Goal: Task Accomplishment & Management: Use online tool/utility

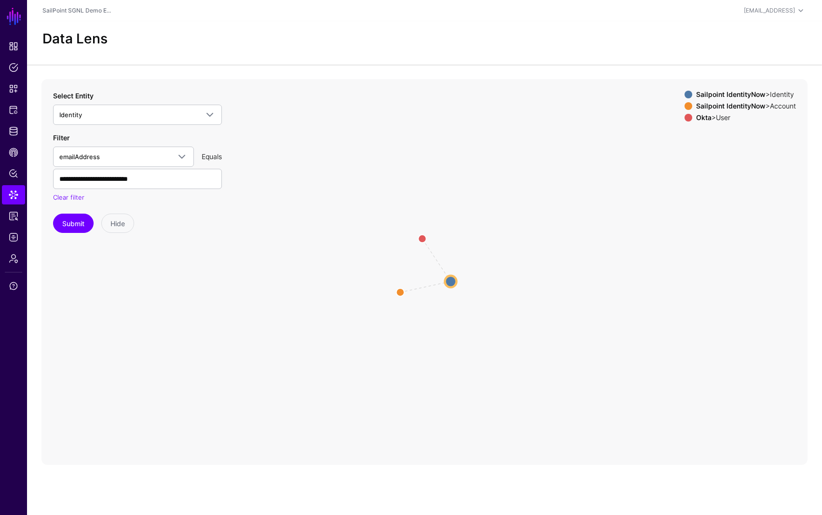
click at [367, 45] on div "Data Lens" at bounding box center [425, 39] width 772 height 16
click at [101, 111] on span "Identity" at bounding box center [128, 114] width 139 height 11
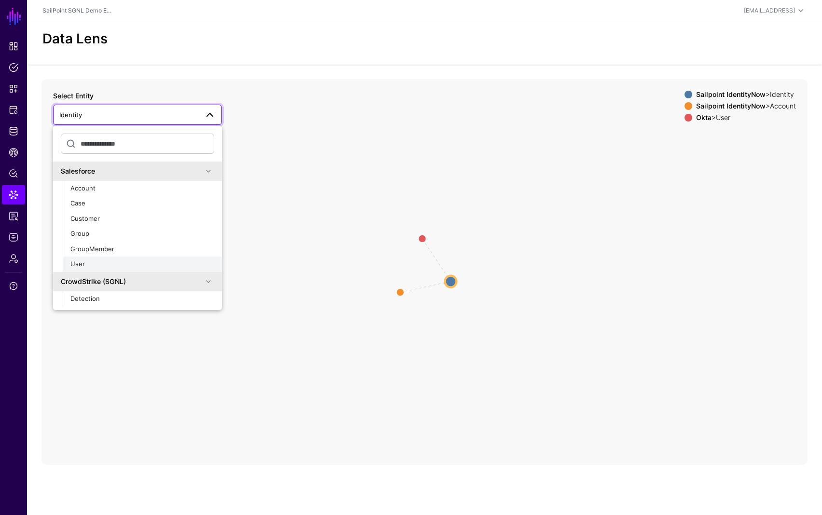
click at [85, 266] on div "User" at bounding box center [142, 264] width 144 height 10
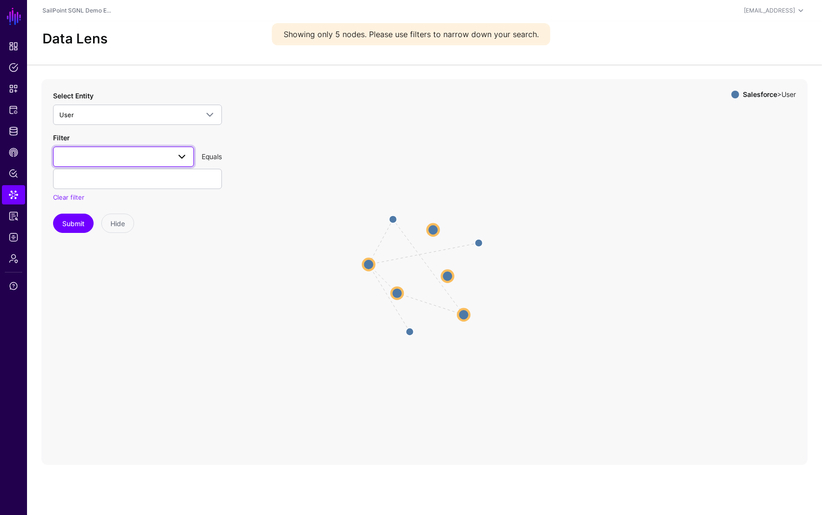
click at [168, 156] on span at bounding box center [123, 157] width 128 height 12
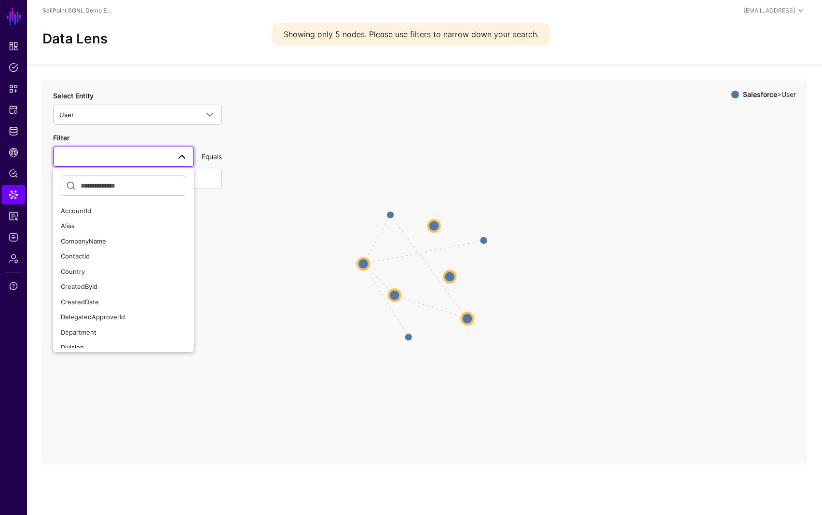
click at [168, 156] on span at bounding box center [123, 157] width 128 height 12
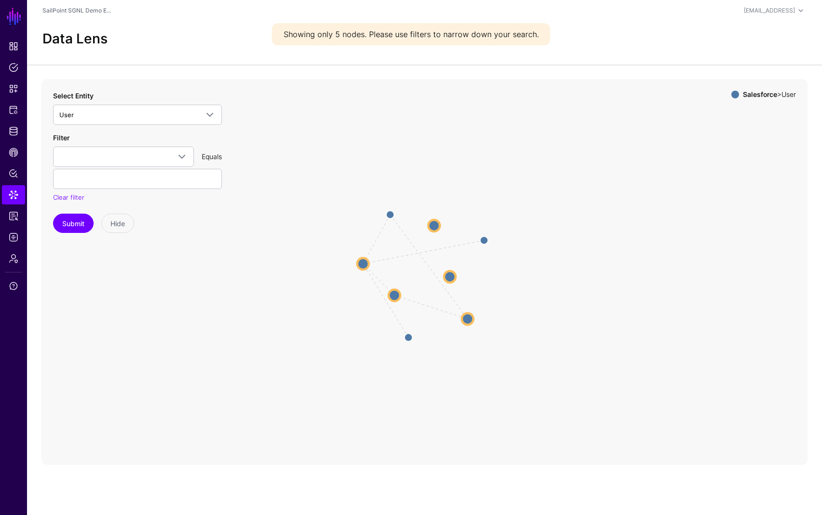
click at [322, 153] on icon "LastModifiedBy CreatedBy LastModifiedBy CreatedBy CreatedBy / LastModifiedBy Cr…" at bounding box center [424, 272] width 766 height 386
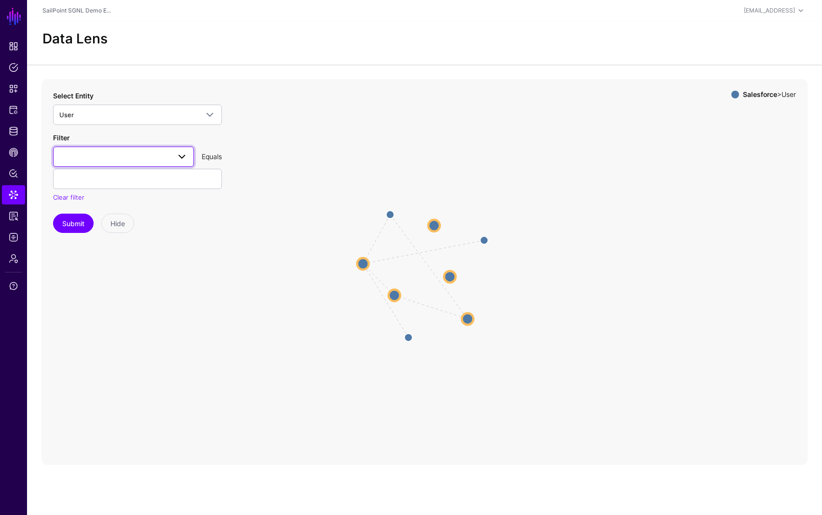
click at [175, 157] on span at bounding box center [178, 157] width 17 height 12
click at [103, 277] on div "Email" at bounding box center [123, 282] width 125 height 10
click at [119, 185] on input "text" at bounding box center [137, 179] width 169 height 20
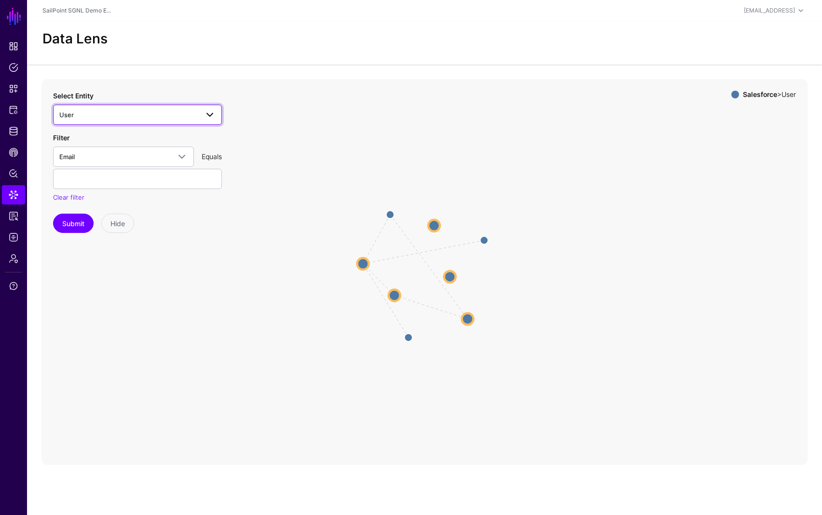
click at [162, 119] on span "User" at bounding box center [128, 114] width 139 height 11
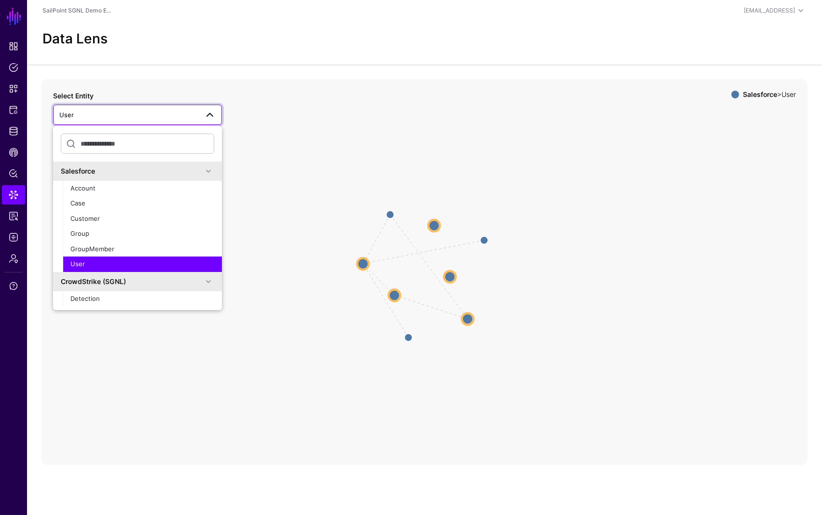
drag, startPoint x: 110, startPoint y: 263, endPoint x: 109, endPoint y: 258, distance: 5.4
click at [110, 263] on div "User" at bounding box center [142, 264] width 144 height 10
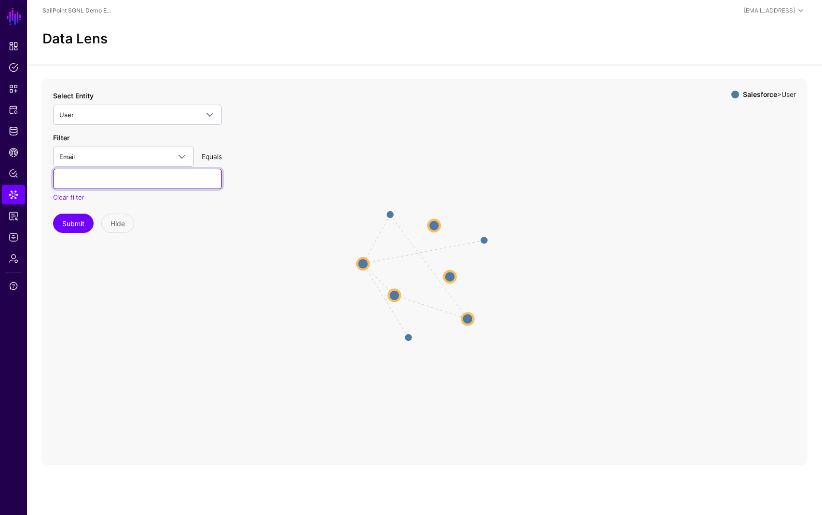
click at [101, 184] on input "text" at bounding box center [137, 179] width 169 height 20
type input "***"
type input "**********"
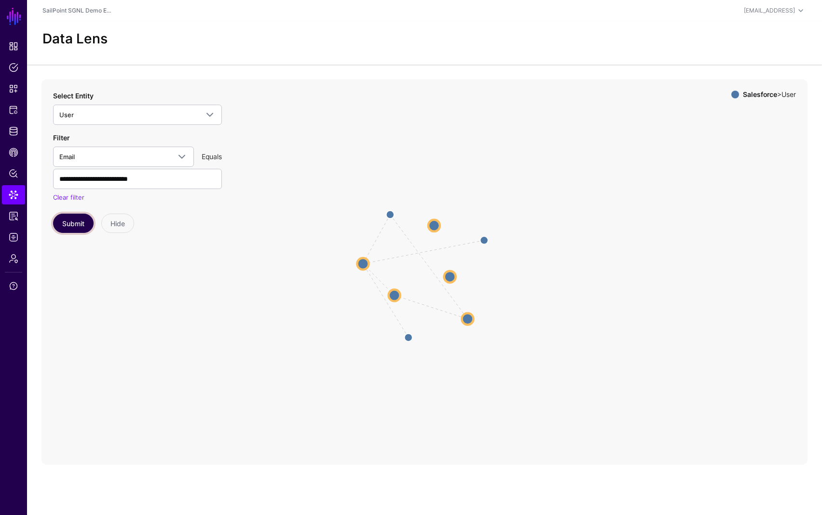
click at [79, 223] on button "Submit" at bounding box center [73, 223] width 41 height 19
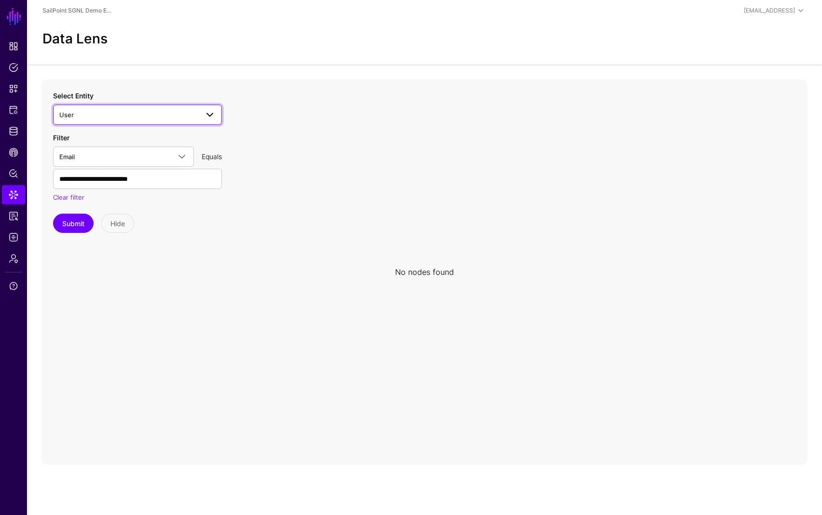
click at [110, 114] on span "User" at bounding box center [128, 114] width 139 height 11
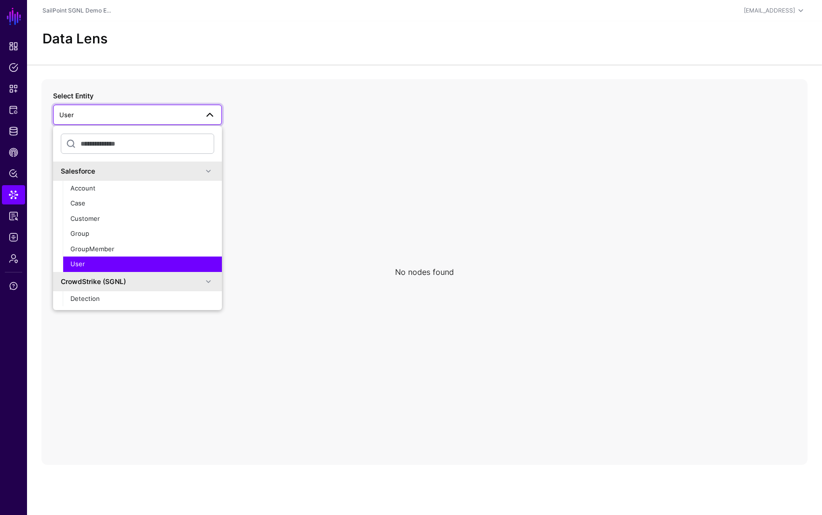
click at [88, 267] on div "User" at bounding box center [142, 264] width 144 height 10
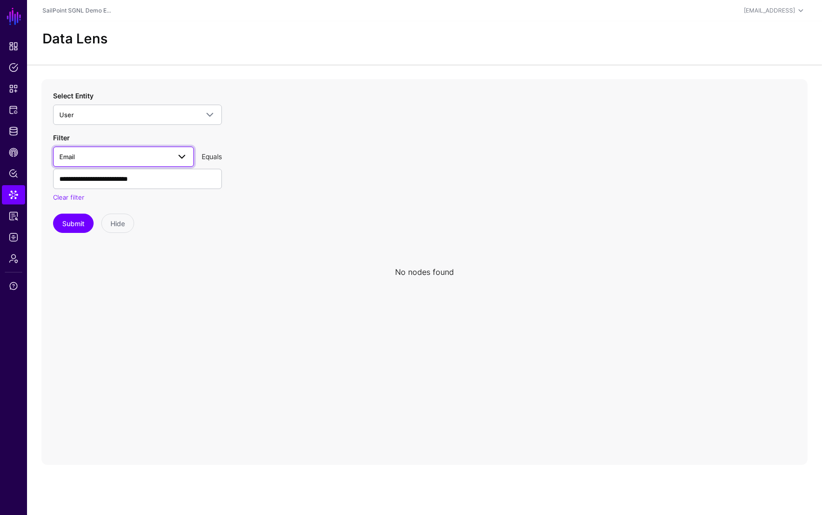
click at [89, 158] on span "Email" at bounding box center [114, 156] width 111 height 11
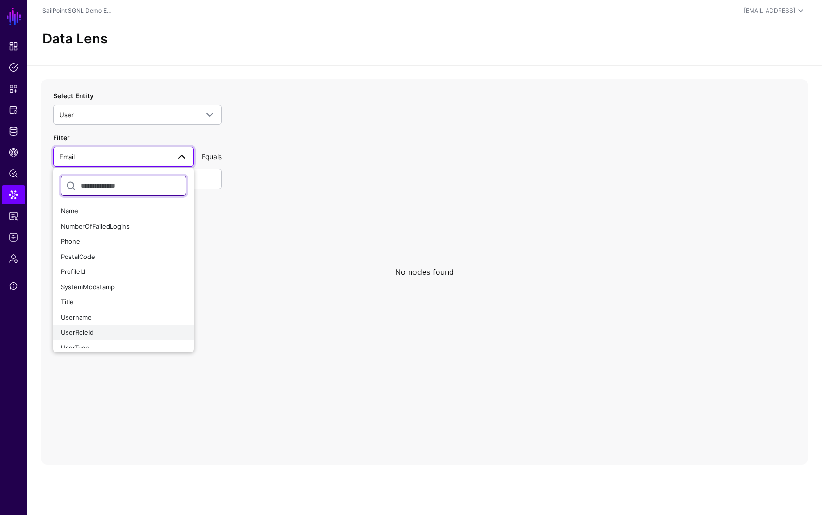
scroll to position [326, 0]
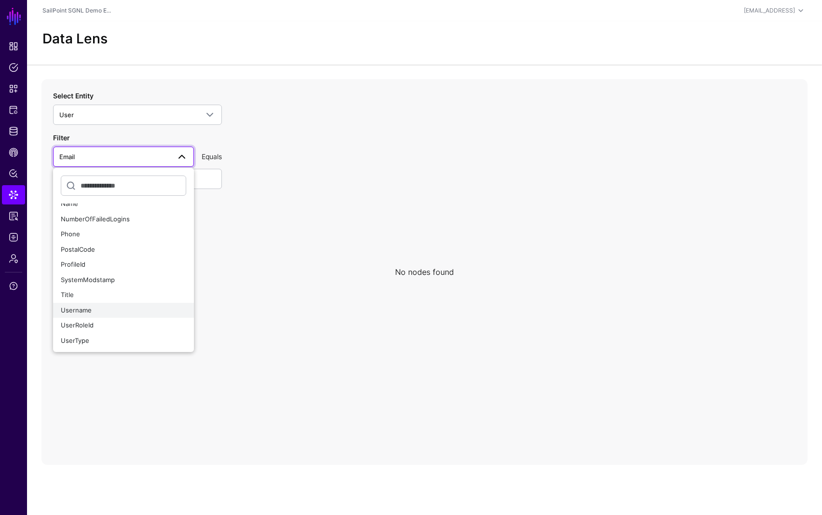
click at [84, 309] on span "Username" at bounding box center [76, 310] width 31 height 8
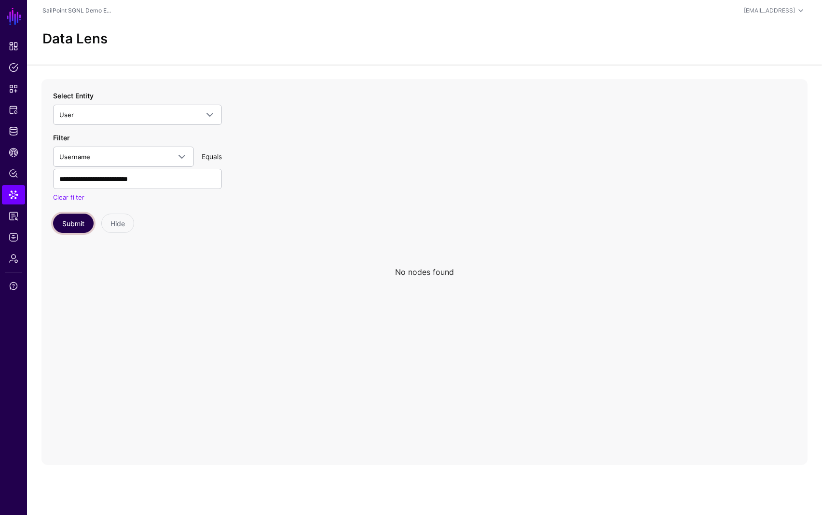
click at [81, 225] on button "Submit" at bounding box center [73, 223] width 41 height 19
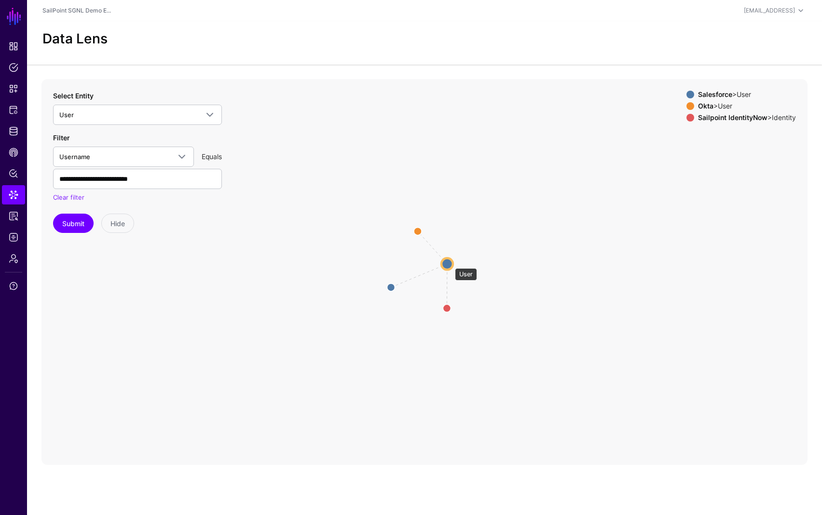
click at [450, 263] on circle at bounding box center [447, 264] width 12 height 12
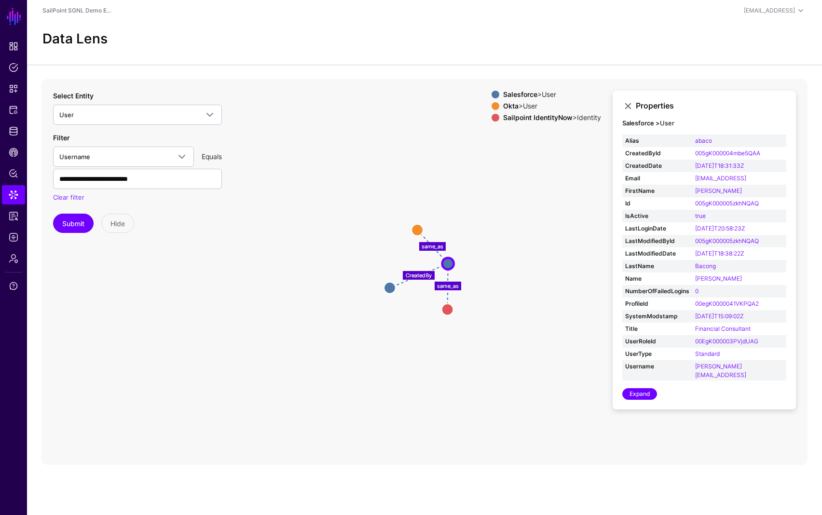
click at [576, 389] on icon "same_as CreatedBy same_as Identity Identity User User User User User User" at bounding box center [424, 272] width 766 height 386
click at [258, 330] on icon "same_as CreatedBy same_as Identity Identity User User User User User User" at bounding box center [424, 272] width 766 height 386
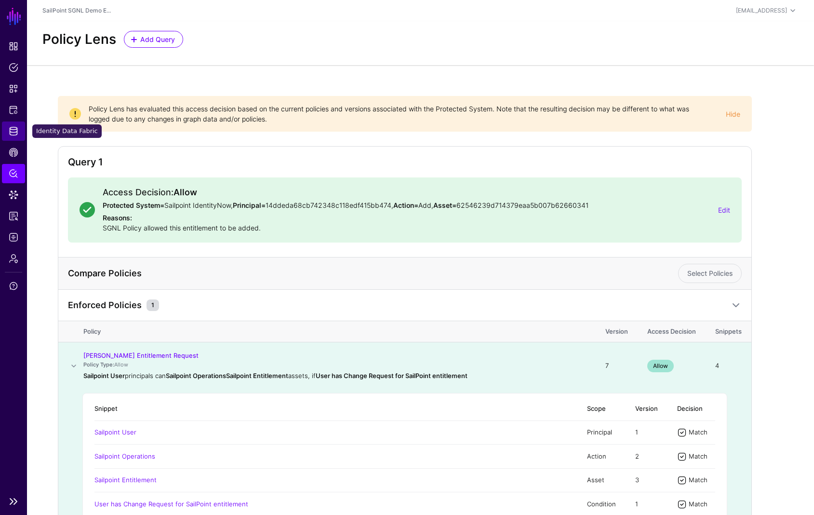
click at [13, 128] on span "Identity Data Fabric" at bounding box center [14, 131] width 10 height 10
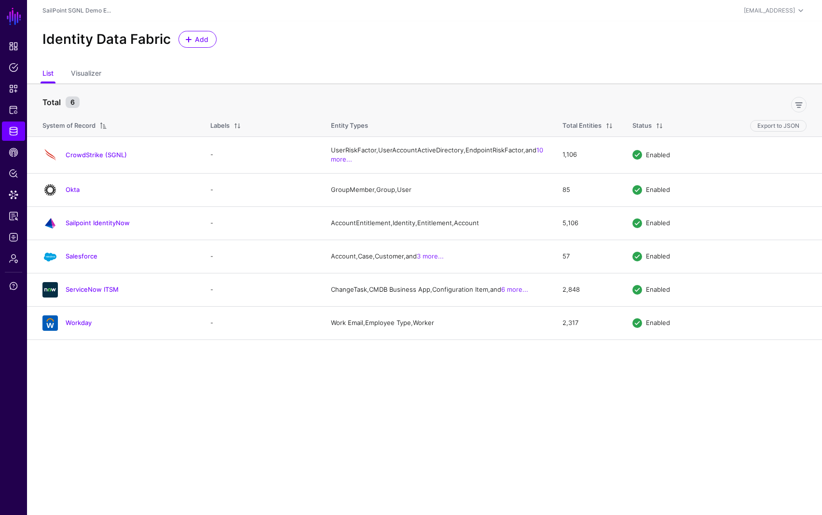
click at [95, 227] on link "Sailpoint IdentityNow" at bounding box center [98, 223] width 64 height 8
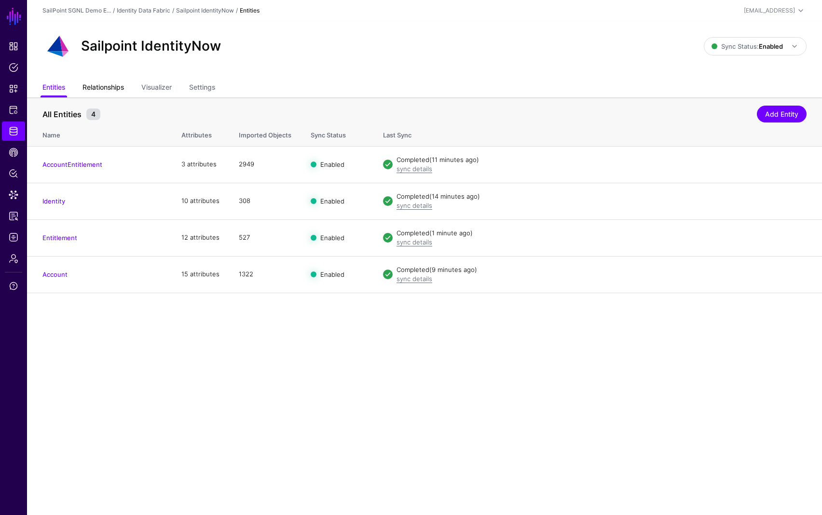
click at [101, 87] on link "Relationships" at bounding box center [102, 88] width 41 height 18
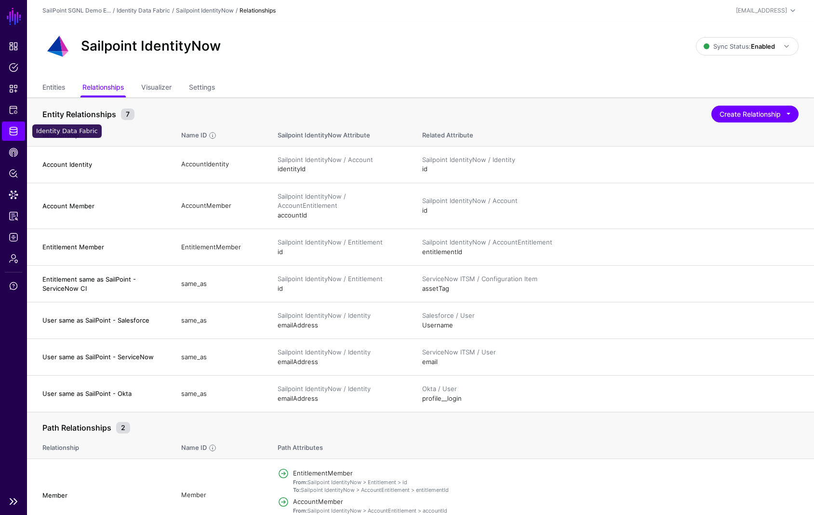
click at [11, 130] on span "Identity Data Fabric" at bounding box center [14, 131] width 10 height 10
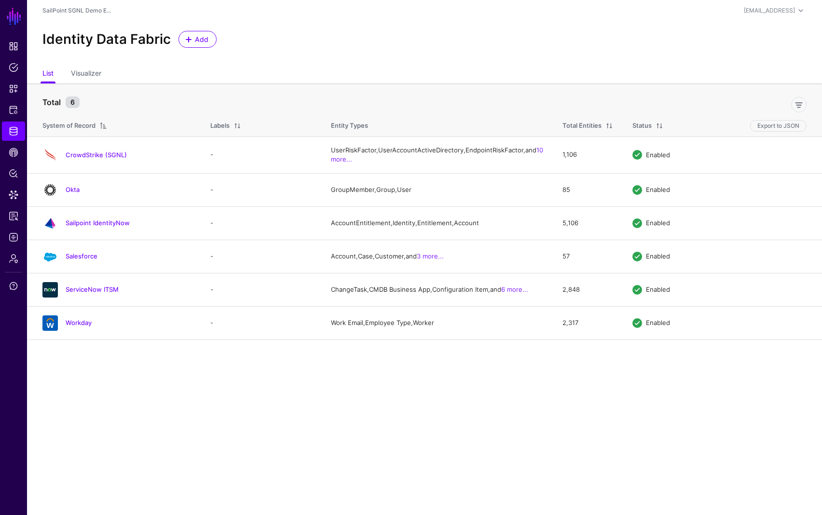
click at [89, 260] on link "Salesforce" at bounding box center [82, 256] width 32 height 8
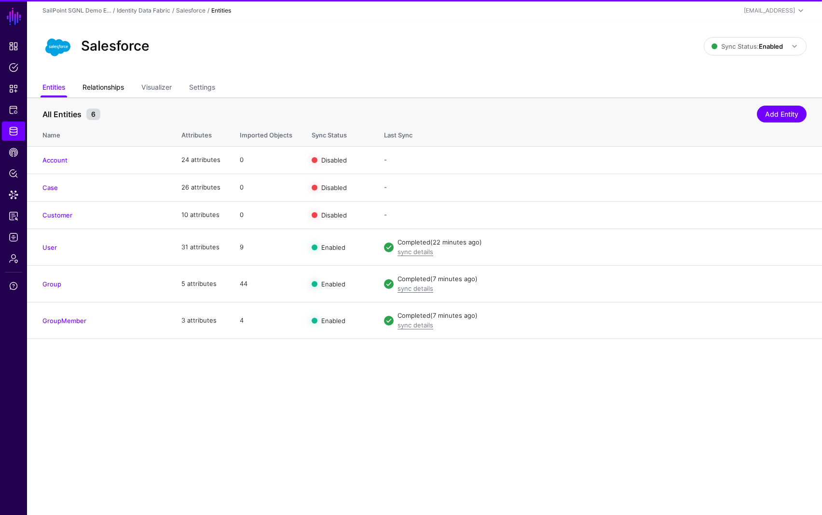
click at [113, 90] on link "Relationships" at bounding box center [102, 88] width 41 height 18
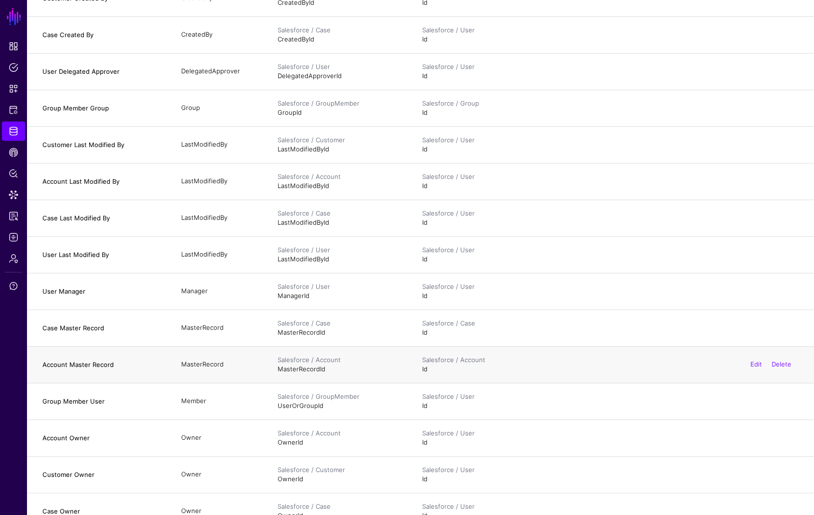
scroll to position [475, 0]
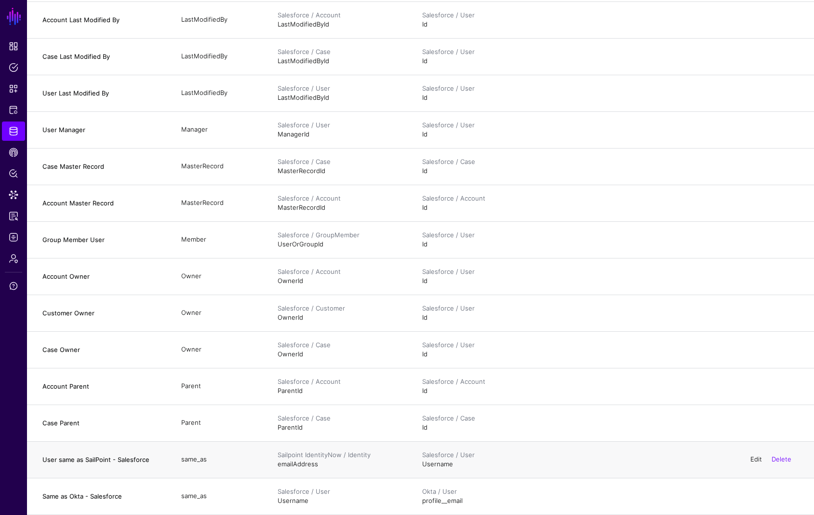
click at [755, 460] on link "Edit" at bounding box center [757, 459] width 12 height 8
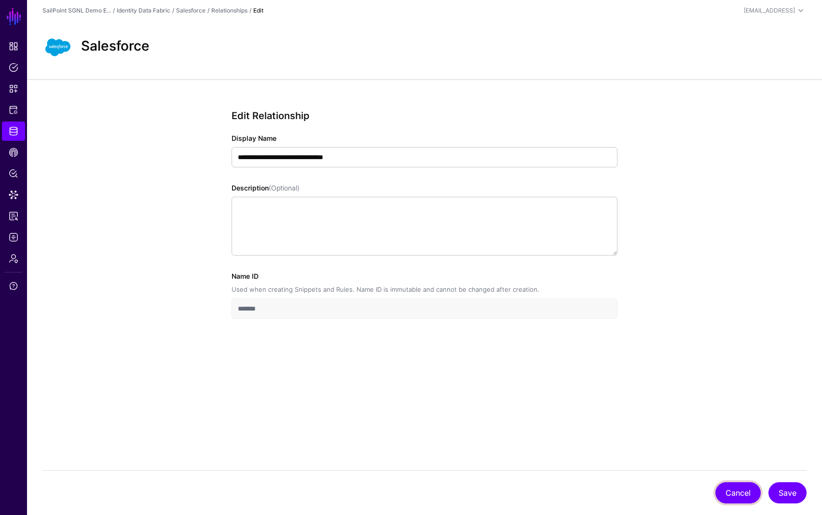
click at [740, 489] on button "Cancel" at bounding box center [737, 492] width 45 height 21
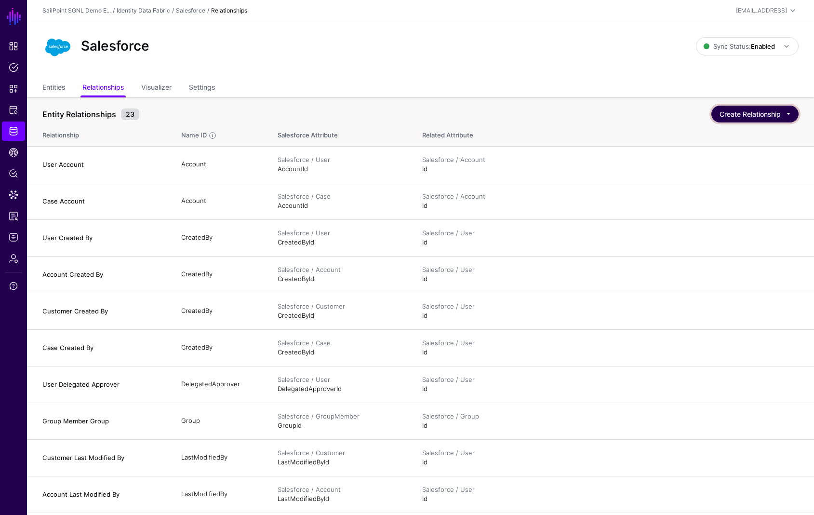
click at [749, 113] on button "Create Relationship" at bounding box center [755, 114] width 87 height 17
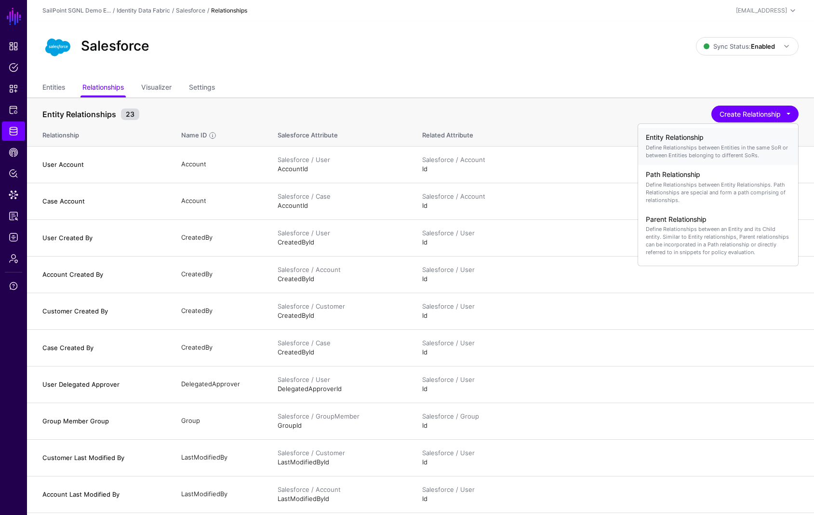
click at [709, 137] on h4 "Entity Relationship" at bounding box center [718, 138] width 145 height 8
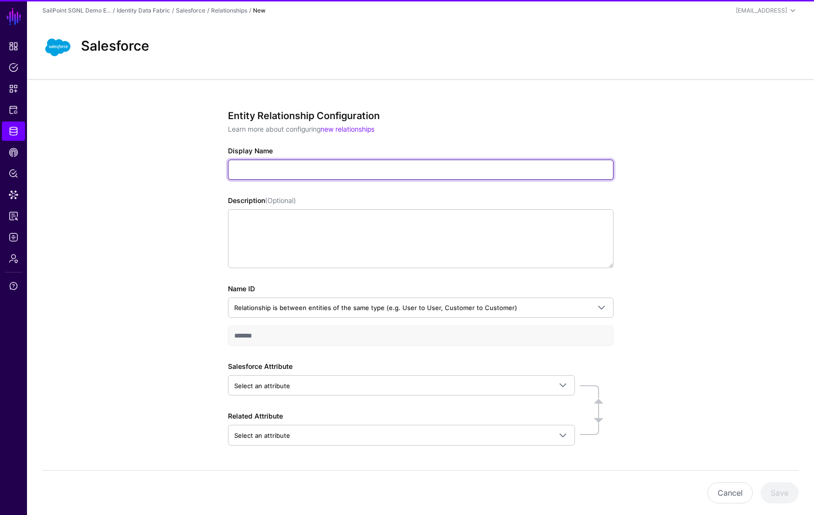
click at [364, 172] on input "Display Name" at bounding box center [421, 170] width 386 height 20
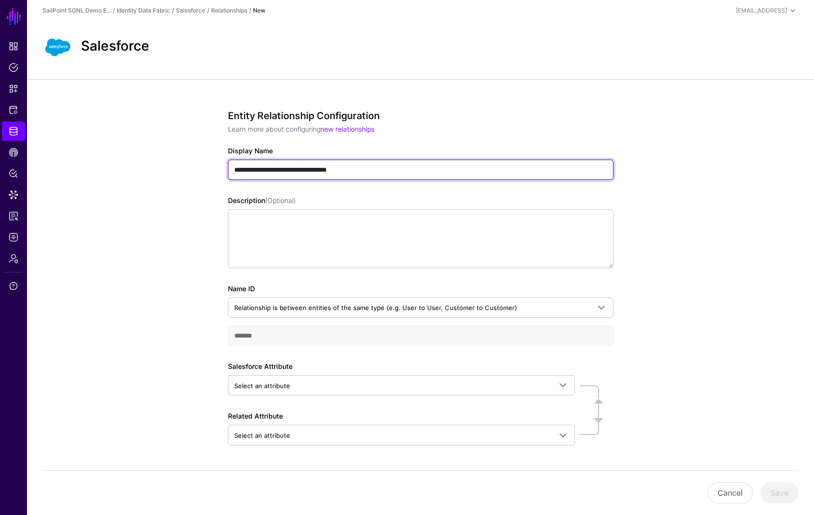
type input "**********"
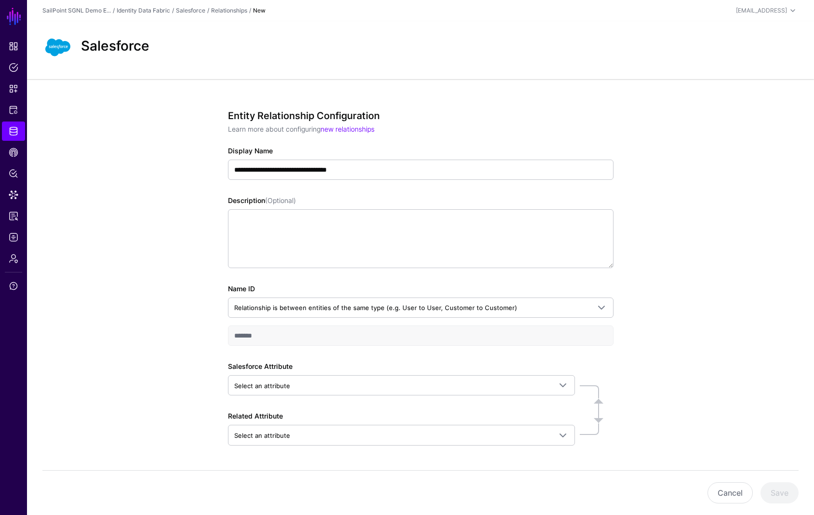
click at [662, 335] on div "**********" at bounding box center [420, 312] width 787 height 467
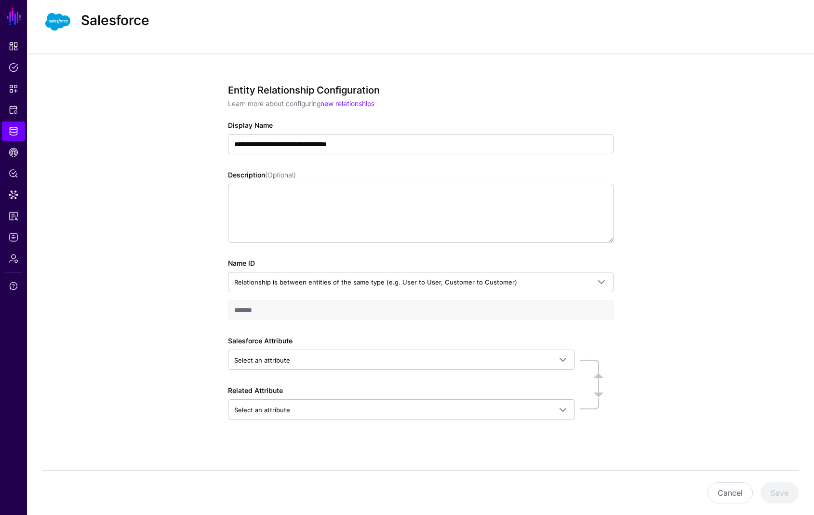
scroll to position [31, 0]
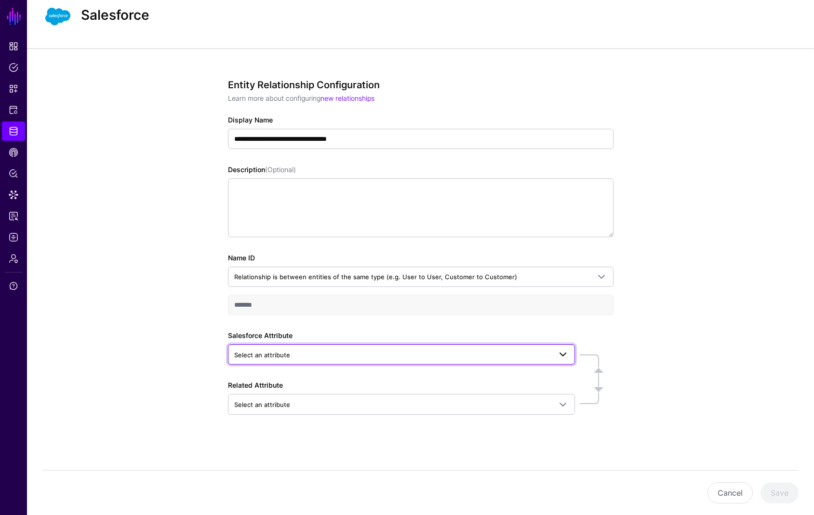
click at [346, 353] on span "Select an attribute" at bounding box center [392, 355] width 317 height 11
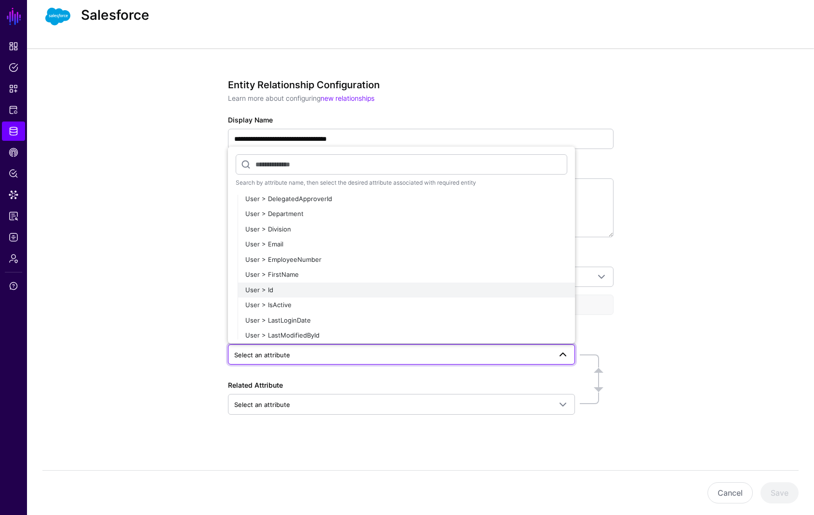
scroll to position [1166, 0]
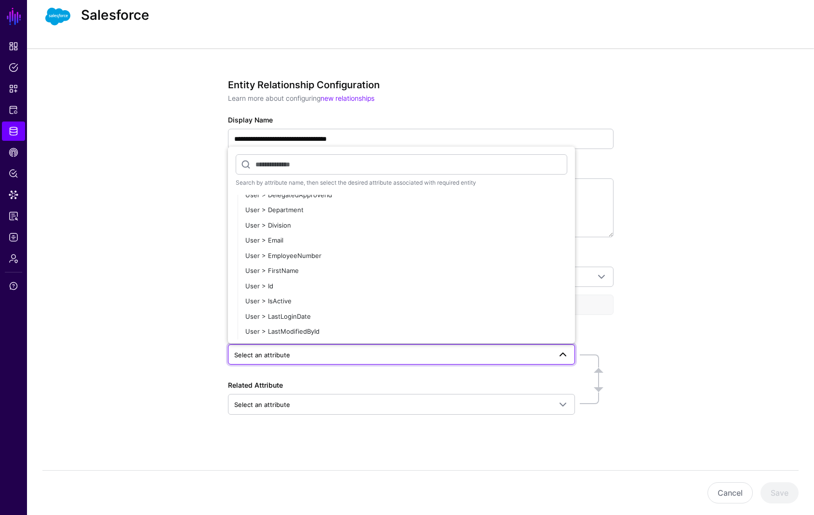
click at [610, 322] on div "**********" at bounding box center [421, 260] width 386 height 363
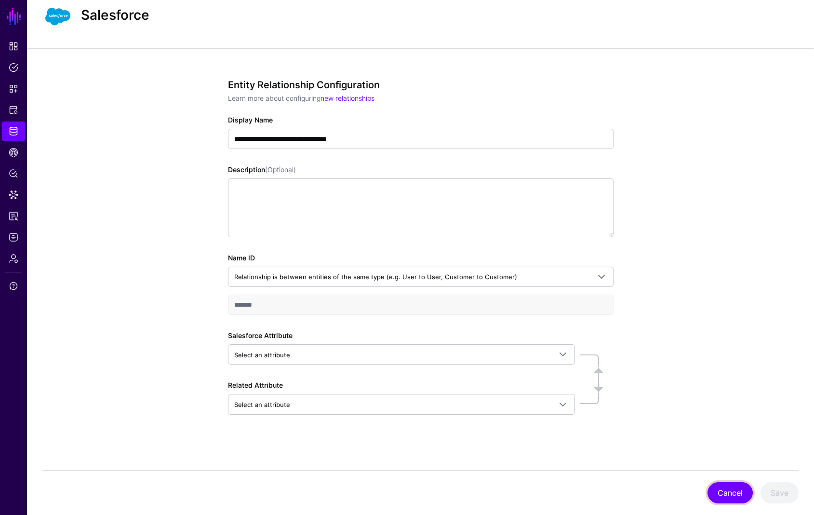
click at [717, 488] on button "Cancel" at bounding box center [730, 492] width 45 height 21
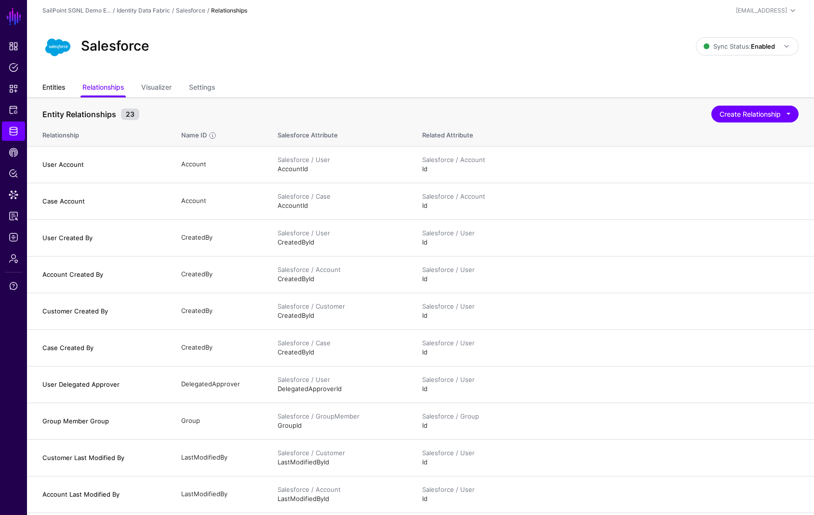
click at [53, 88] on link "Entities" at bounding box center [53, 88] width 23 height 18
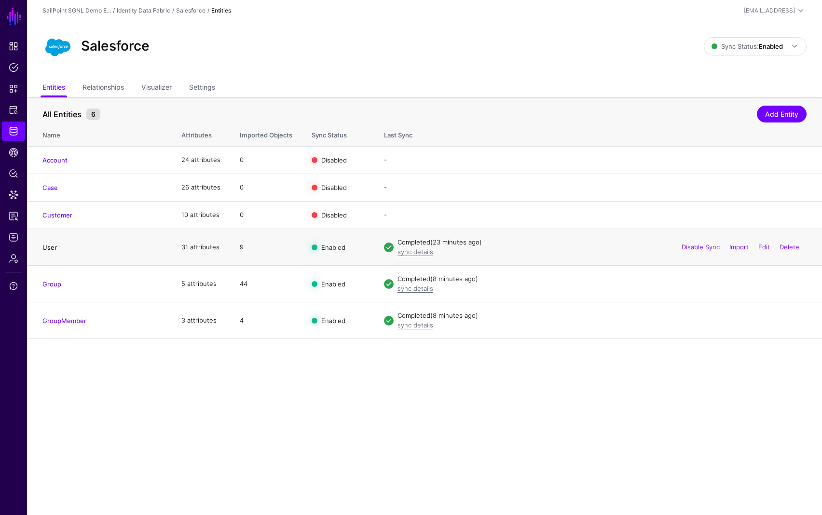
click at [54, 246] on link "User" at bounding box center [49, 248] width 14 height 8
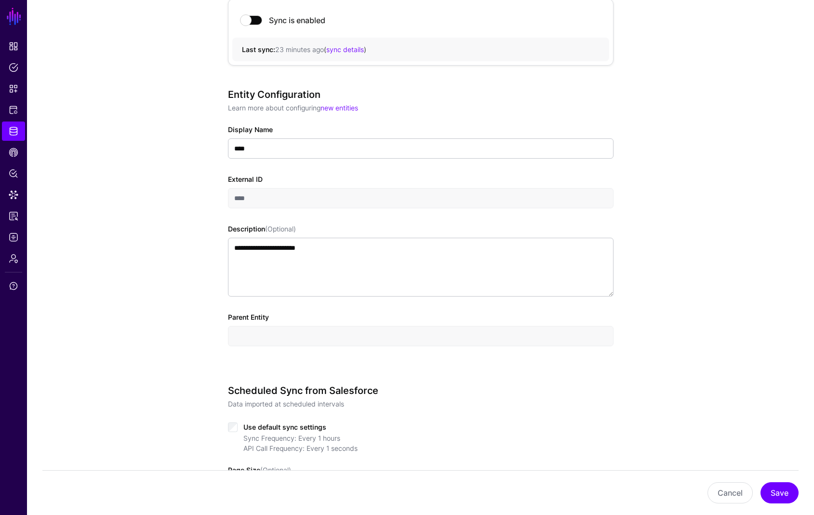
scroll to position [342, 0]
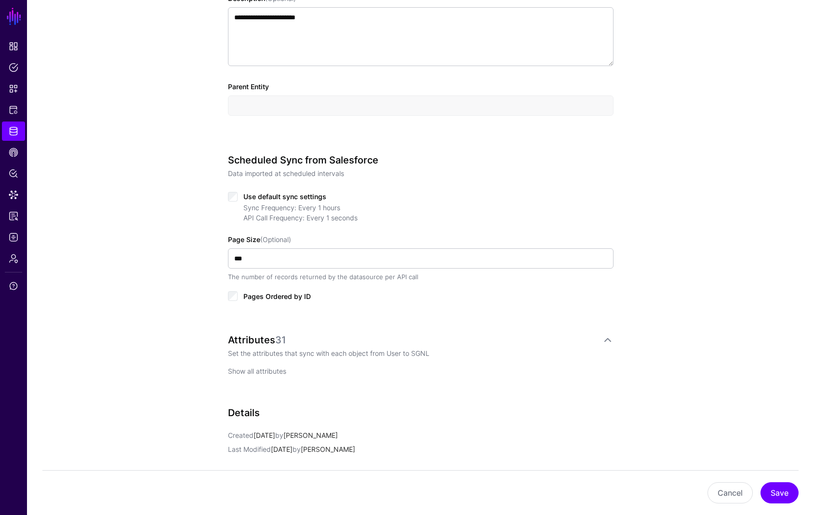
click at [268, 370] on link "Show all attributes" at bounding box center [257, 371] width 58 height 8
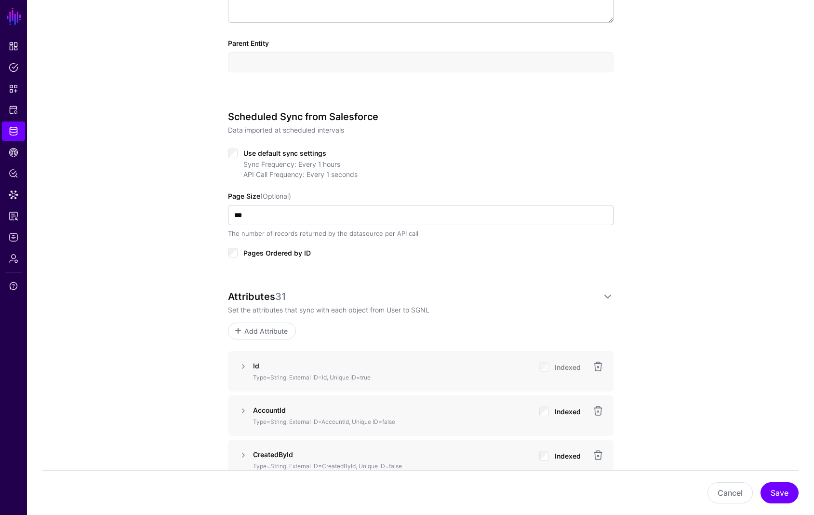
scroll to position [536, 0]
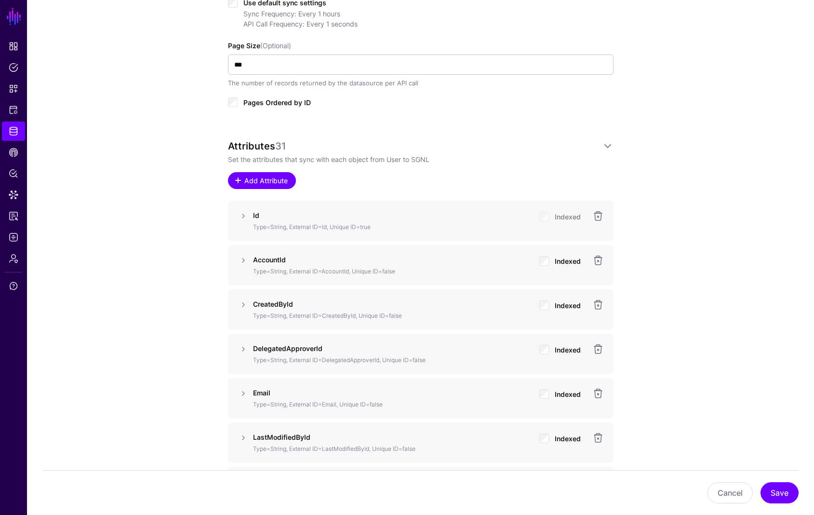
click at [269, 184] on span "Add Attribute" at bounding box center [266, 181] width 46 height 10
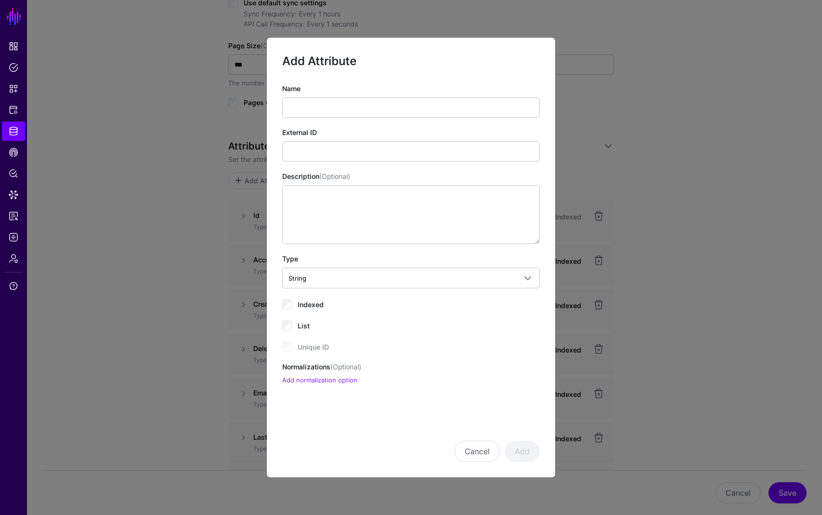
drag, startPoint x: 341, startPoint y: 51, endPoint x: 352, endPoint y: 48, distance: 11.5
click at [352, 48] on div "Add Attribute Name External ID Description (Optional) Type String String Bool D…" at bounding box center [410, 257] width 289 height 441
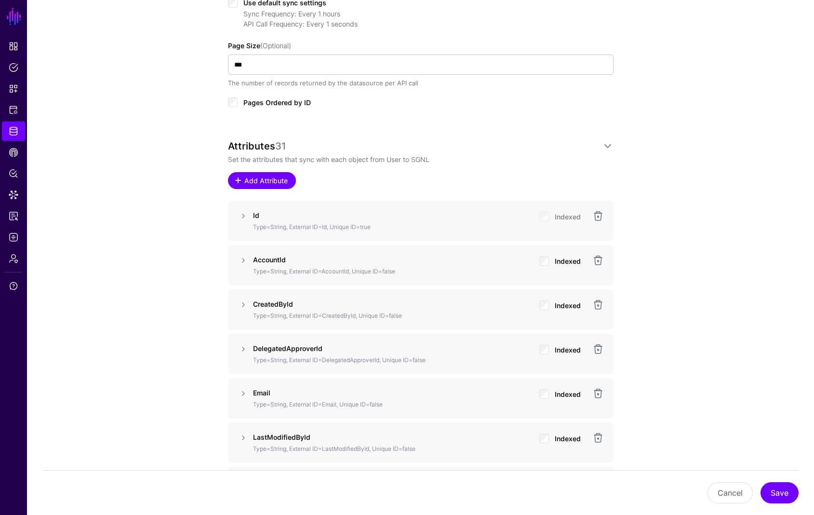
click at [267, 178] on span "Add Attribute" at bounding box center [266, 181] width 46 height 10
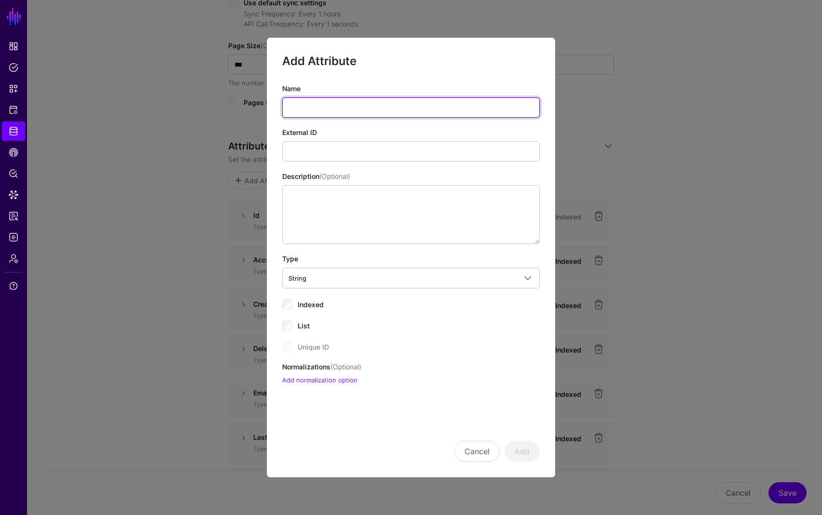
click at [467, 112] on input "Name" at bounding box center [411, 107] width 258 height 20
type input "**********"
click at [738, 146] on ngb-modal-window "**********" at bounding box center [411, 257] width 822 height 515
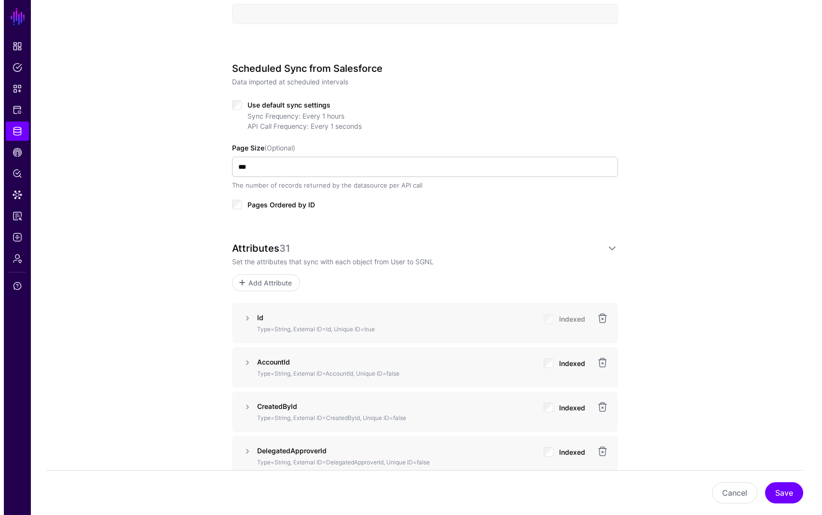
scroll to position [447, 0]
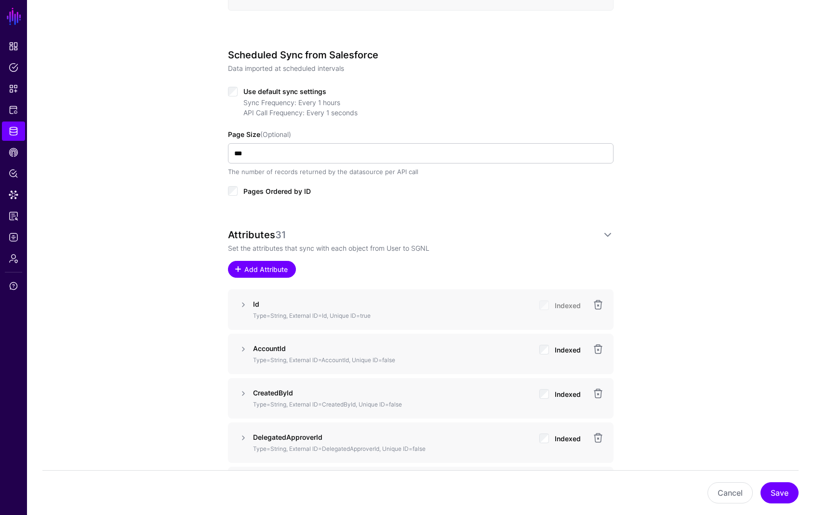
click at [265, 271] on span "Add Attribute" at bounding box center [266, 269] width 46 height 10
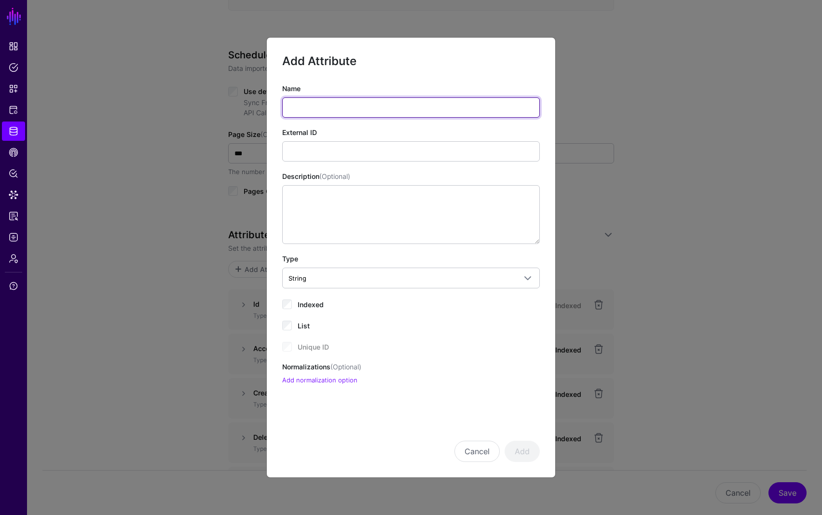
click at [307, 116] on input "Name" at bounding box center [411, 107] width 258 height 20
type input "**********"
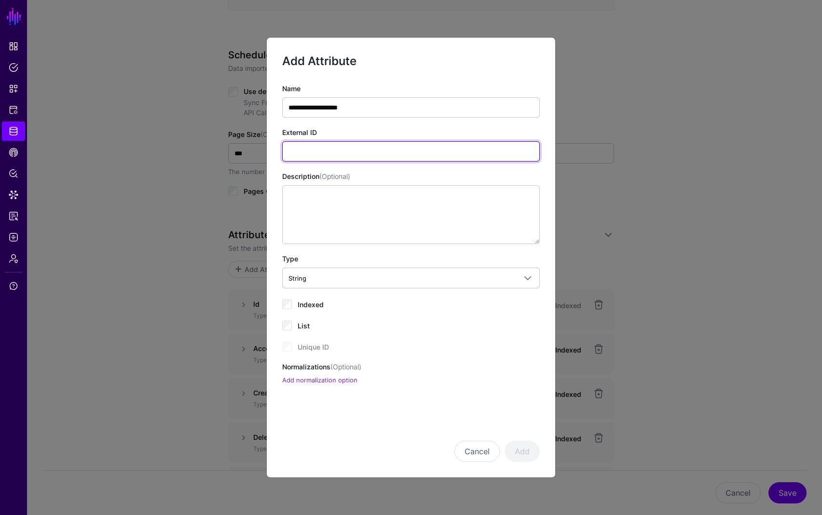
paste input "**********"
type input "**********"
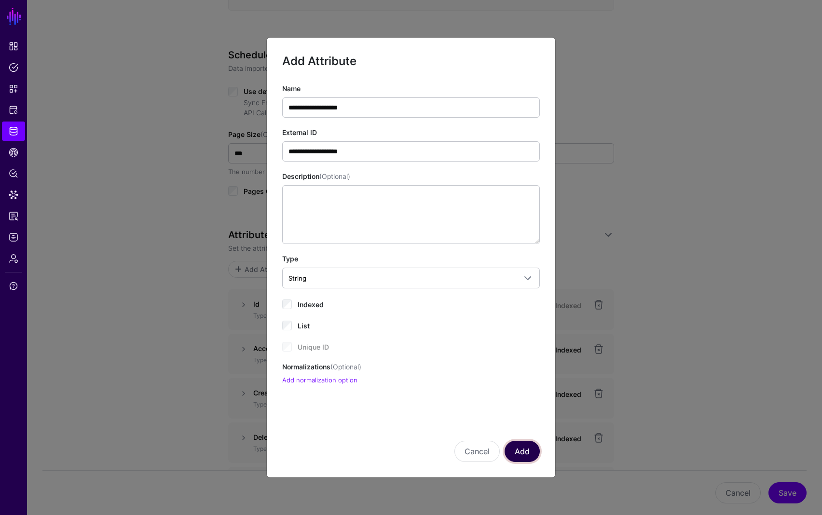
click at [528, 453] on button "Add" at bounding box center [521, 451] width 35 height 21
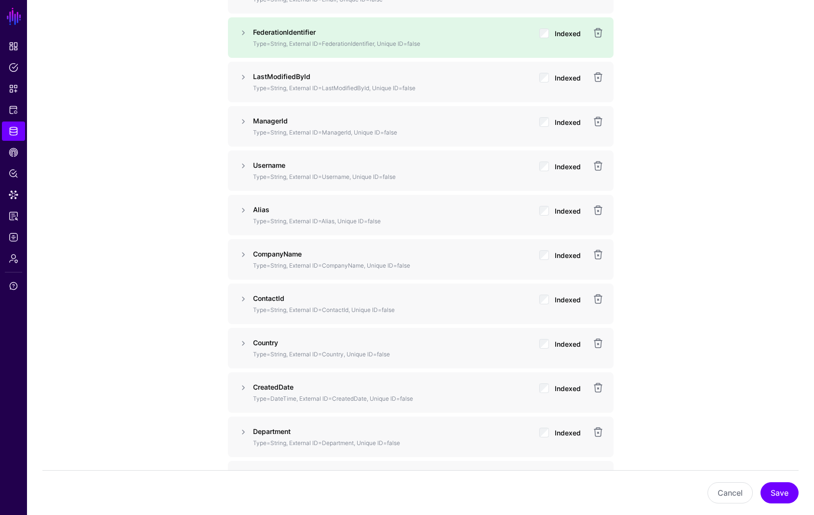
scroll to position [958, 0]
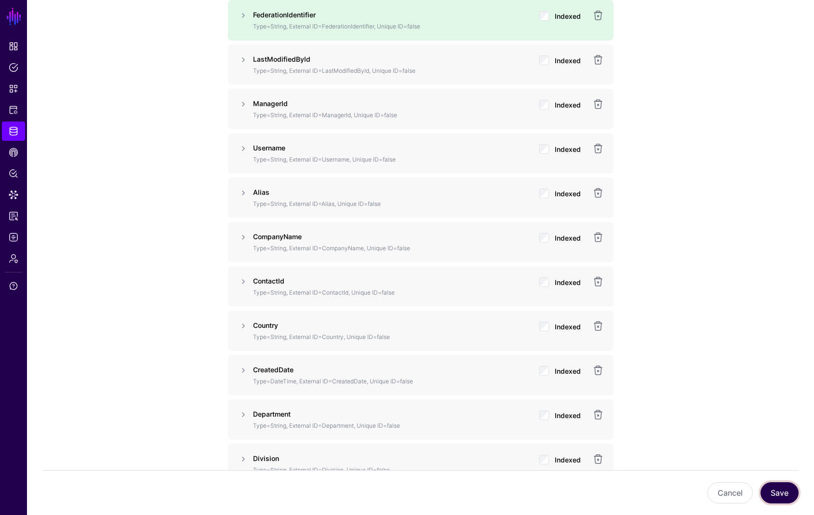
drag, startPoint x: 777, startPoint y: 496, endPoint x: 759, endPoint y: 419, distance: 79.3
click at [759, 419] on div "**********" at bounding box center [420, 302] width 787 height 2362
click at [778, 495] on button "Save" at bounding box center [780, 492] width 38 height 21
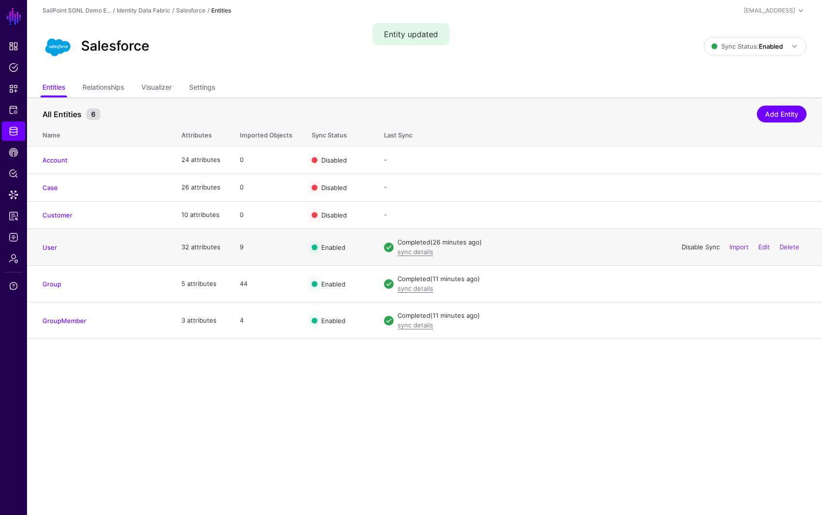
click at [695, 248] on link "Disable Sync" at bounding box center [700, 247] width 38 height 8
click at [695, 248] on link "Enable Sync" at bounding box center [701, 247] width 37 height 8
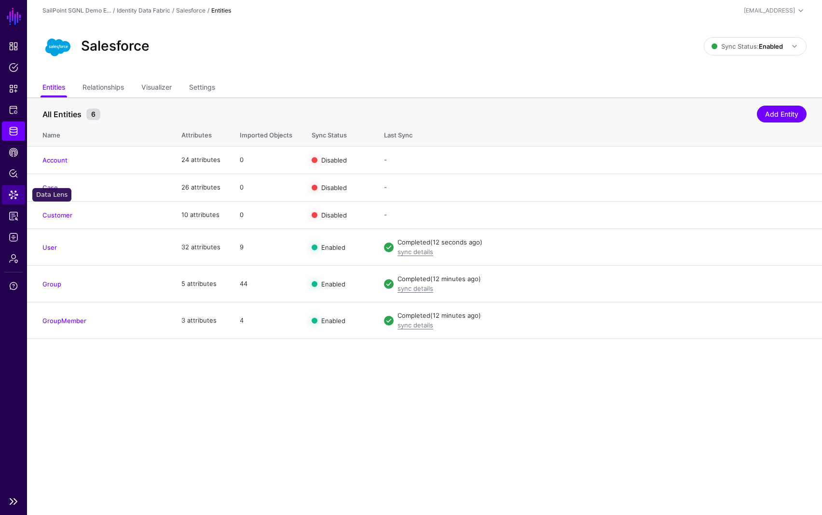
click at [13, 191] on span "Data Lens" at bounding box center [14, 195] width 10 height 10
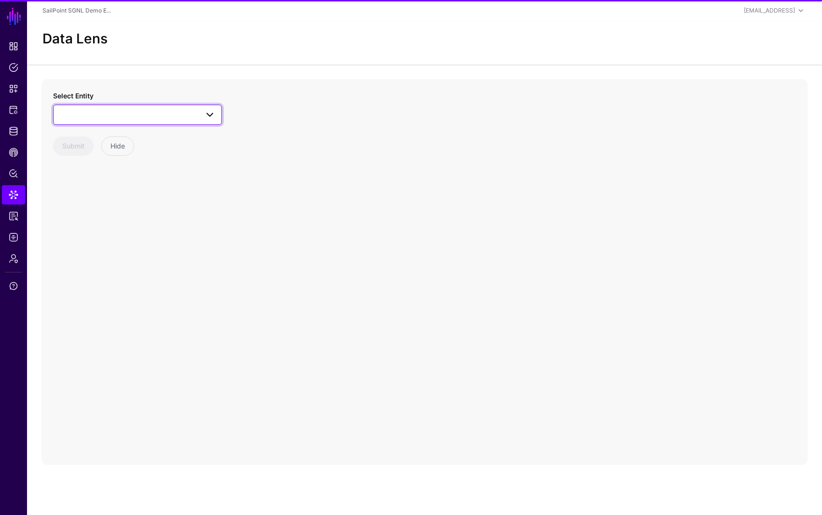
click at [125, 121] on link at bounding box center [137, 115] width 169 height 20
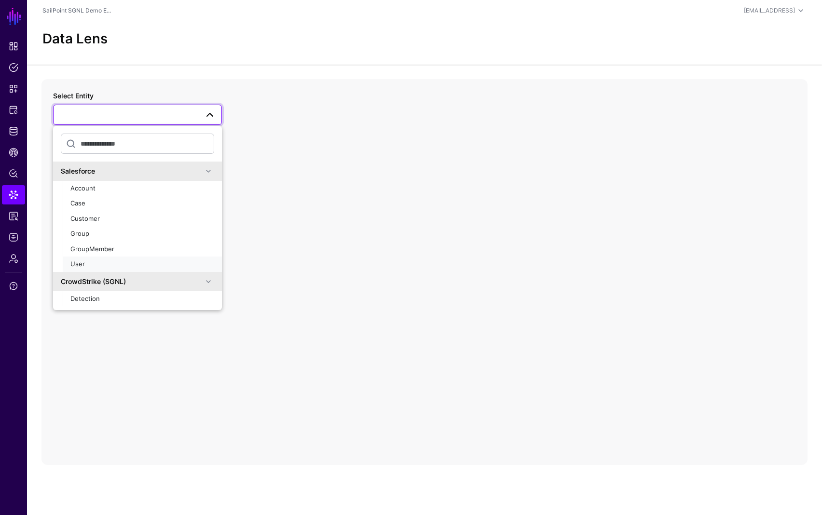
click at [107, 262] on div "User" at bounding box center [142, 264] width 144 height 10
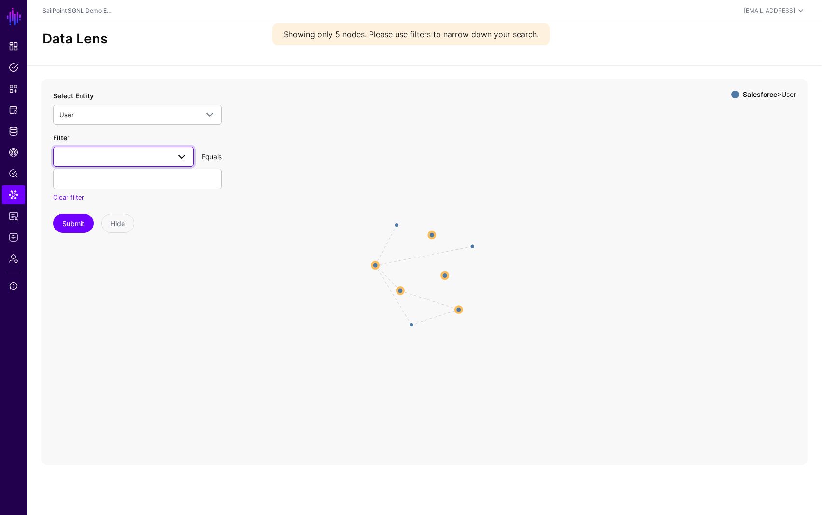
click at [172, 155] on span at bounding box center [178, 157] width 17 height 12
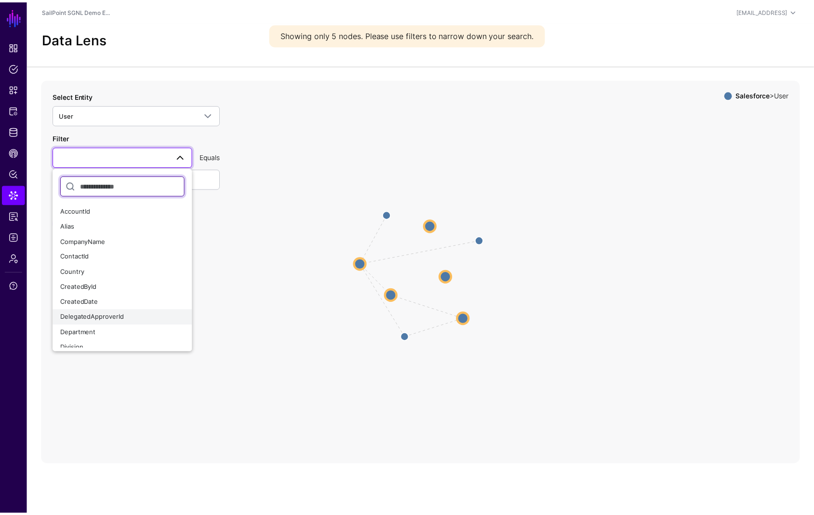
scroll to position [144, 0]
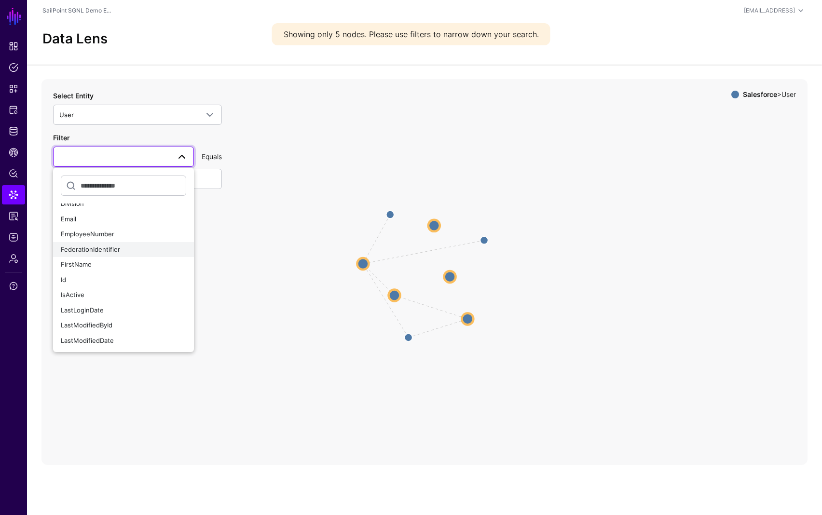
click at [80, 250] on span "FederationIdentifier" at bounding box center [90, 249] width 59 height 8
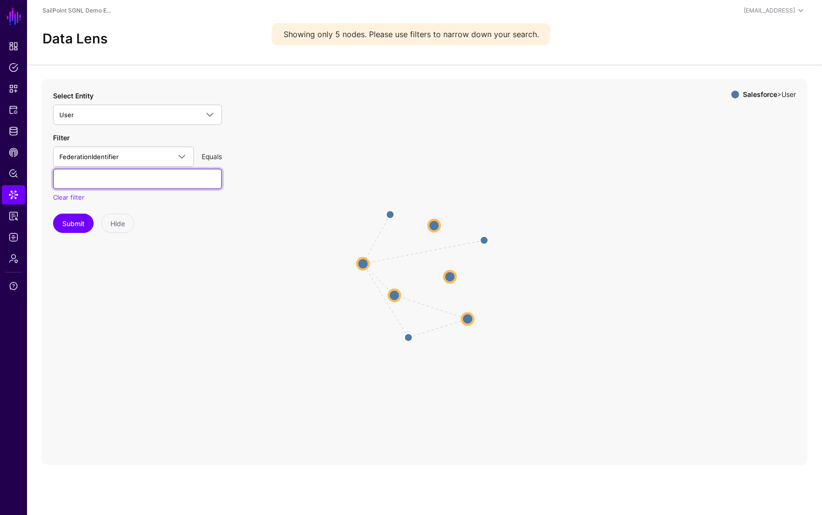
click at [85, 176] on input "text" at bounding box center [137, 179] width 169 height 20
type input "***"
type input "**********"
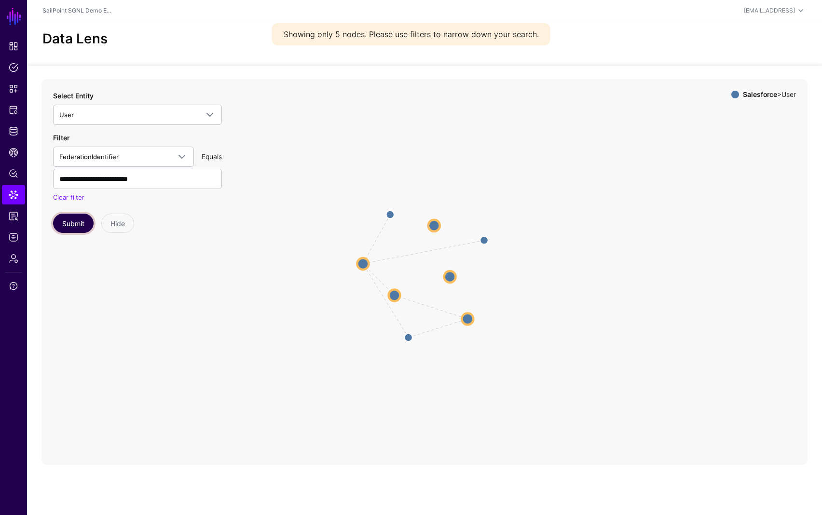
click at [87, 228] on button "Submit" at bounding box center [73, 223] width 41 height 19
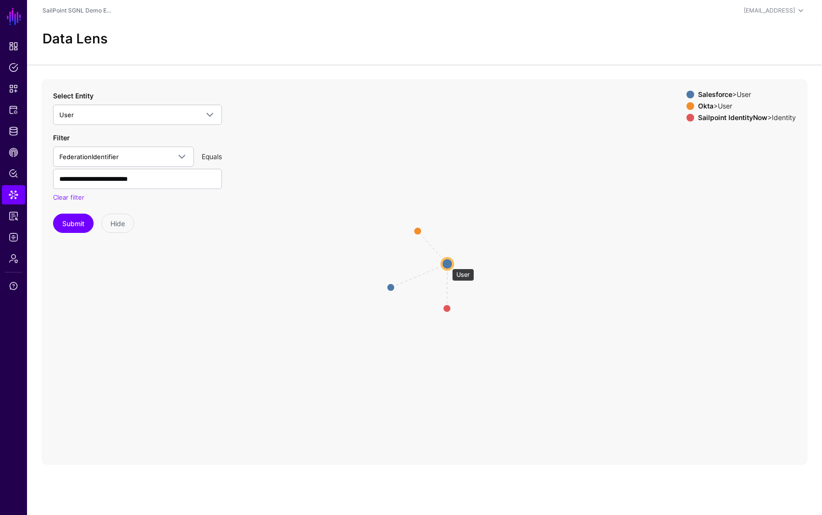
click at [447, 264] on circle at bounding box center [447, 264] width 12 height 12
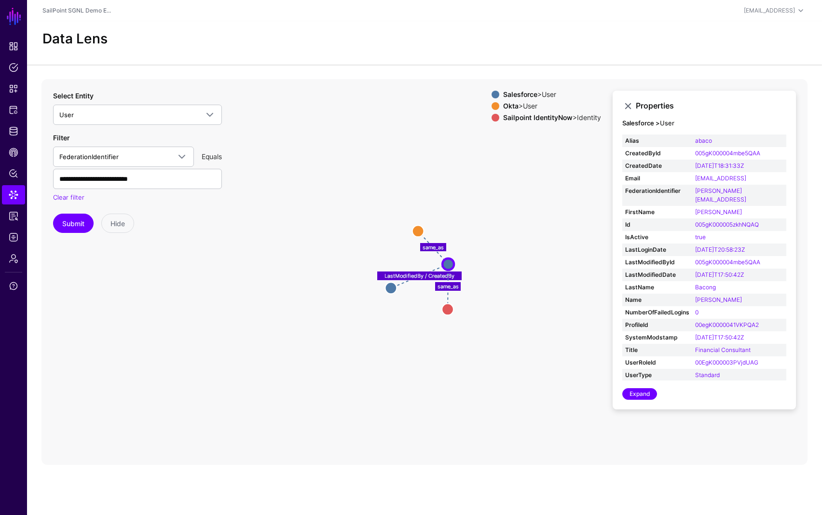
click at [368, 352] on icon "same_as LastModifiedBy / CreatedBy same_as Identity Identity User User User Use…" at bounding box center [424, 272] width 766 height 386
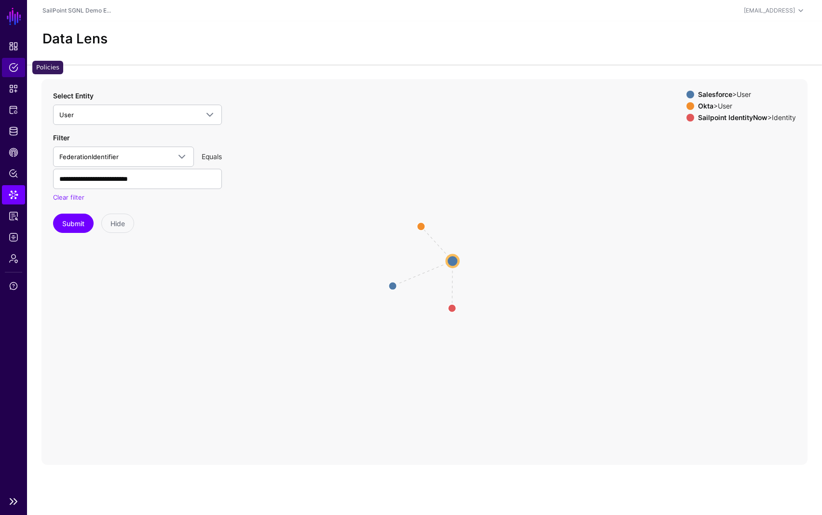
click at [13, 68] on span "Policies" at bounding box center [14, 68] width 10 height 10
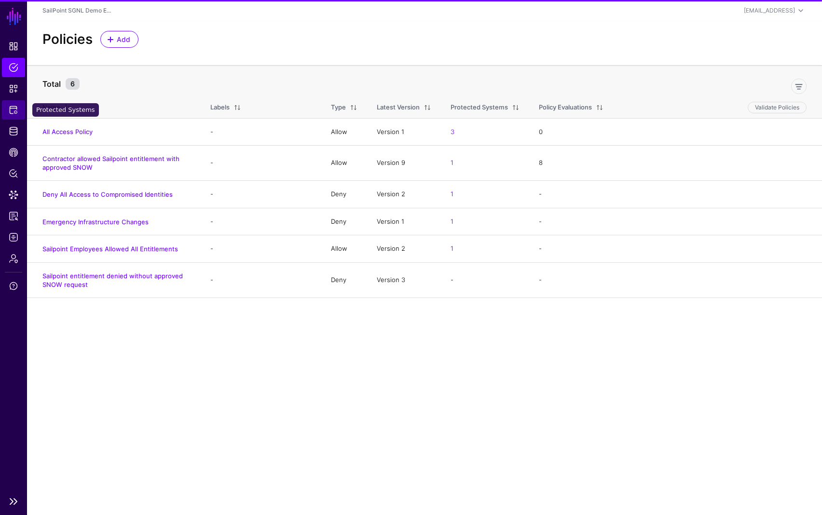
click at [10, 105] on span "Protected Systems" at bounding box center [14, 110] width 10 height 10
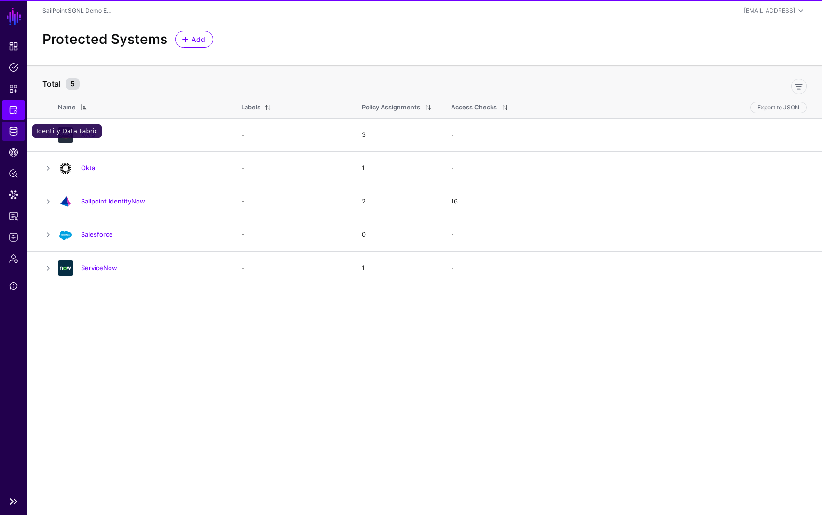
click at [9, 128] on span "Identity Data Fabric" at bounding box center [14, 131] width 10 height 10
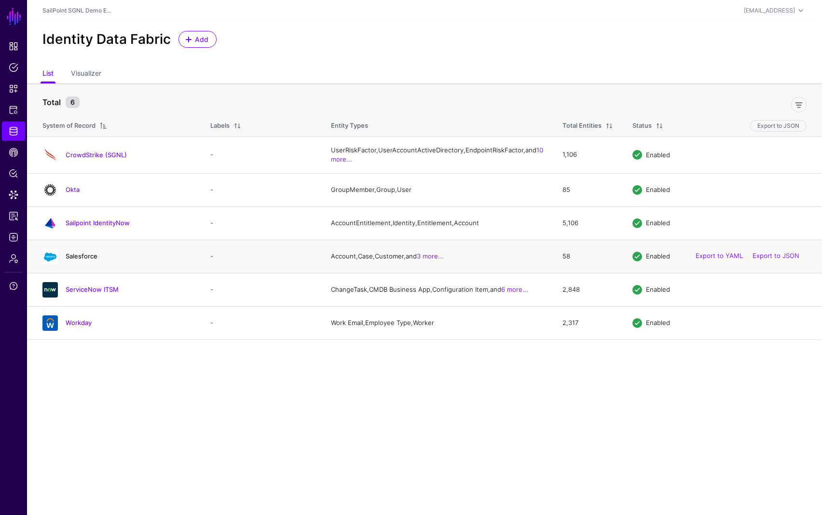
click at [81, 260] on link "Salesforce" at bounding box center [82, 256] width 32 height 8
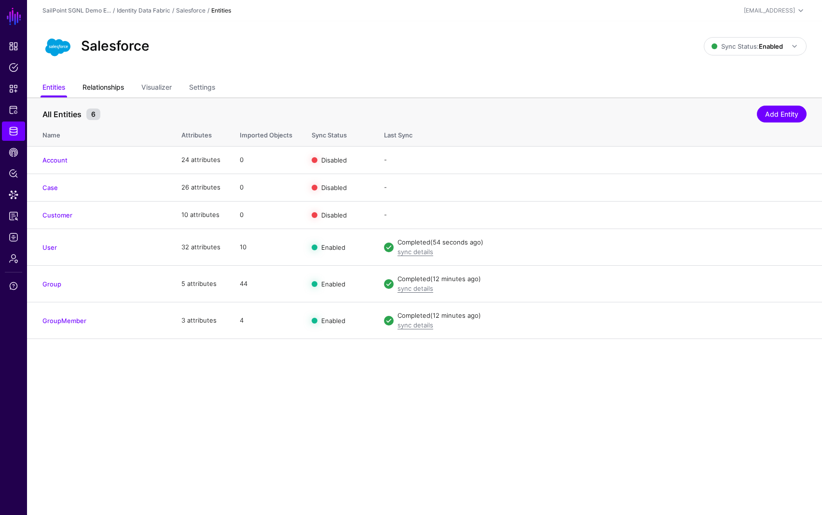
click at [121, 82] on link "Relationships" at bounding box center [102, 88] width 41 height 18
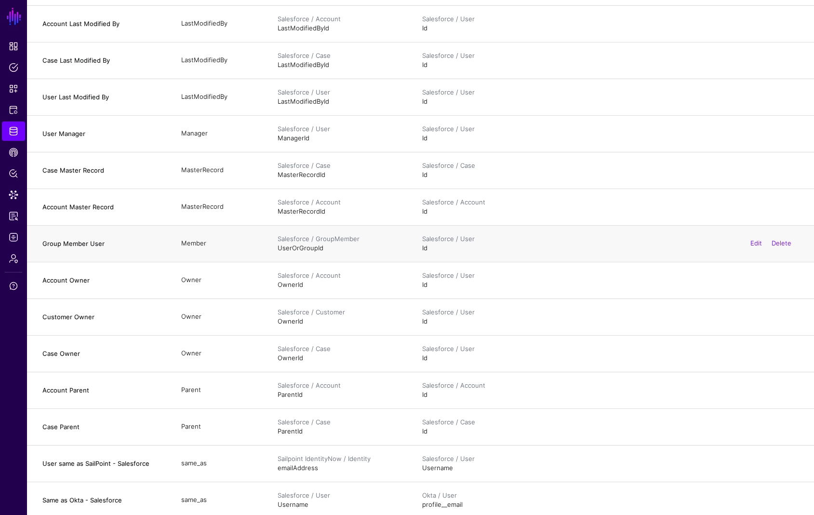
scroll to position [475, 0]
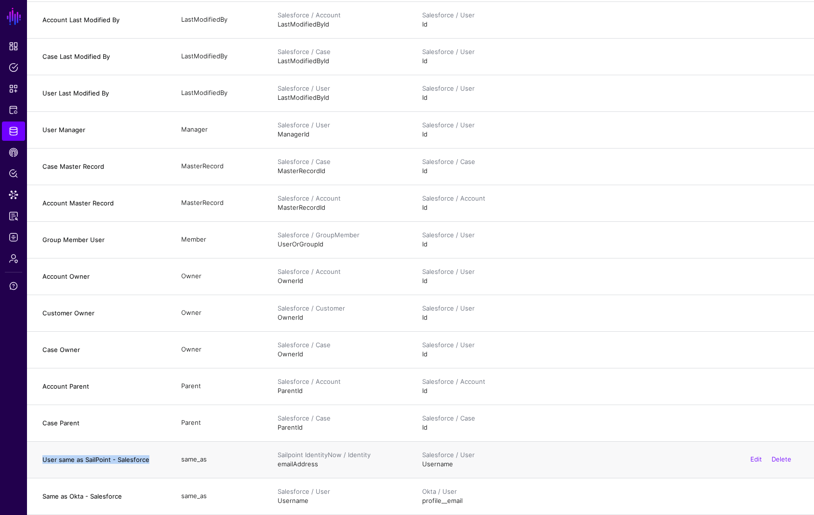
drag, startPoint x: 43, startPoint y: 459, endPoint x: 147, endPoint y: 460, distance: 103.7
click at [147, 460] on h4 "User same as SailPoint - Salesforce" at bounding box center [102, 459] width 120 height 9
copy h4 "User same as SailPoint - Salesforce"
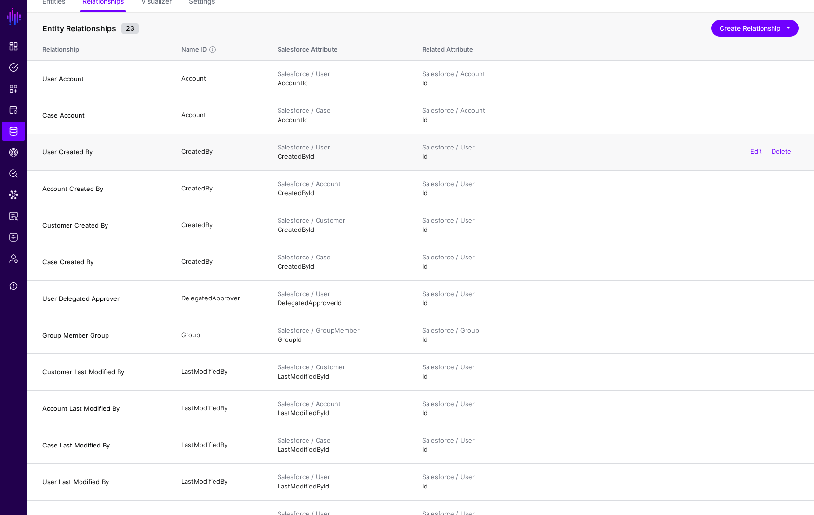
scroll to position [0, 0]
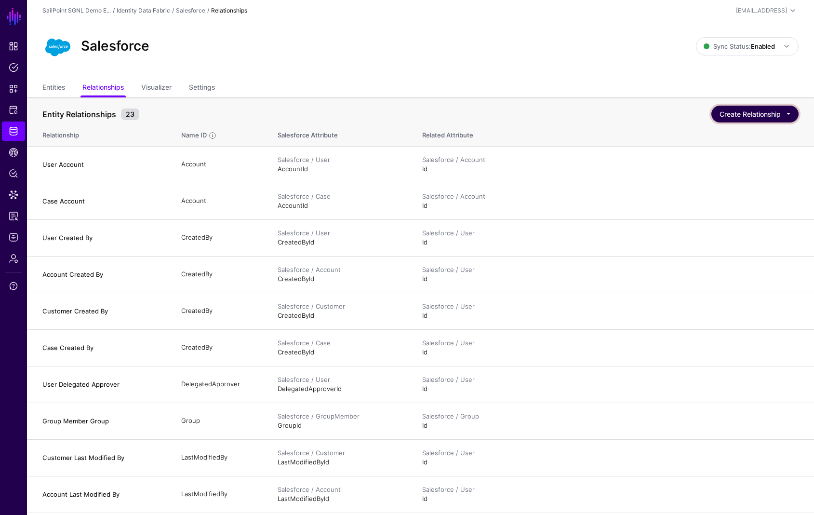
click at [760, 114] on button "Create Relationship" at bounding box center [755, 114] width 87 height 17
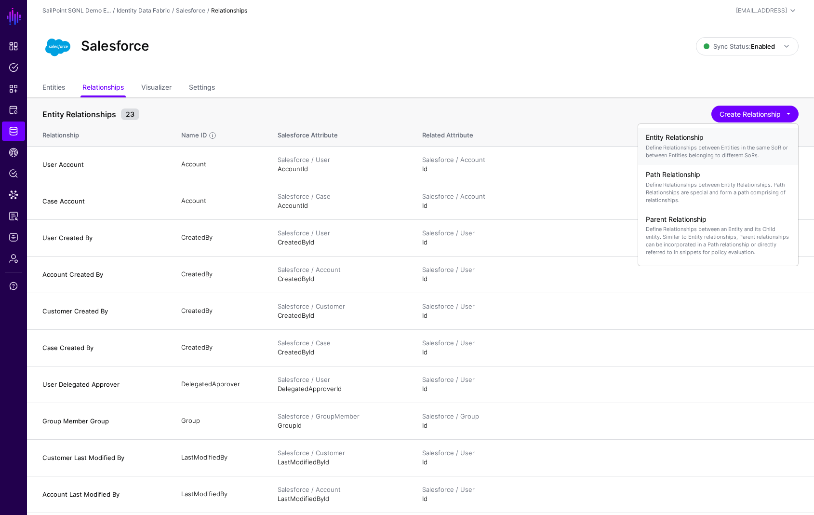
click at [712, 148] on p "Define Relationships between Entities in the same SoR or between Entities belon…" at bounding box center [718, 151] width 145 height 15
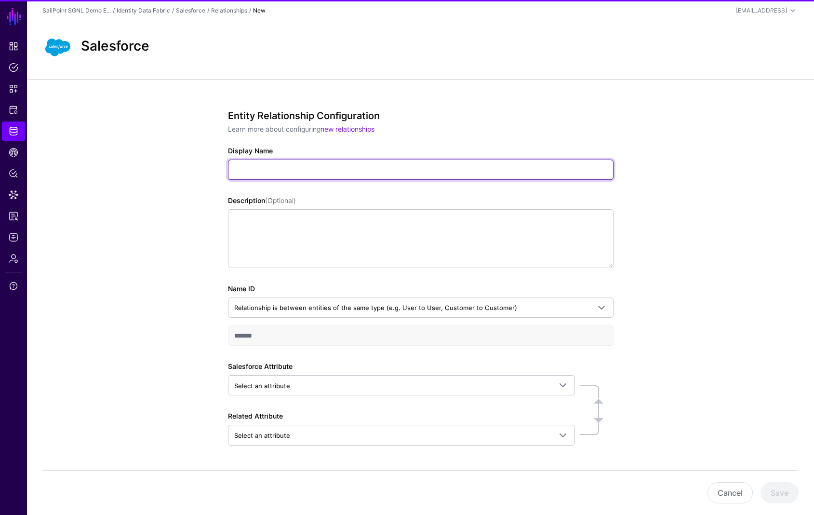
click at [473, 175] on input "Display Name" at bounding box center [421, 170] width 386 height 20
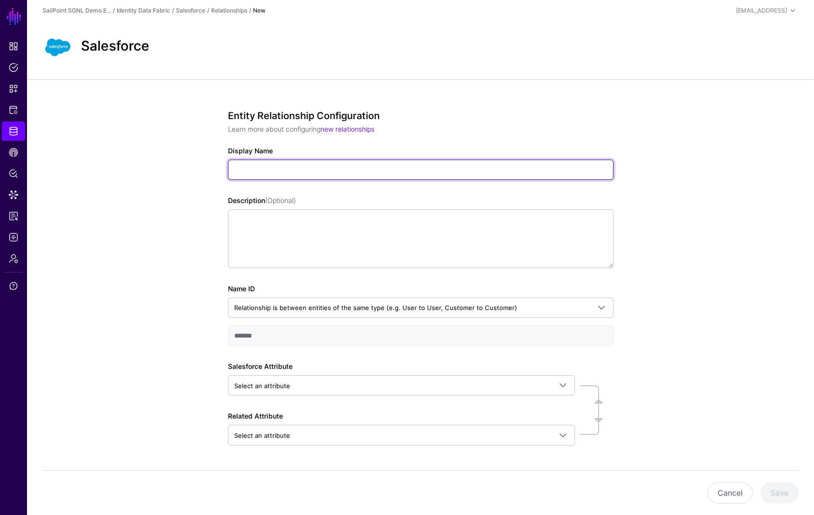
paste input "**********"
click at [254, 170] on input "**********" at bounding box center [421, 170] width 386 height 20
click at [279, 170] on input "**********" at bounding box center [421, 170] width 386 height 20
click at [349, 172] on input "**********" at bounding box center [421, 170] width 386 height 20
type input "**********"
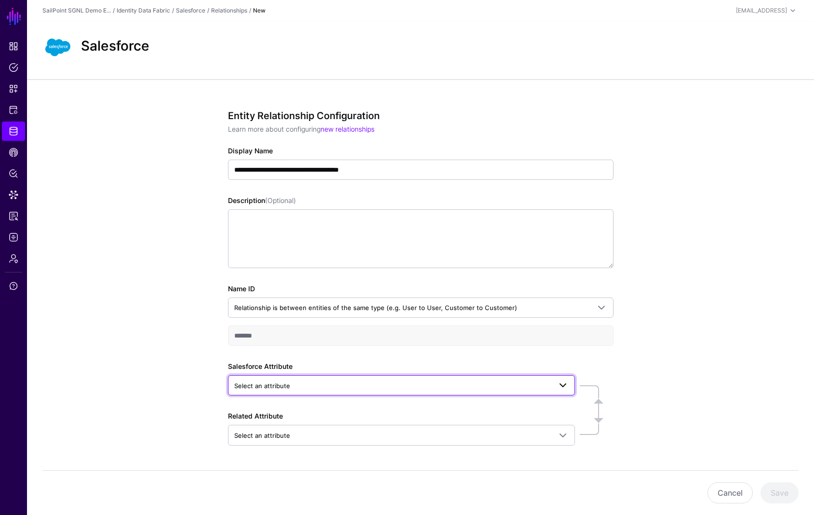
click at [459, 379] on link "Select an attribute" at bounding box center [401, 385] width 347 height 20
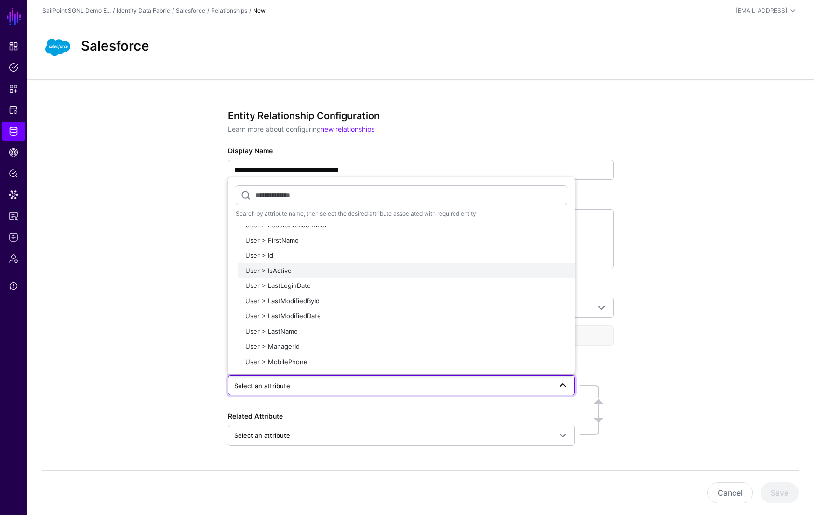
scroll to position [1241, 0]
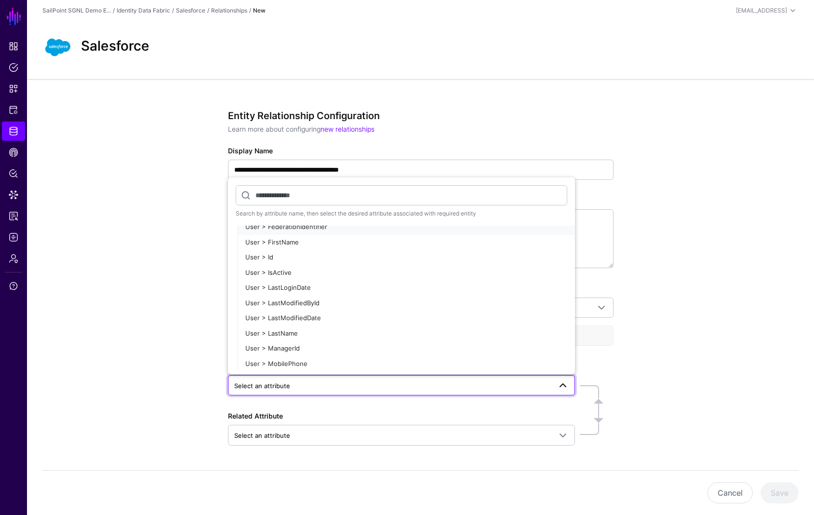
click at [285, 229] on span "User > FederationIdentifier" at bounding box center [286, 227] width 82 height 8
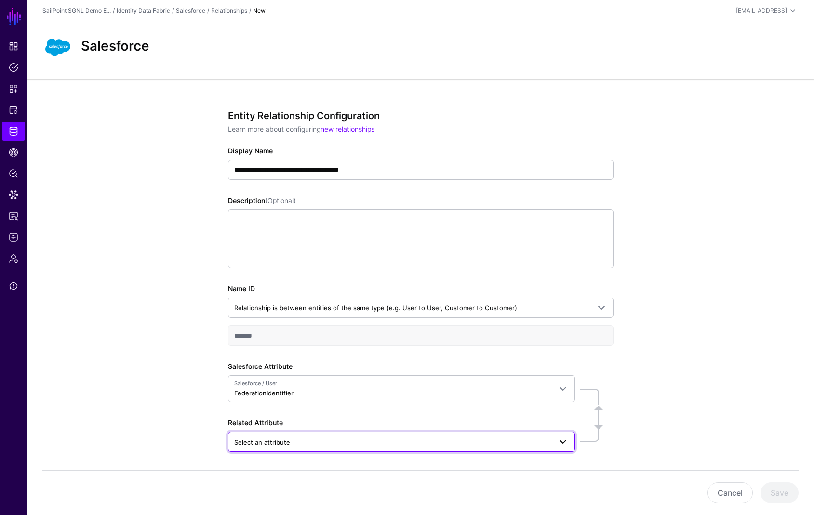
click at [367, 442] on span "Select an attribute" at bounding box center [392, 442] width 317 height 11
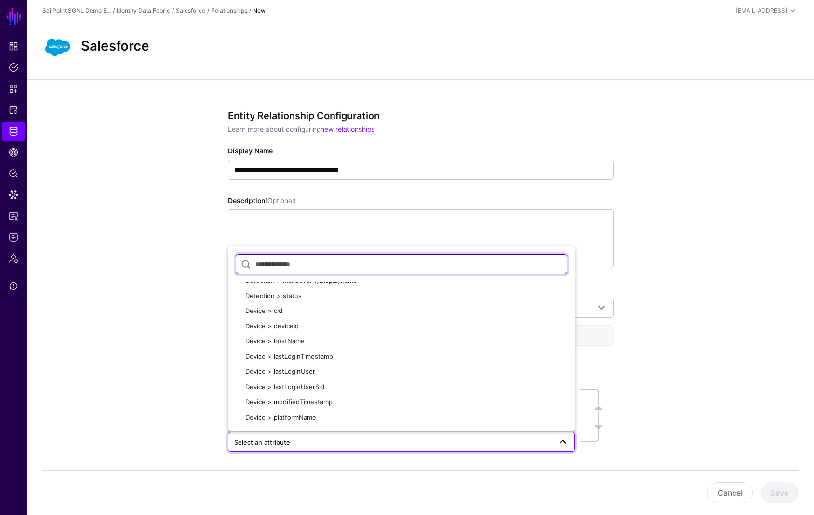
scroll to position [418, 0]
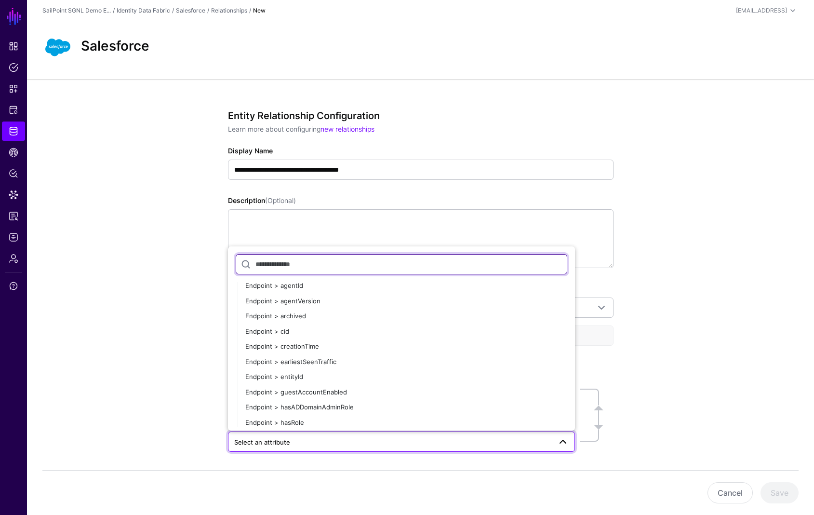
click at [354, 267] on input "text" at bounding box center [402, 264] width 332 height 20
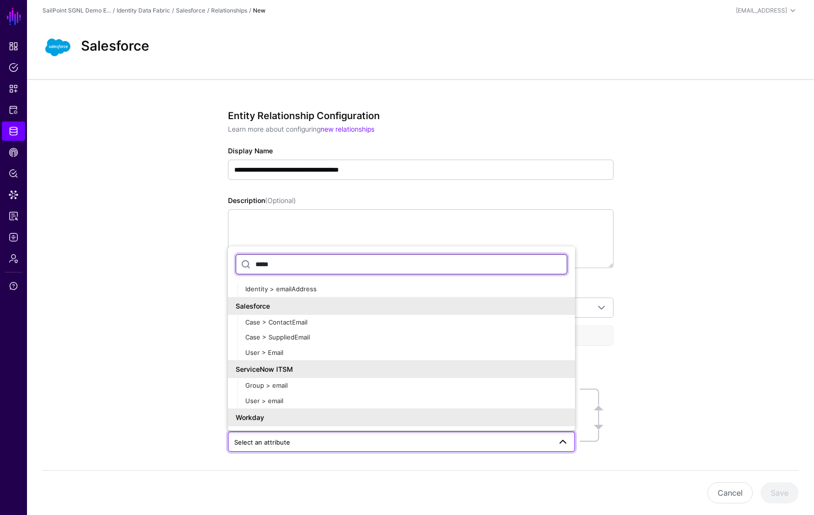
scroll to position [8, 0]
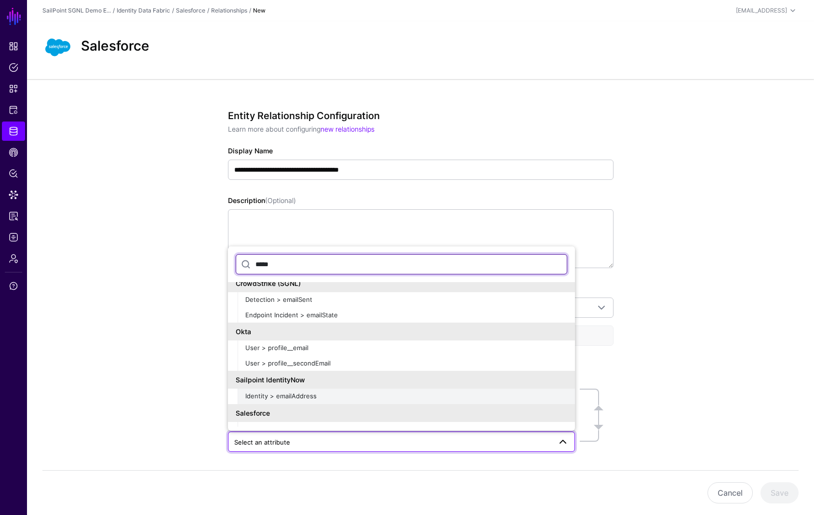
type input "*****"
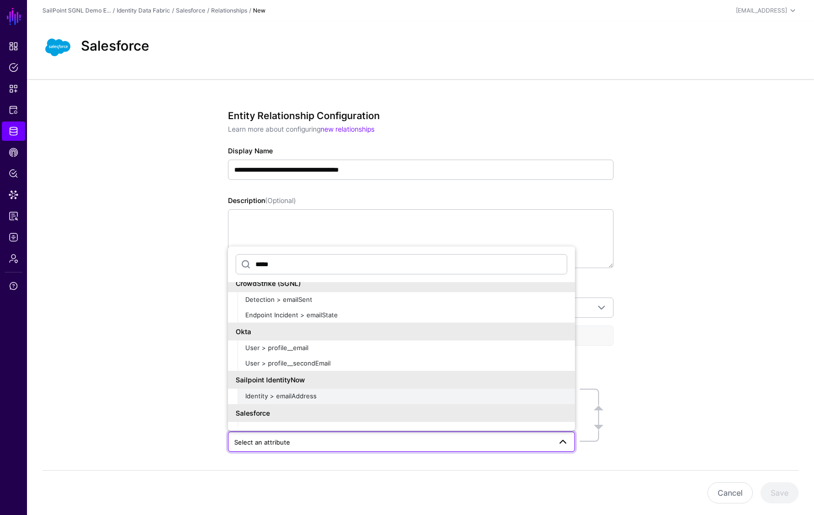
click at [298, 395] on span "Identity > emailAddress" at bounding box center [280, 396] width 71 height 8
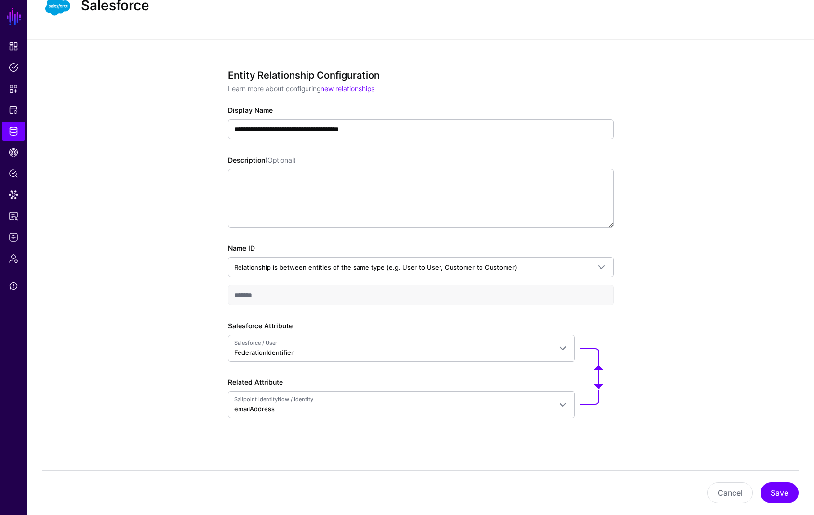
scroll to position [44, 0]
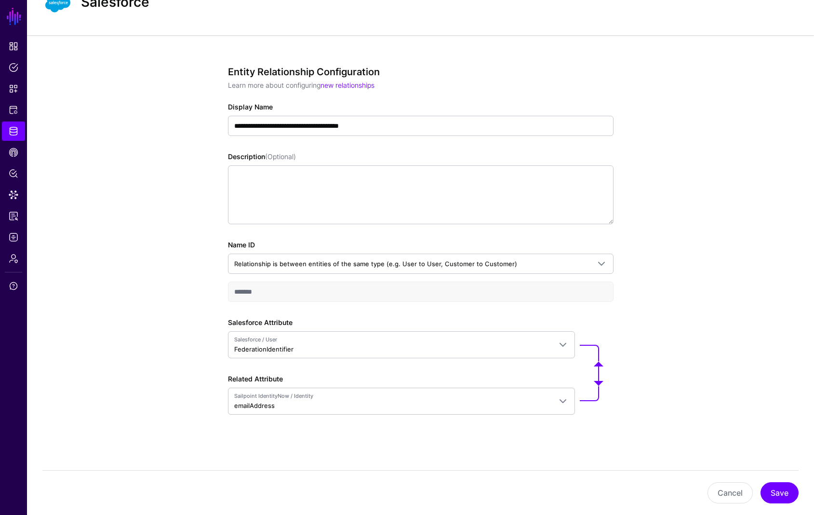
click at [779, 481] on div "Cancel Save" at bounding box center [420, 492] width 757 height 45
click at [779, 490] on button "Save" at bounding box center [780, 492] width 38 height 21
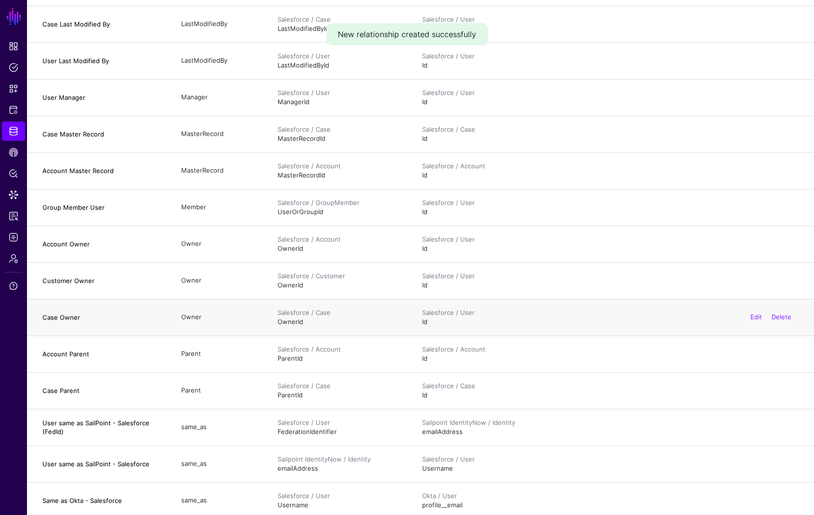
scroll to position [511, 0]
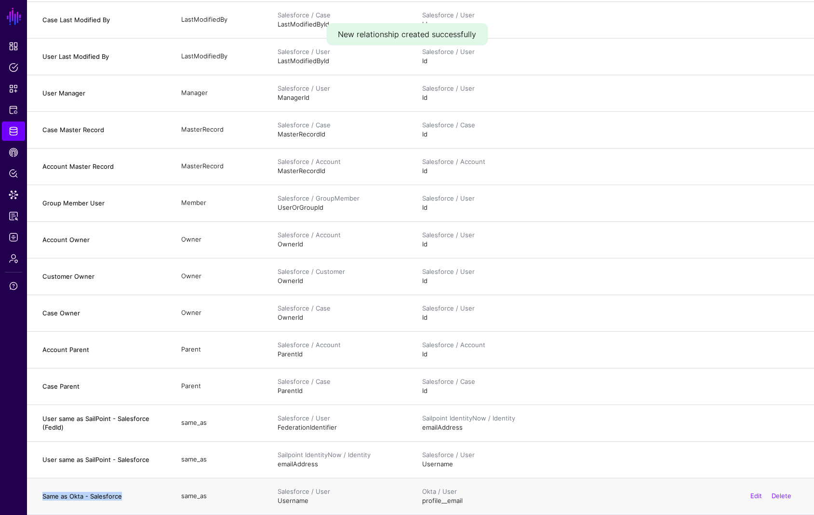
drag, startPoint x: 43, startPoint y: 496, endPoint x: 122, endPoint y: 497, distance: 78.6
click at [122, 497] on h4 "Same as Okta - Salesforce" at bounding box center [102, 496] width 120 height 9
copy h4 "Same as Okta - Salesforce"
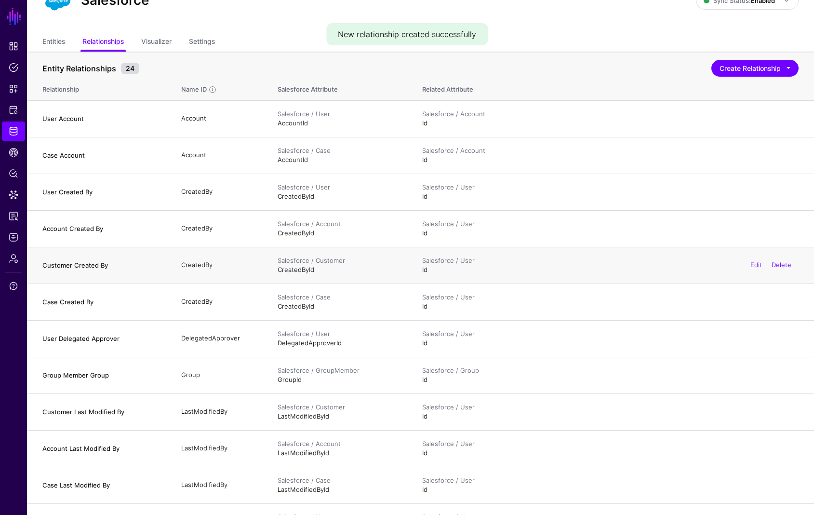
scroll to position [0, 0]
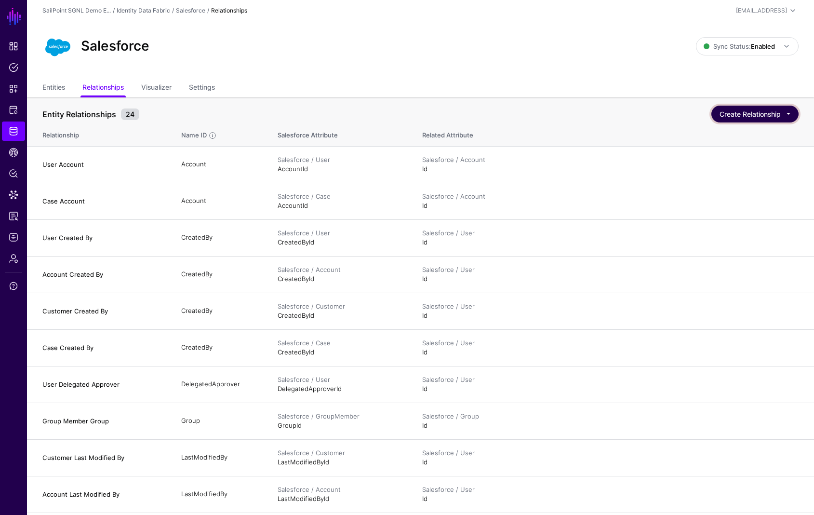
click at [740, 111] on button "Create Relationship" at bounding box center [755, 114] width 87 height 17
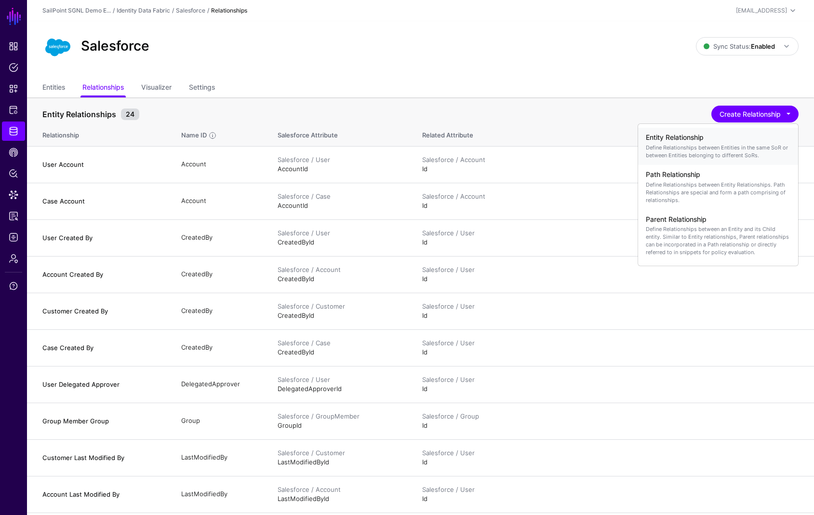
click at [727, 146] on p "Define Relationships between Entities in the same SoR or between Entities belon…" at bounding box center [718, 151] width 145 height 15
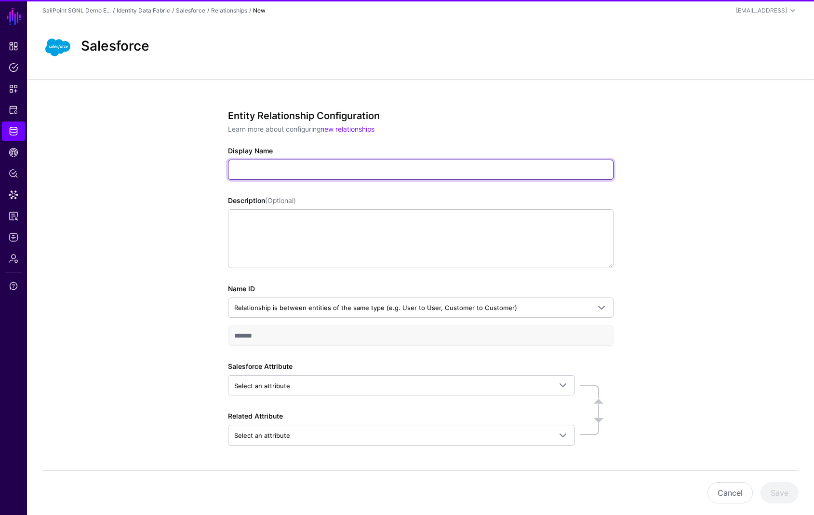
click at [303, 174] on input "Display Name" at bounding box center [421, 170] width 386 height 20
paste input "**********"
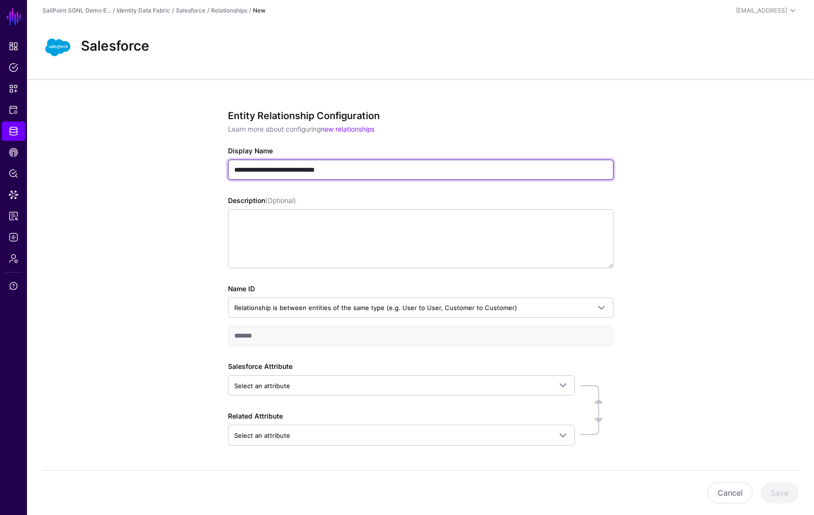
type input "**********"
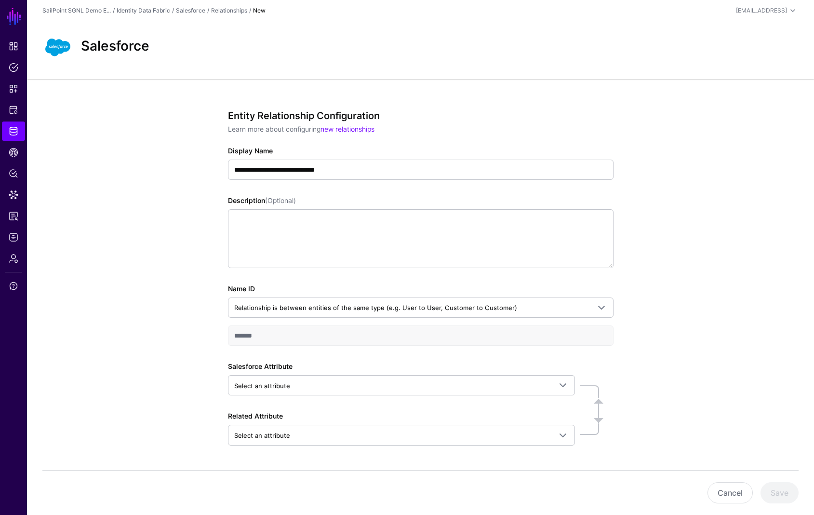
click at [150, 271] on div "**********" at bounding box center [420, 312] width 787 height 467
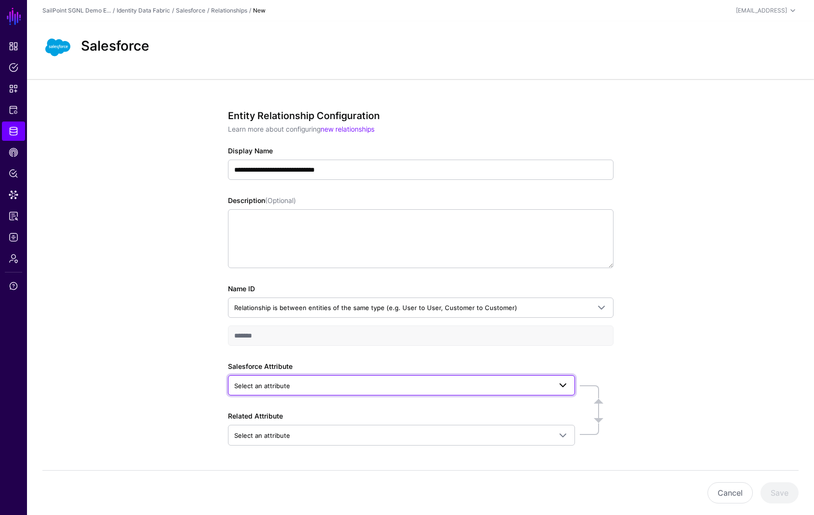
click at [256, 380] on span "Select an attribute" at bounding box center [392, 385] width 317 height 11
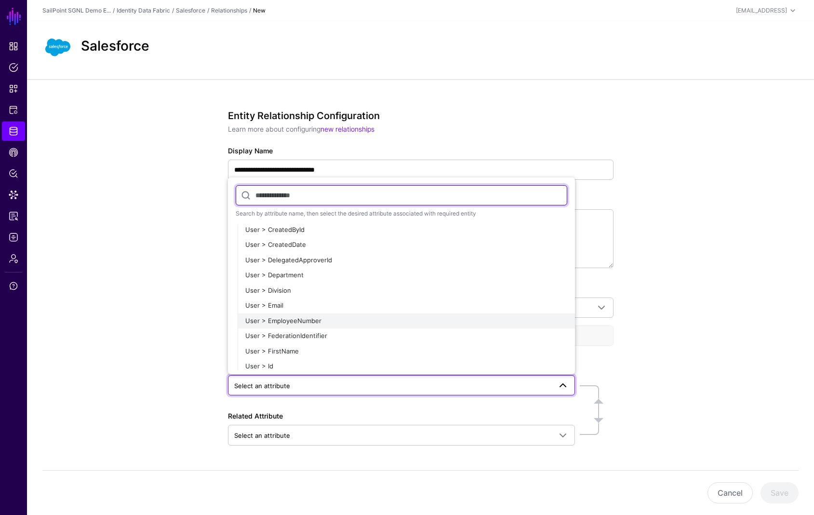
scroll to position [1128, 0]
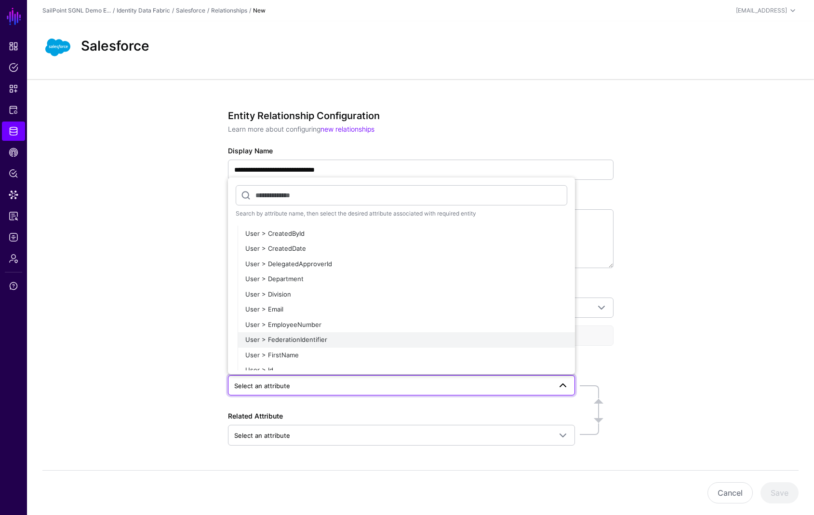
click at [294, 338] on span "User > FederationIdentifier" at bounding box center [286, 340] width 82 height 8
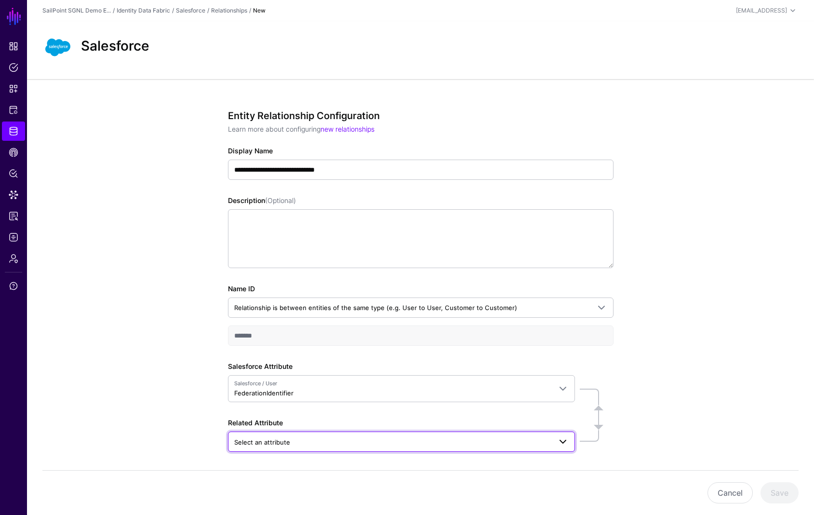
click at [302, 443] on span "Select an attribute" at bounding box center [392, 442] width 317 height 11
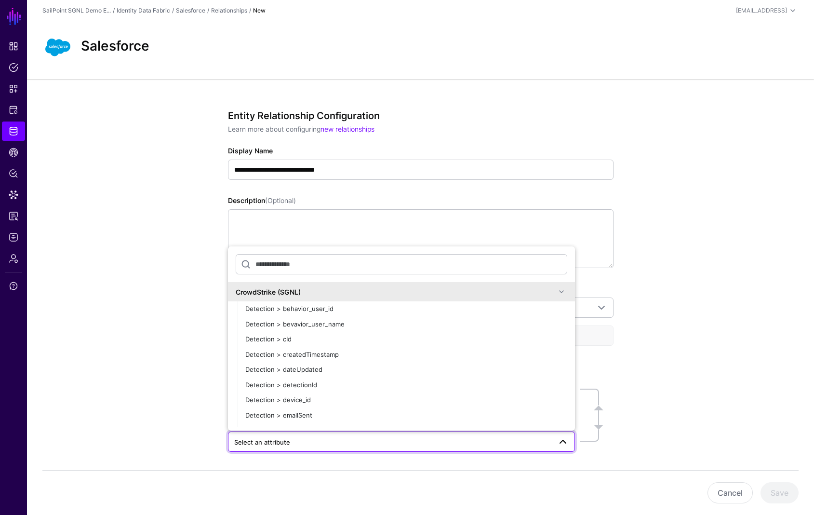
click at [471, 267] on input "text" at bounding box center [402, 264] width 332 height 20
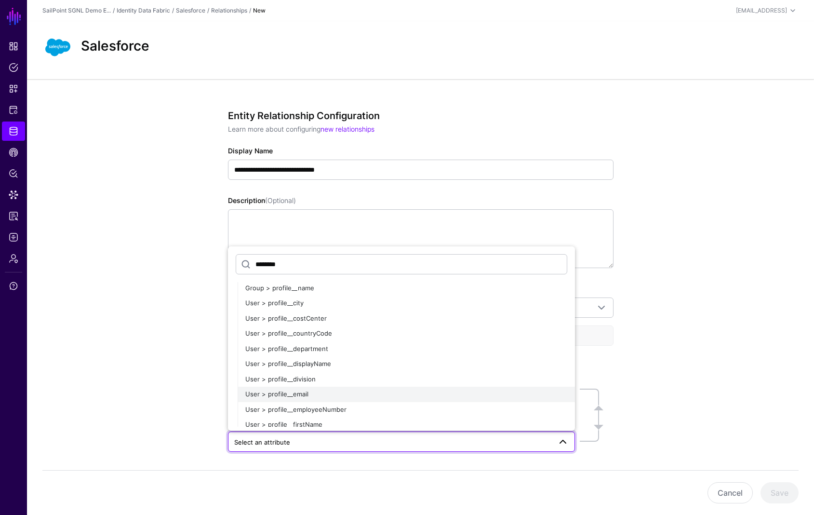
scroll to position [36, 0]
type input "********"
click at [302, 392] on span "User > profile__email" at bounding box center [276, 393] width 63 height 8
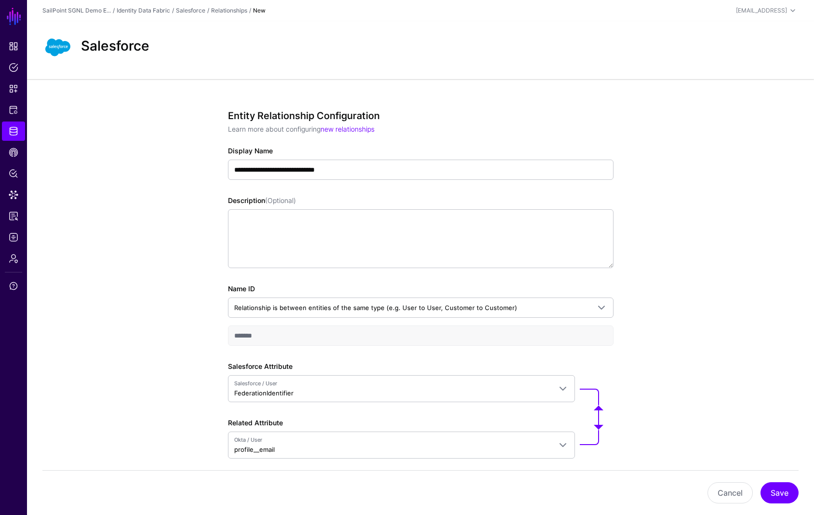
click at [630, 371] on div "**********" at bounding box center [420, 319] width 447 height 480
click at [777, 495] on button "Save" at bounding box center [780, 492] width 38 height 21
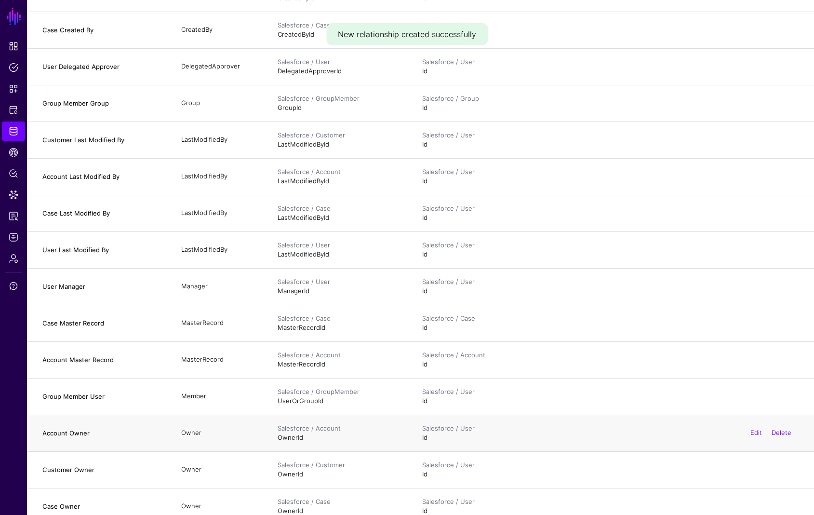
scroll to position [548, 0]
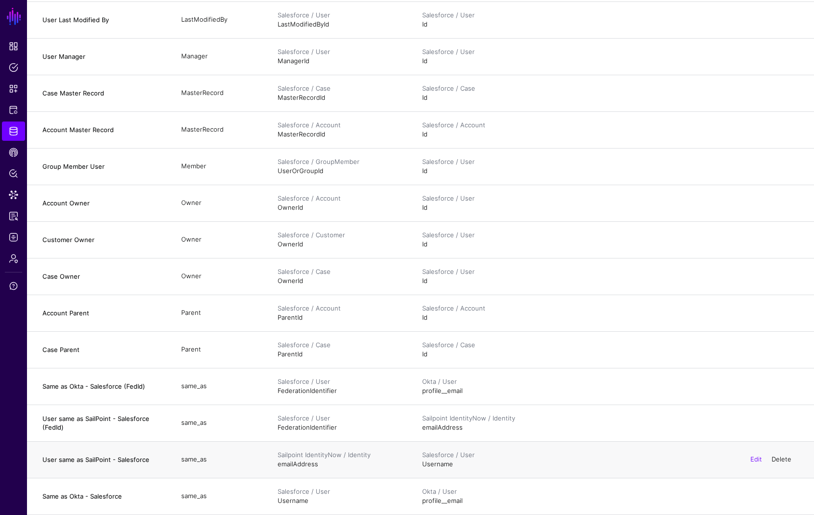
click at [784, 461] on link "Delete" at bounding box center [782, 459] width 20 height 8
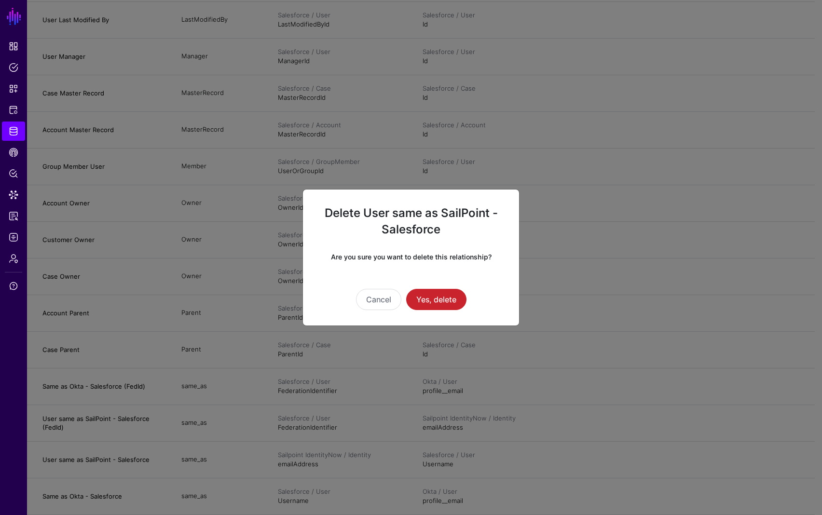
drag, startPoint x: 455, startPoint y: 304, endPoint x: 391, endPoint y: 319, distance: 66.0
click at [432, 334] on ngb-modal-window "Delete User same as SailPoint - Salesforce Are you sure you want to delete this…" at bounding box center [411, 257] width 822 height 515
click at [375, 300] on button "Cancel" at bounding box center [378, 299] width 45 height 21
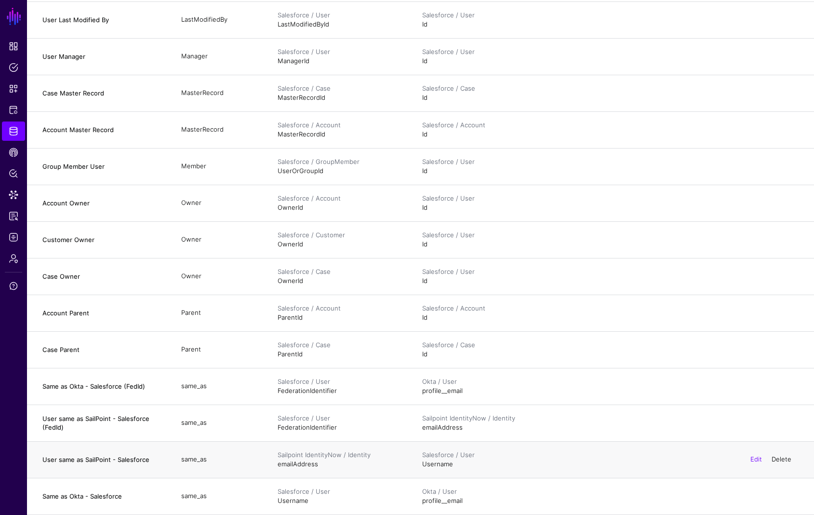
click at [775, 458] on link "Delete" at bounding box center [782, 459] width 20 height 8
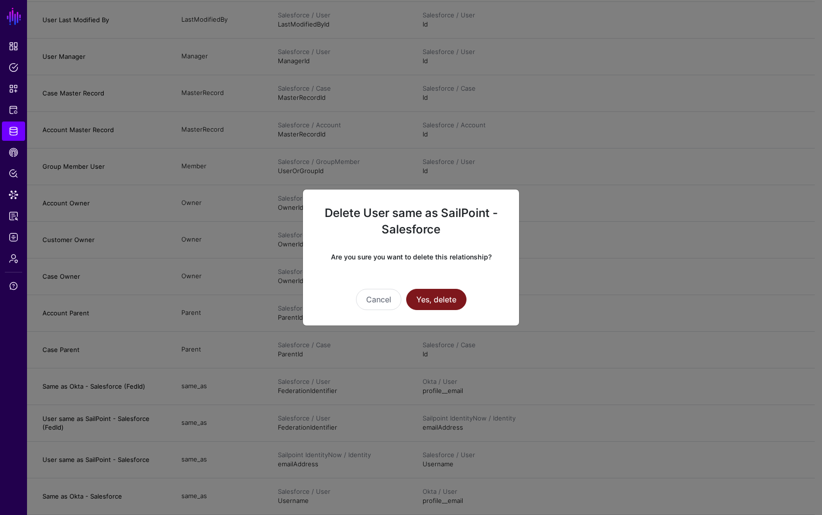
click at [430, 292] on button "Yes, delete" at bounding box center [436, 299] width 60 height 21
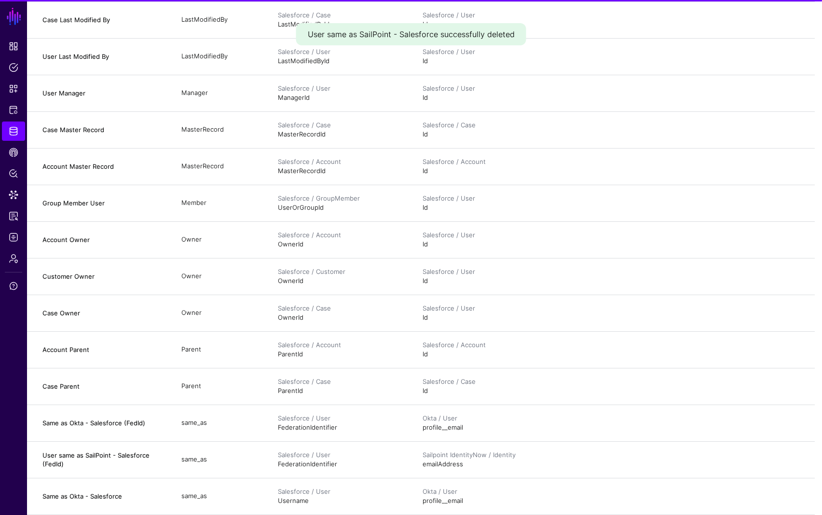
scroll to position [511, 0]
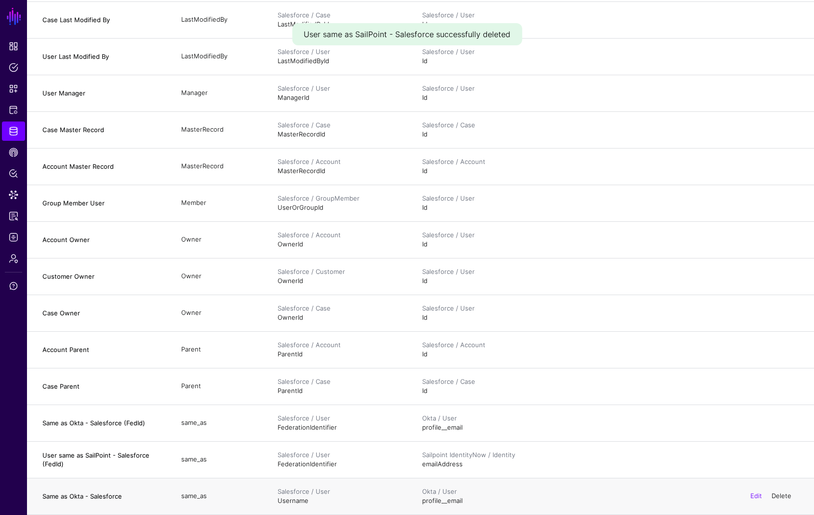
click at [775, 492] on link "Delete" at bounding box center [782, 496] width 20 height 8
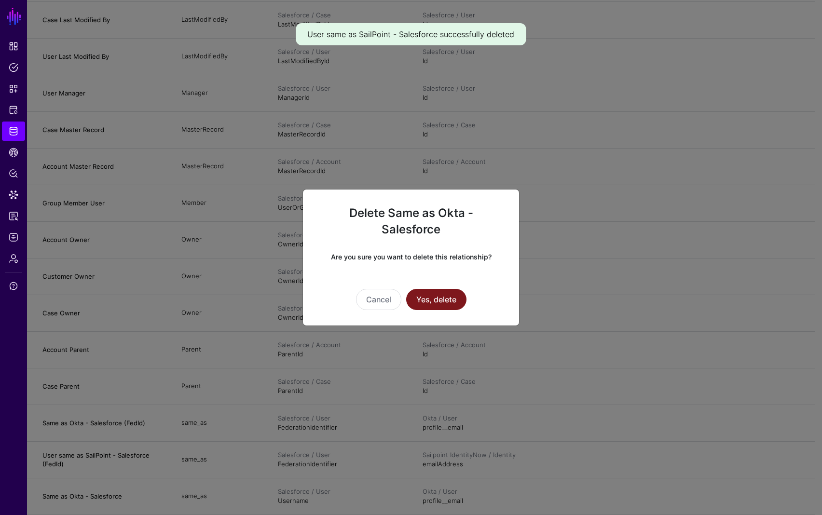
click at [451, 299] on button "Yes, delete" at bounding box center [436, 299] width 60 height 21
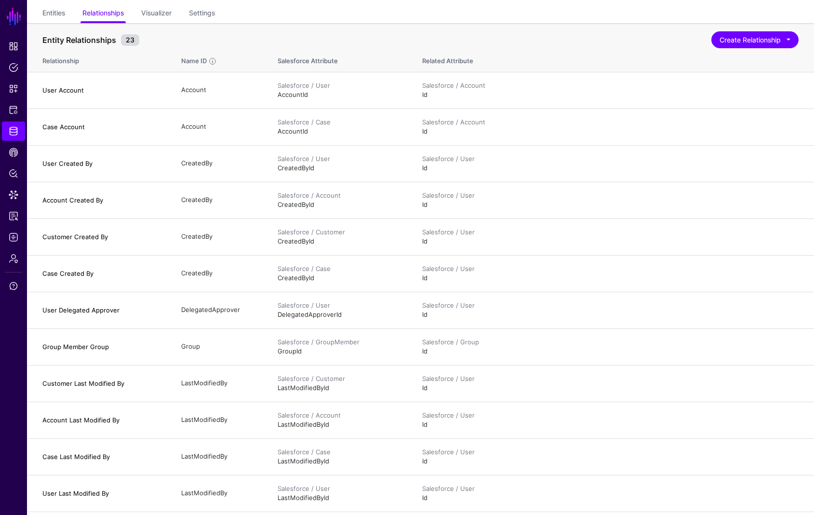
scroll to position [0, 0]
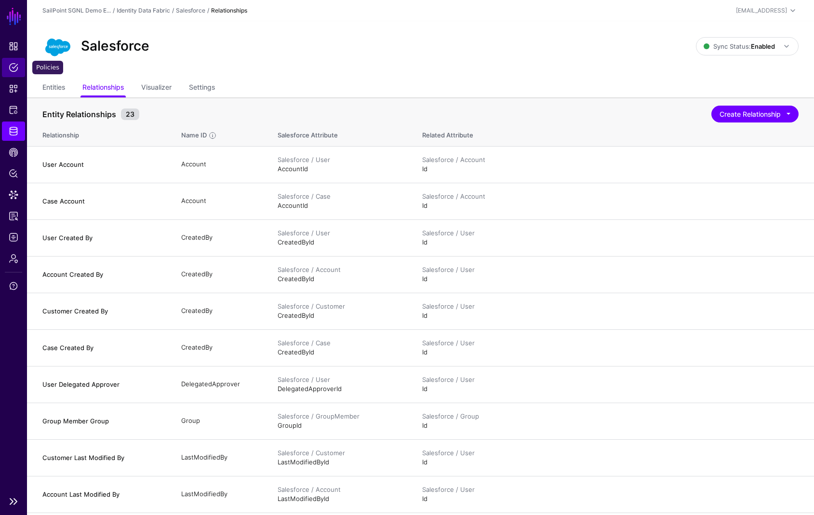
click at [13, 68] on span "Policies" at bounding box center [14, 68] width 10 height 10
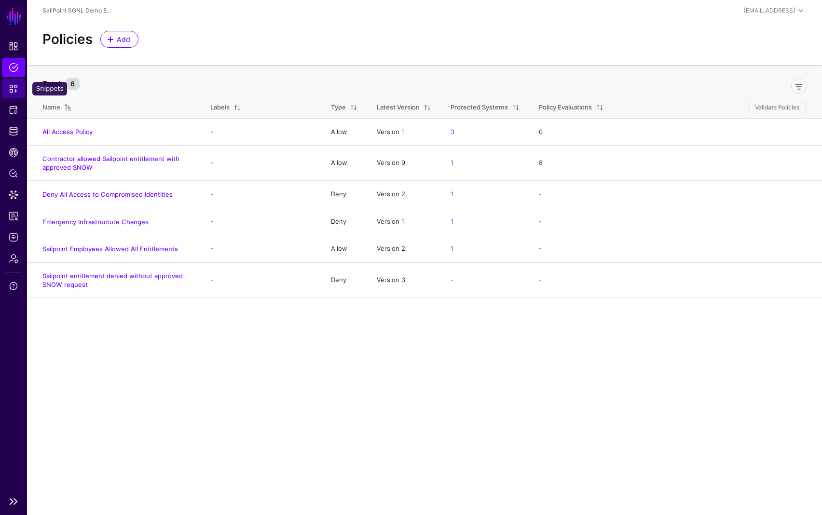
click at [14, 85] on span "Snippets" at bounding box center [14, 89] width 10 height 10
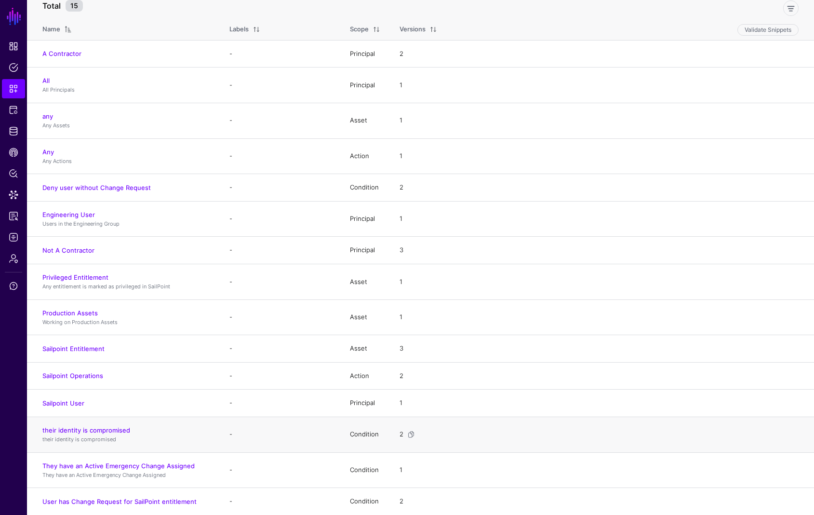
scroll to position [80, 0]
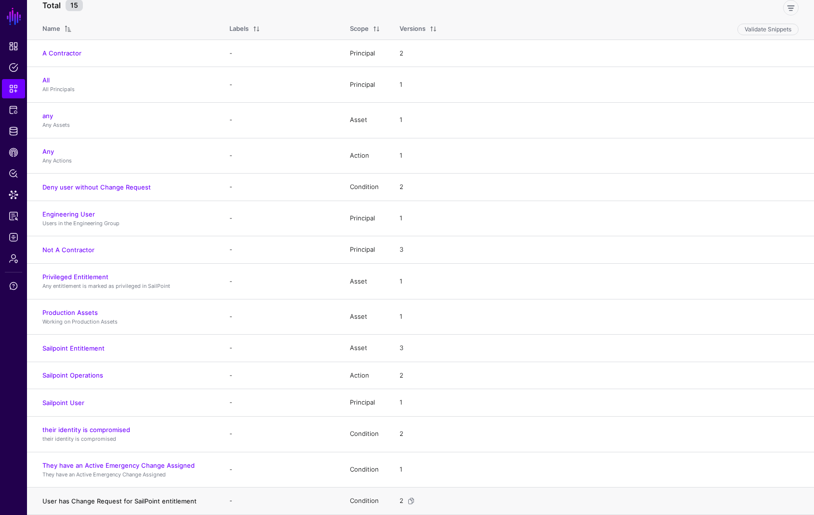
click at [135, 498] on link "User has Change Request for SailPoint entitlement" at bounding box center [119, 501] width 154 height 8
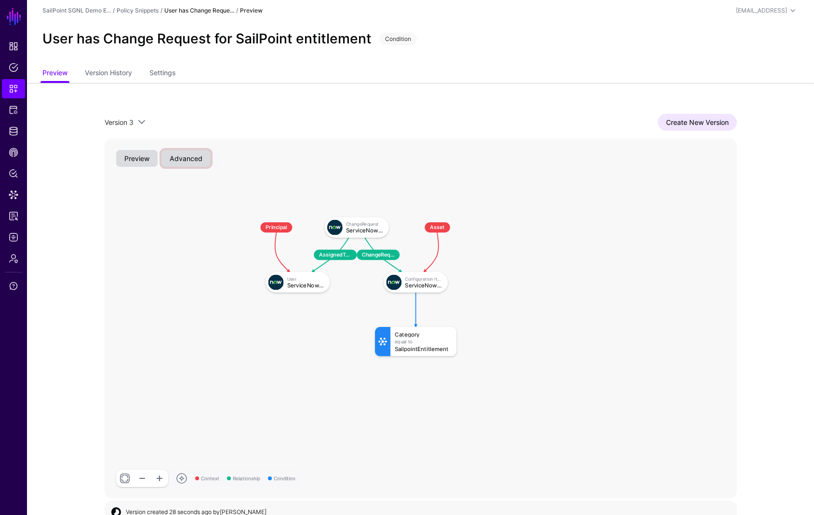
click at [174, 152] on button "Advanced" at bounding box center [186, 158] width 49 height 17
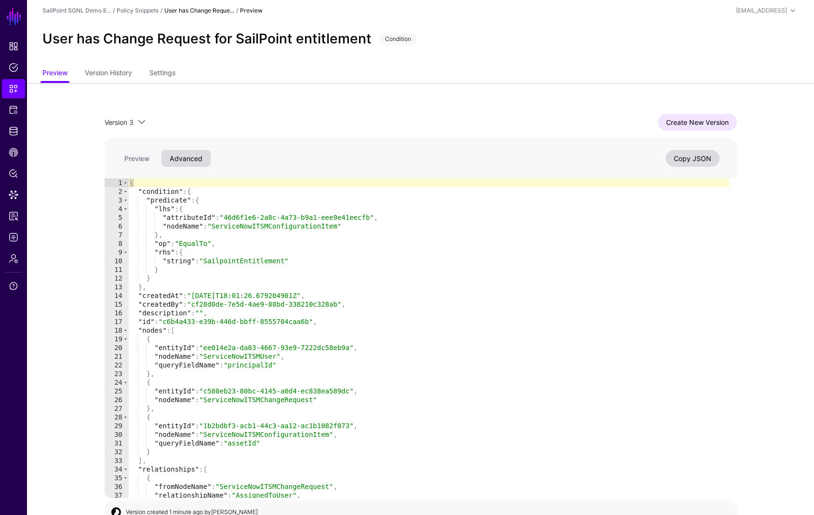
click at [381, 87] on div "Version 3 Version 3 Version 2 Version 1 Create New Version 1 2 3 4 5 6 7 8 9 10…" at bounding box center [421, 306] width 694 height 447
click at [15, 127] on span "Identity Data Fabric" at bounding box center [14, 131] width 10 height 10
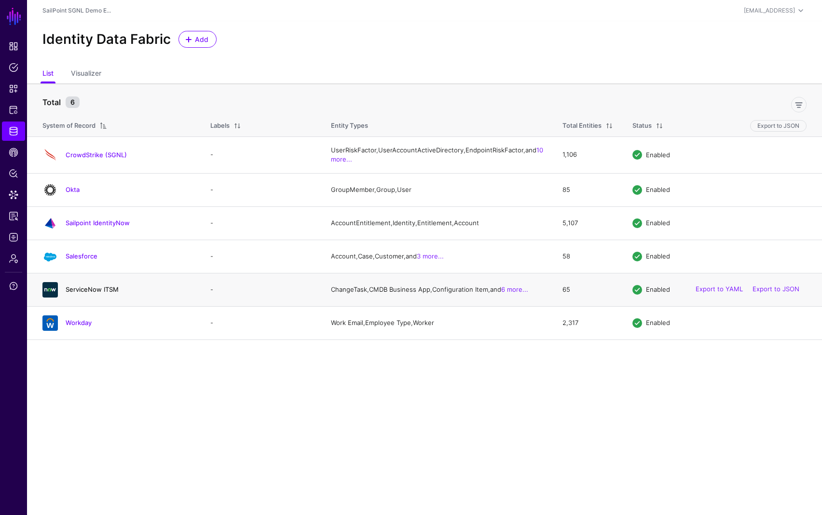
click at [90, 293] on link "ServiceNow ITSM" at bounding box center [92, 289] width 53 height 8
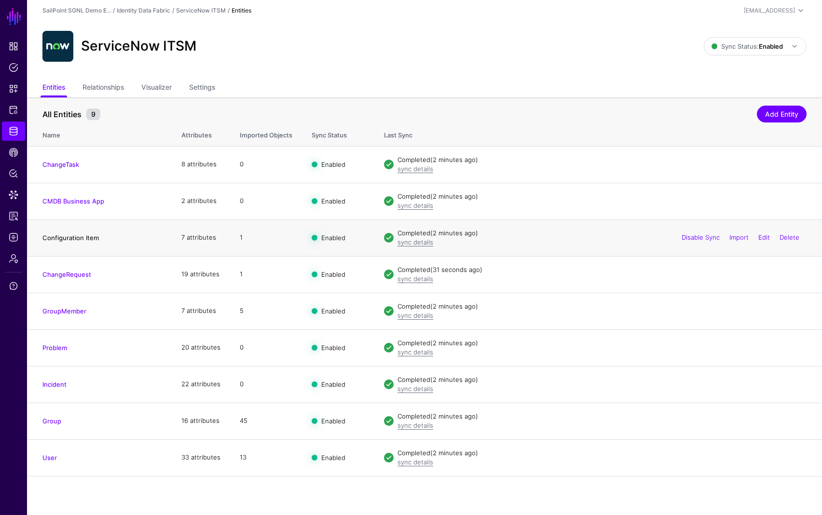
click at [70, 236] on link "Configuration Item" at bounding box center [70, 238] width 56 height 8
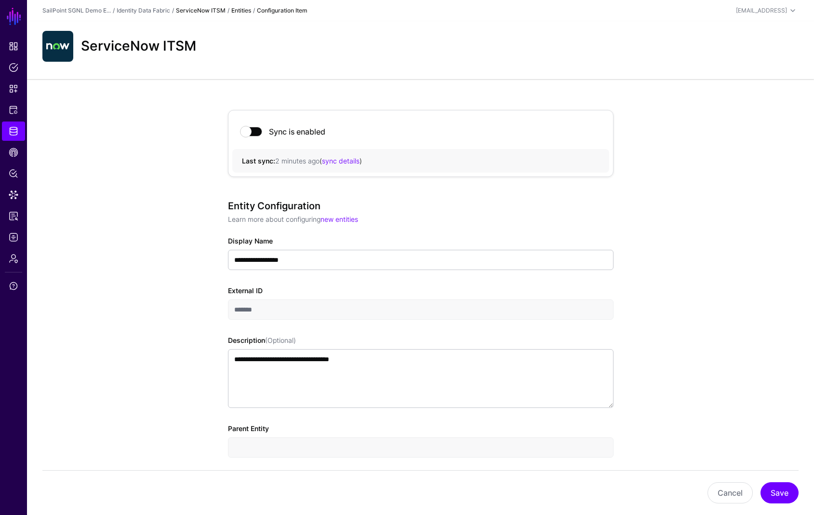
click at [189, 10] on link "ServiceNow ITSM" at bounding box center [201, 10] width 50 height 7
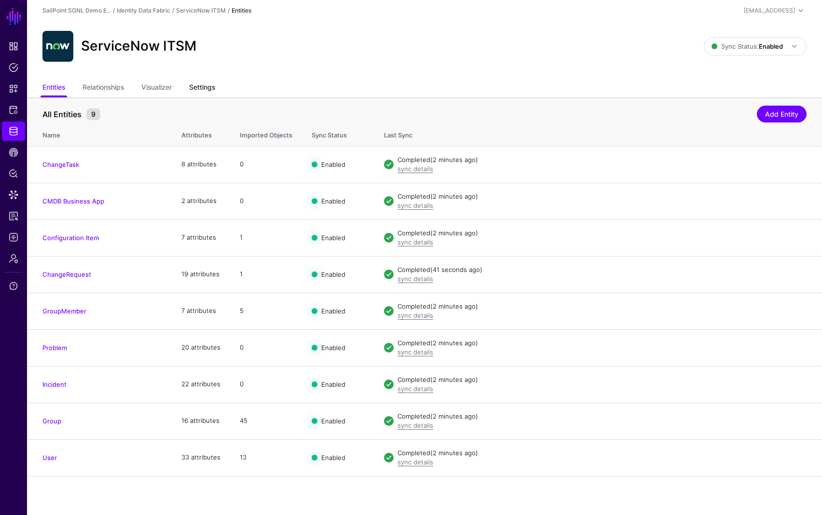
click at [203, 87] on link "Settings" at bounding box center [202, 88] width 26 height 18
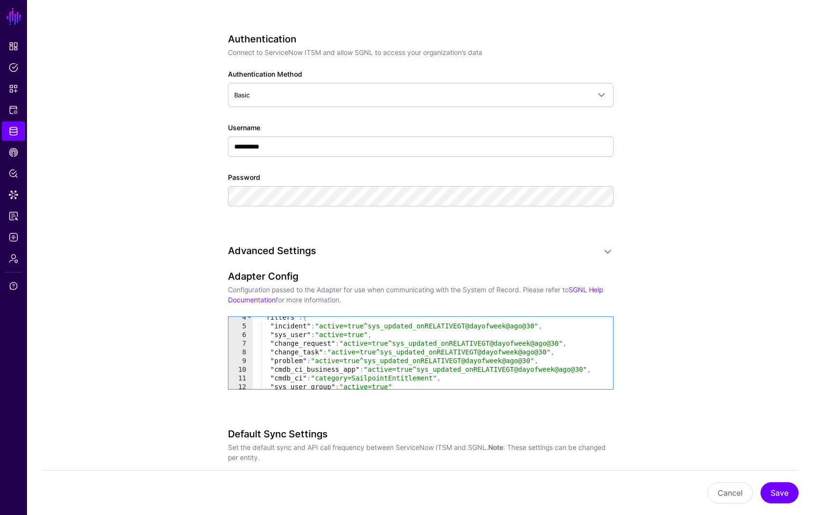
scroll to position [40, 0]
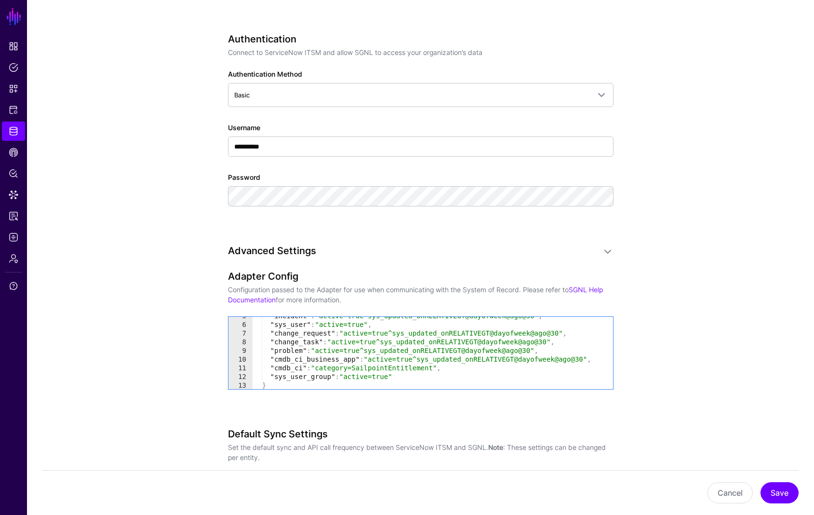
type textarea "**********"
drag, startPoint x: 438, startPoint y: 367, endPoint x: 315, endPoint y: 366, distance: 122.5
click at [314, 366] on div ""incident" : "active=true^sys_updated_onRELATIVEGT@dayofweek@ago@30" , "sys_use…" at bounding box center [428, 357] width 353 height 90
click at [664, 375] on app-datasources-details-form "**********" at bounding box center [420, 197] width 787 height 1329
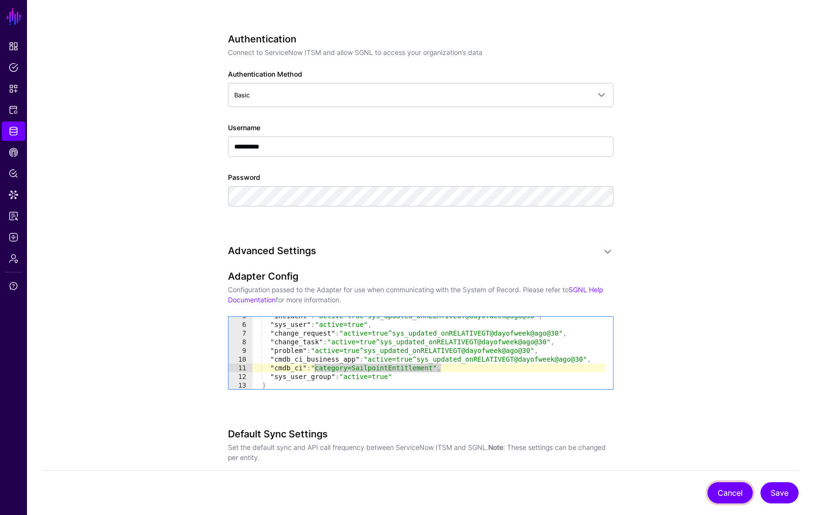
click at [729, 493] on button "Cancel" at bounding box center [730, 492] width 45 height 21
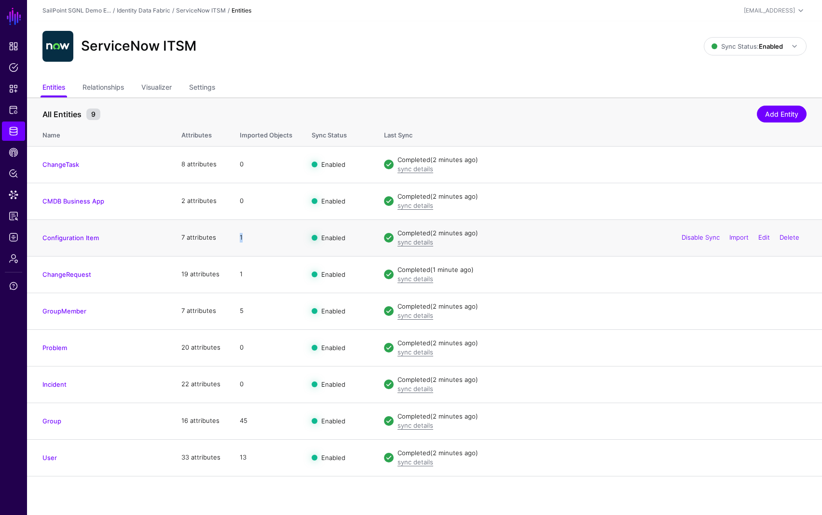
drag, startPoint x: 237, startPoint y: 238, endPoint x: 248, endPoint y: 239, distance: 10.7
click at [248, 239] on td "1" at bounding box center [266, 237] width 72 height 37
click at [16, 242] on link "Logs" at bounding box center [13, 237] width 23 height 19
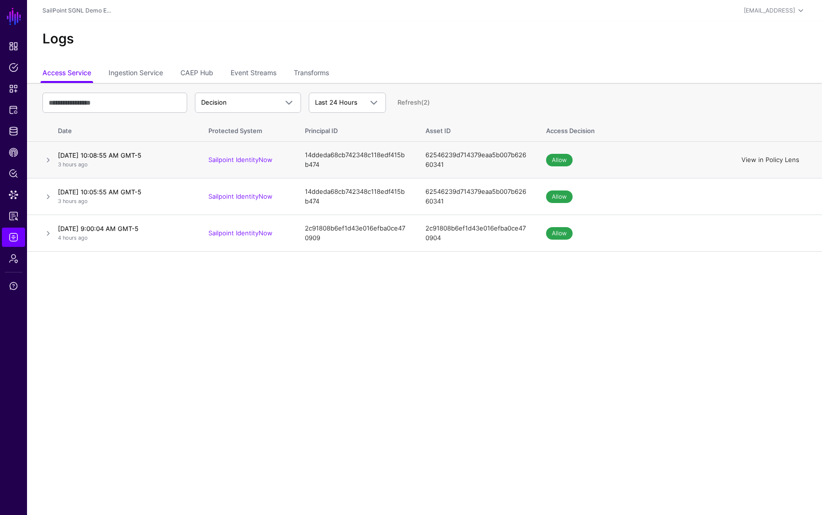
click at [776, 160] on link "View in Policy Lens" at bounding box center [770, 160] width 58 height 8
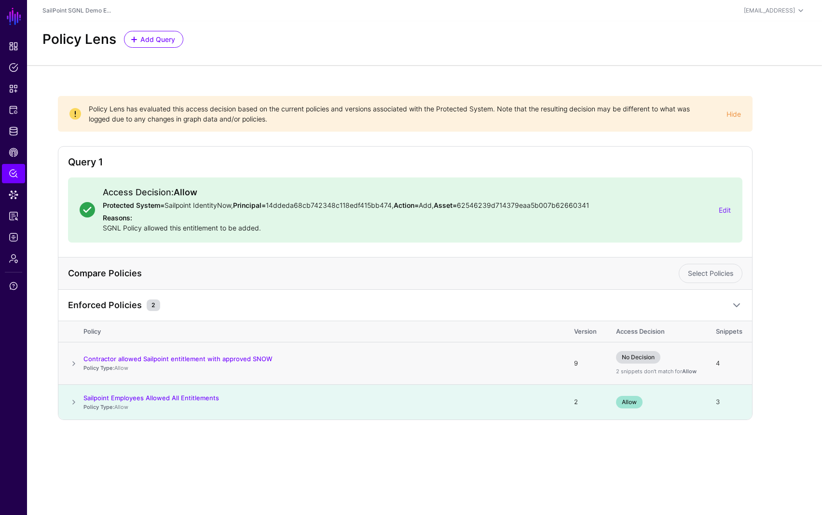
click at [76, 364] on span at bounding box center [74, 364] width 12 height 12
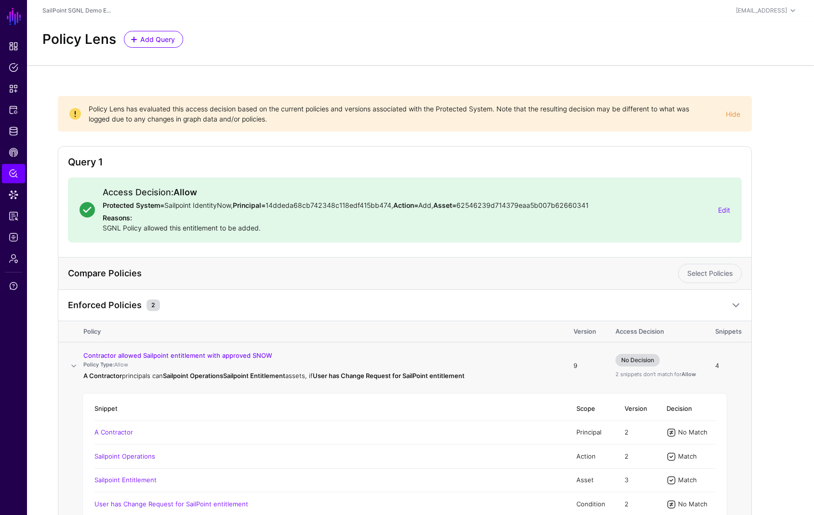
click at [75, 362] on span at bounding box center [74, 366] width 12 height 12
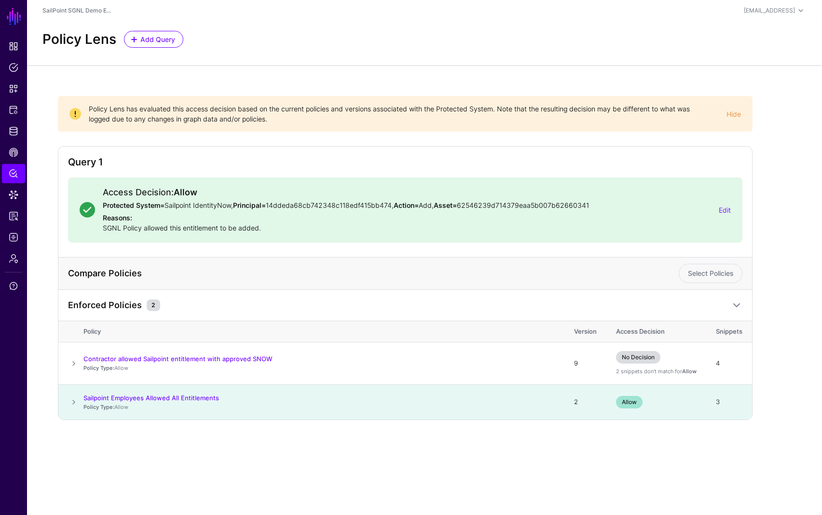
click at [74, 404] on span at bounding box center [74, 402] width 12 height 12
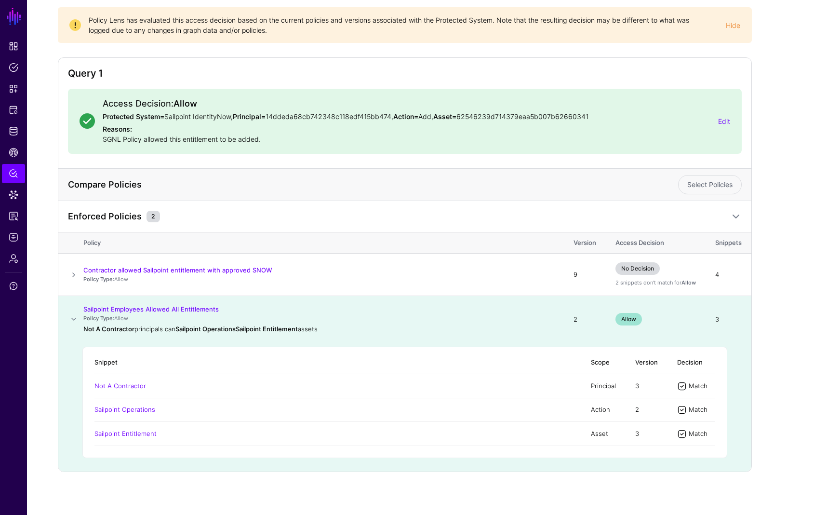
scroll to position [92, 0]
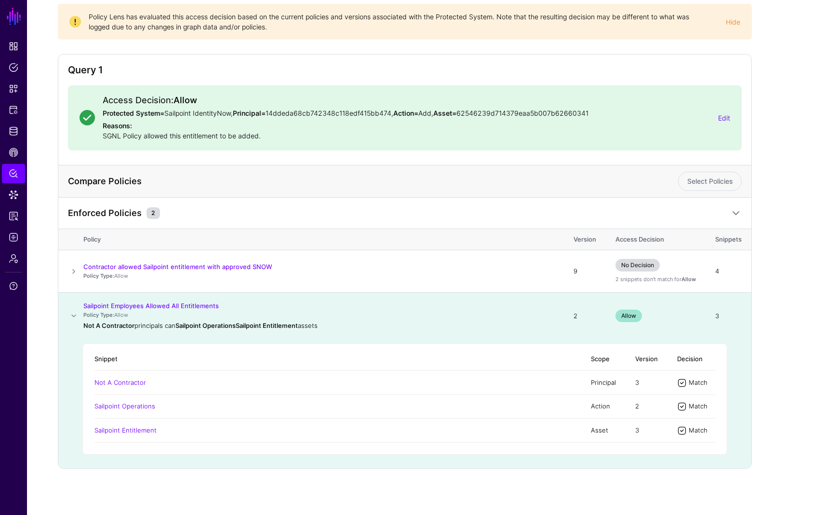
click at [76, 316] on span at bounding box center [74, 316] width 12 height 12
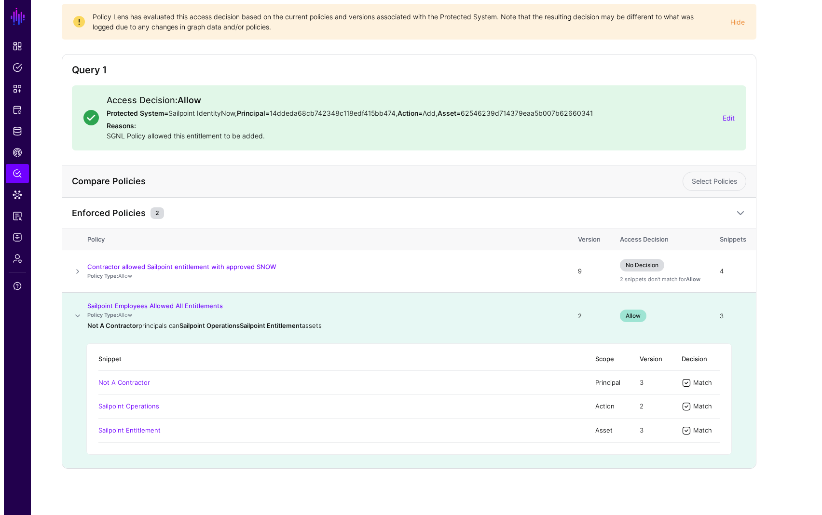
scroll to position [0, 0]
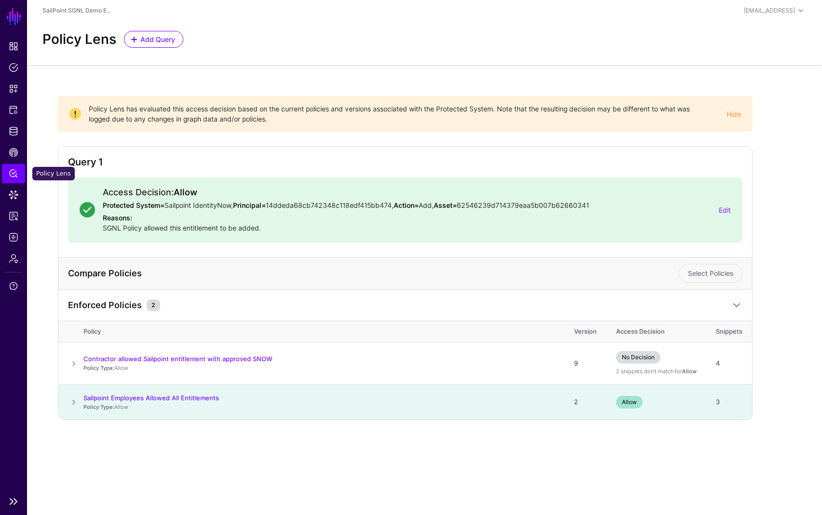
click at [10, 172] on span "Policy Lens" at bounding box center [14, 174] width 10 height 10
click at [8, 189] on link "Data Lens" at bounding box center [13, 194] width 23 height 19
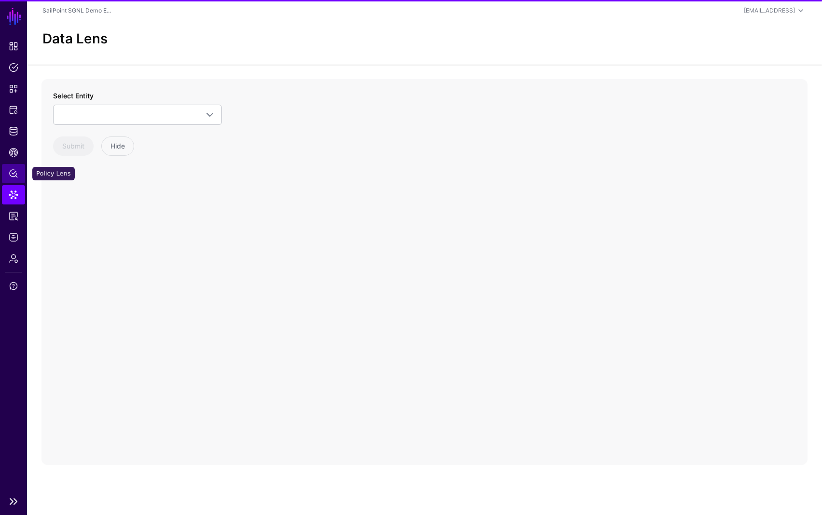
click at [11, 175] on span "Policy Lens" at bounding box center [14, 174] width 10 height 10
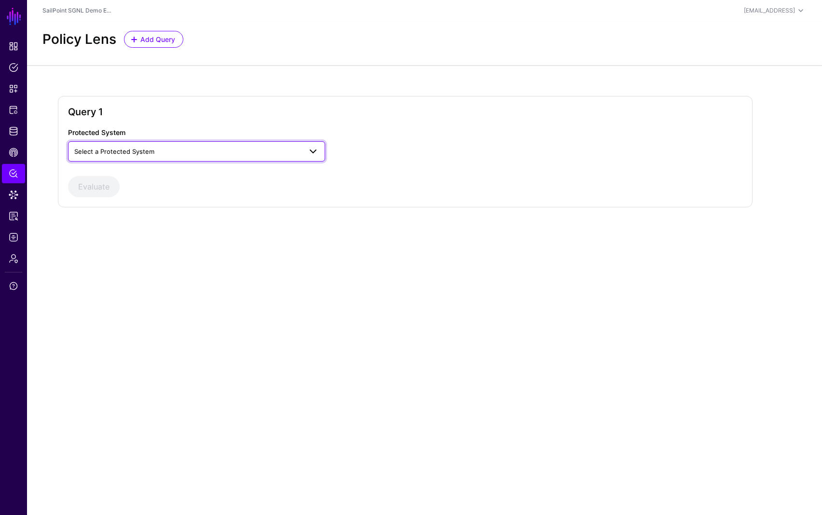
click at [136, 147] on span "Select a Protected System" at bounding box center [187, 151] width 227 height 11
click at [132, 204] on span "Sailpoint IdentityNow" at bounding box center [108, 204] width 64 height 8
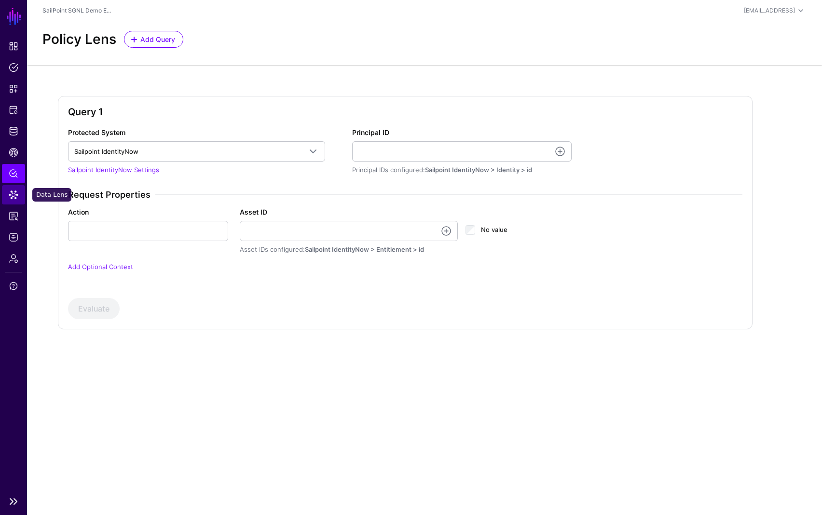
click at [10, 197] on span "Data Lens" at bounding box center [14, 195] width 10 height 10
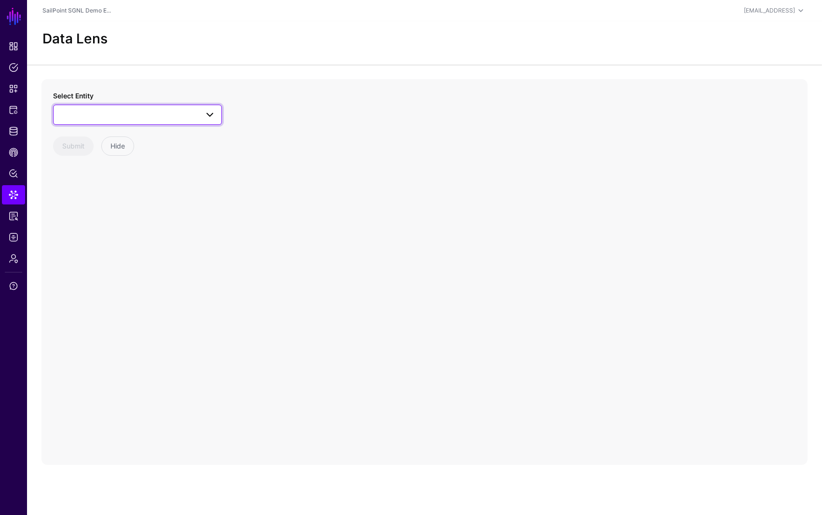
click at [171, 116] on span at bounding box center [137, 115] width 156 height 12
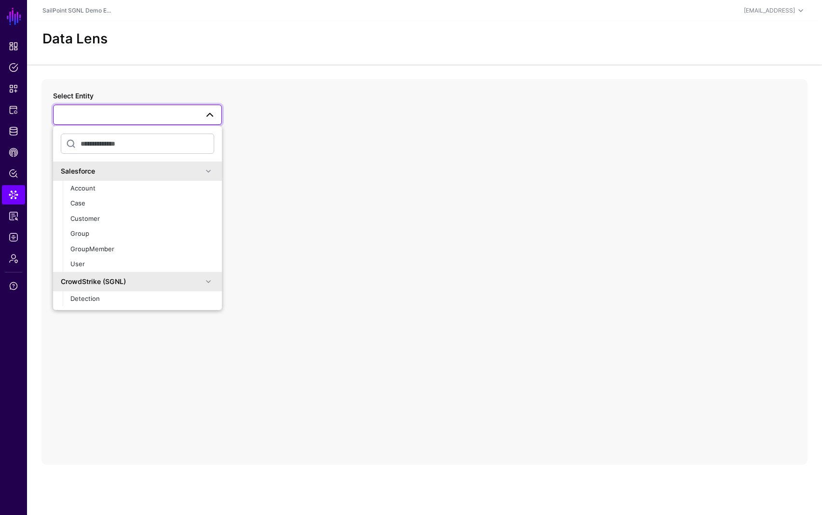
click at [129, 145] on input "text" at bounding box center [137, 144] width 153 height 20
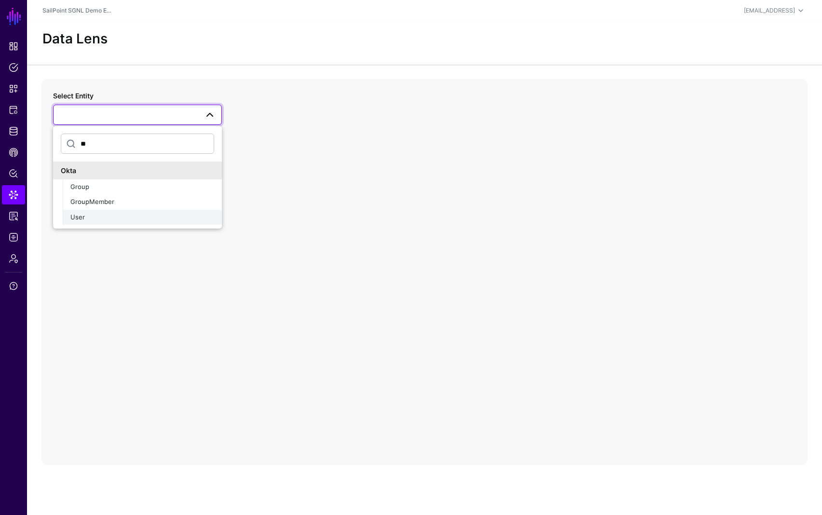
type input "**"
click at [90, 221] on div "User" at bounding box center [142, 218] width 144 height 10
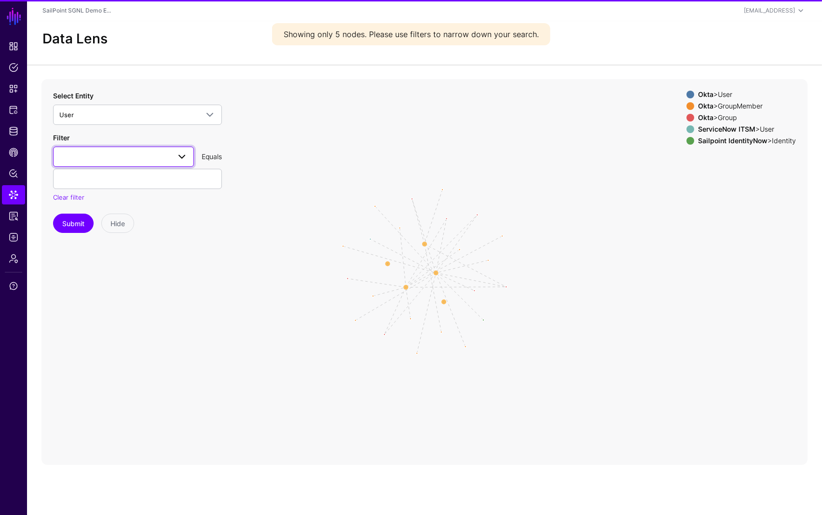
click at [110, 156] on span at bounding box center [123, 157] width 128 height 12
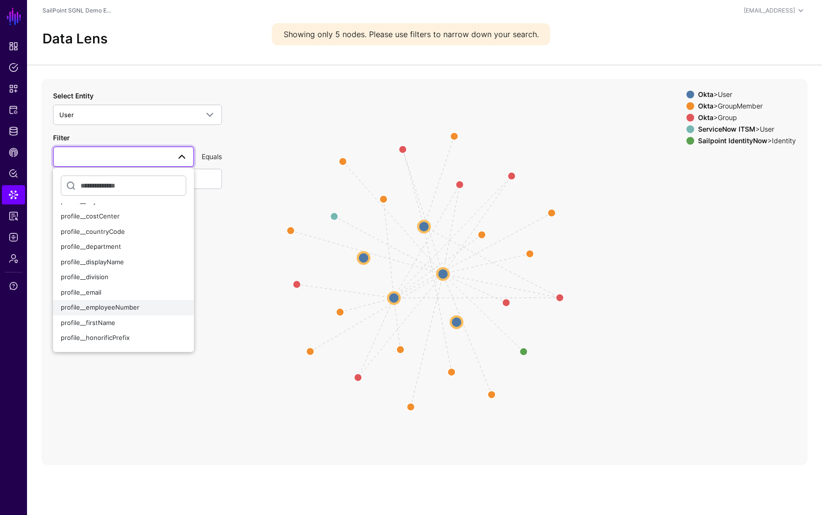
scroll to position [103, 0]
drag, startPoint x: 89, startPoint y: 292, endPoint x: 91, endPoint y: 238, distance: 54.0
click at [89, 292] on span "profile__email" at bounding box center [81, 290] width 41 height 8
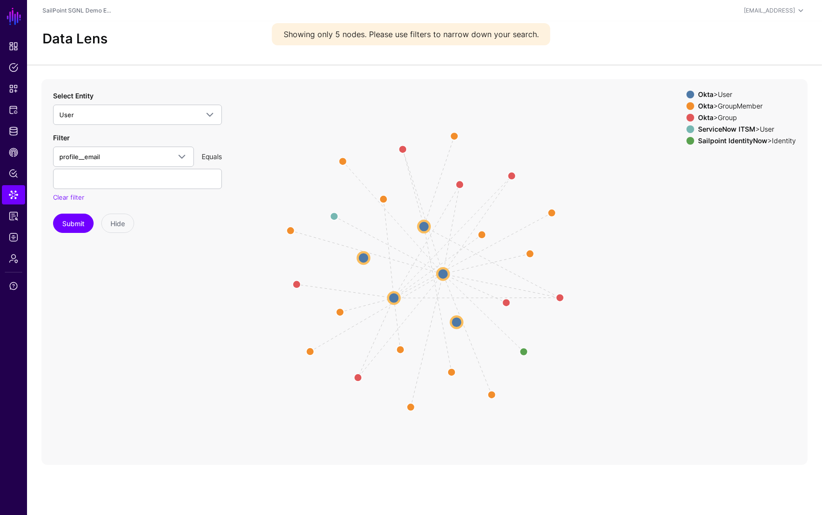
click at [92, 189] on div "Filter profile__email activated created id lastLogin lastUpdated passwordChange…" at bounding box center [137, 168] width 169 height 70
click at [95, 183] on input "text" at bounding box center [137, 179] width 169 height 20
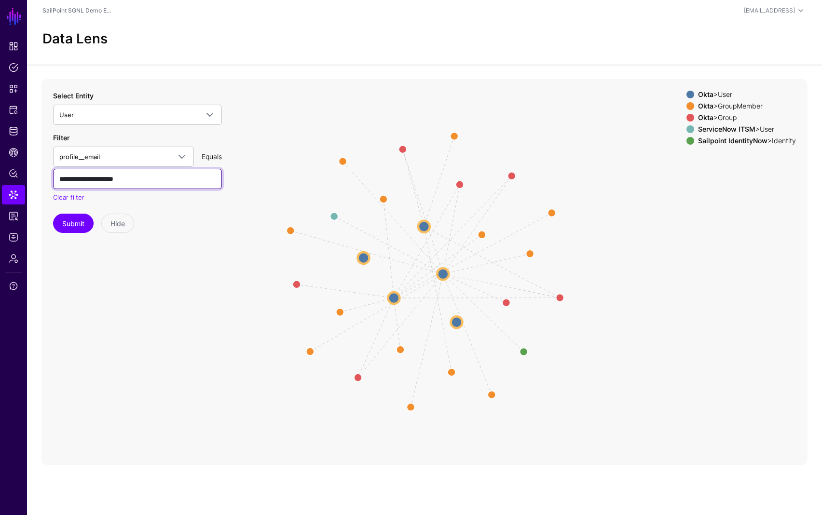
type input "**********"
click at [71, 218] on button "Submit" at bounding box center [73, 223] width 41 height 19
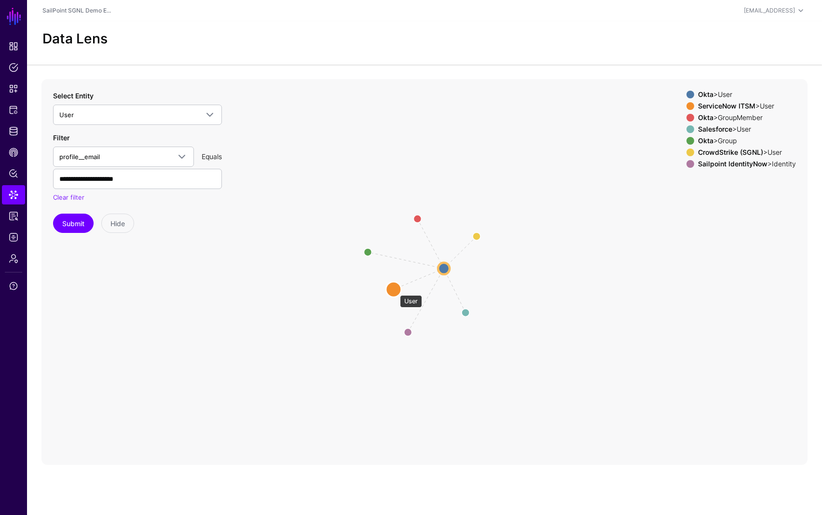
click at [394, 290] on circle at bounding box center [393, 289] width 15 height 15
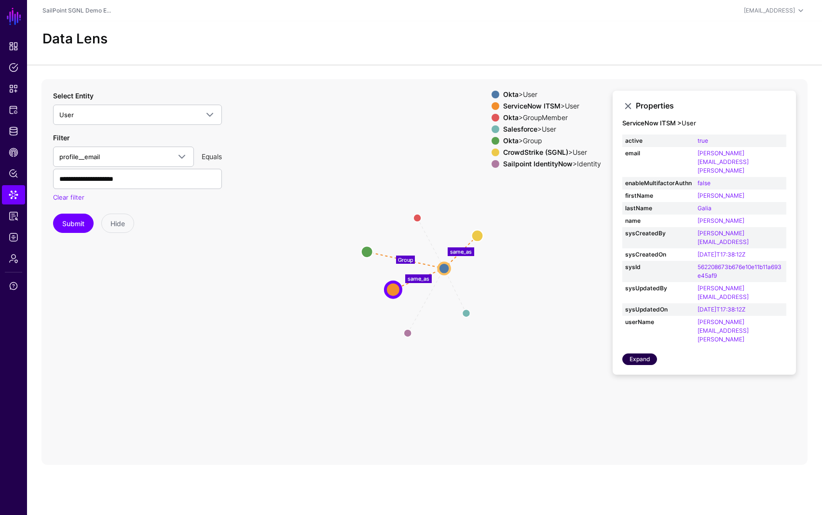
click at [642, 353] on link "Expand" at bounding box center [639, 359] width 35 height 12
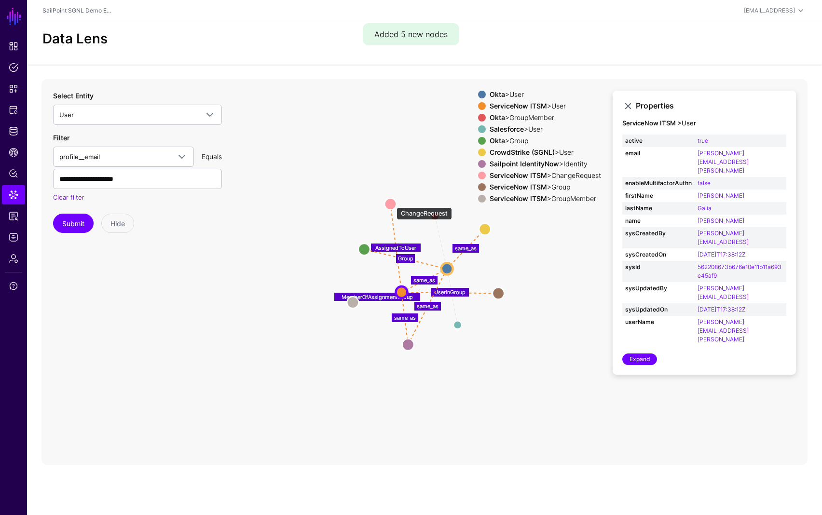
click at [392, 203] on circle at bounding box center [390, 204] width 12 height 12
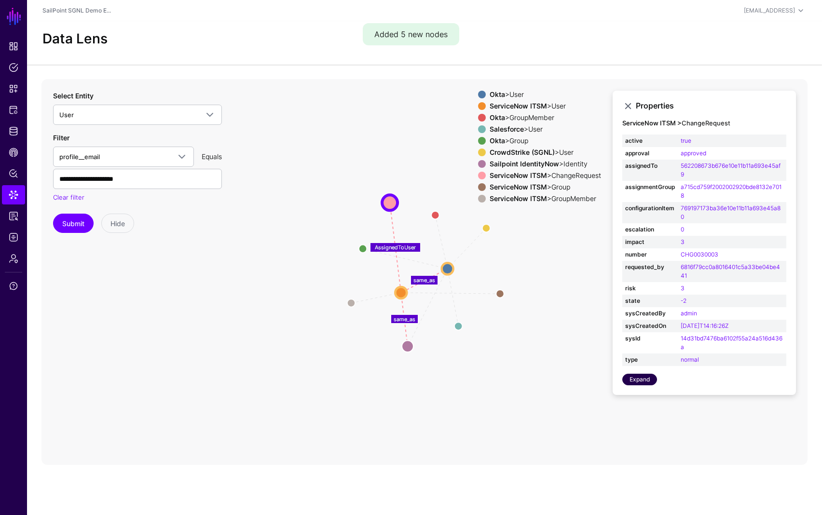
click at [646, 382] on link "Expand" at bounding box center [639, 380] width 35 height 12
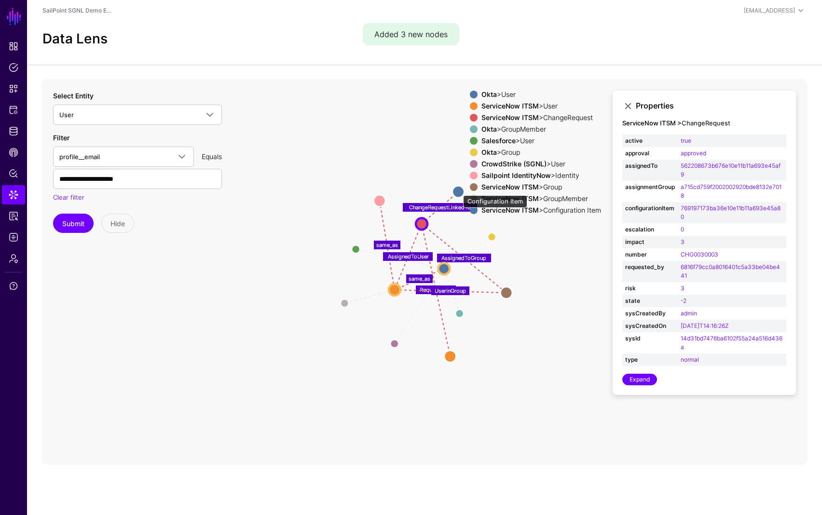
click at [458, 190] on circle at bounding box center [458, 192] width 12 height 12
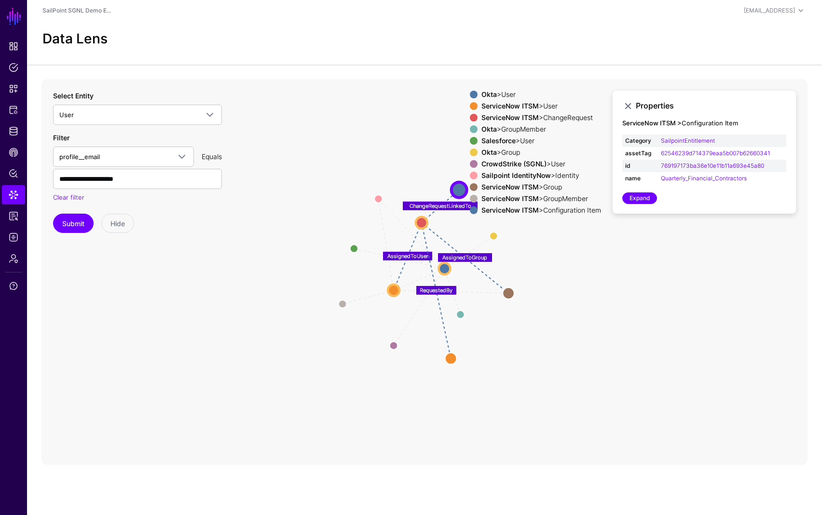
click at [688, 252] on icon "same_as same_as UserInGroup Member same_as same_as same_as Group MemberOfAssign…" at bounding box center [424, 272] width 766 height 386
click at [704, 251] on icon "same_as same_as UserInGroup Member same_as same_as same_as Group MemberOfAssign…" at bounding box center [424, 272] width 766 height 386
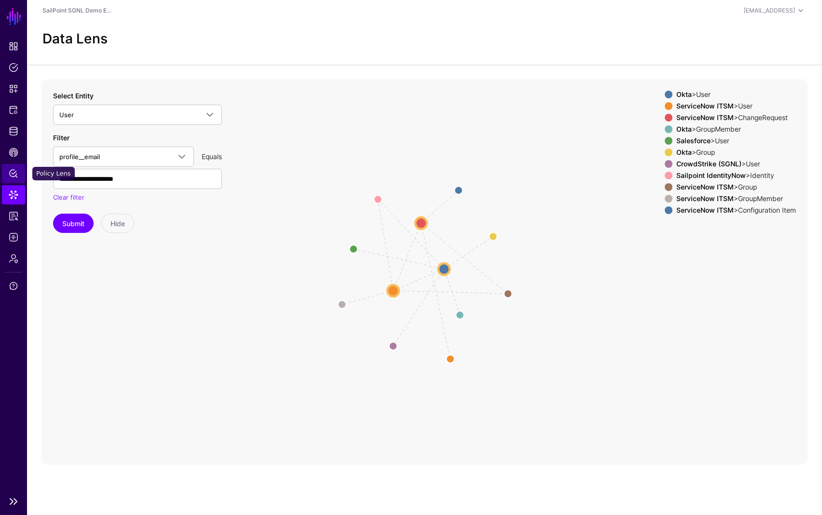
click at [12, 177] on span "Policy Lens" at bounding box center [14, 174] width 10 height 10
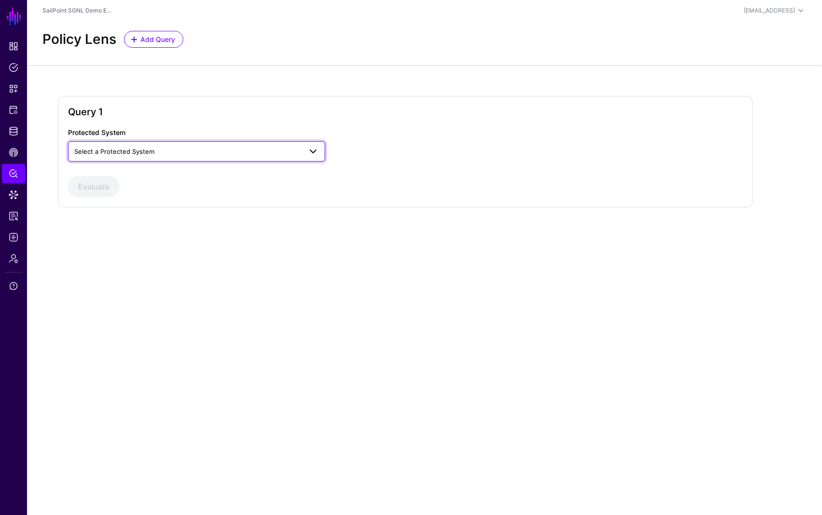
click at [132, 149] on span "Select a Protected System" at bounding box center [114, 152] width 80 height 8
click at [117, 208] on div "Sailpoint IdentityNow" at bounding box center [197, 205] width 242 height 10
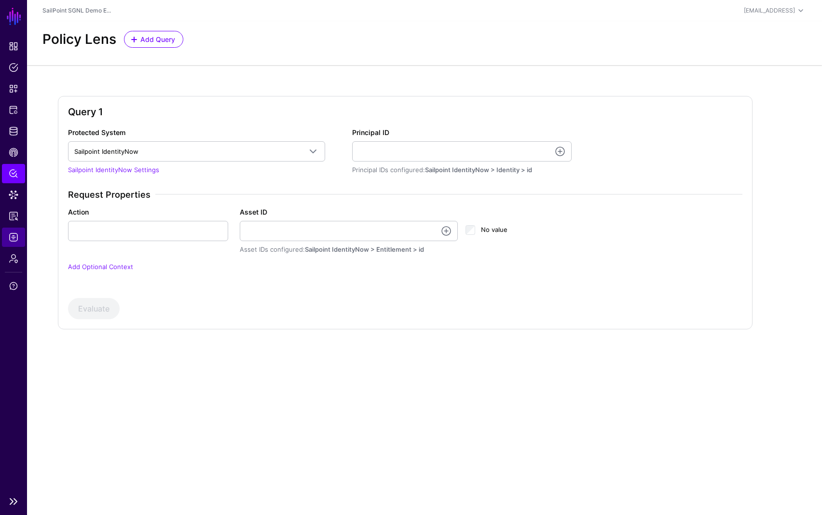
click at [12, 239] on span "Logs" at bounding box center [14, 237] width 10 height 10
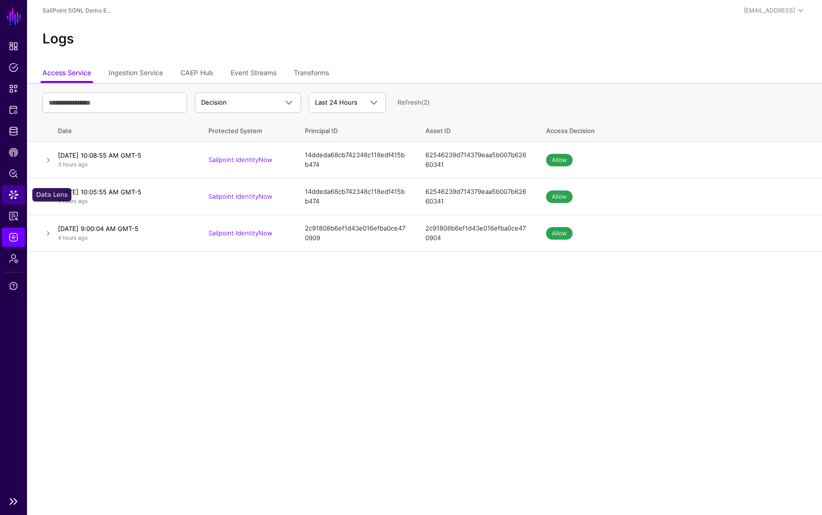
click at [15, 197] on span "Data Lens" at bounding box center [14, 195] width 10 height 10
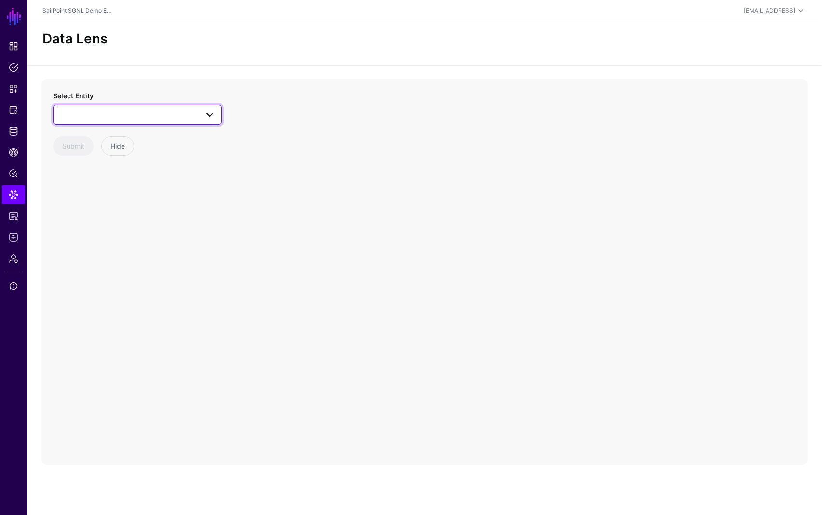
click at [172, 119] on span at bounding box center [137, 115] width 156 height 12
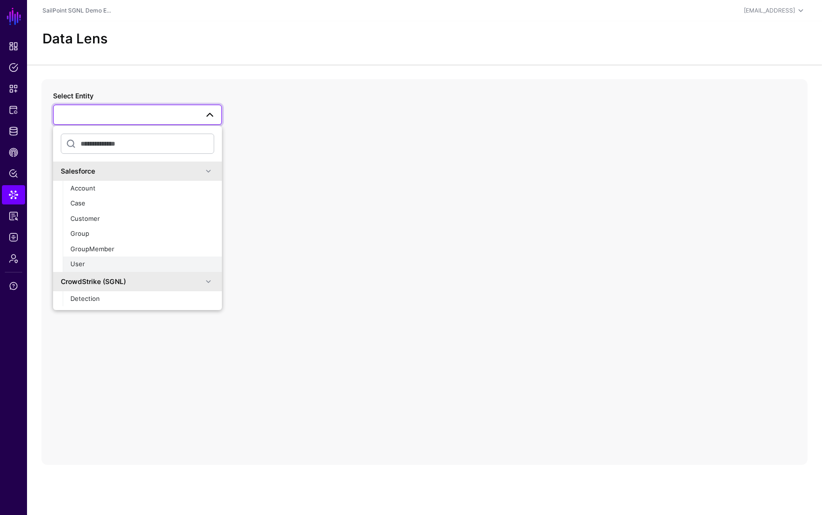
click at [93, 264] on div "User" at bounding box center [142, 264] width 144 height 10
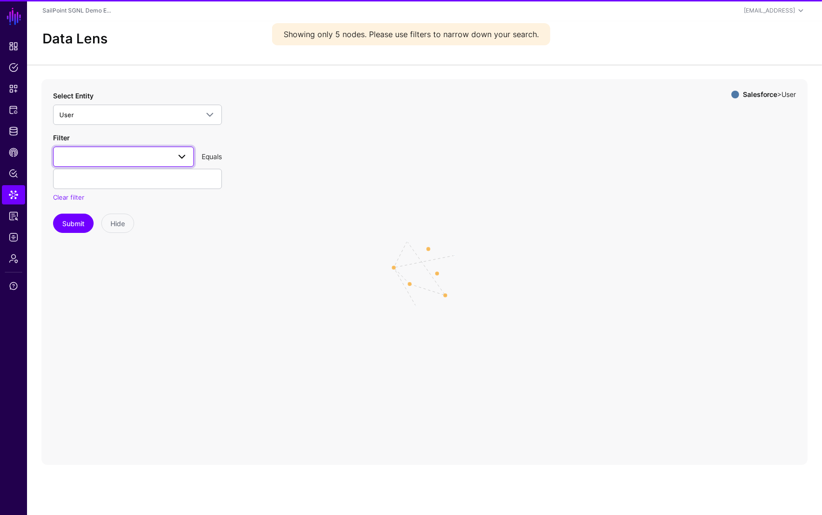
click at [113, 157] on span at bounding box center [123, 157] width 128 height 12
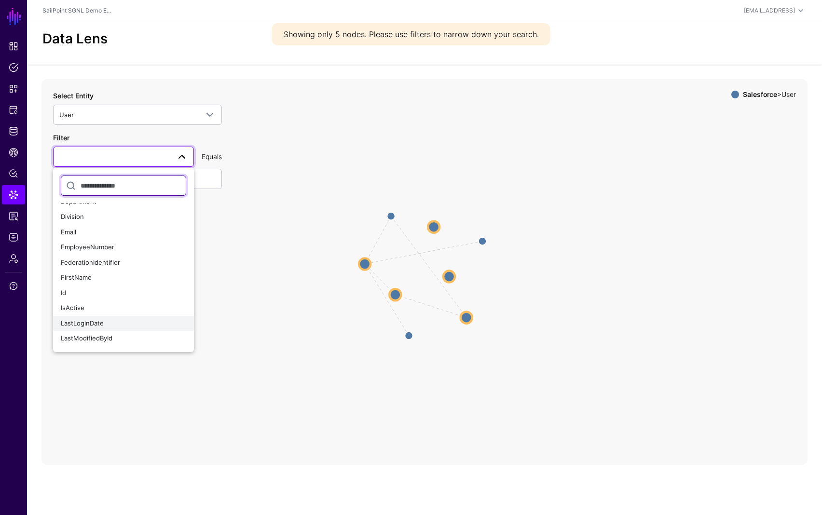
scroll to position [147, 0]
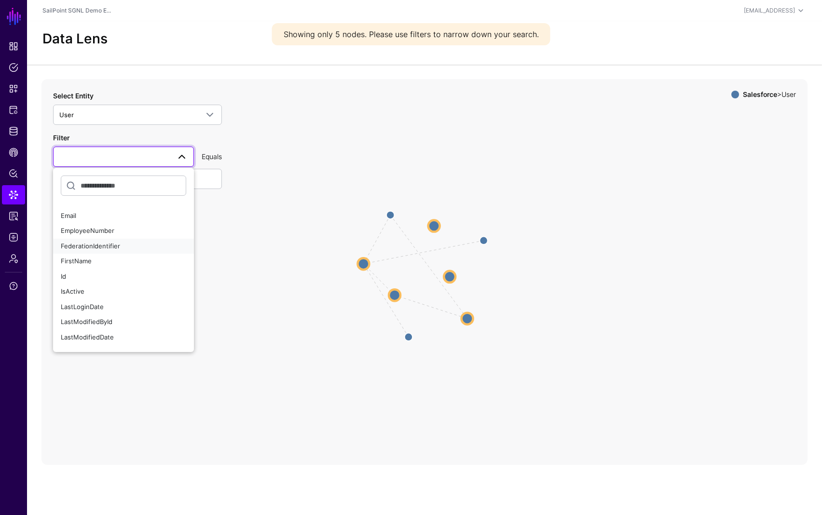
click at [82, 243] on span "FederationIdentifier" at bounding box center [90, 246] width 59 height 8
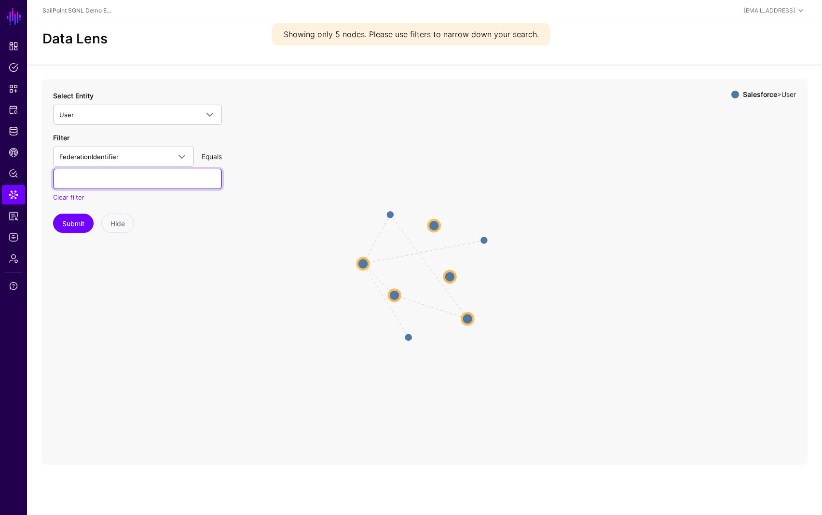
click at [84, 180] on input "text" at bounding box center [137, 179] width 169 height 20
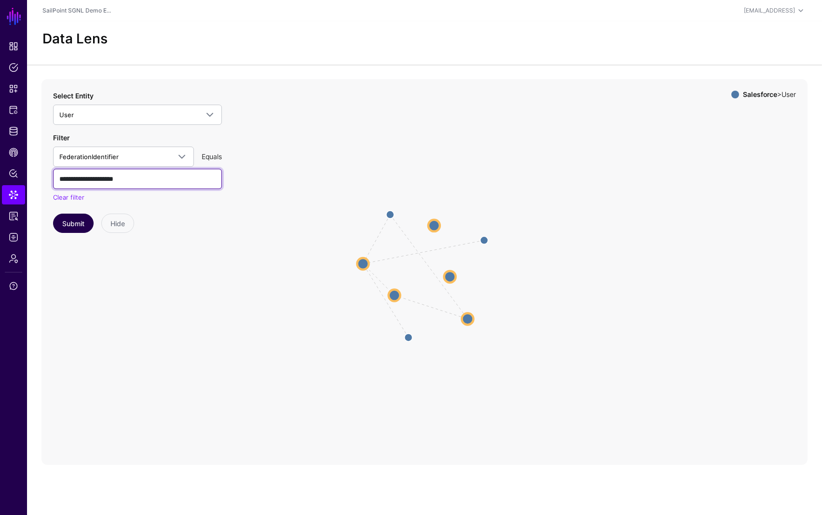
type input "**********"
click at [80, 226] on button "Submit" at bounding box center [73, 223] width 41 height 19
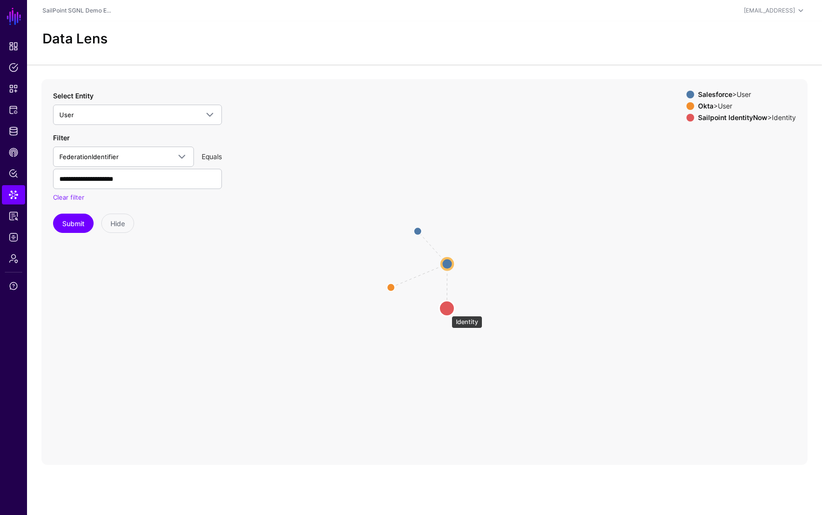
click at [447, 311] on circle at bounding box center [446, 307] width 15 height 15
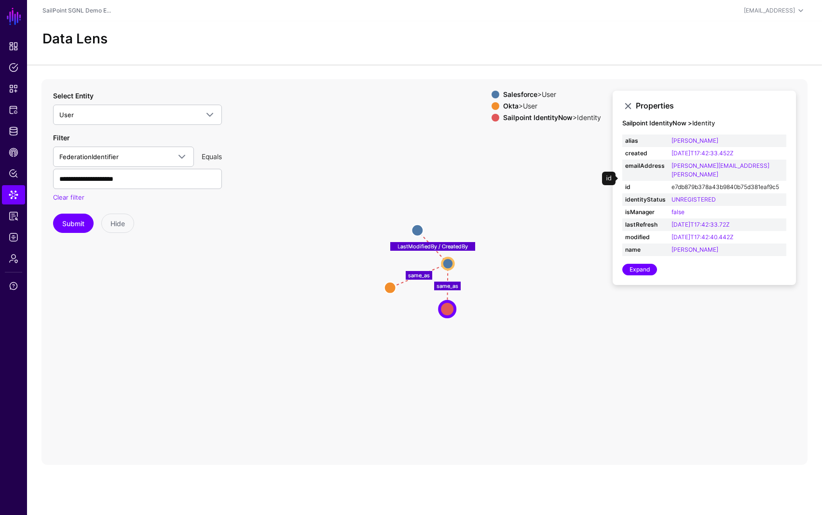
click at [726, 183] on link "e7db879b378a43b9840b75d381eaf9c5" at bounding box center [725, 186] width 108 height 7
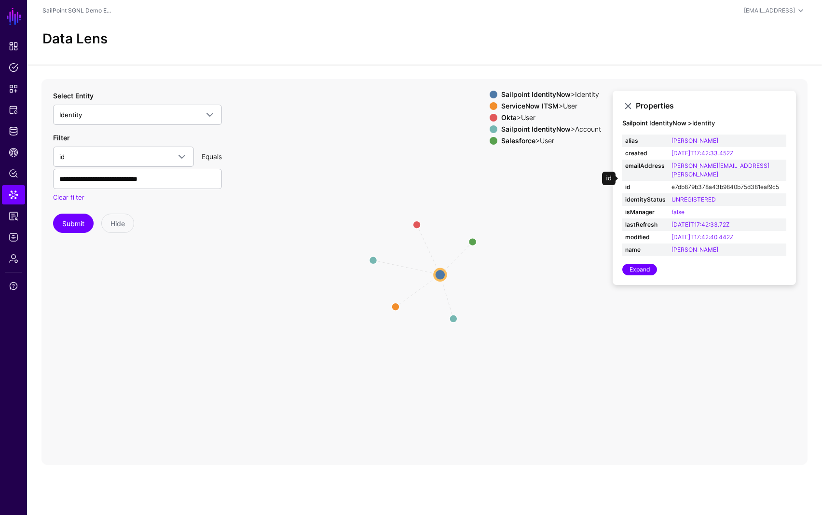
click at [719, 183] on link "e7db879b378a43b9840b75d381eaf9c5" at bounding box center [725, 186] width 108 height 7
copy link "e7db879b378a43b9840b75d381eaf9c5"
click at [107, 115] on span "Identity" at bounding box center [128, 114] width 139 height 11
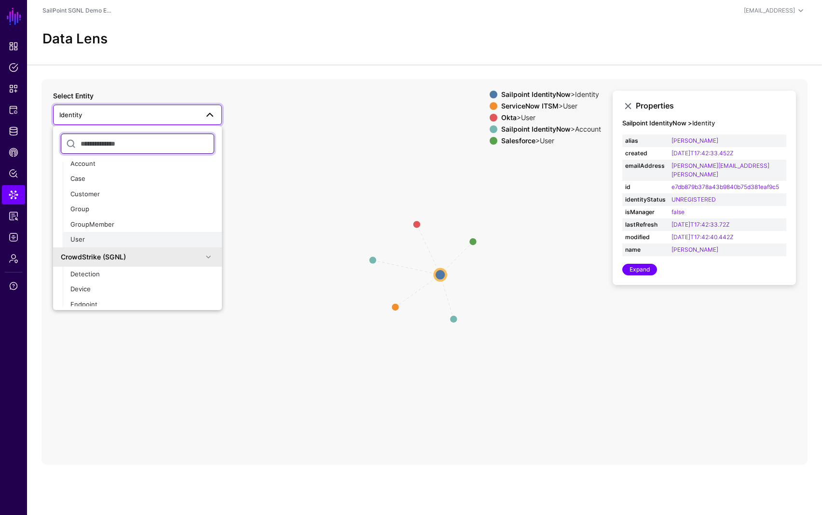
scroll to position [114, 0]
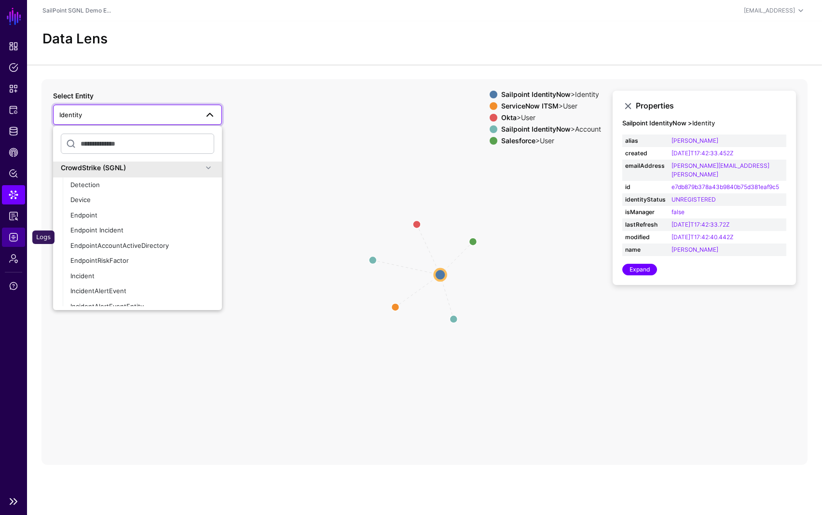
click at [13, 236] on span "Logs" at bounding box center [14, 237] width 10 height 10
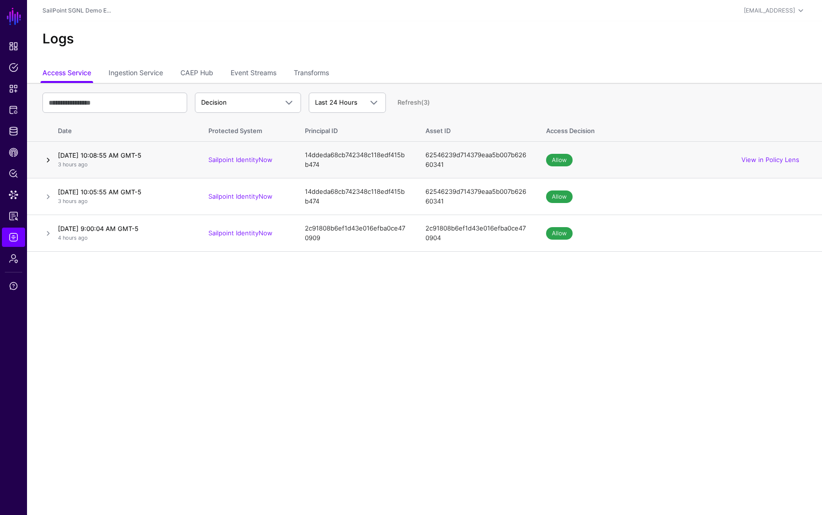
click at [47, 161] on link at bounding box center [48, 160] width 12 height 12
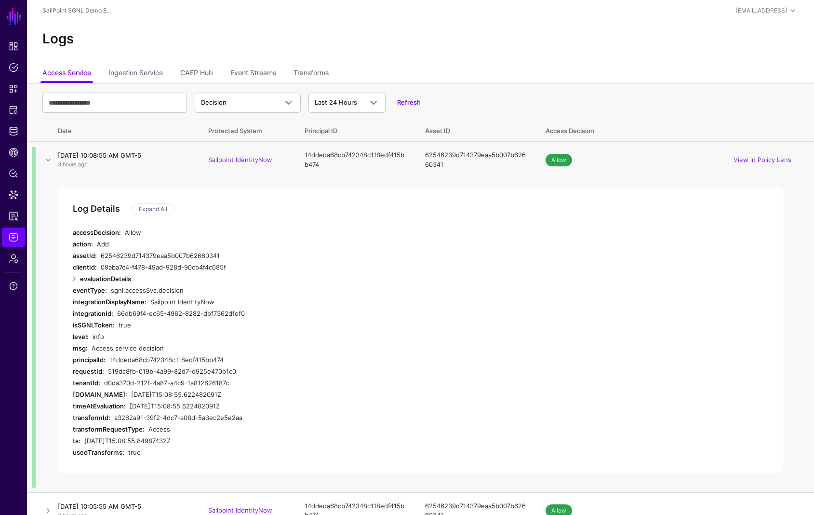
drag, startPoint x: 109, startPoint y: 256, endPoint x: 219, endPoint y: 256, distance: 109.9
click at [220, 256] on div "62546239d714379eaa5b007b62660341" at bounding box center [280, 256] width 358 height 12
copy div "62546239d714379eaa5b007b62660341"
click at [15, 169] on span "Policy Lens" at bounding box center [14, 174] width 10 height 10
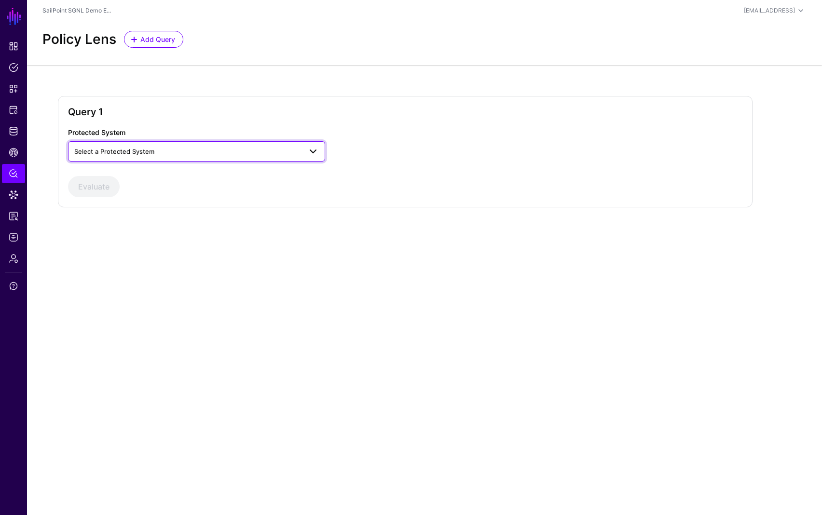
click at [154, 146] on span "Select a Protected System" at bounding box center [187, 151] width 227 height 11
click at [14, 191] on span "Data Lens" at bounding box center [14, 195] width 10 height 10
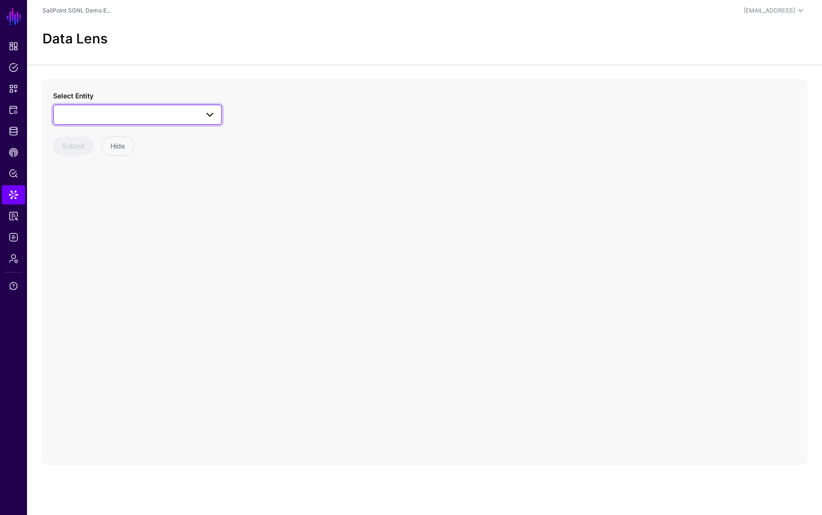
click at [123, 111] on span at bounding box center [137, 115] width 156 height 12
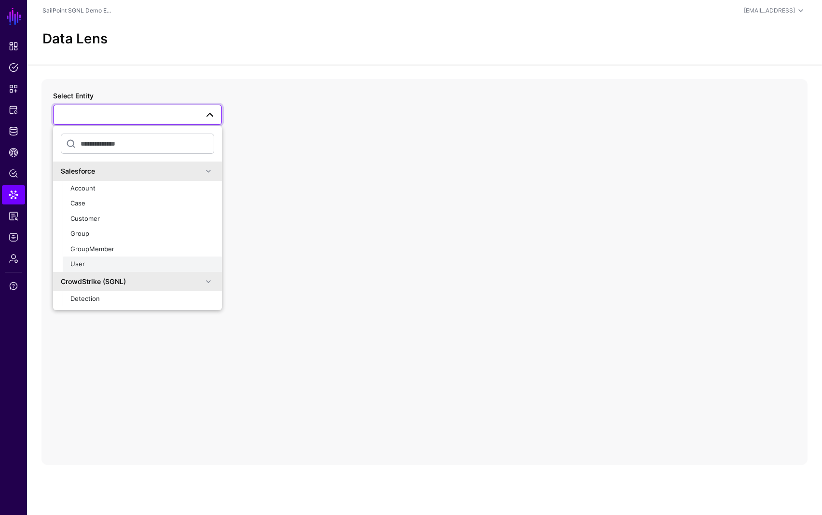
click at [94, 260] on div "User" at bounding box center [142, 264] width 144 height 10
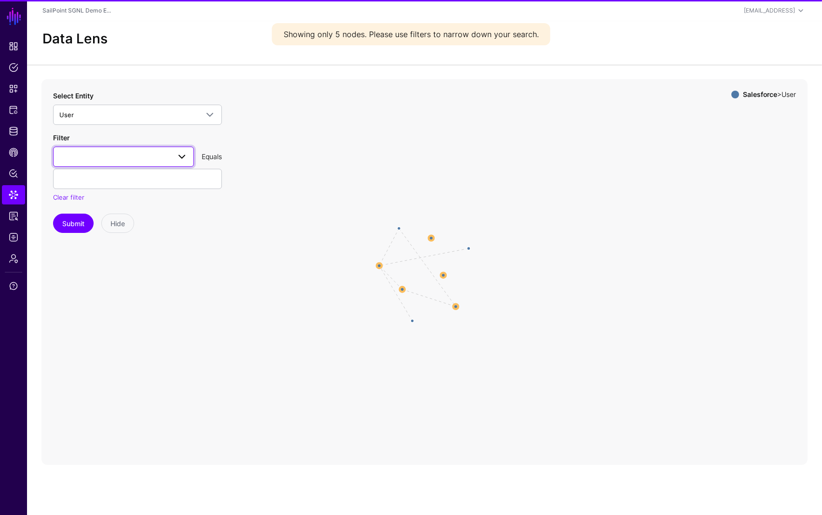
click at [109, 155] on span at bounding box center [123, 157] width 128 height 12
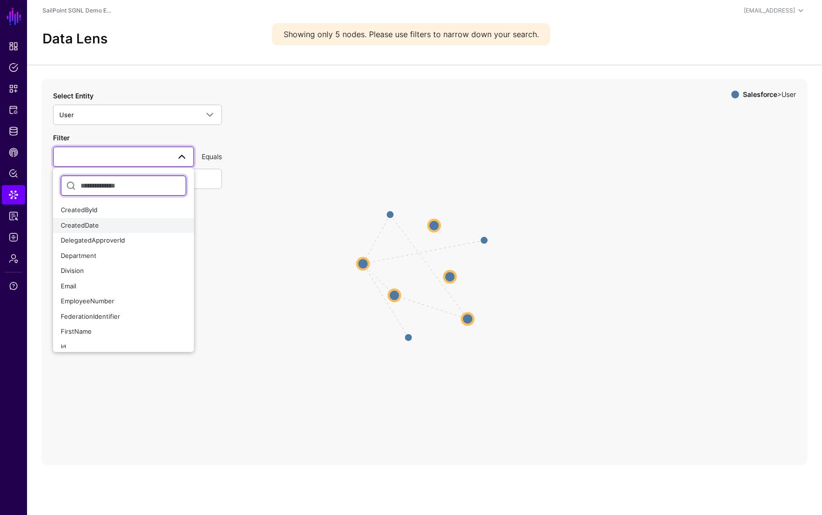
scroll to position [80, 0]
click at [111, 313] on span "FederationIdentifier" at bounding box center [90, 314] width 59 height 8
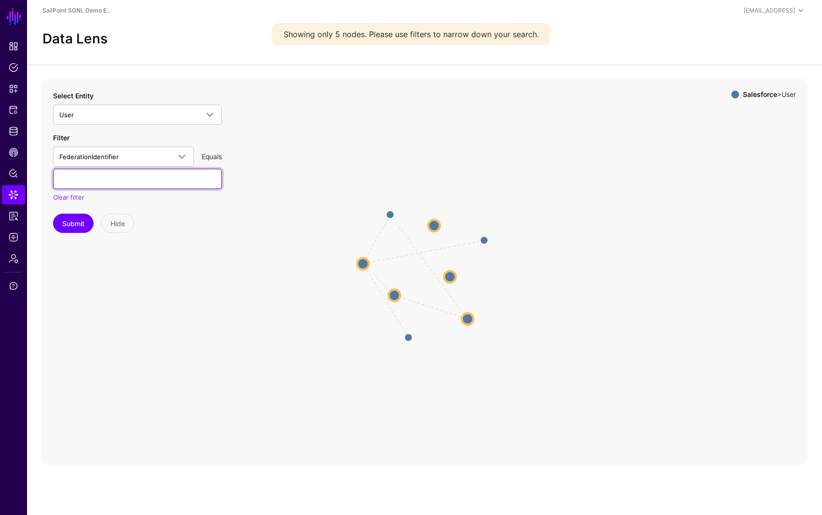
click at [107, 182] on input "text" at bounding box center [137, 179] width 169 height 20
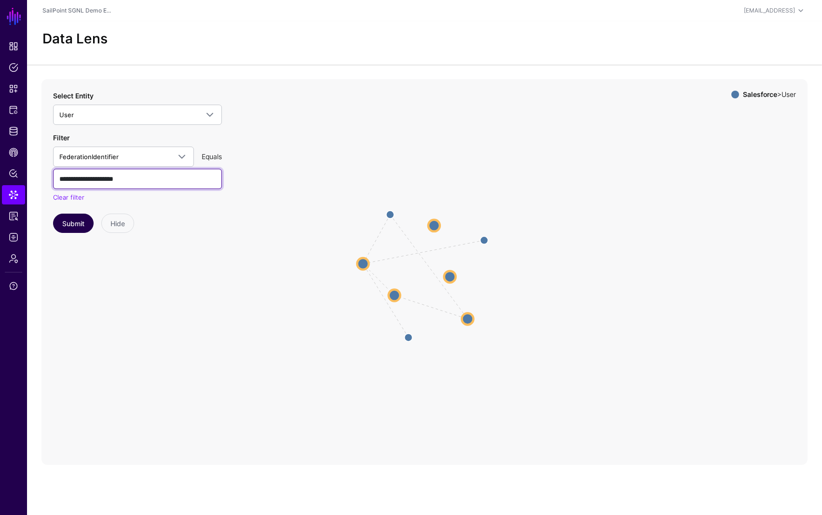
type input "**********"
click at [68, 221] on button "Submit" at bounding box center [73, 223] width 41 height 19
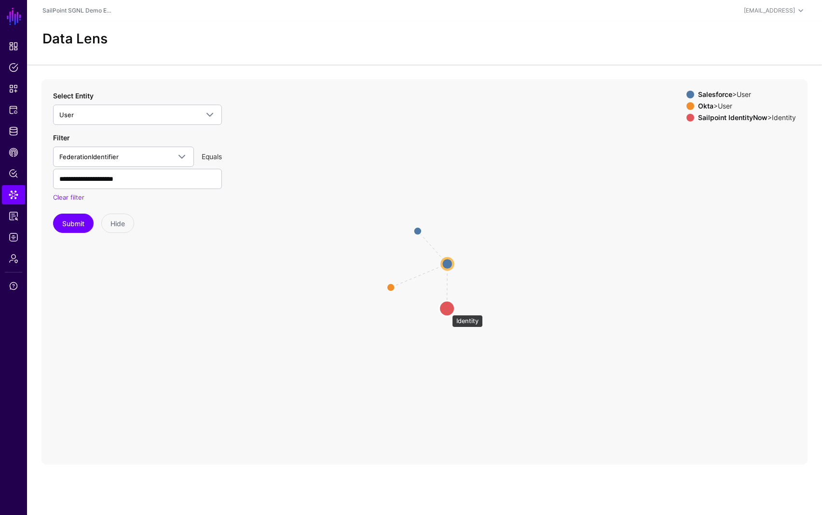
click at [447, 310] on circle at bounding box center [446, 307] width 15 height 15
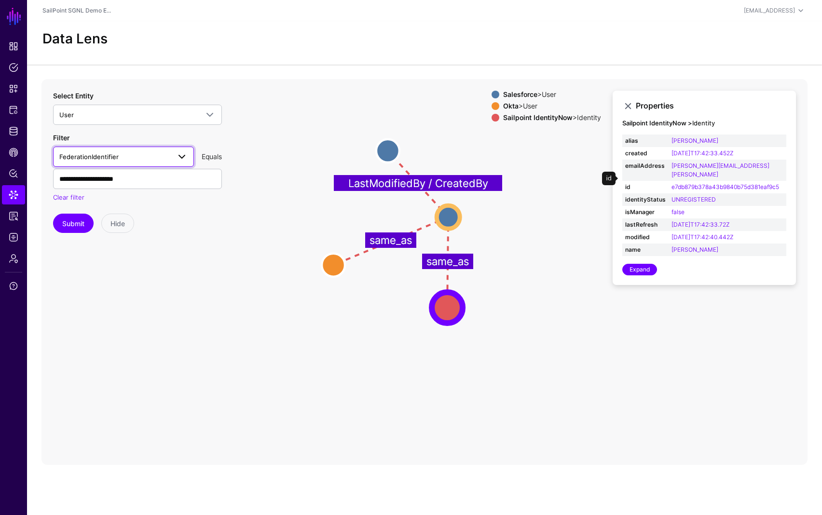
click at [134, 160] on span "FederationIdentifier" at bounding box center [114, 156] width 111 height 11
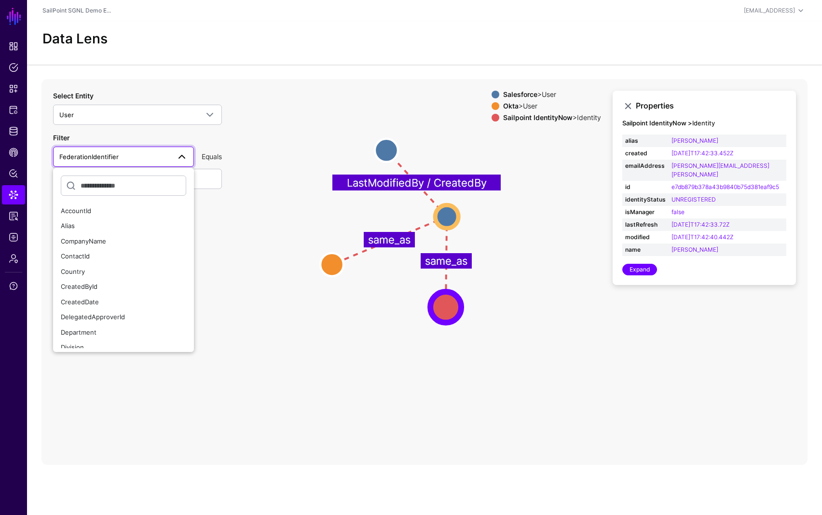
drag, startPoint x: 352, startPoint y: 366, endPoint x: 341, endPoint y: 325, distance: 43.2
click at [352, 366] on icon "same_as LastModifiedBy / CreatedBy same_as User User User User User User Identi…" at bounding box center [424, 272] width 766 height 386
click at [335, 272] on circle at bounding box center [331, 264] width 23 height 23
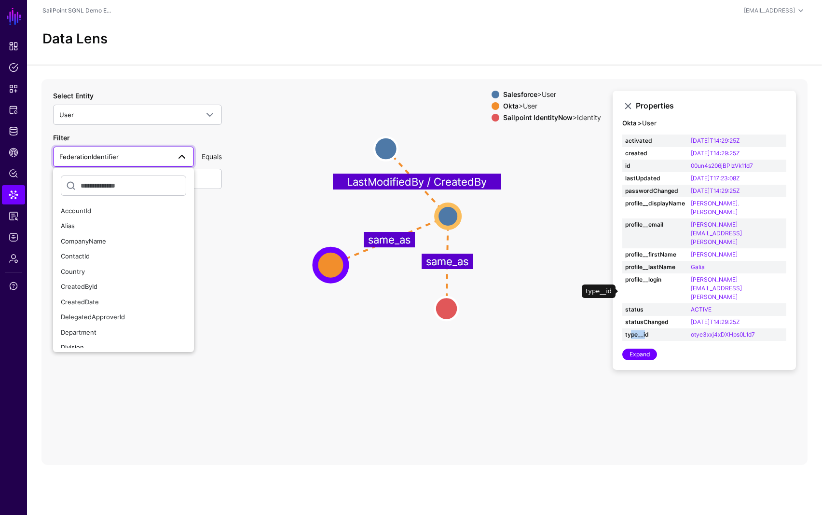
drag, startPoint x: 629, startPoint y: 294, endPoint x: 644, endPoint y: 292, distance: 15.6
click at [644, 330] on strong "type__id" at bounding box center [655, 334] width 60 height 9
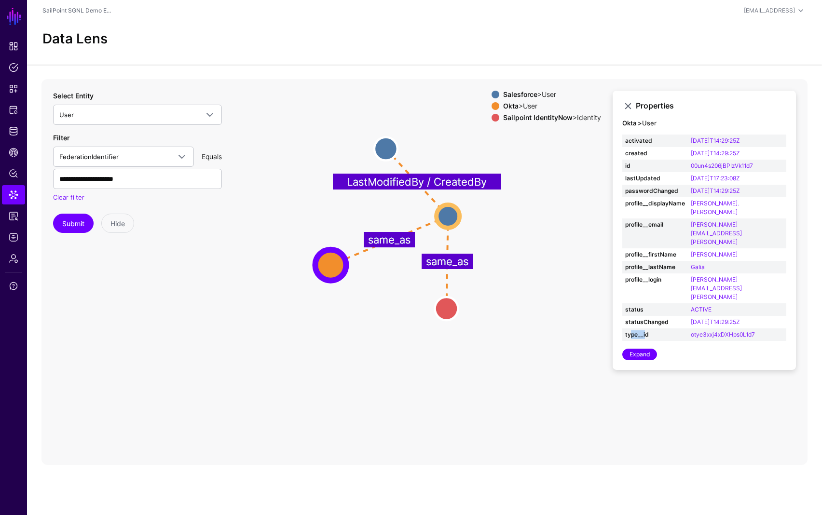
click at [632, 352] on icon "same_as LastModifiedBy / CreatedBy same_as Identity Identity User User User Use…" at bounding box center [424, 272] width 766 height 386
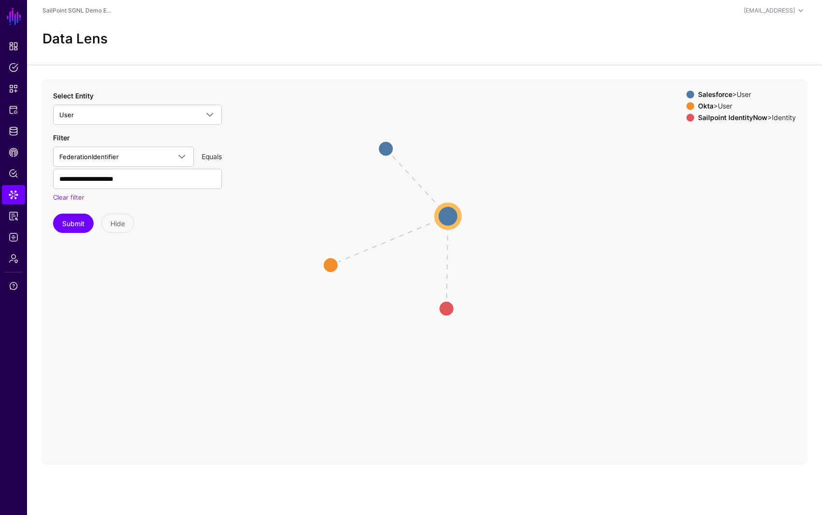
click at [690, 104] on div at bounding box center [690, 106] width 12 height 8
click at [688, 105] on span at bounding box center [690, 106] width 8 height 8
click at [320, 261] on circle at bounding box center [330, 264] width 31 height 31
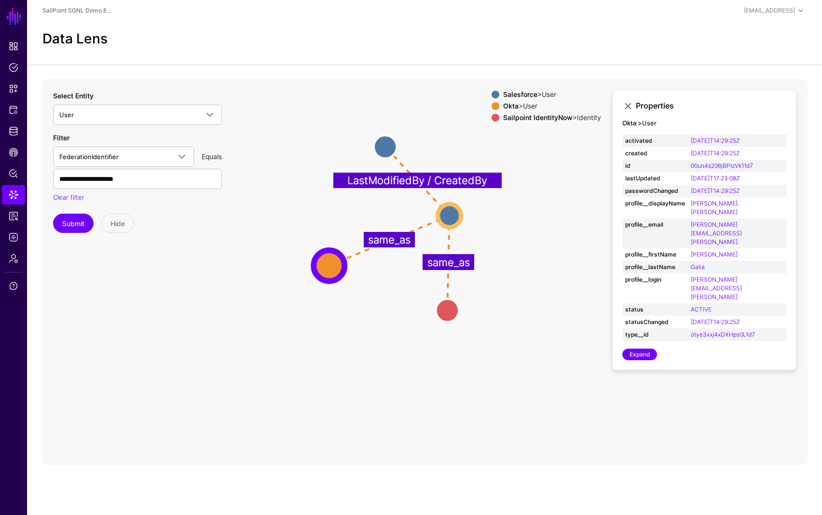
click at [126, 54] on div "Data Lens" at bounding box center [424, 42] width 795 height 43
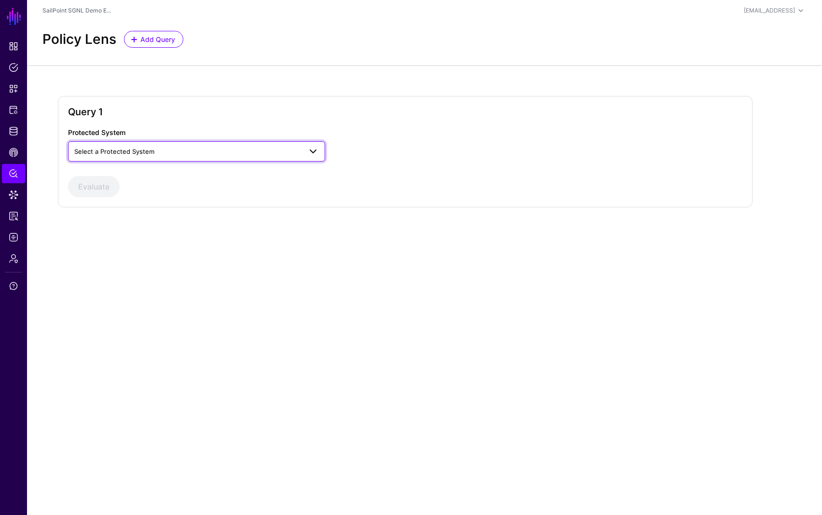
click at [153, 151] on span "Select a Protected System" at bounding box center [187, 151] width 227 height 11
click at [145, 208] on div "Sailpoint IdentityNow" at bounding box center [197, 205] width 242 height 10
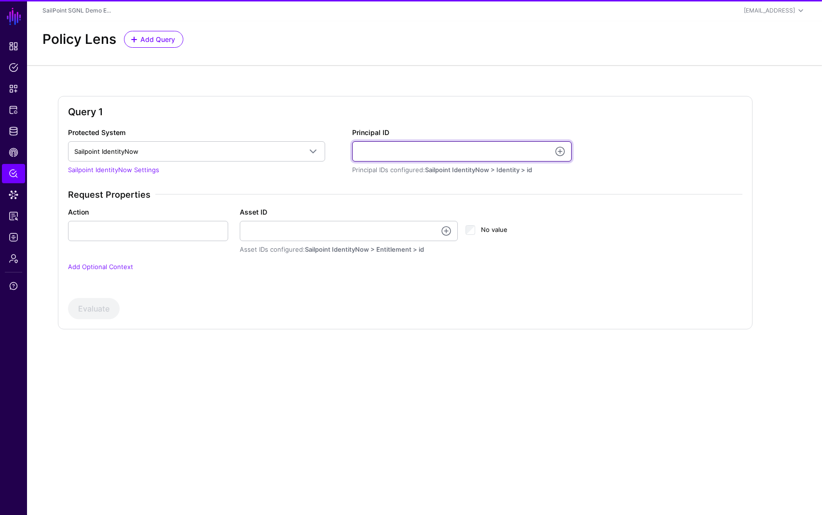
click at [408, 154] on input "Principal ID" at bounding box center [461, 151] width 219 height 20
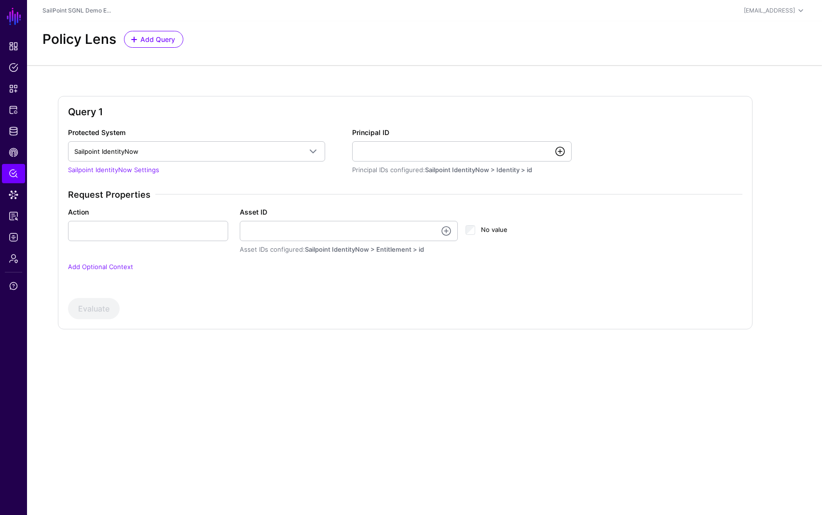
click at [561, 152] on link at bounding box center [560, 152] width 12 height 12
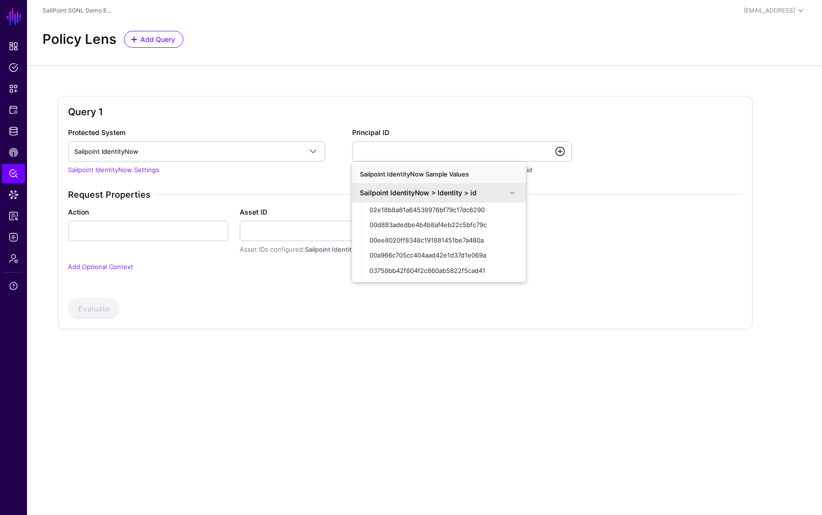
click at [561, 151] on link at bounding box center [560, 152] width 12 height 12
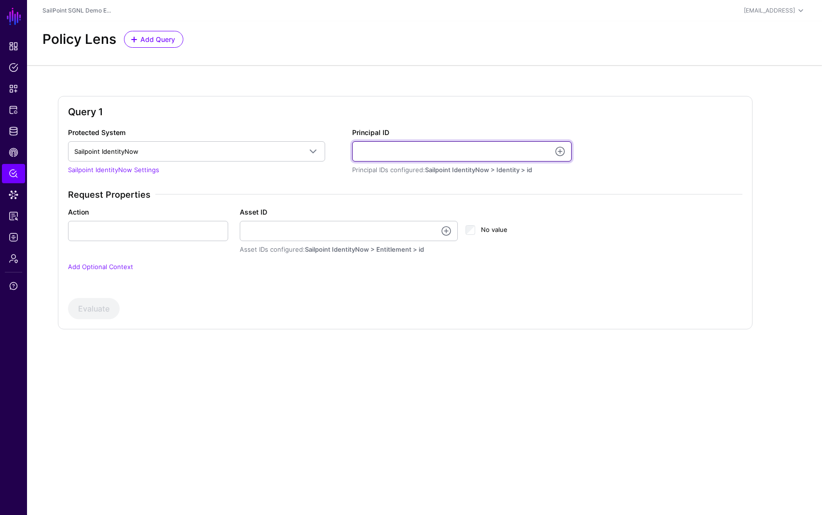
click at [508, 149] on input "Principal ID" at bounding box center [461, 151] width 219 height 20
paste input "**********"
type input "**********"
click at [567, 178] on div "**********" at bounding box center [405, 205] width 682 height 156
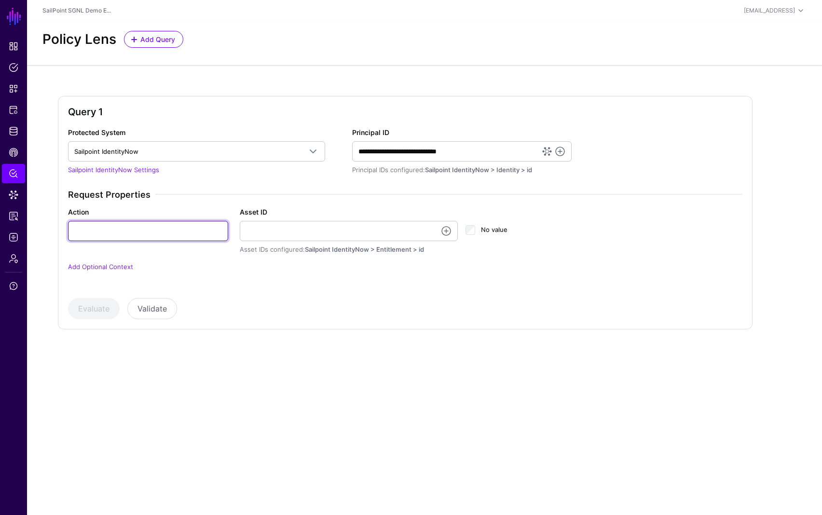
click at [161, 230] on input "Action" at bounding box center [148, 231] width 160 height 20
type input "***"
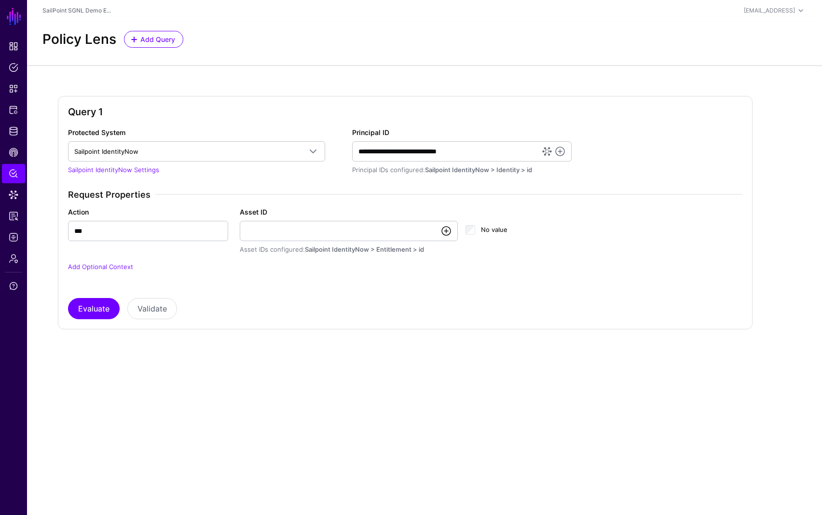
click at [446, 232] on link at bounding box center [446, 231] width 12 height 12
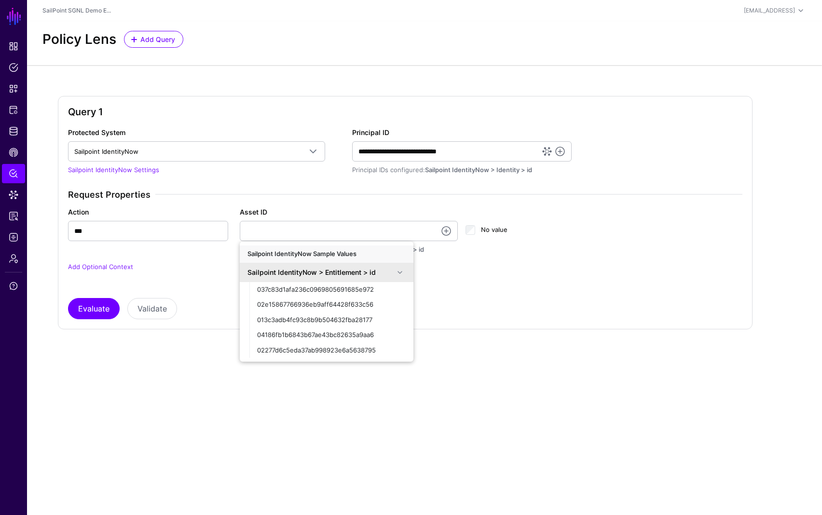
click at [513, 275] on div "Request Properties Action *** Asset ID Asset IDs configured: Sailpoint Identity…" at bounding box center [405, 237] width 682 height 95
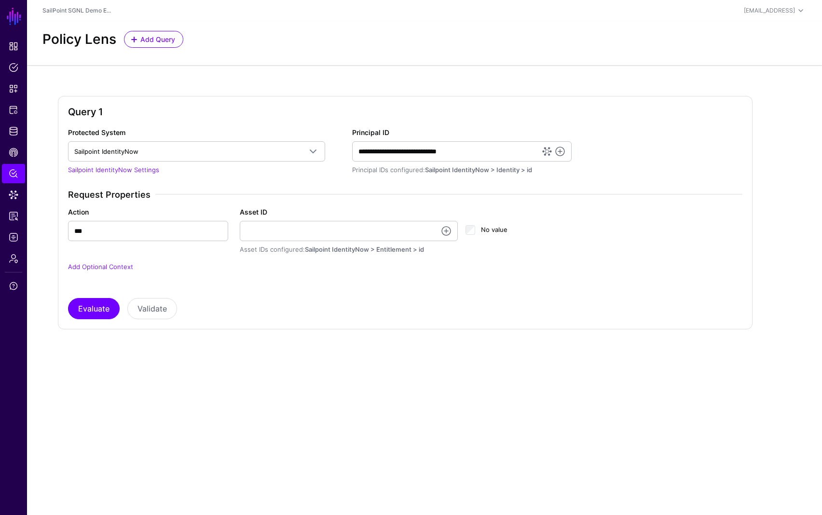
click at [271, 244] on app-form-input "Asset ID Asset IDs configured: Sailpoint IdentityNow > Entitlement > id" at bounding box center [349, 231] width 218 height 47
click at [271, 236] on input "Asset ID" at bounding box center [349, 231] width 218 height 20
paste input "**********"
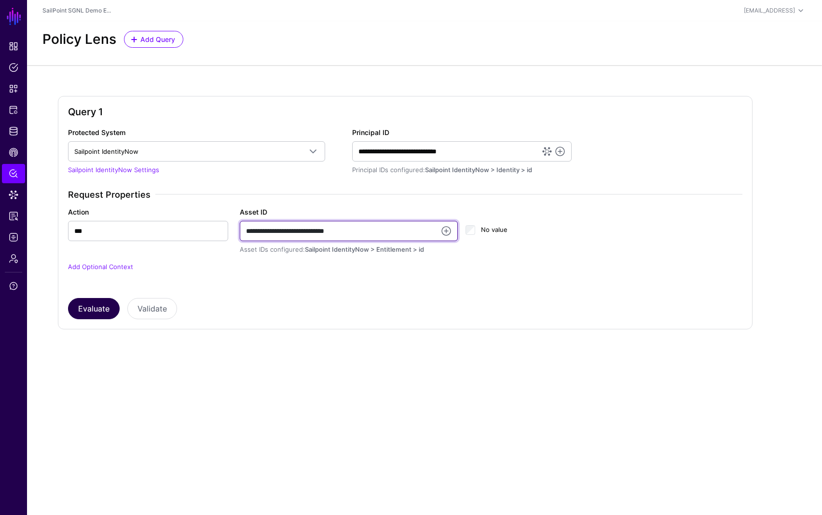
type input "**********"
click at [94, 309] on button "Evaluate" at bounding box center [94, 308] width 52 height 21
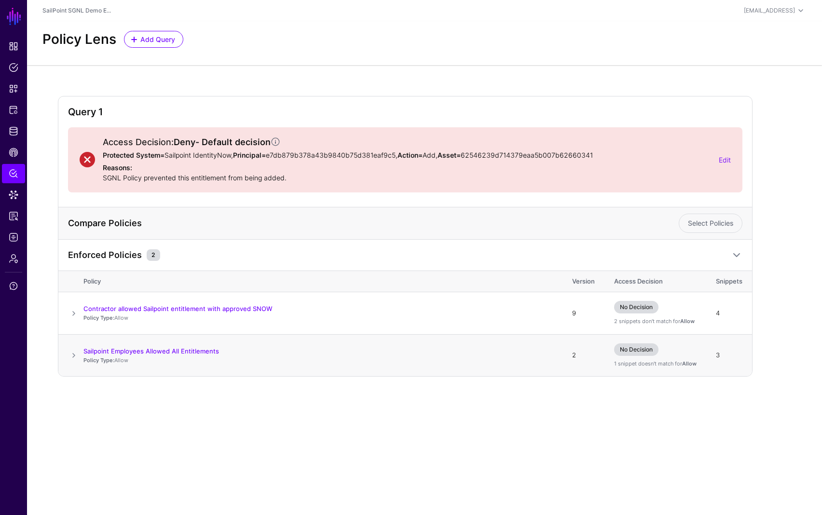
click at [76, 357] on span at bounding box center [74, 356] width 12 height 12
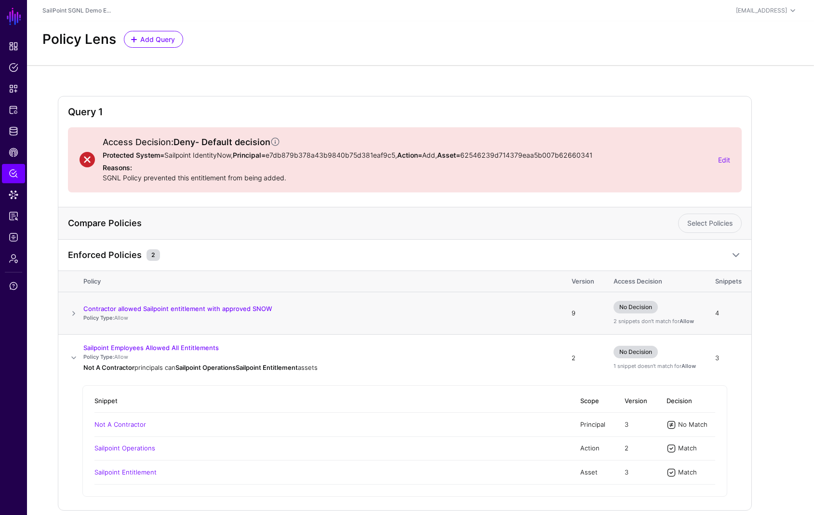
click at [70, 312] on span at bounding box center [74, 314] width 12 height 12
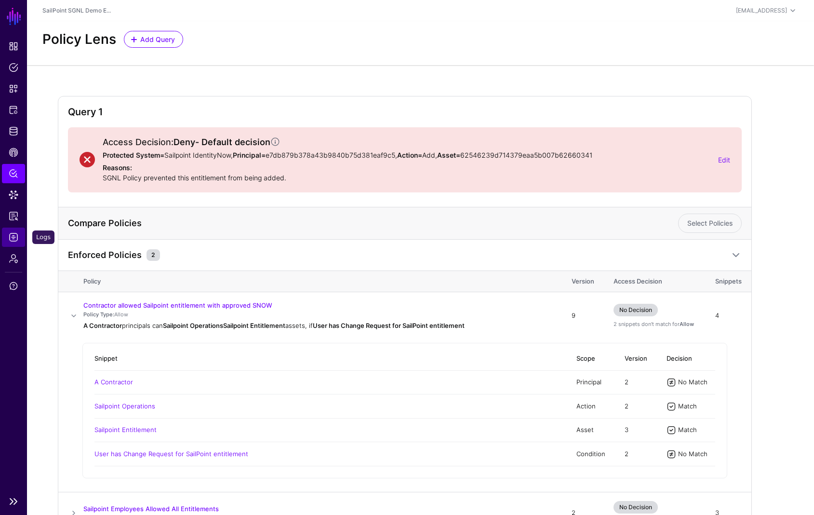
click at [14, 235] on span "Logs" at bounding box center [14, 237] width 10 height 10
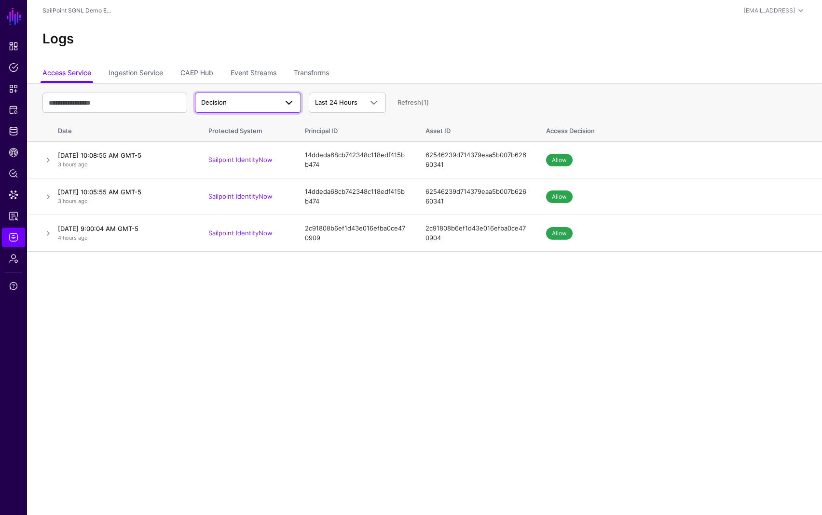
click at [227, 97] on span "Decision" at bounding box center [248, 103] width 94 height 12
click at [224, 139] on div "Match" at bounding box center [248, 141] width 91 height 10
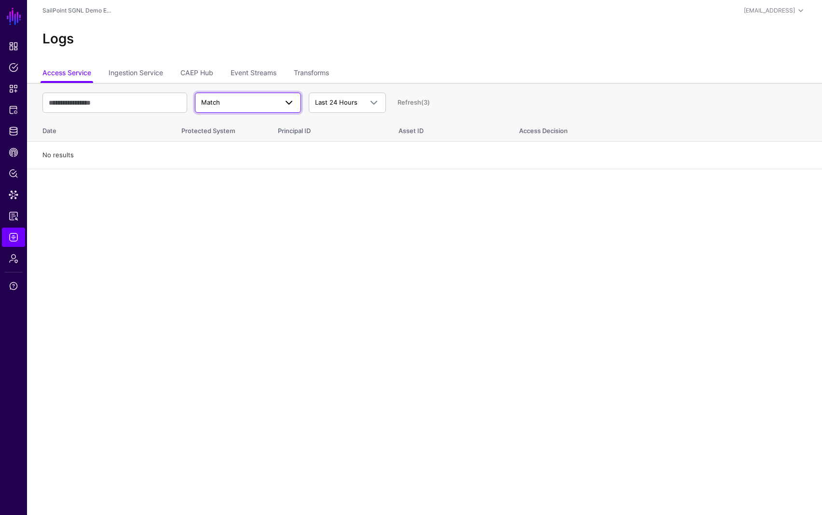
click at [226, 104] on span "Match" at bounding box center [239, 103] width 76 height 10
click at [225, 125] on span "Decision" at bounding box center [216, 125] width 26 height 8
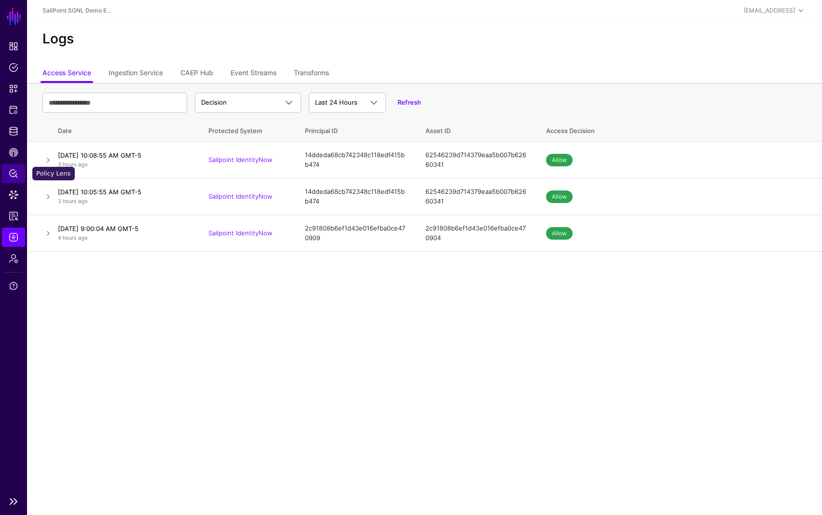
click at [7, 171] on link "Policy Lens" at bounding box center [13, 173] width 23 height 19
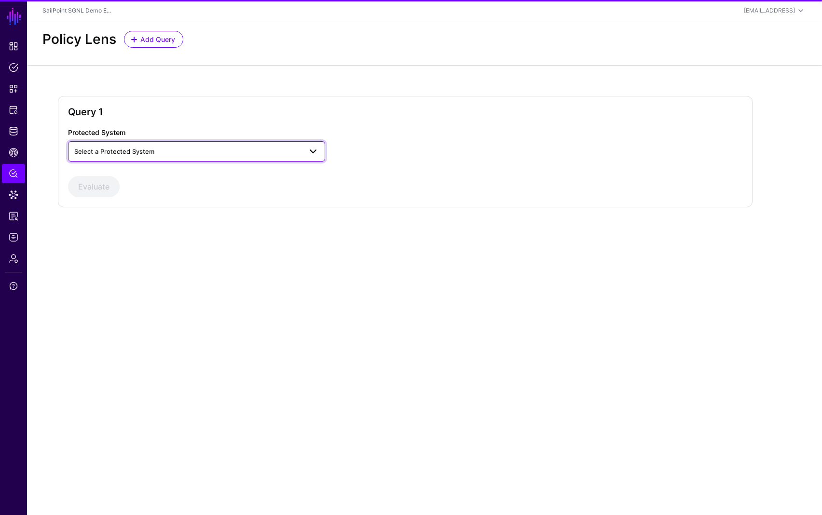
click at [182, 158] on link "Select a Protected System" at bounding box center [196, 151] width 257 height 20
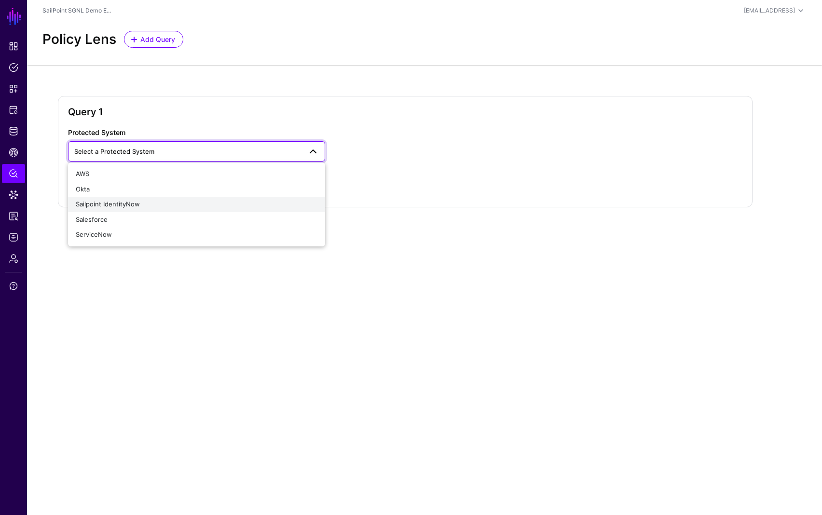
click at [137, 201] on span "Sailpoint IdentityNow" at bounding box center [108, 204] width 64 height 8
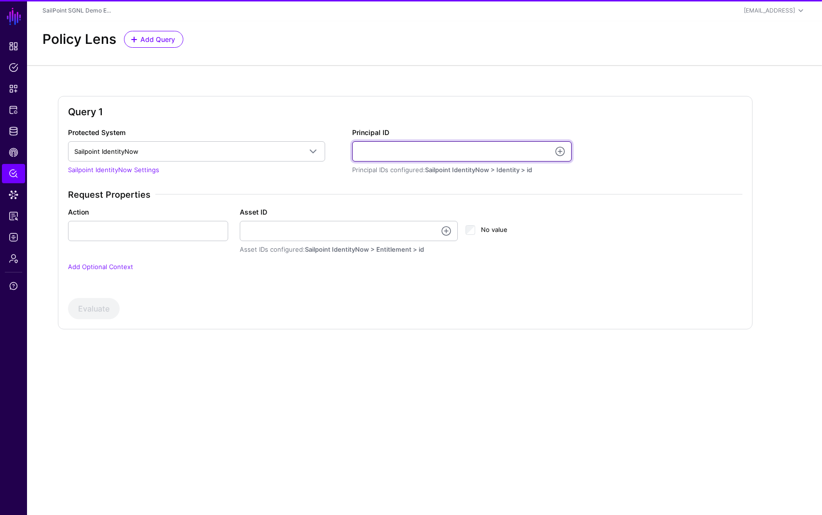
click at [398, 148] on input "Principal ID" at bounding box center [461, 151] width 219 height 20
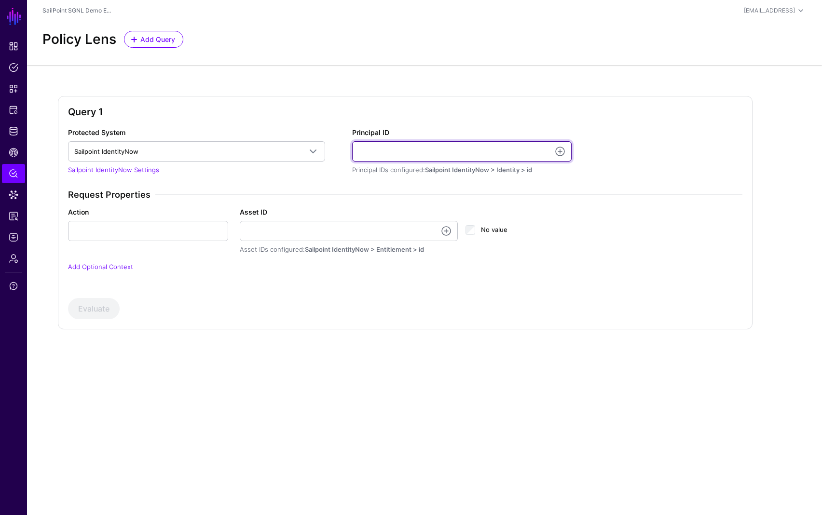
paste input "**********"
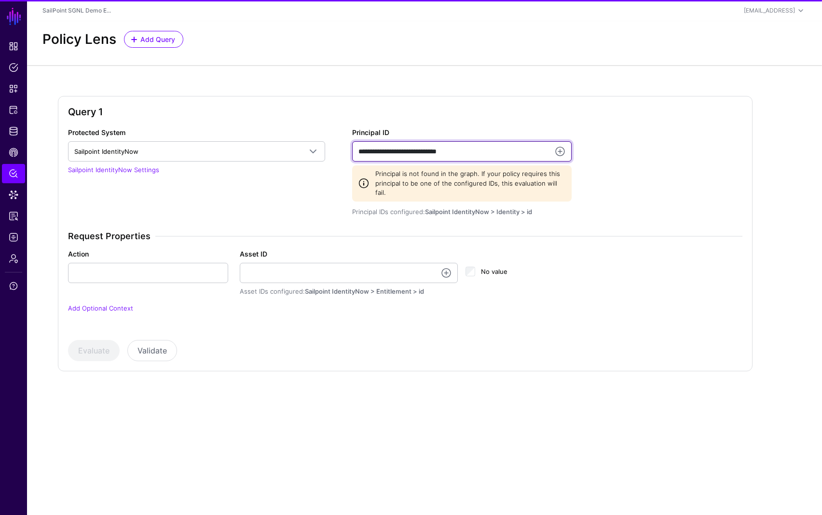
type input "**********"
click at [127, 235] on div "Request Properties Action Asset ID Asset IDs configured: Sailpoint IdentityNow …" at bounding box center [405, 278] width 682 height 95
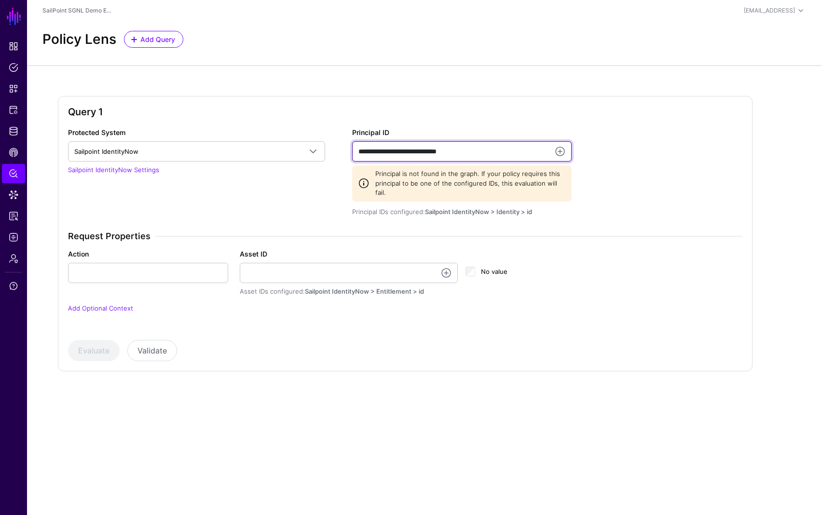
click at [491, 155] on input "**********" at bounding box center [461, 151] width 219 height 20
click at [491, 154] on input "**********" at bounding box center [461, 151] width 219 height 20
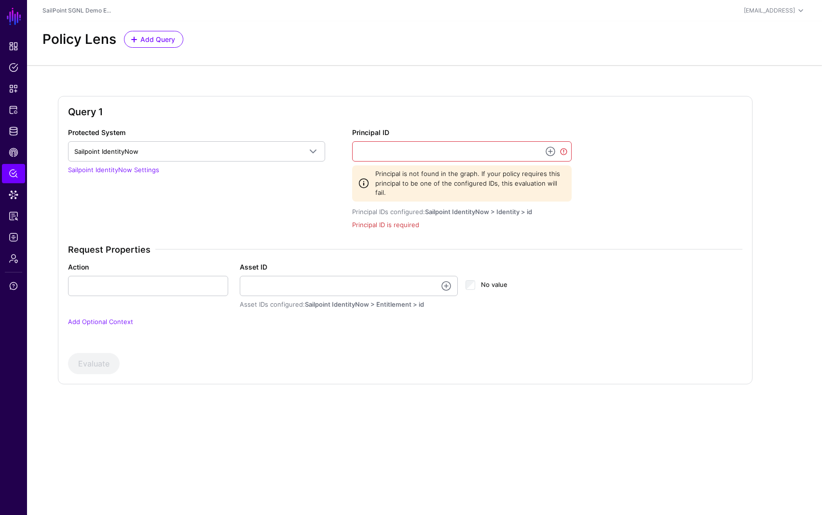
click at [384, 248] on div "Request Properties Action Asset ID Asset IDs configured: Sailpoint IdentityNow …" at bounding box center [405, 291] width 682 height 95
click at [361, 276] on input "Asset ID" at bounding box center [349, 286] width 218 height 20
paste input "**********"
type input "**********"
click at [467, 244] on h3 "Request Properties" at bounding box center [405, 249] width 674 height 11
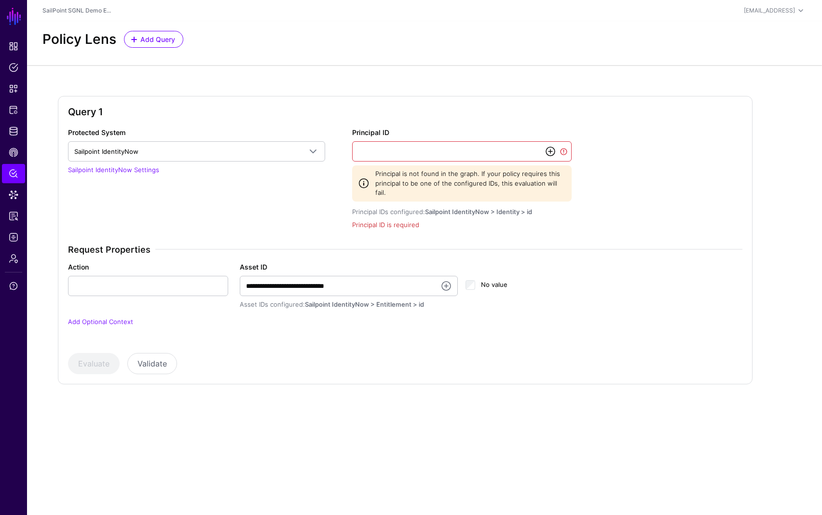
click at [547, 152] on link at bounding box center [550, 152] width 12 height 12
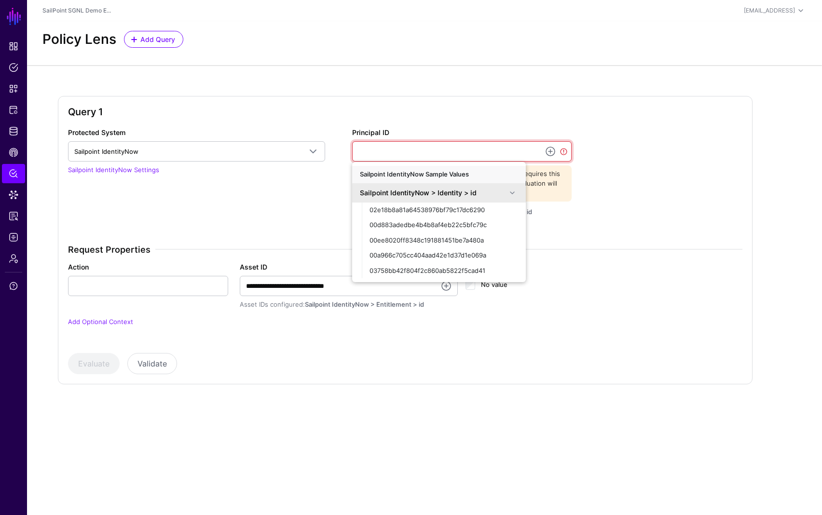
click at [417, 142] on input "Principal ID" at bounding box center [461, 151] width 219 height 20
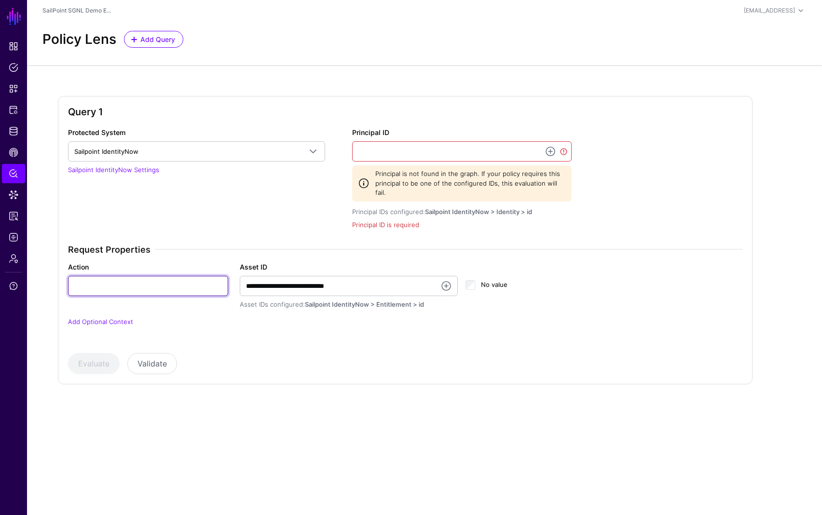
click at [126, 276] on input "Action" at bounding box center [148, 286] width 160 height 20
type input "***"
click at [400, 154] on input "Principal ID" at bounding box center [461, 151] width 219 height 20
paste input "**********"
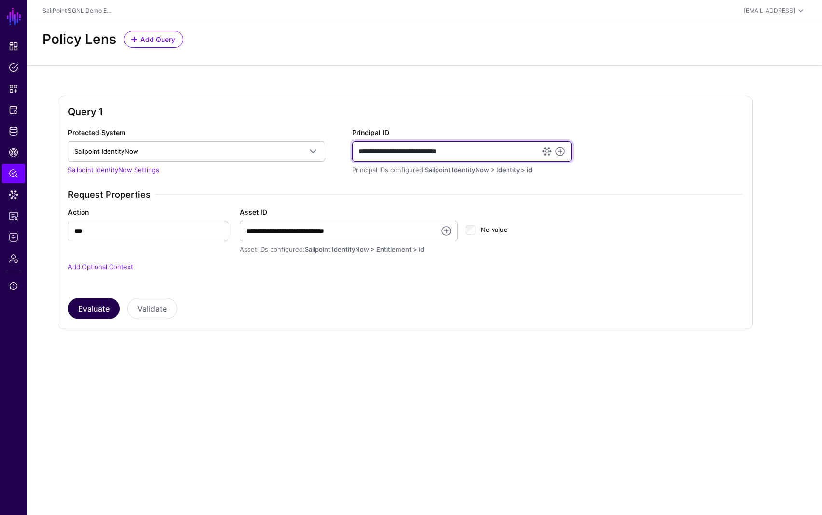
type input "**********"
click at [92, 311] on button "Evaluate" at bounding box center [94, 308] width 52 height 21
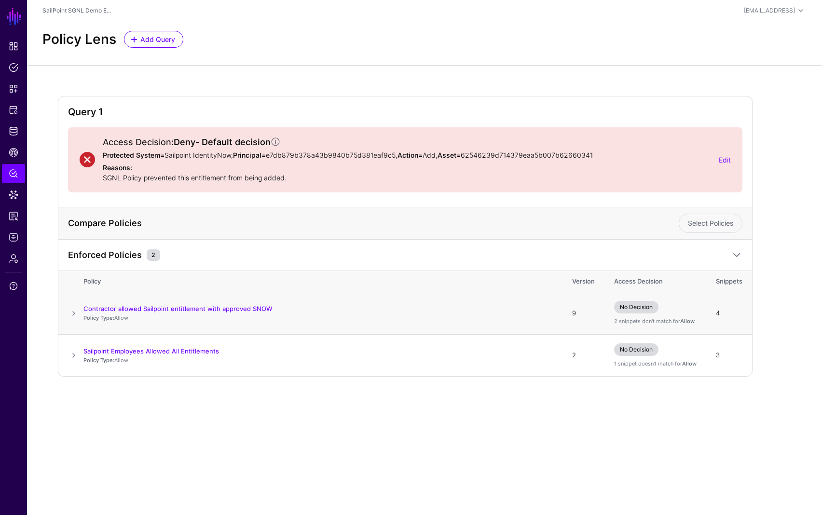
click at [71, 315] on span at bounding box center [74, 314] width 12 height 12
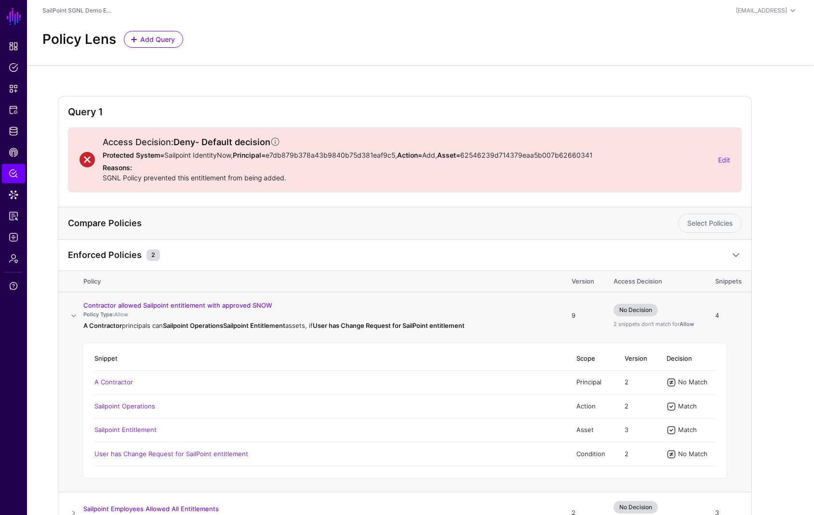
click at [73, 314] on span at bounding box center [74, 316] width 12 height 12
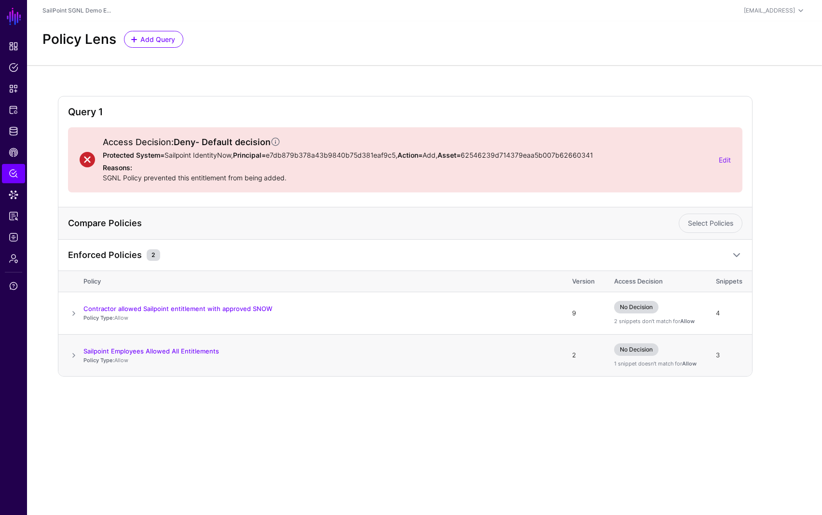
click at [75, 355] on span at bounding box center [74, 356] width 12 height 12
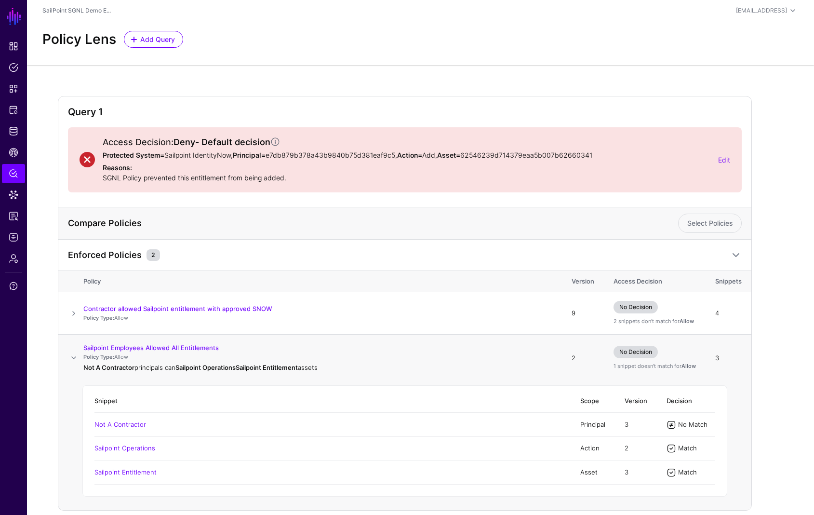
click at [75, 355] on span at bounding box center [74, 358] width 12 height 12
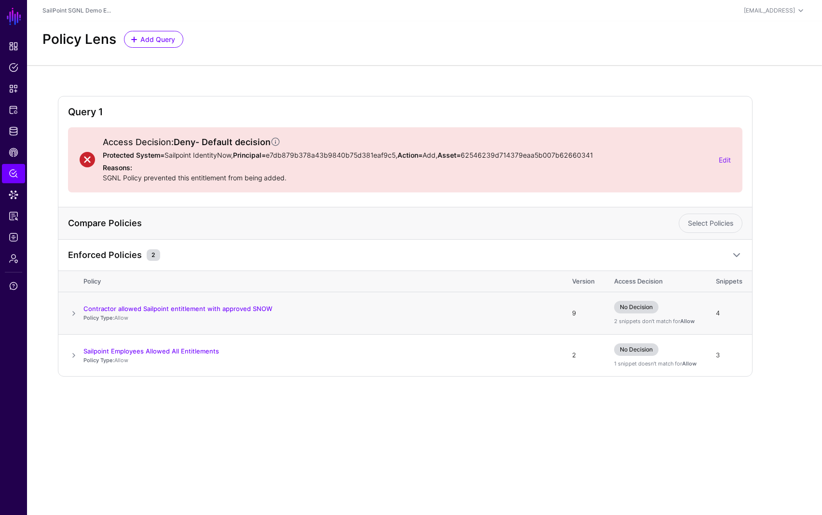
click at [72, 314] on span at bounding box center [74, 314] width 12 height 12
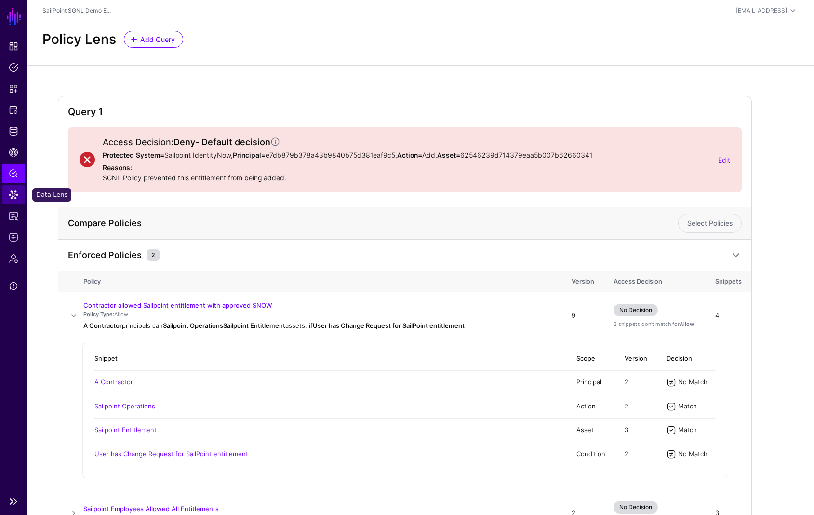
click at [12, 193] on span "Data Lens" at bounding box center [14, 195] width 10 height 10
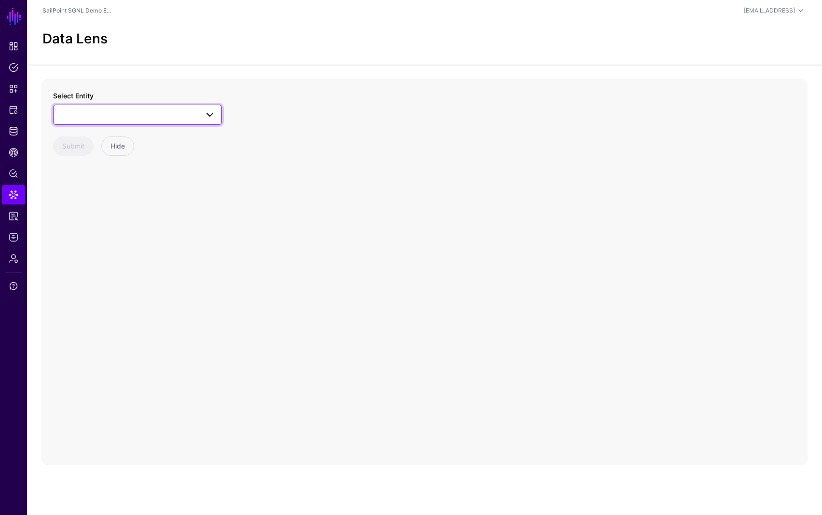
click at [141, 119] on span at bounding box center [137, 115] width 156 height 12
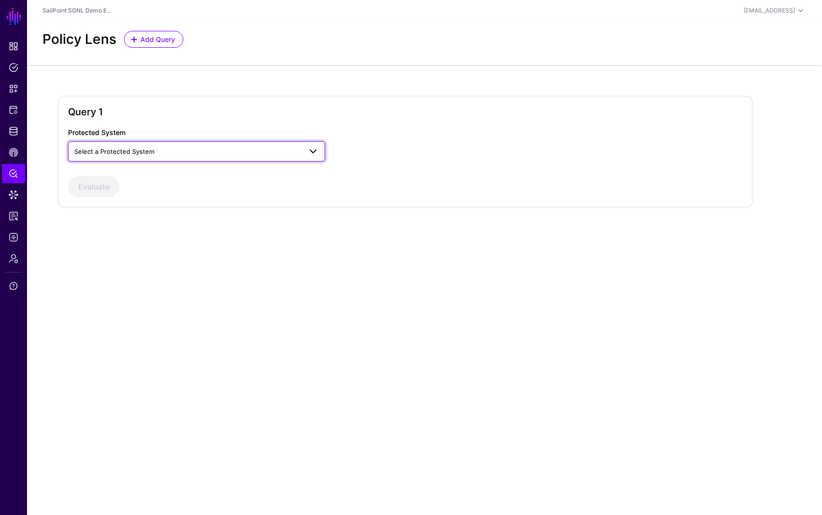
click at [162, 154] on span "Select a Protected System" at bounding box center [187, 151] width 227 height 11
click at [155, 207] on div "Sailpoint IdentityNow" at bounding box center [197, 205] width 242 height 10
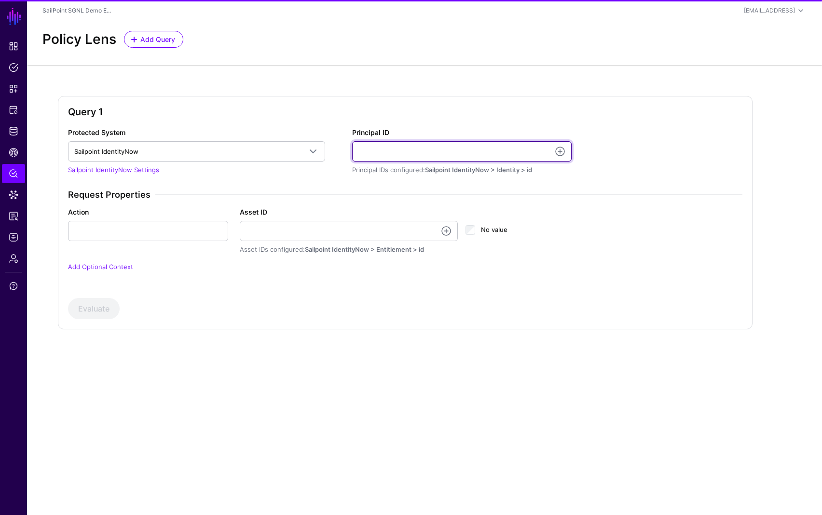
click at [386, 155] on input "Principal ID" at bounding box center [461, 151] width 219 height 20
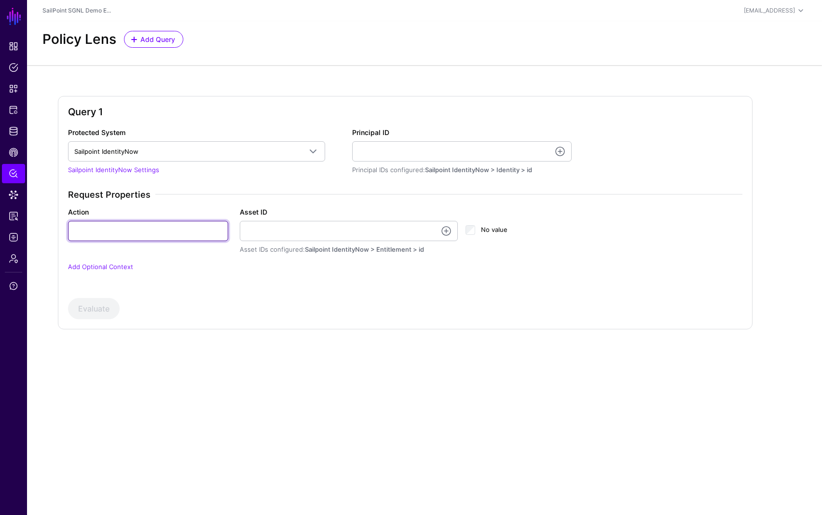
click at [134, 233] on input "Action" at bounding box center [148, 231] width 160 height 20
type input "***"
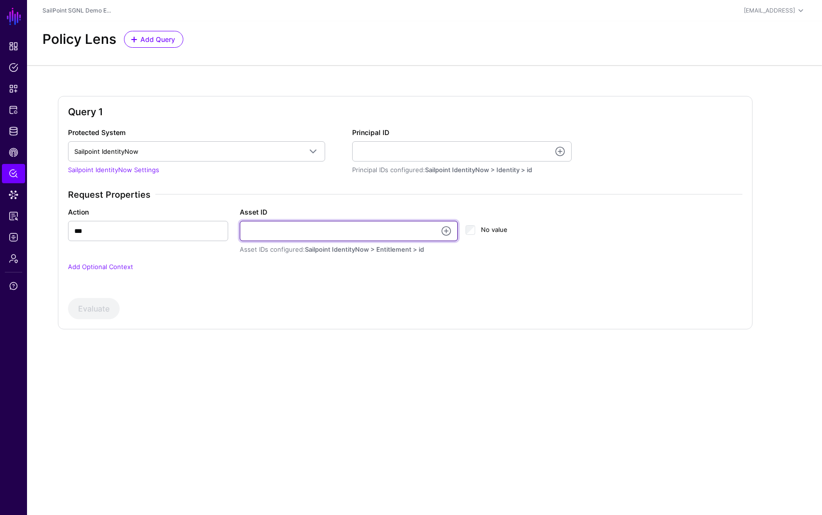
click at [340, 233] on input "Asset ID" at bounding box center [349, 231] width 218 height 20
paste input "**********"
type input "**********"
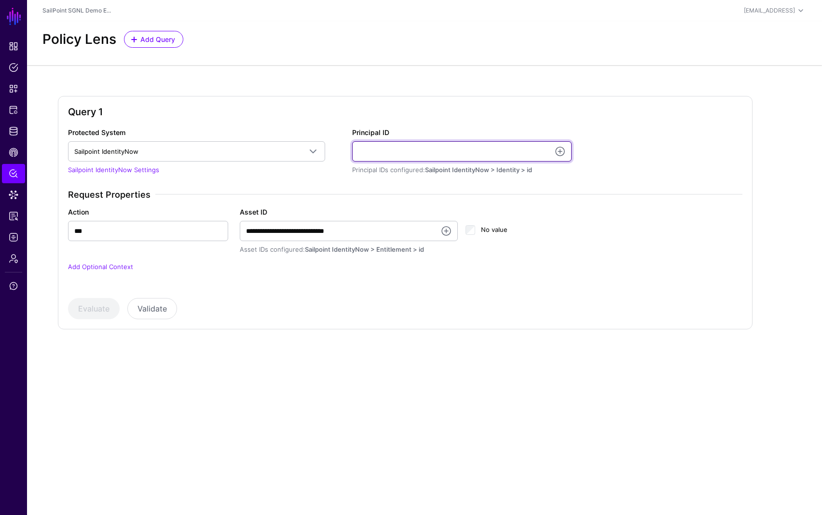
click at [425, 155] on input "Principal ID" at bounding box center [461, 151] width 219 height 20
paste input "**********"
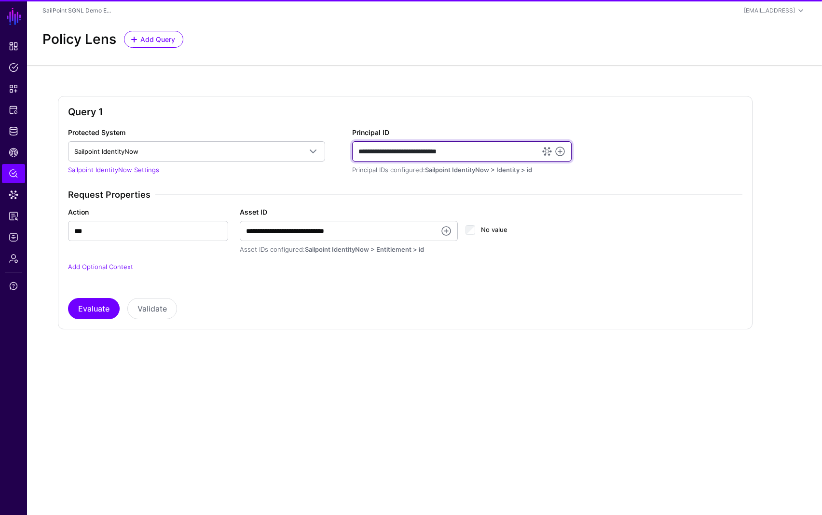
type input "**********"
click at [394, 339] on div "**********" at bounding box center [424, 220] width 795 height 311
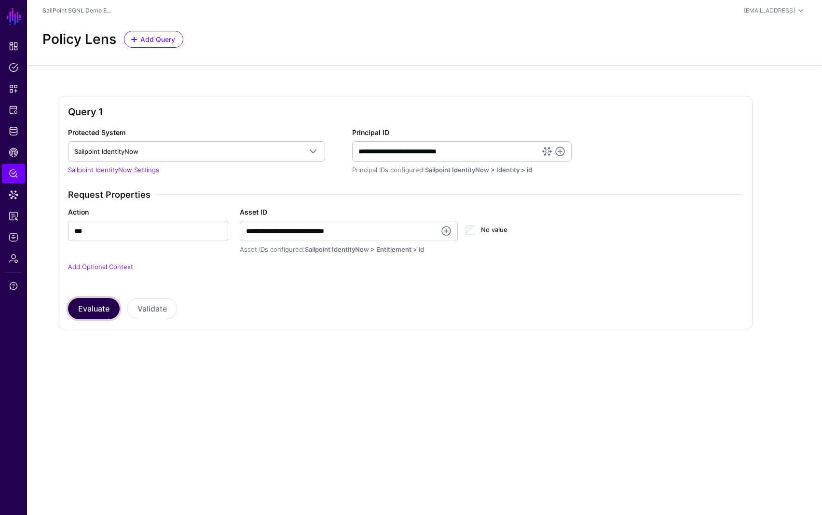
click at [88, 311] on button "Evaluate" at bounding box center [94, 308] width 52 height 21
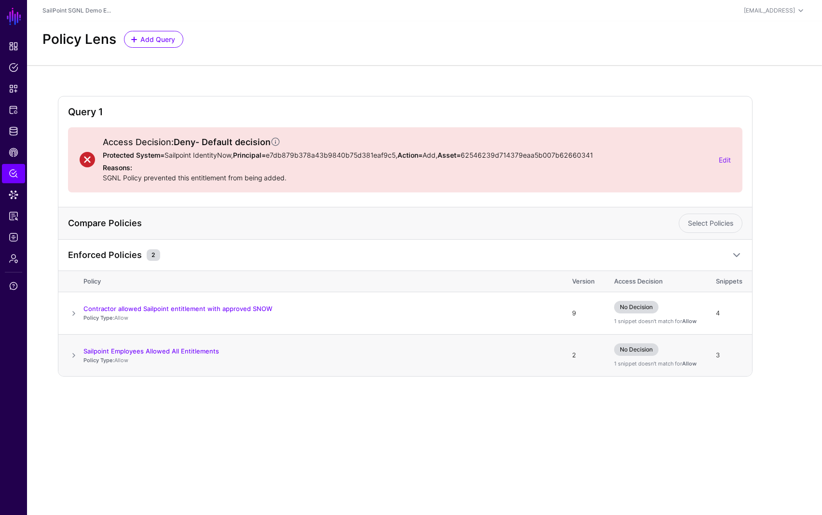
click at [71, 353] on span at bounding box center [74, 356] width 12 height 12
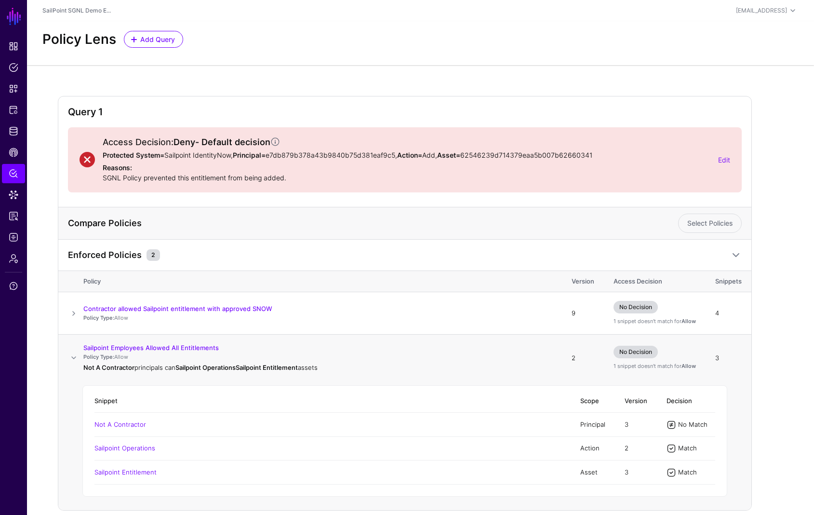
click at [74, 356] on span at bounding box center [74, 358] width 12 height 12
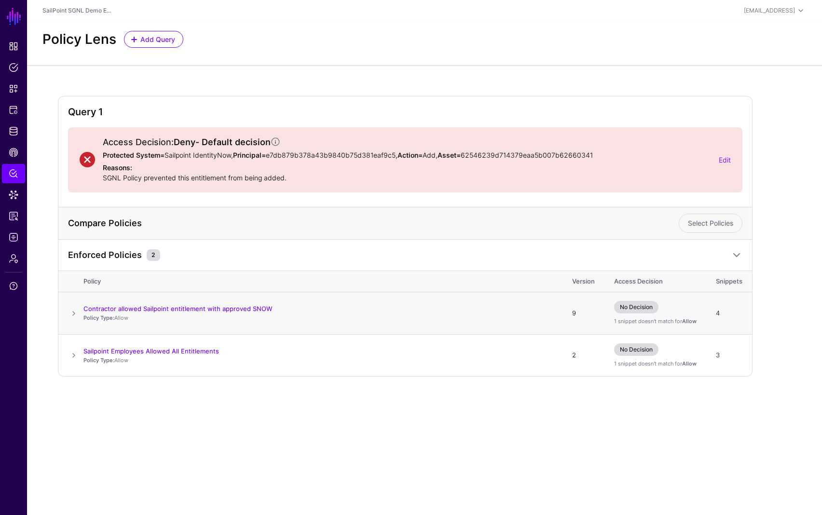
click at [75, 314] on span at bounding box center [74, 314] width 12 height 12
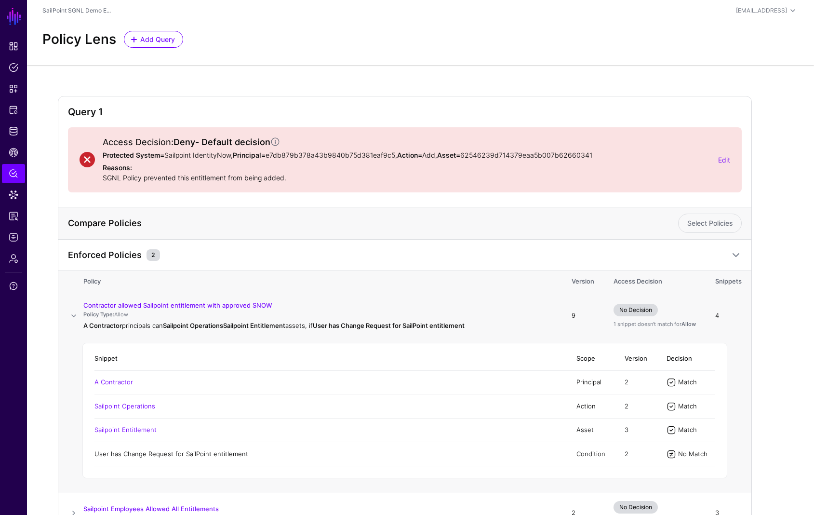
click at [217, 453] on link "User has Change Request for SailPoint entitlement" at bounding box center [172, 454] width 154 height 8
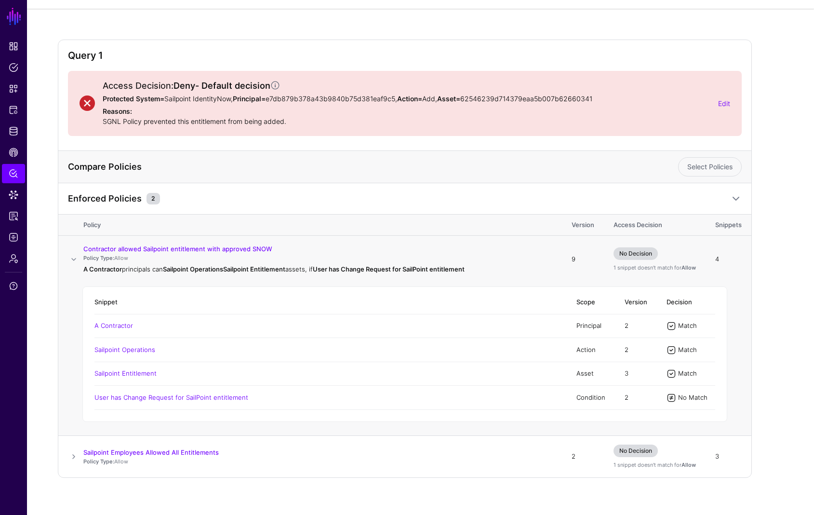
scroll to position [59, 0]
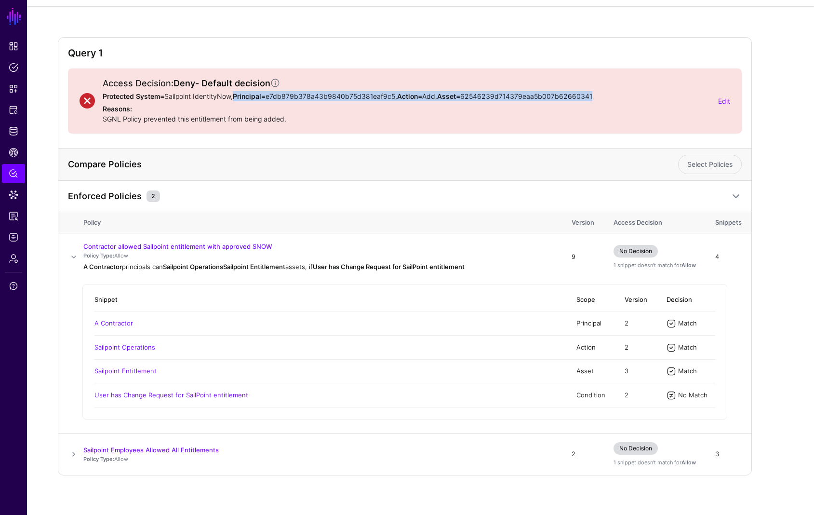
drag, startPoint x: 237, startPoint y: 95, endPoint x: 603, endPoint y: 94, distance: 366.0
click at [603, 94] on p "Protected System= Sailpoint IdentityNow, Principal= e7db879b378a43b9840b75d381e…" at bounding box center [407, 96] width 608 height 10
copy p "Principal= e7db879b378a43b9840b75d381eaf9c5 , Action= Add , Asset= 62546239d714…"
click at [14, 195] on span "Data Lens" at bounding box center [14, 195] width 10 height 10
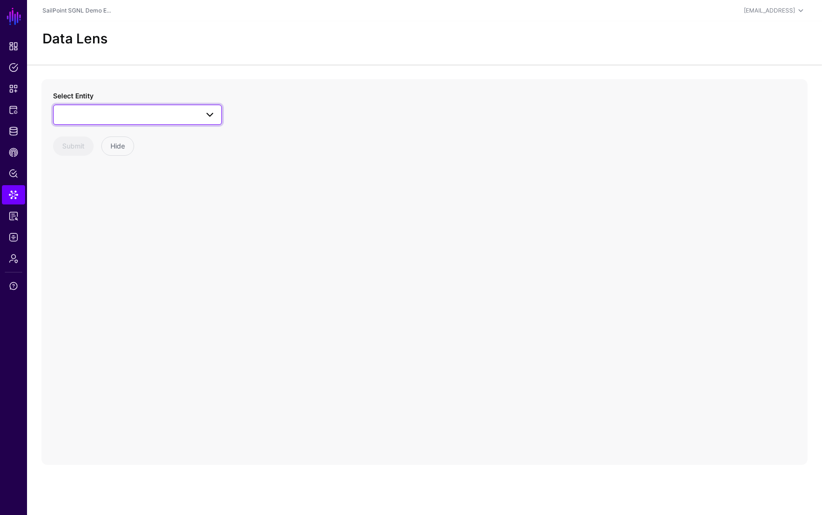
click at [89, 119] on span at bounding box center [137, 115] width 156 height 12
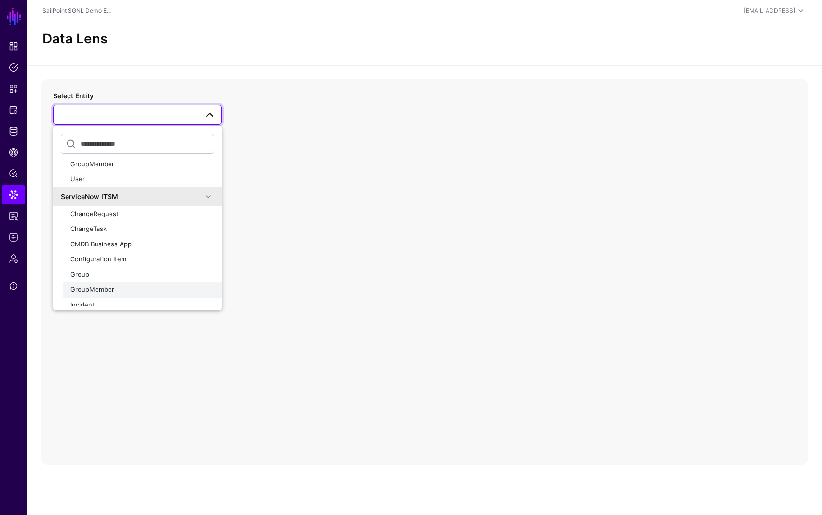
scroll to position [378, 0]
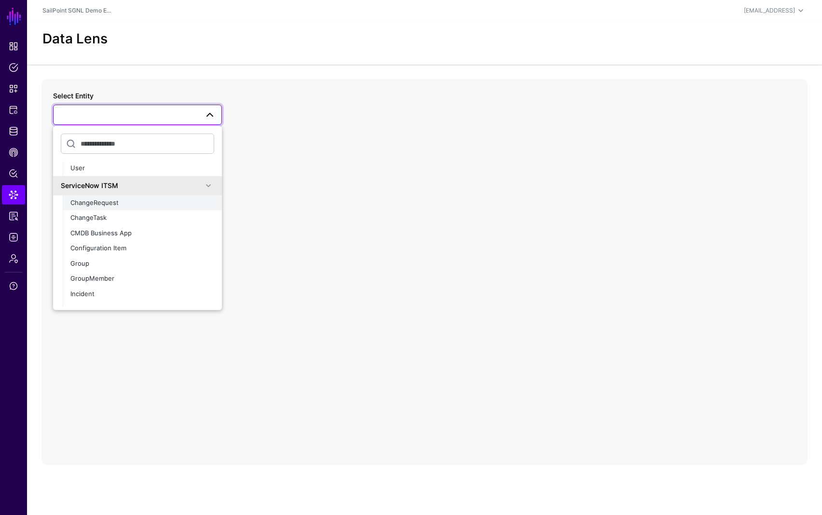
click at [95, 205] on span "ChangeRequest" at bounding box center [94, 203] width 48 height 8
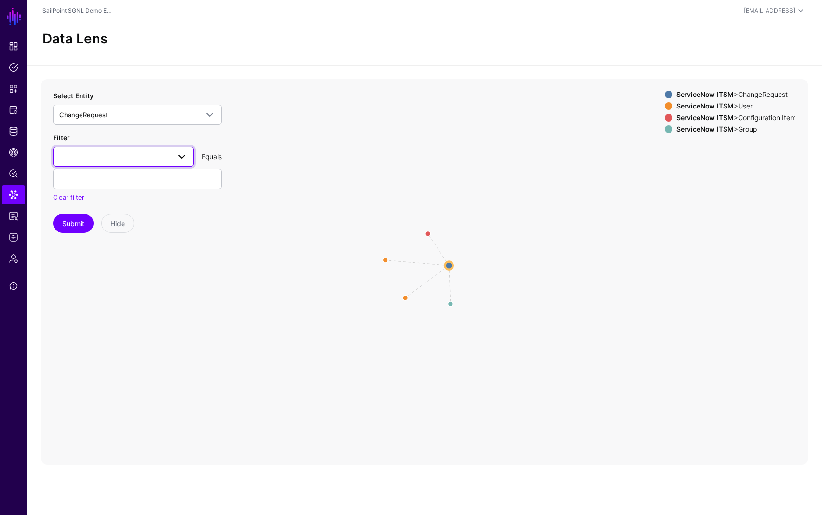
click at [183, 155] on span at bounding box center [182, 157] width 12 height 12
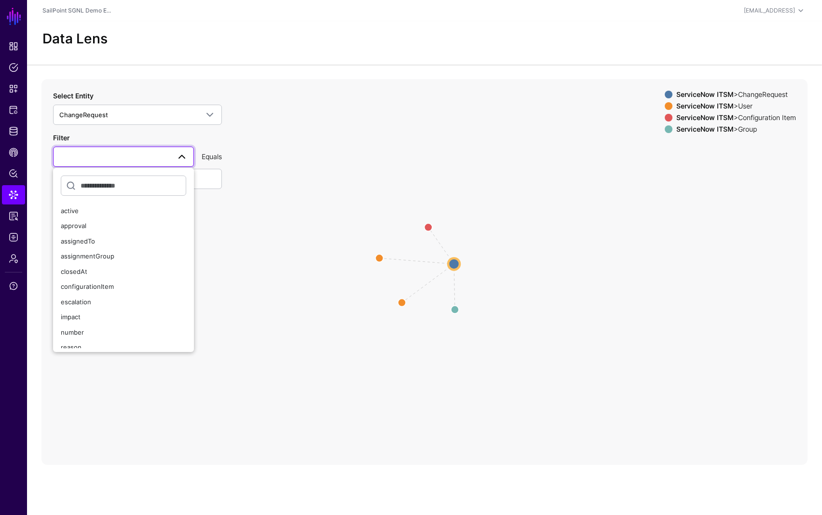
click at [313, 141] on icon "AssignedToUser ChangeRequestLinkedTo AssignedToGroup RequestedBy ChangeRequest …" at bounding box center [424, 272] width 766 height 386
click at [455, 263] on circle at bounding box center [454, 264] width 12 height 12
click at [455, 264] on circle at bounding box center [454, 263] width 12 height 12
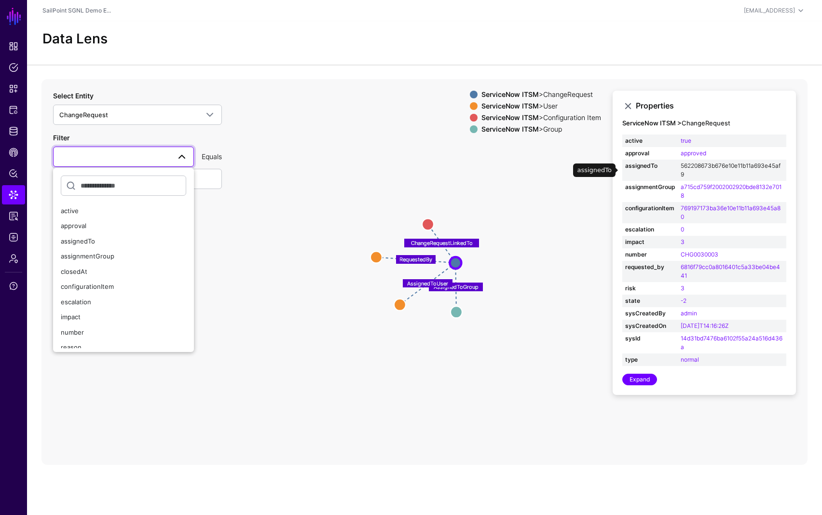
click at [710, 166] on link "562208673b676e10e11b11a693e45af9" at bounding box center [730, 170] width 100 height 16
type input "**********"
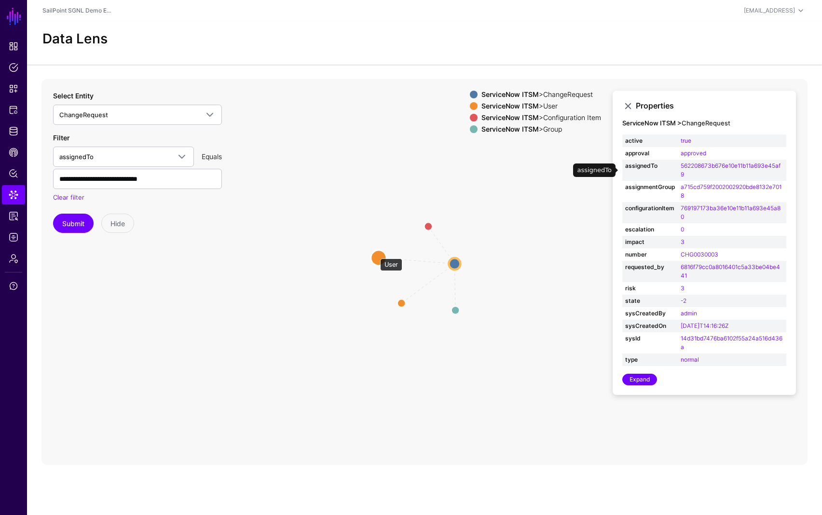
click at [375, 254] on circle at bounding box center [378, 257] width 15 height 15
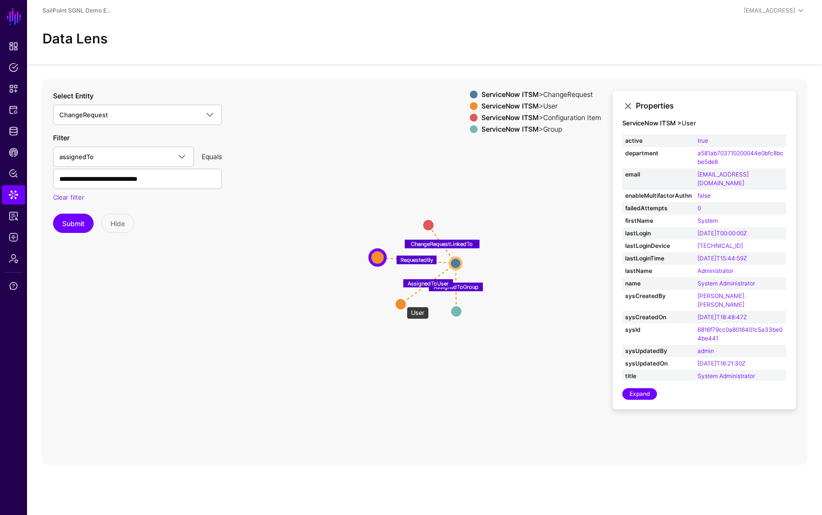
click at [402, 302] on circle at bounding box center [401, 304] width 12 height 12
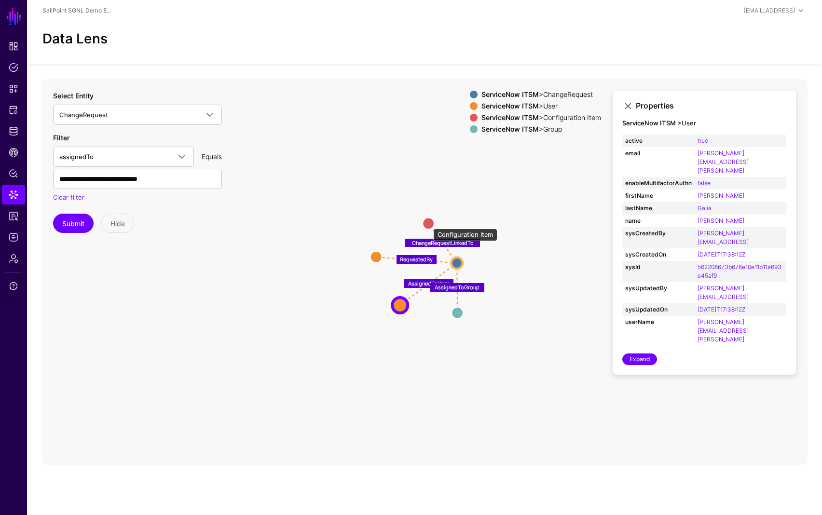
click at [428, 224] on circle at bounding box center [428, 223] width 12 height 12
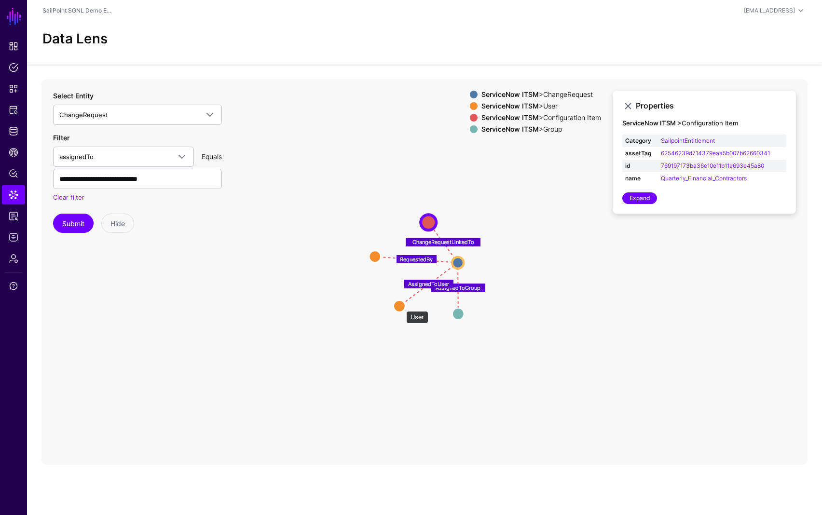
click at [401, 306] on circle at bounding box center [399, 306] width 12 height 12
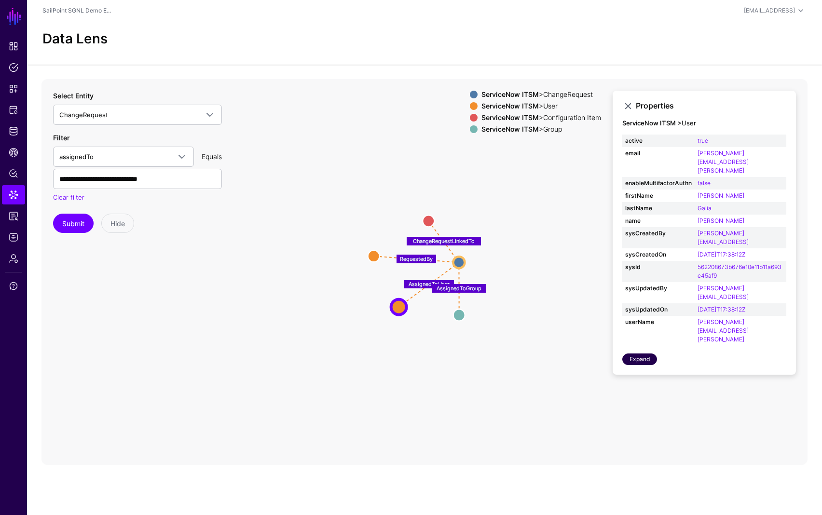
click at [632, 353] on link "Expand" at bounding box center [639, 359] width 35 height 12
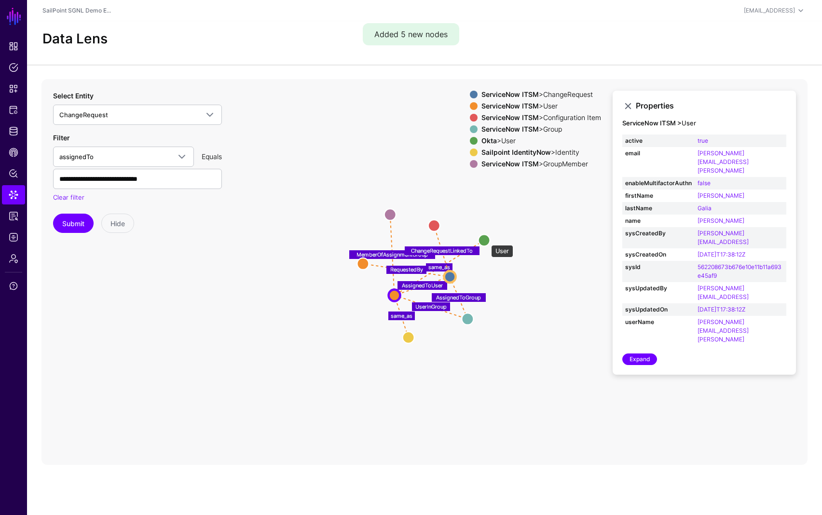
click at [486, 240] on circle at bounding box center [484, 240] width 12 height 12
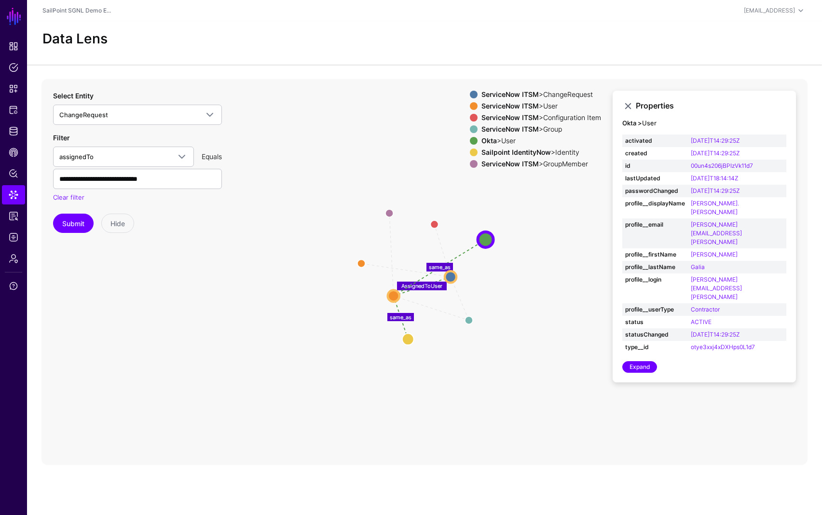
click at [294, 175] on icon "ChangeRequestLinkedTo AssignedToGroup RequestedBy MemberOfAssignmentGroup UserI…" at bounding box center [424, 272] width 766 height 386
click at [11, 174] on span "Policy Lens" at bounding box center [14, 174] width 10 height 10
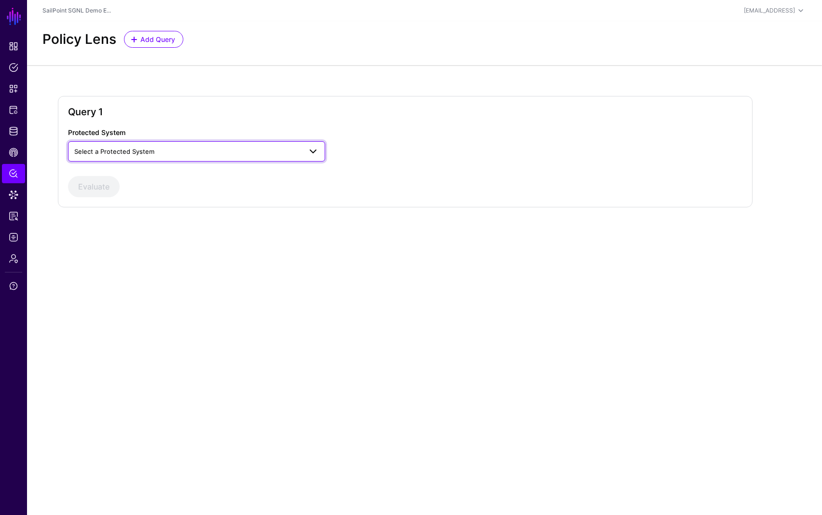
click at [233, 151] on span "Select a Protected System" at bounding box center [187, 151] width 227 height 11
click at [143, 206] on div "Sailpoint IdentityNow" at bounding box center [197, 205] width 242 height 10
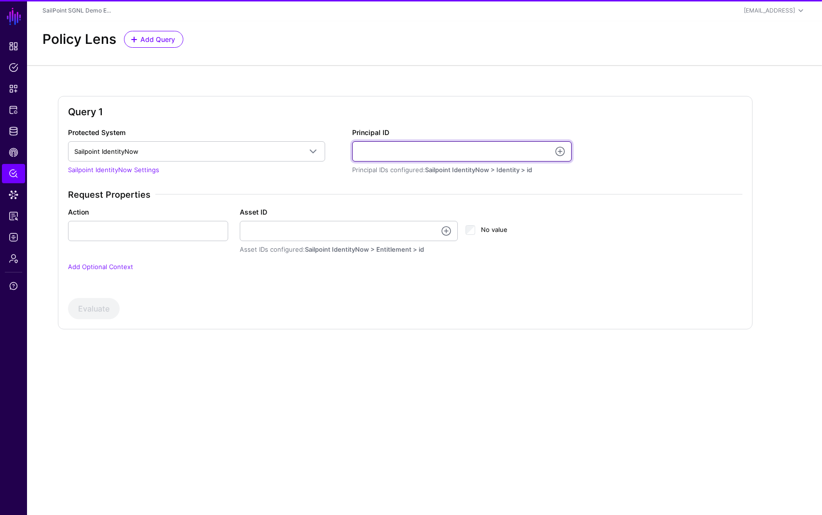
click at [384, 147] on input "Principal ID" at bounding box center [461, 151] width 219 height 20
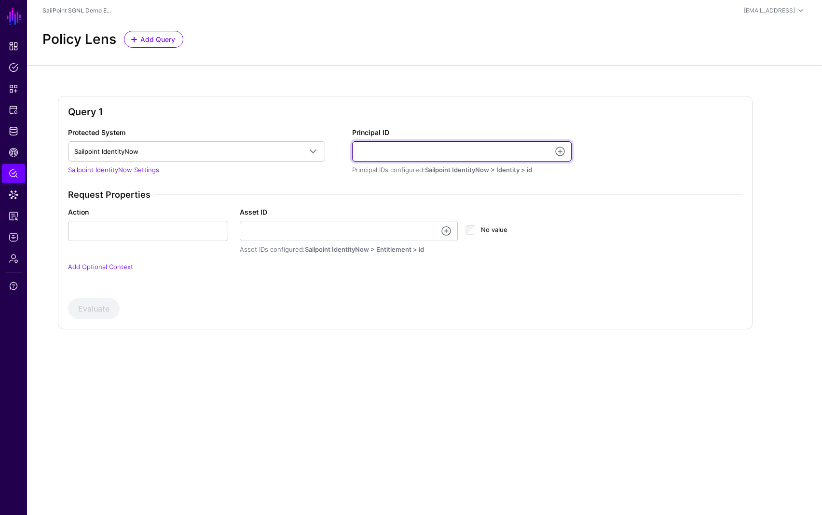
paste input "**********"
type input "**********"
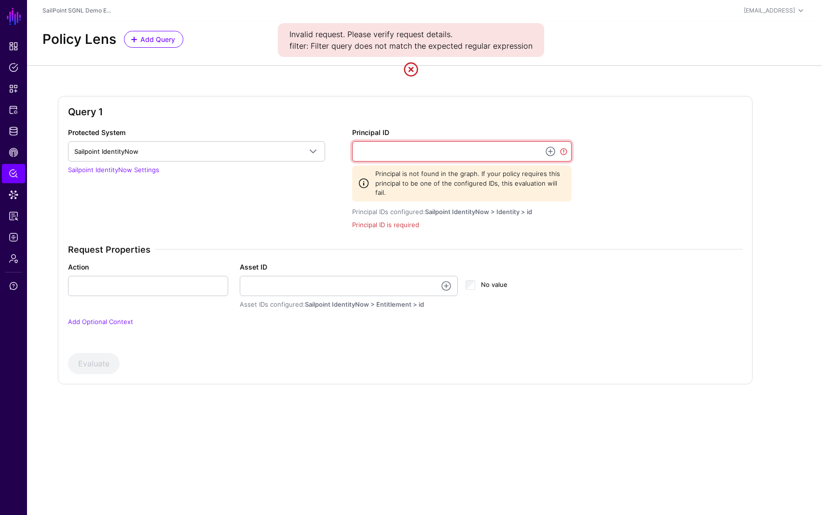
paste input "**********"
type input "**********"
click at [302, 278] on input "Asset ID" at bounding box center [349, 286] width 218 height 20
paste input "**********"
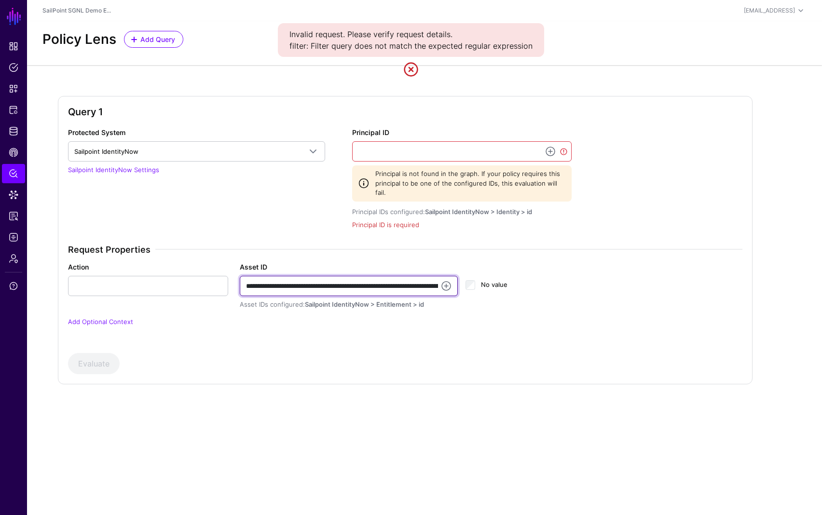
scroll to position [0, 166]
drag, startPoint x: 310, startPoint y: 275, endPoint x: 307, endPoint y: 282, distance: 8.0
click at [310, 276] on input "**********" at bounding box center [349, 286] width 218 height 20
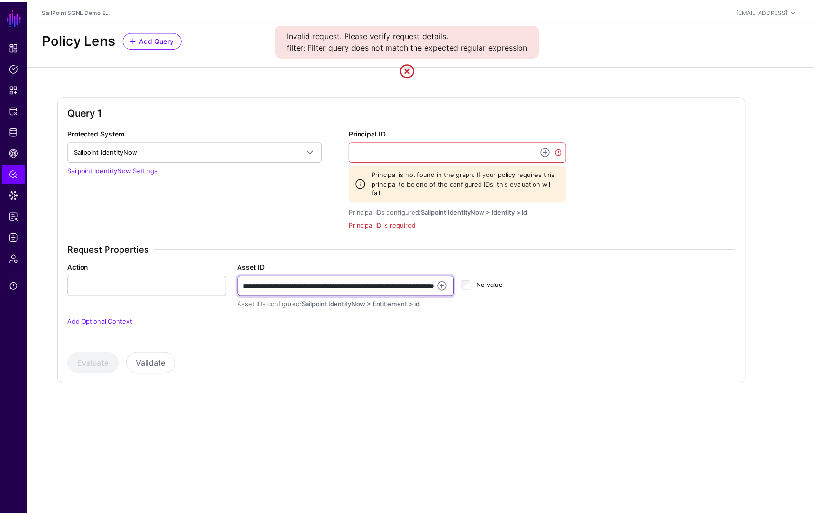
scroll to position [0, 0]
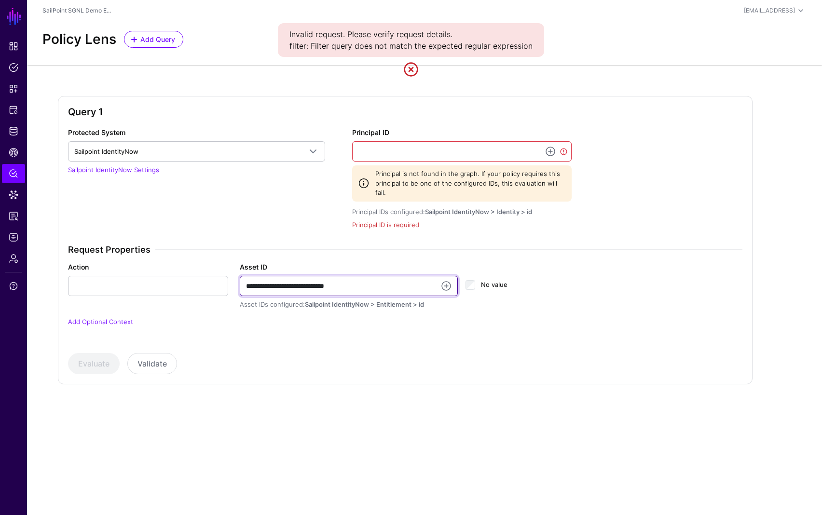
type input "**********"
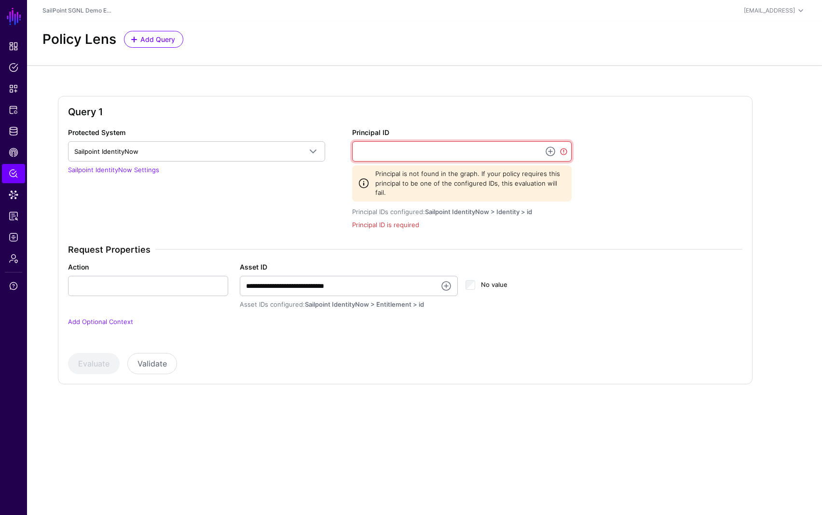
click at [462, 146] on input "Principal ID" at bounding box center [461, 151] width 219 height 20
paste input "**********"
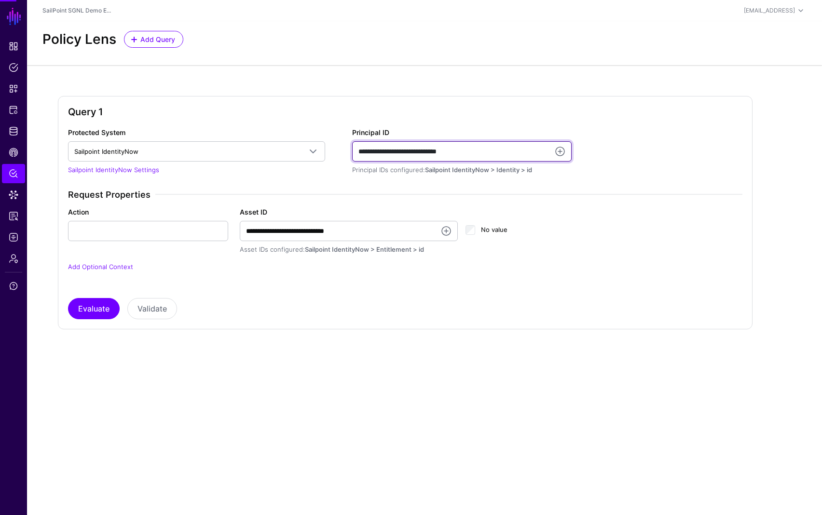
type input "**********"
click at [255, 290] on div "**********" at bounding box center [405, 223] width 674 height 192
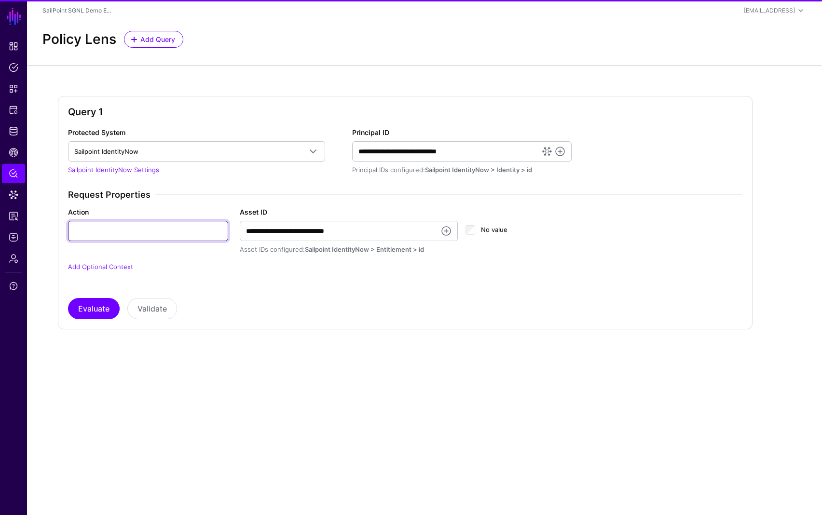
click at [124, 229] on input "Action" at bounding box center [148, 231] width 160 height 20
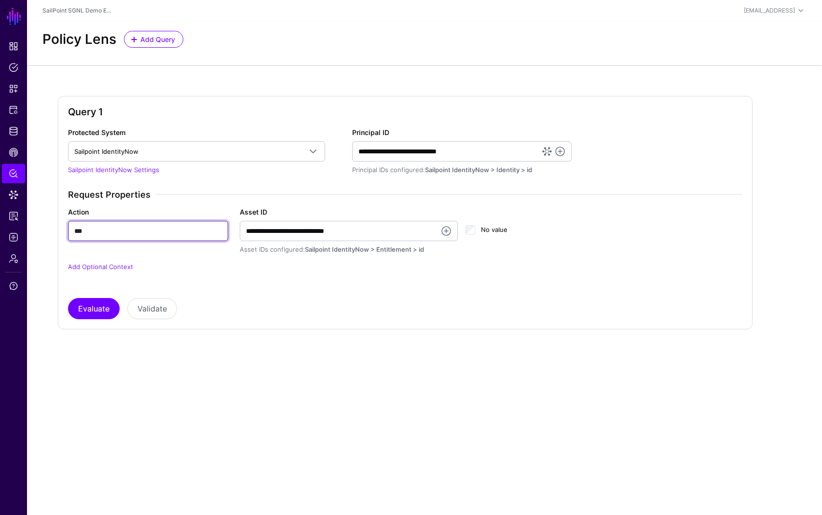
type input "***"
click at [230, 274] on div "**********" at bounding box center [405, 237] width 682 height 95
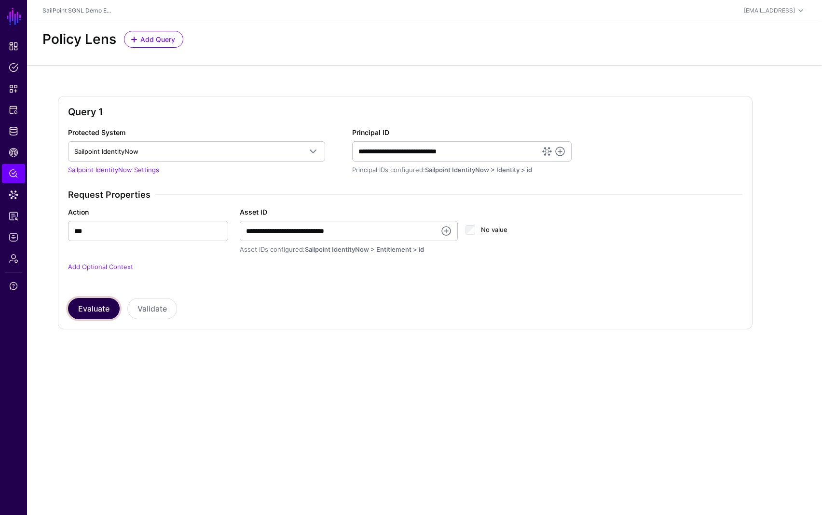
click at [84, 310] on button "Evaluate" at bounding box center [94, 308] width 52 height 21
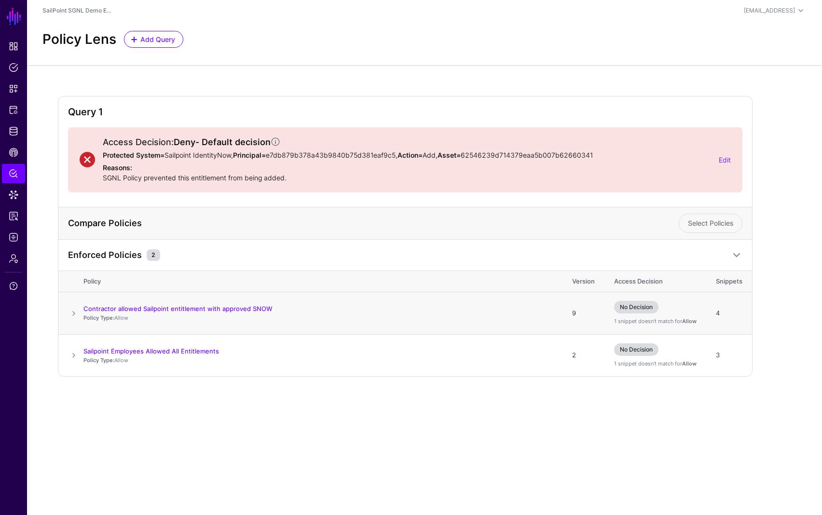
click at [73, 312] on span at bounding box center [74, 314] width 12 height 12
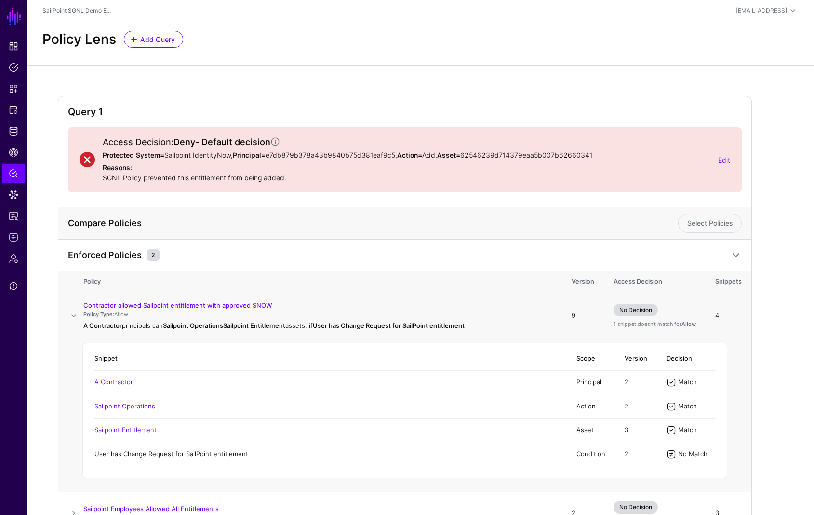
click at [211, 452] on link "User has Change Request for SailPoint entitlement" at bounding box center [172, 454] width 154 height 8
click at [722, 159] on link "Edit" at bounding box center [725, 160] width 12 height 8
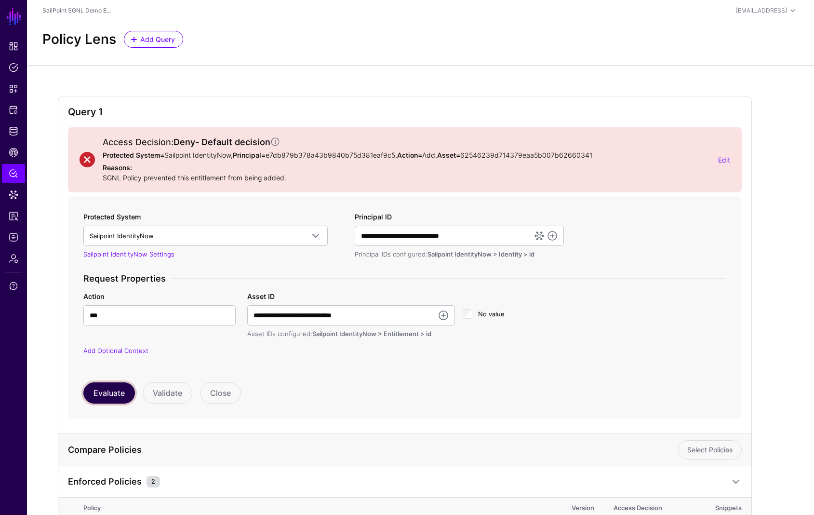
click at [106, 398] on button "Evaluate" at bounding box center [109, 392] width 52 height 21
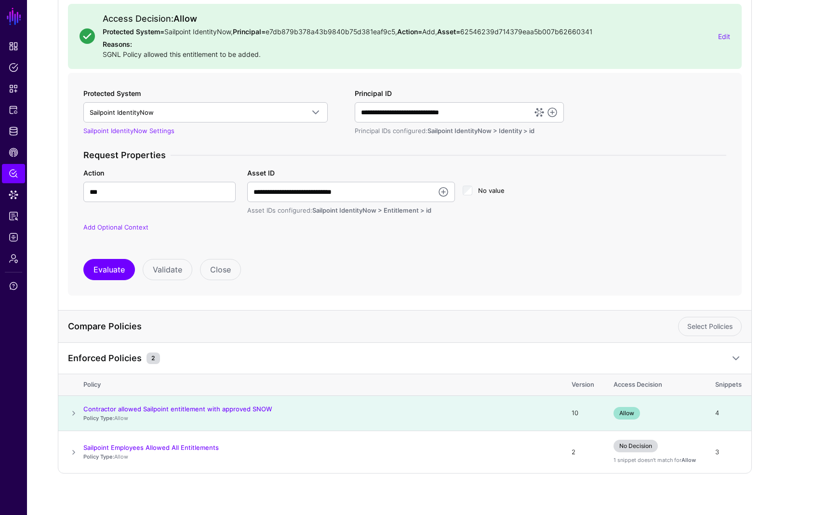
scroll to position [128, 0]
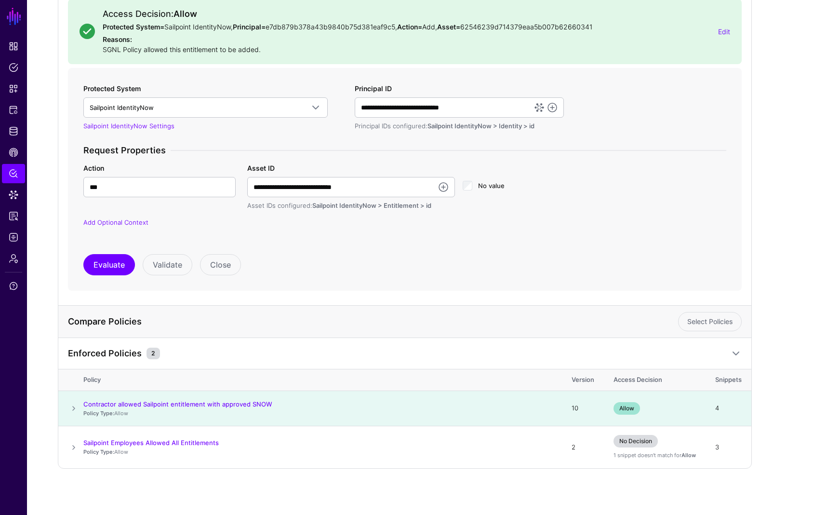
click at [68, 408] on td at bounding box center [70, 409] width 25 height 36
click at [74, 407] on span at bounding box center [74, 409] width 12 height 12
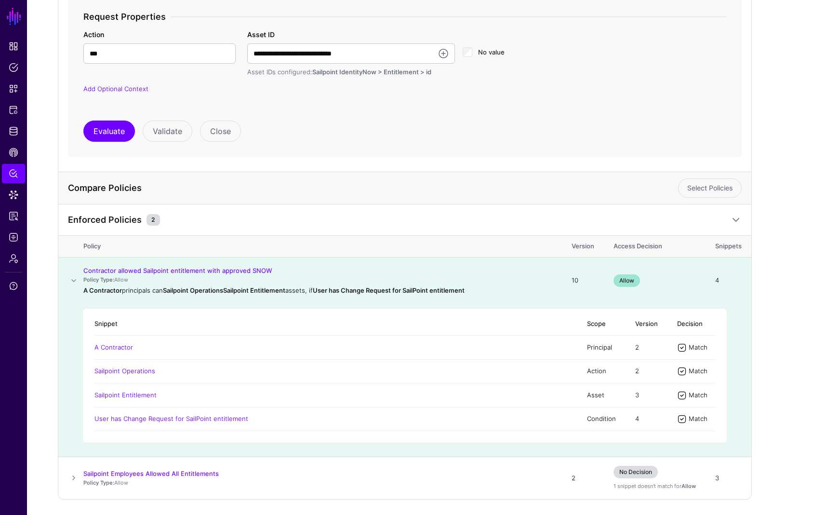
scroll to position [263, 0]
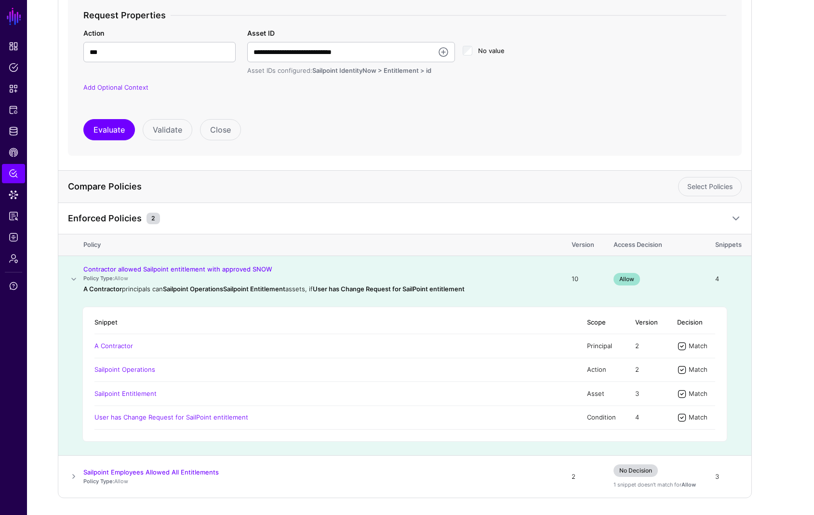
click at [74, 279] on span at bounding box center [74, 279] width 12 height 12
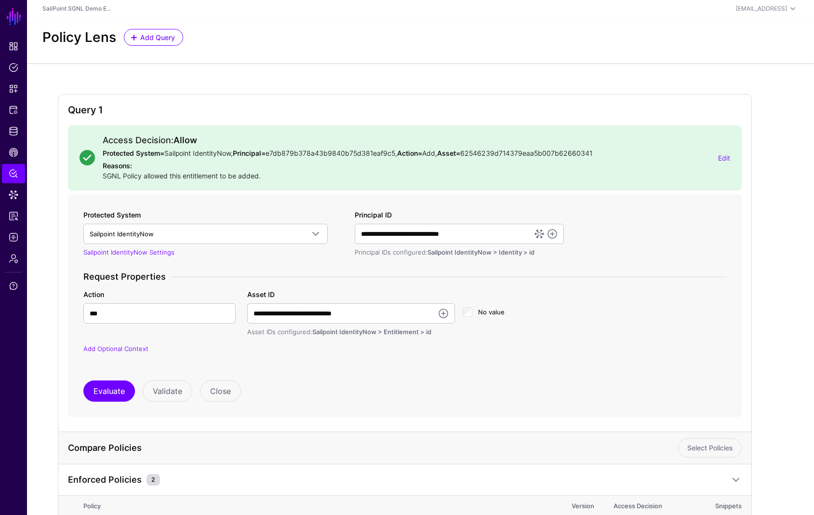
scroll to position [0, 0]
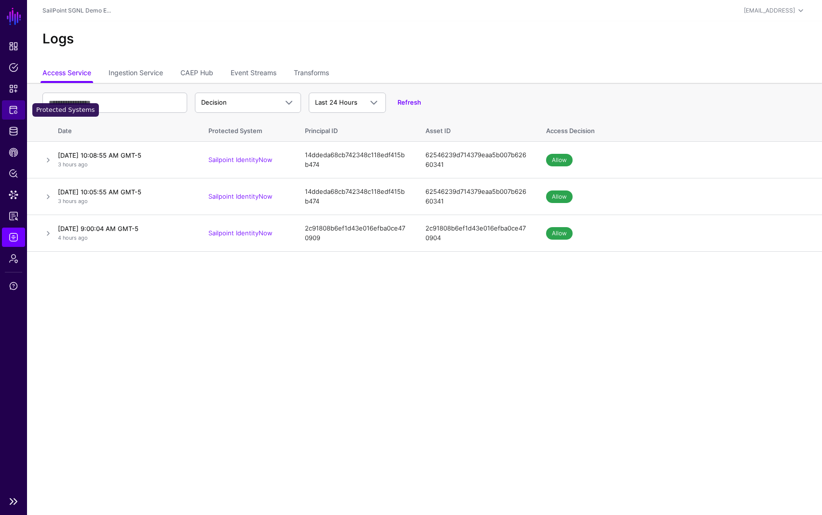
click at [14, 108] on span "Protected Systems" at bounding box center [14, 110] width 10 height 10
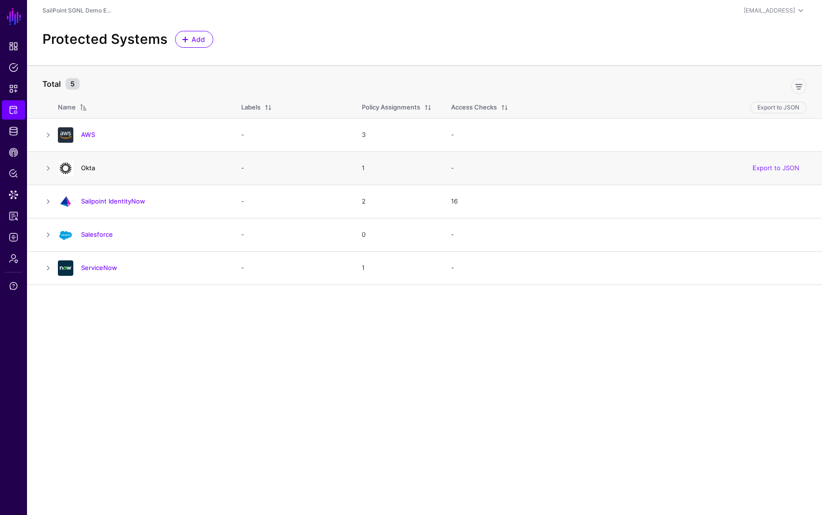
click at [91, 168] on link "Okta" at bounding box center [88, 168] width 14 height 8
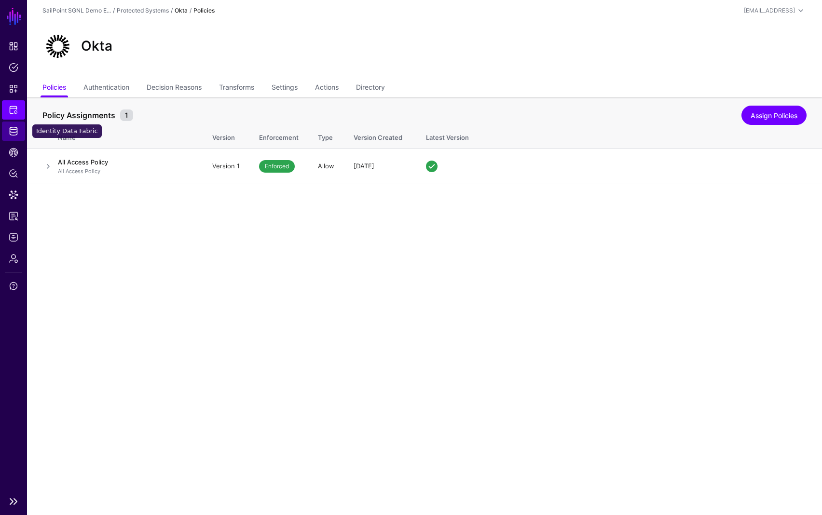
click at [13, 126] on span "Identity Data Fabric" at bounding box center [14, 131] width 10 height 10
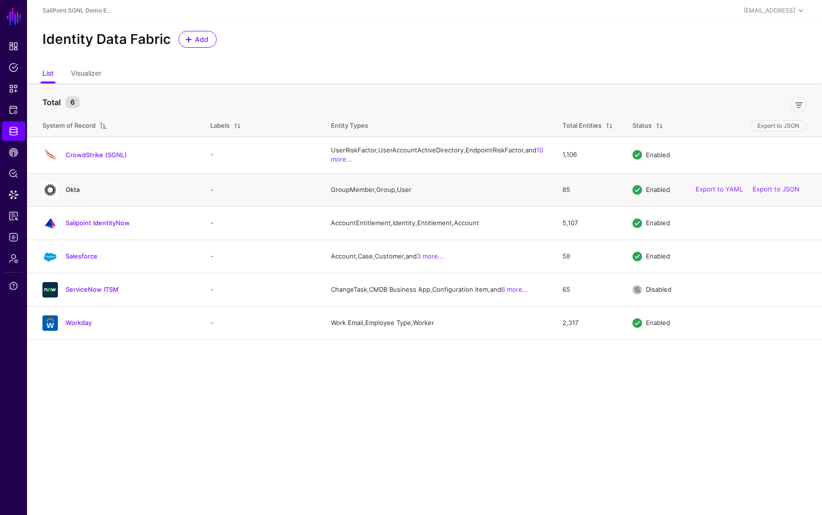
click at [75, 193] on link "Okta" at bounding box center [73, 190] width 14 height 8
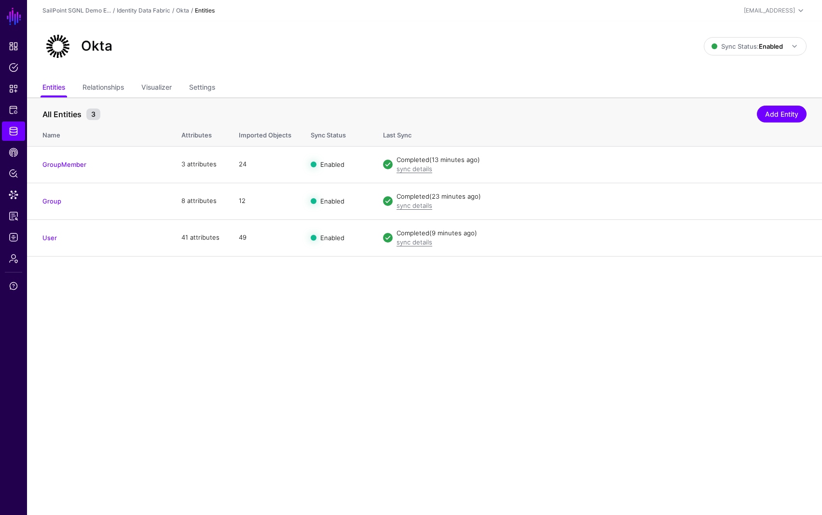
click at [54, 241] on link "User" at bounding box center [49, 238] width 14 height 8
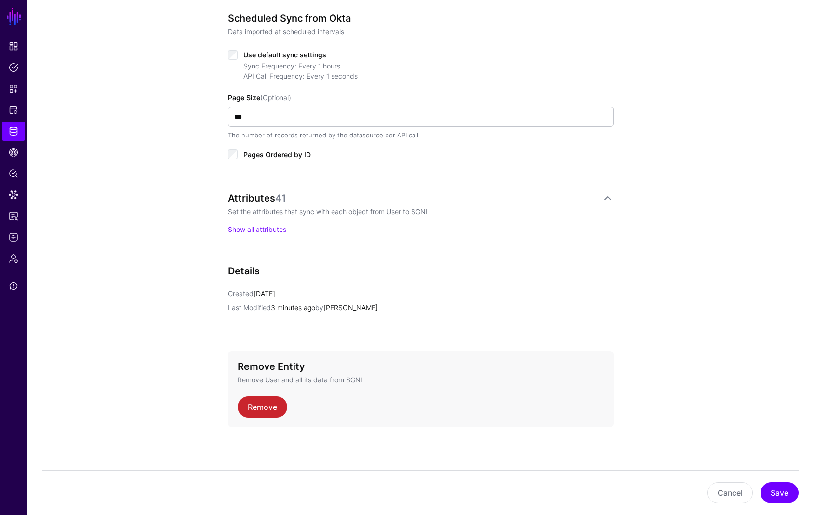
scroll to position [485, 0]
click at [255, 232] on link "Show all attributes" at bounding box center [257, 228] width 58 height 8
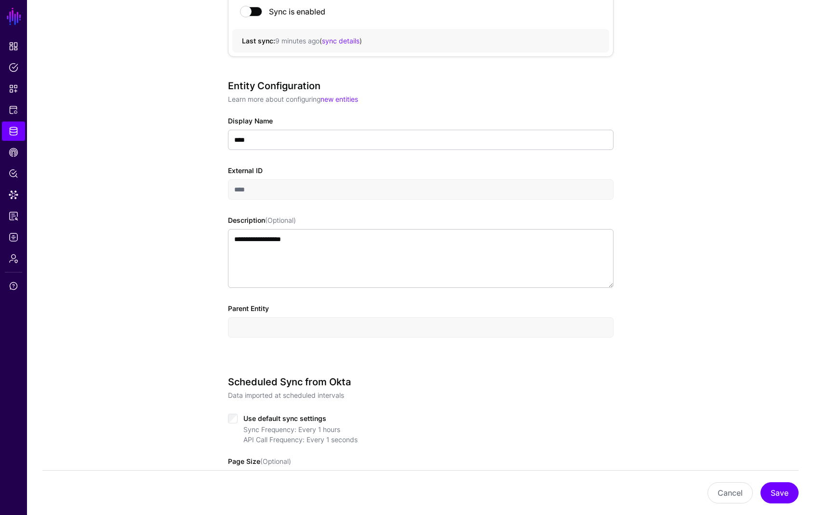
scroll to position [0, 0]
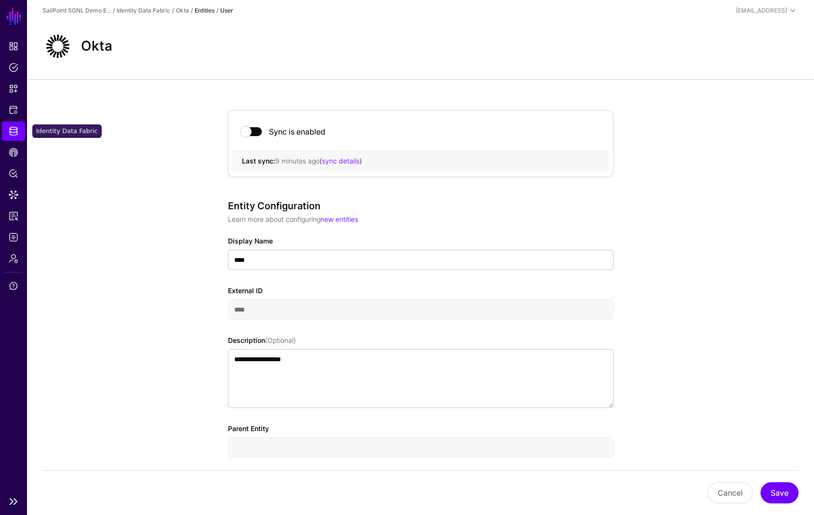
click at [17, 130] on span "Identity Data Fabric" at bounding box center [14, 131] width 10 height 10
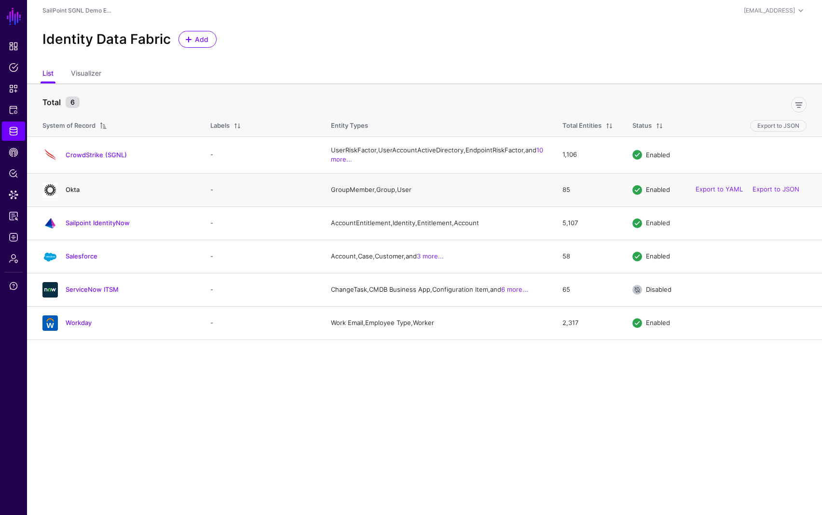
click at [75, 193] on link "Okta" at bounding box center [73, 190] width 14 height 8
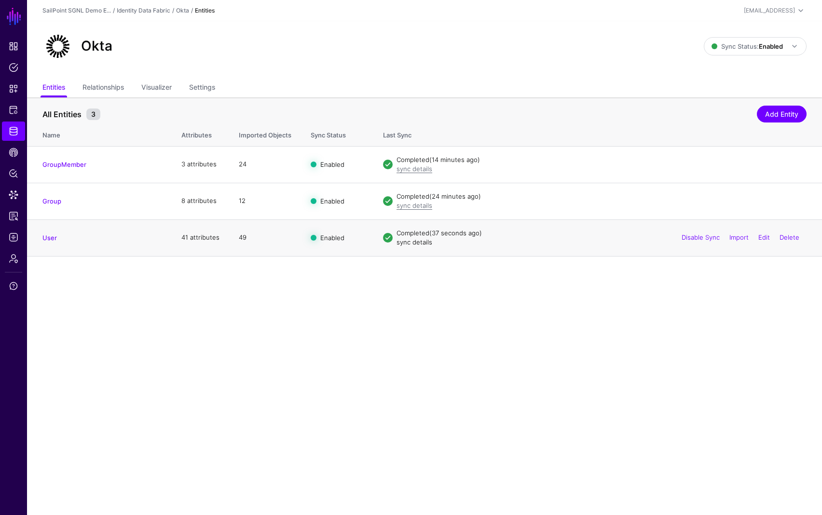
click at [417, 242] on link "sync details" at bounding box center [414, 242] width 36 height 8
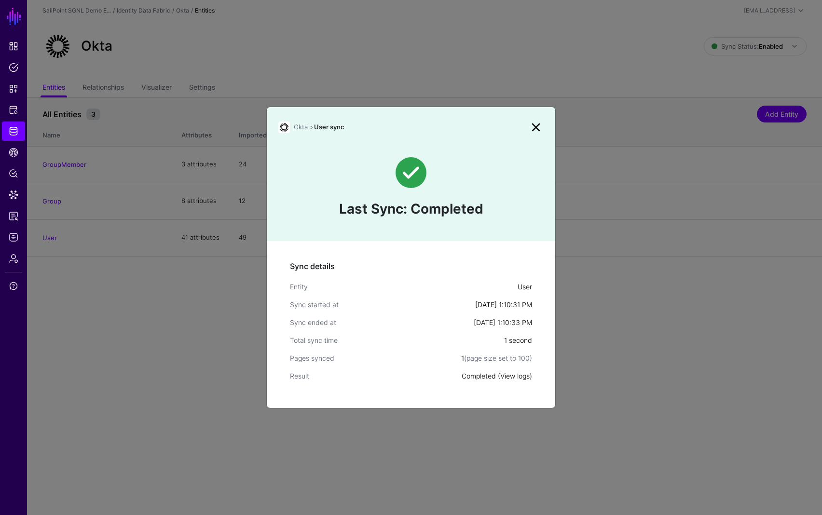
click at [517, 377] on link "View logs" at bounding box center [514, 376] width 29 height 8
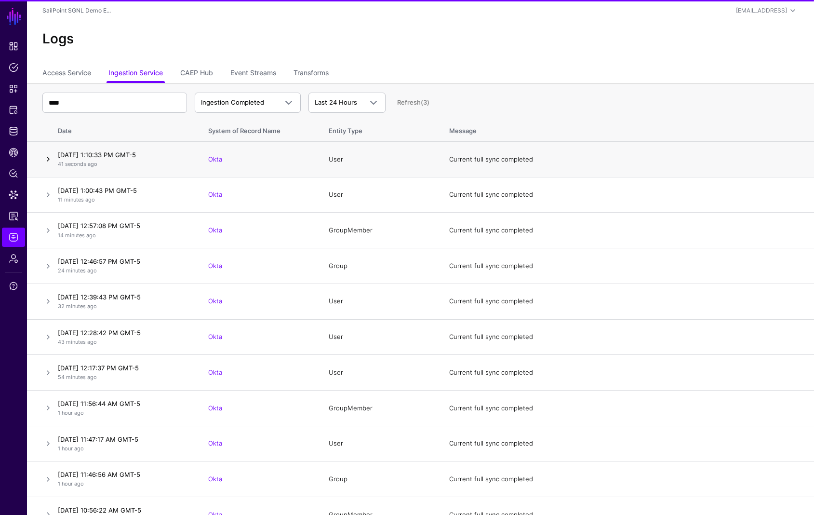
click at [48, 157] on link at bounding box center [48, 159] width 12 height 12
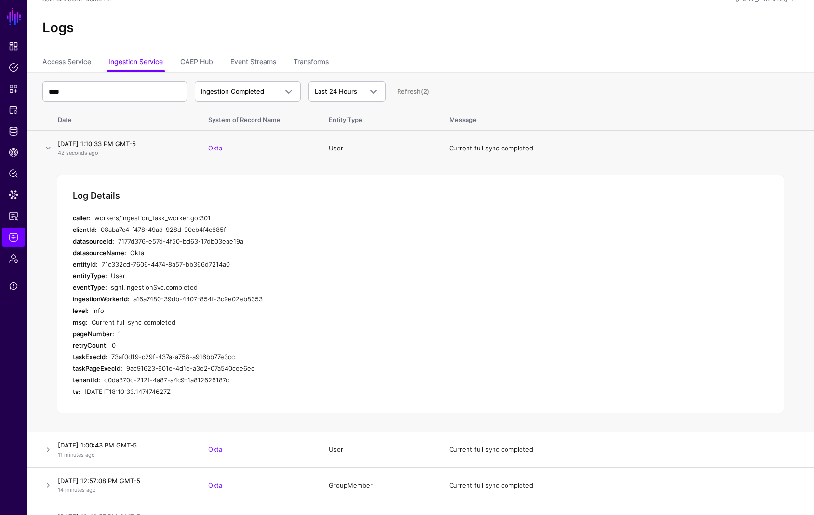
scroll to position [13, 0]
click at [46, 146] on link at bounding box center [48, 146] width 12 height 12
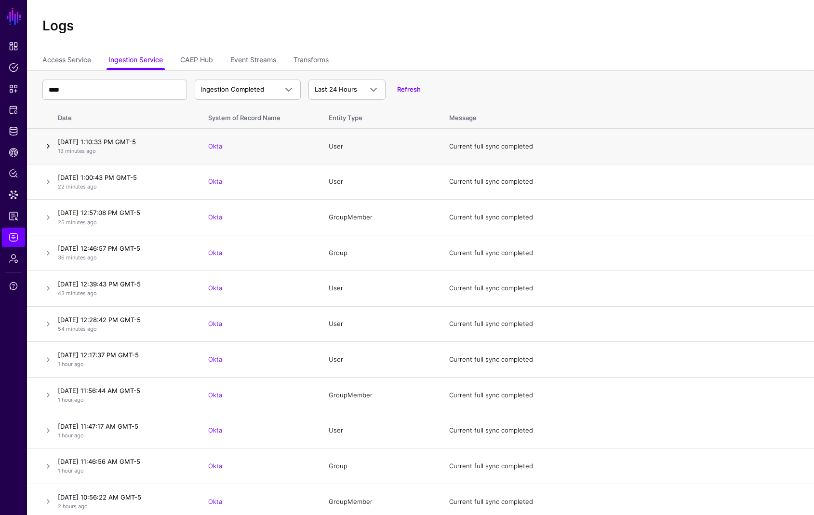
click at [48, 146] on link at bounding box center [48, 146] width 12 height 12
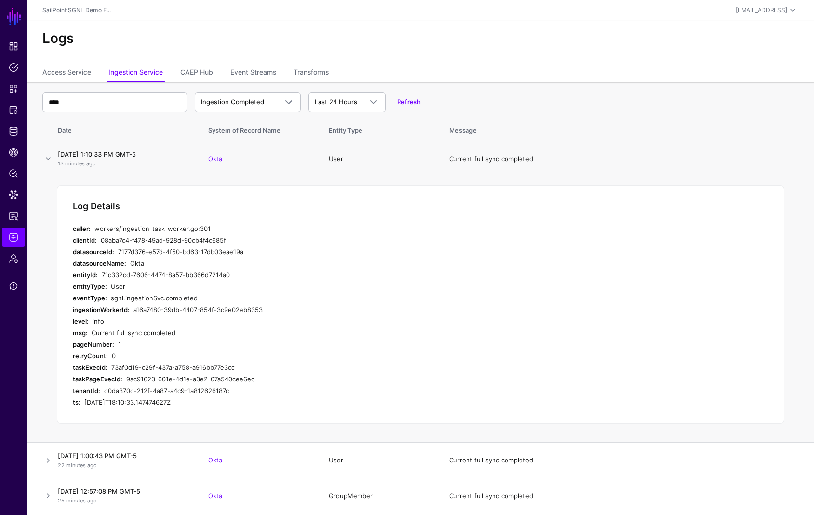
scroll to position [0, 0]
click at [45, 161] on link at bounding box center [48, 159] width 12 height 12
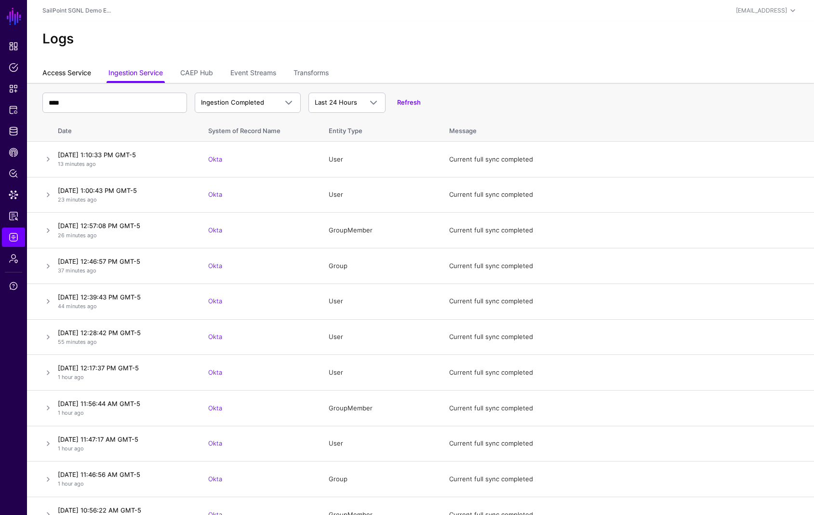
click at [64, 76] on link "Access Service" at bounding box center [66, 74] width 49 height 18
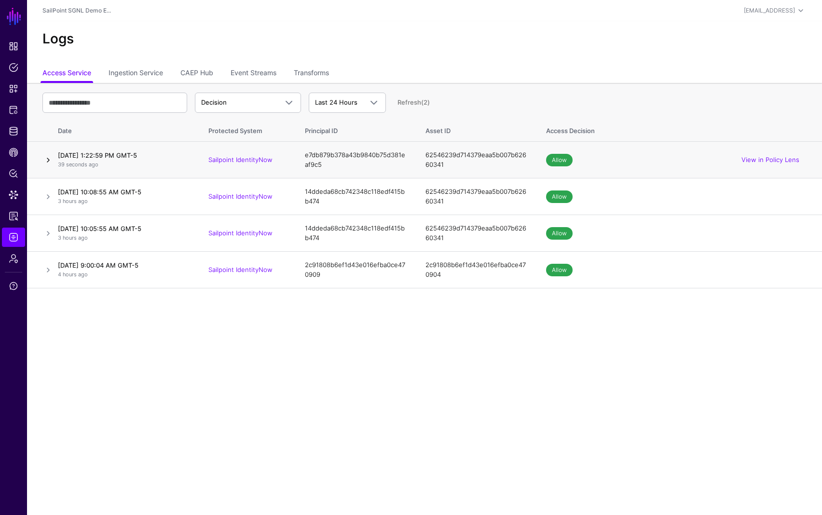
click at [46, 159] on link at bounding box center [48, 160] width 12 height 12
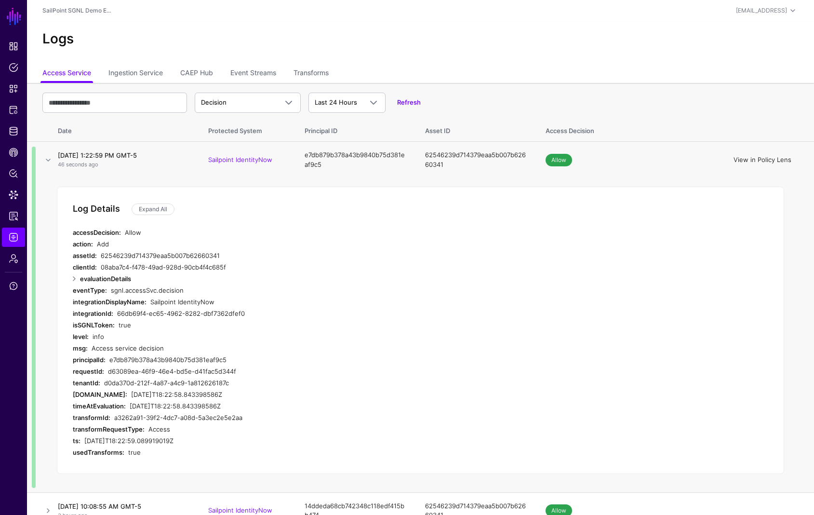
click at [781, 157] on link "View in Policy Lens" at bounding box center [763, 160] width 58 height 8
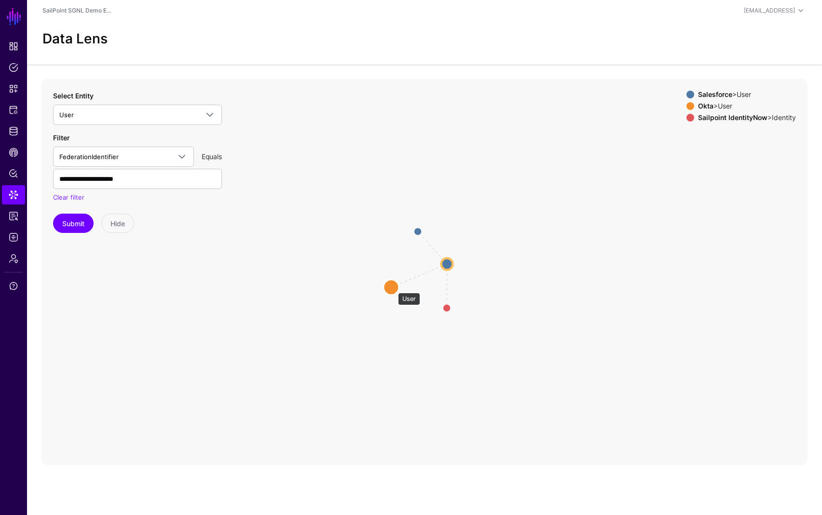
click at [393, 288] on circle at bounding box center [390, 286] width 15 height 15
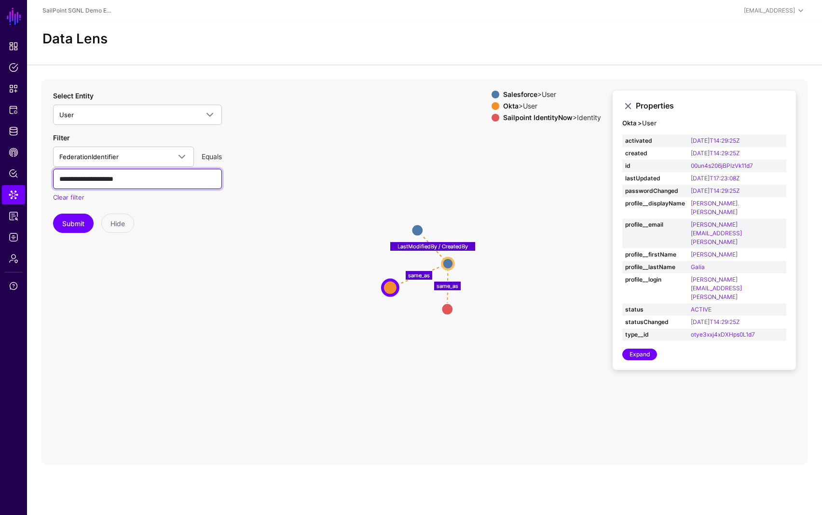
click at [130, 182] on input "**********" at bounding box center [137, 179] width 169 height 20
click at [129, 182] on input "**********" at bounding box center [137, 179] width 169 height 20
type input "*"
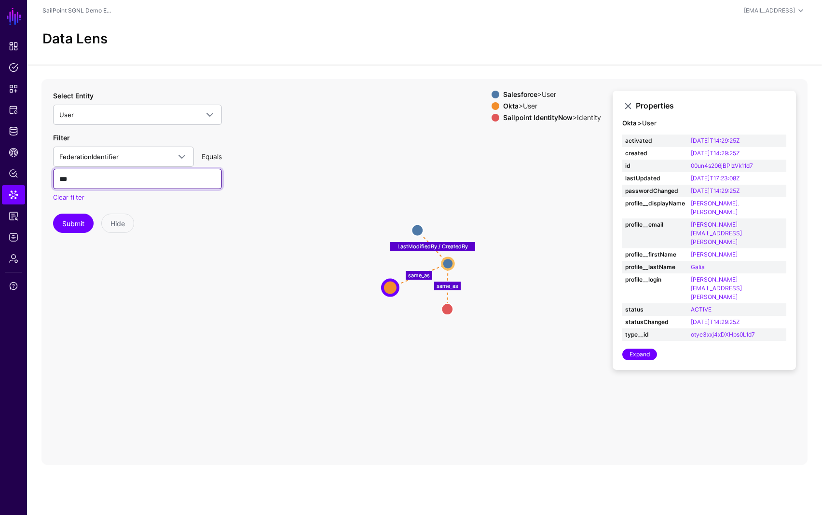
type input "***"
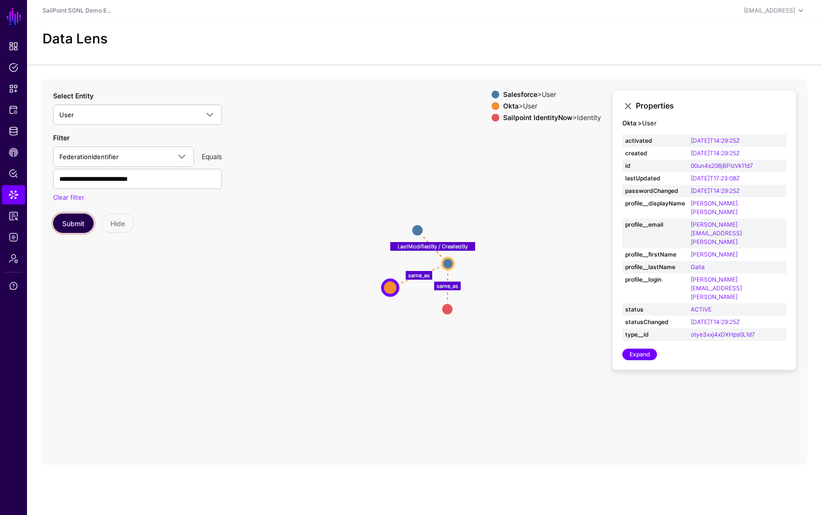
click at [73, 223] on button "Submit" at bounding box center [73, 223] width 41 height 19
click at [628, 104] on link at bounding box center [628, 106] width 12 height 12
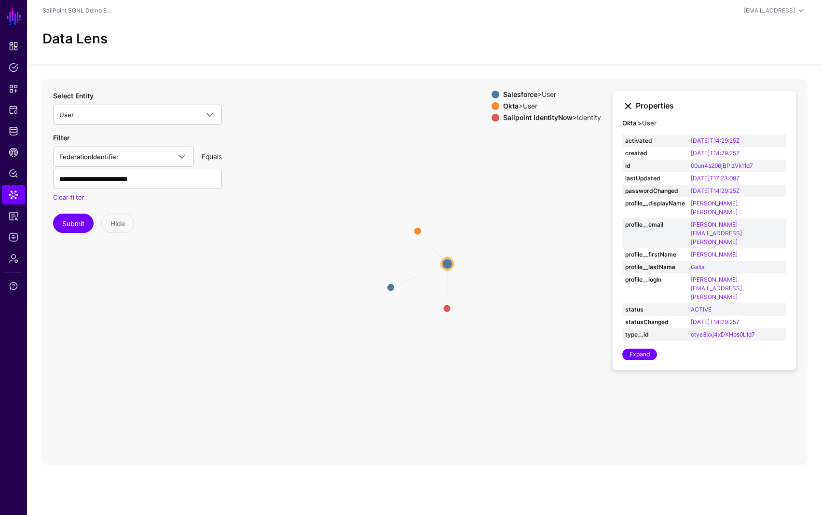
click at [628, 104] on div "Salesforce > User Okta > User Sailpoint IdentityNow > Identity Properties Okta …" at bounding box center [703, 231] width 183 height 280
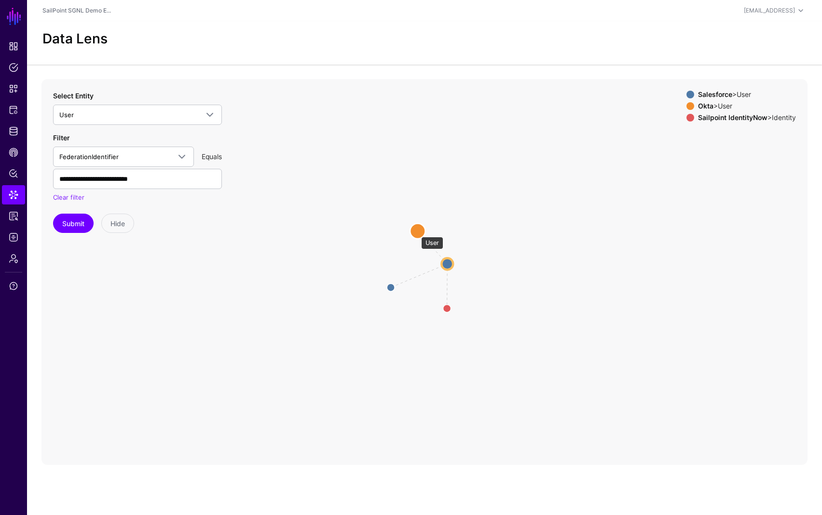
click at [416, 232] on circle at bounding box center [417, 230] width 15 height 15
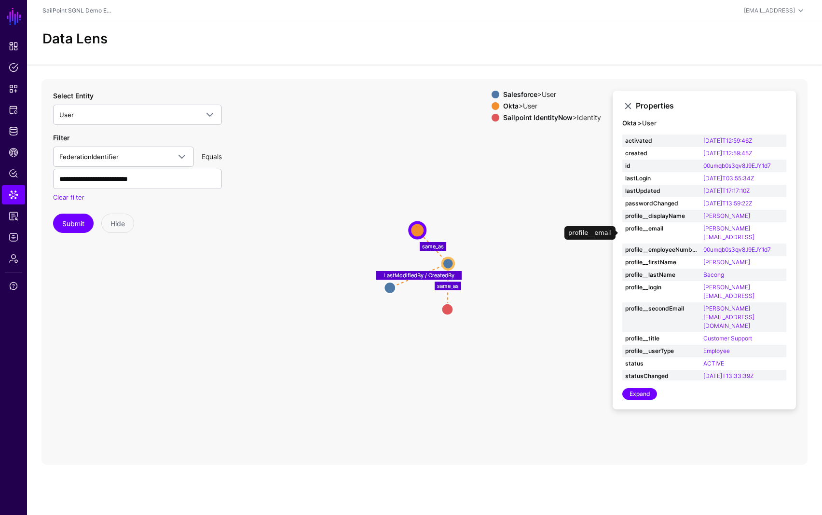
click at [685, 227] on strong "profile__email" at bounding box center [661, 228] width 72 height 9
click at [186, 181] on input "**********" at bounding box center [137, 179] width 169 height 20
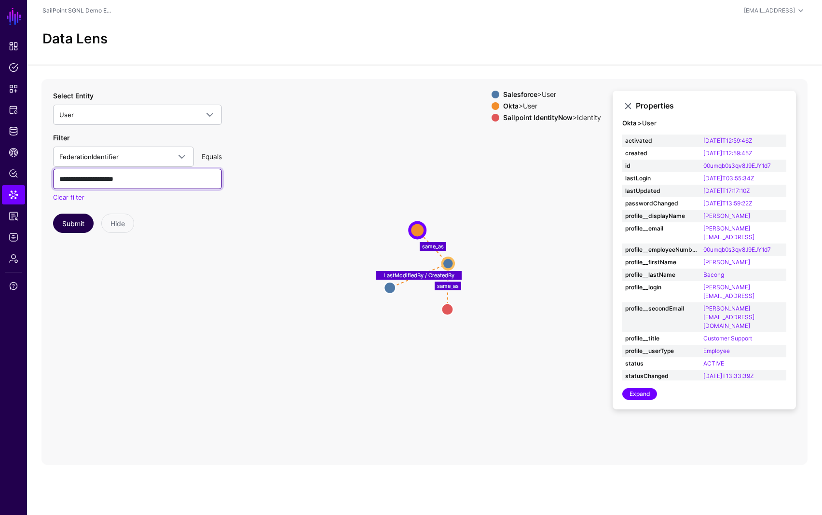
type input "**********"
click at [66, 229] on button "Submit" at bounding box center [73, 223] width 41 height 19
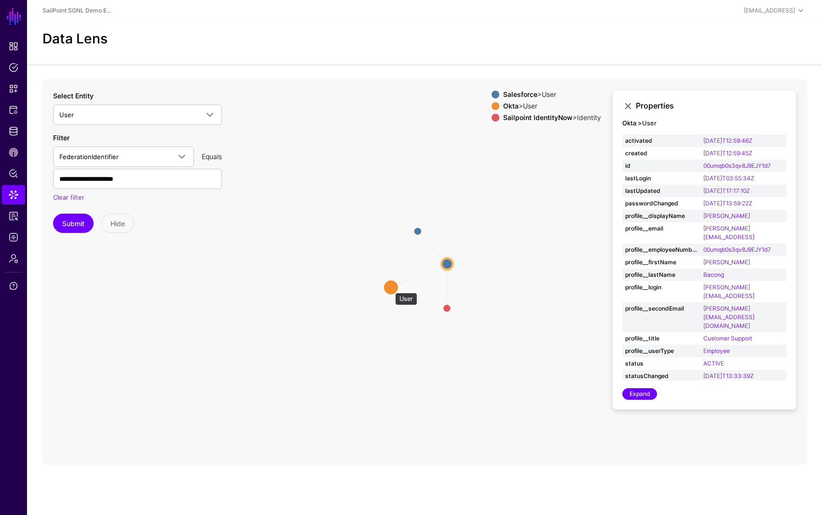
click at [390, 288] on circle at bounding box center [390, 287] width 15 height 15
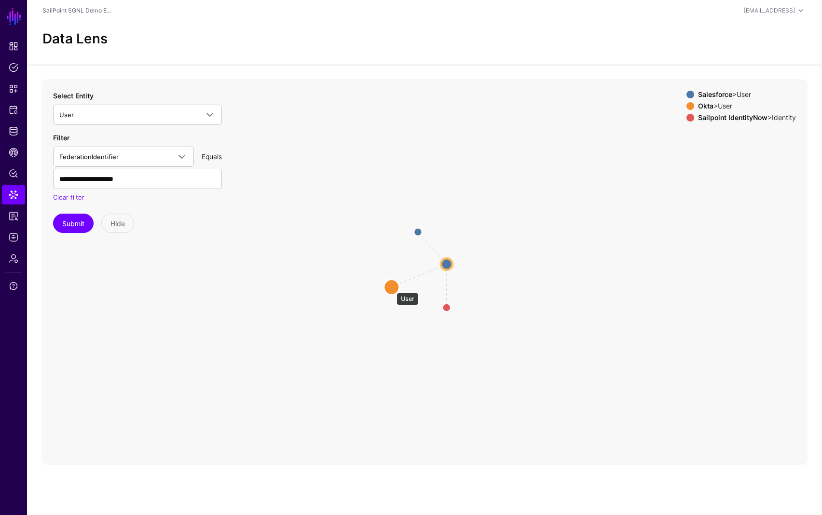
click at [392, 288] on circle at bounding box center [391, 286] width 15 height 15
click at [393, 286] on circle at bounding box center [391, 286] width 15 height 15
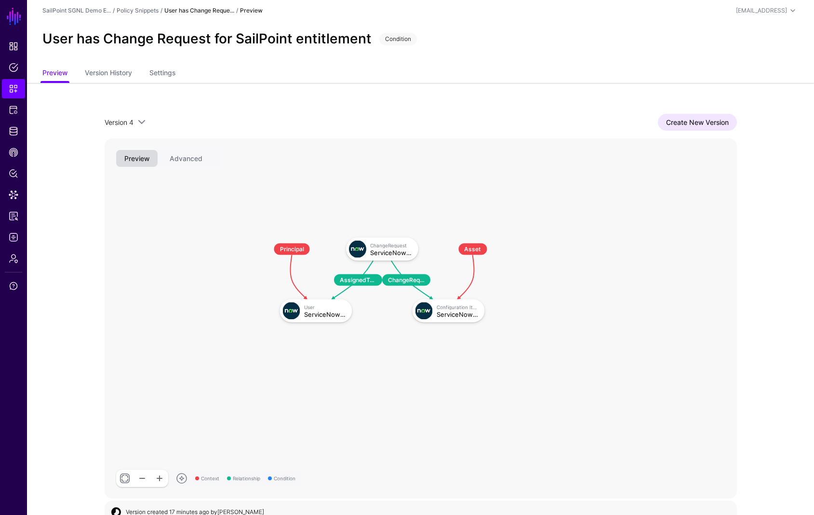
click at [782, 258] on app-snippets-item-preview "Version 4 Version 4 Version 3 Version 2 Version 1 Create New Version Context Re…" at bounding box center [420, 306] width 787 height 447
click at [11, 108] on span "Protected Systems" at bounding box center [14, 110] width 10 height 10
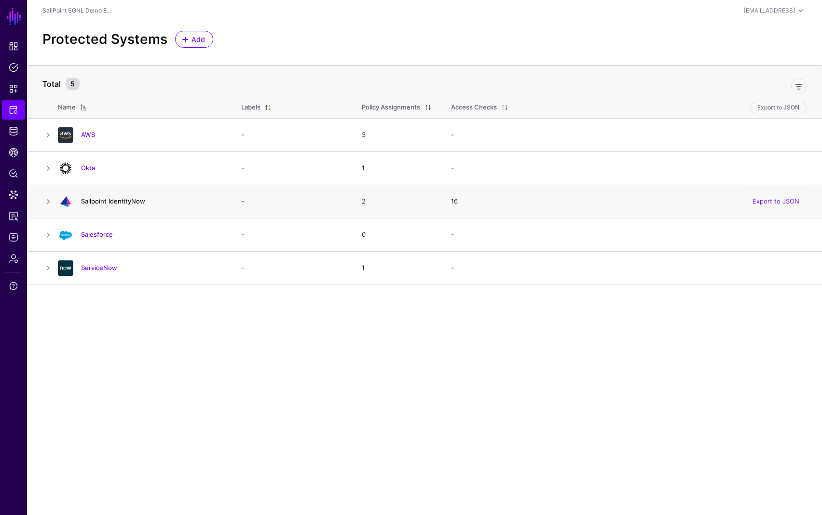
click at [99, 201] on link "Sailpoint IdentityNow" at bounding box center [113, 201] width 64 height 8
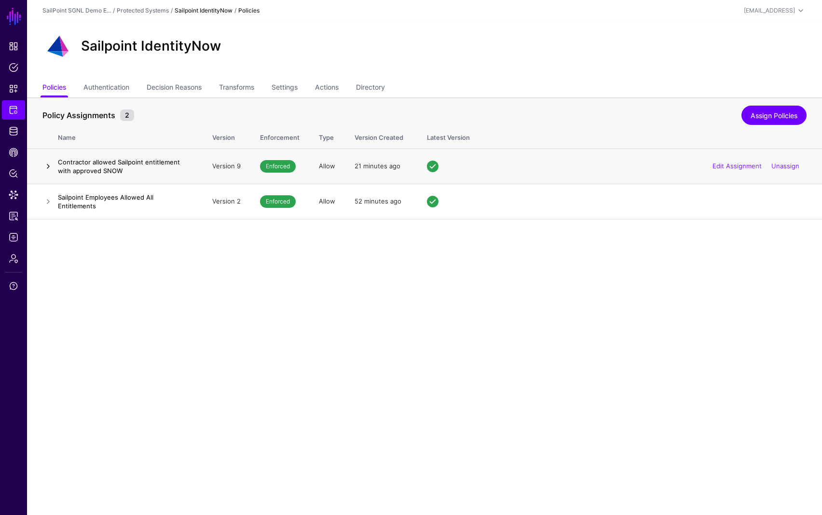
click at [47, 168] on link at bounding box center [48, 167] width 12 height 12
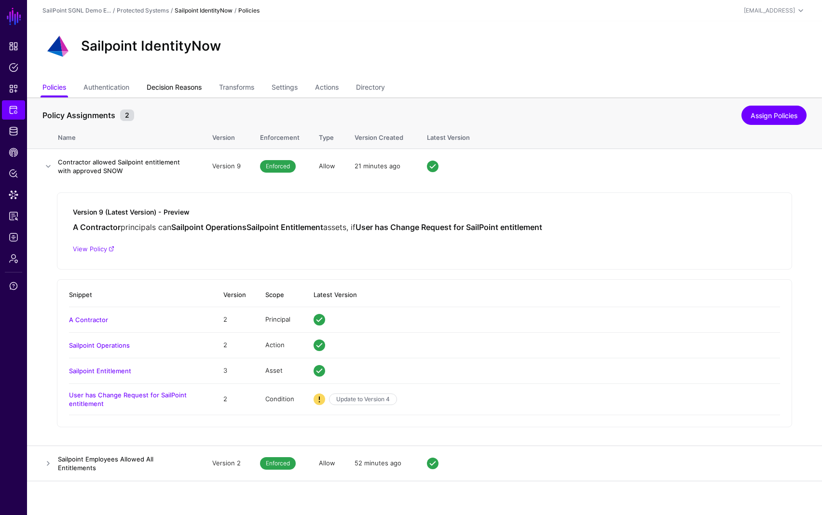
click at [186, 87] on link "Decision Reasons" at bounding box center [174, 88] width 55 height 18
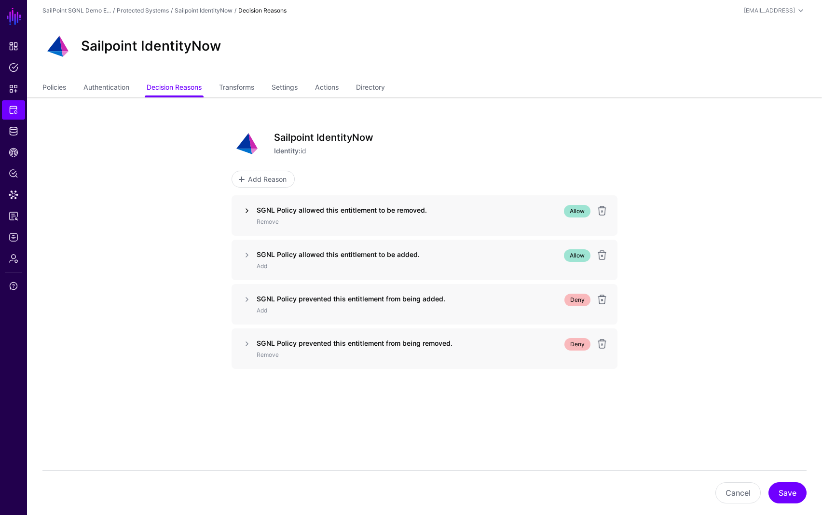
click at [246, 211] on link at bounding box center [247, 211] width 12 height 12
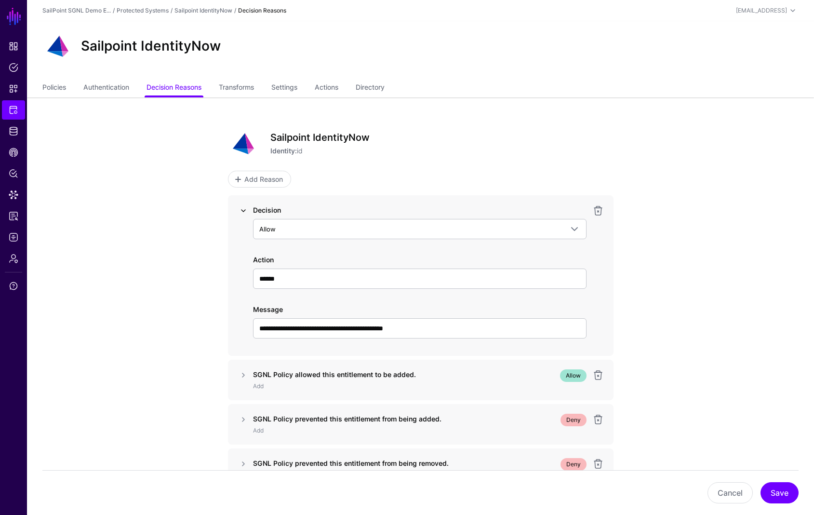
click at [242, 212] on link at bounding box center [244, 211] width 12 height 12
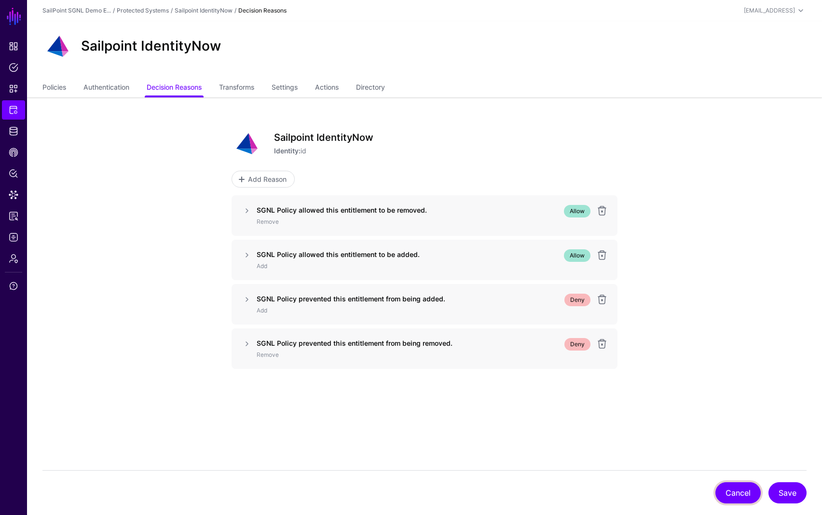
click at [738, 495] on button "Cancel" at bounding box center [737, 492] width 45 height 21
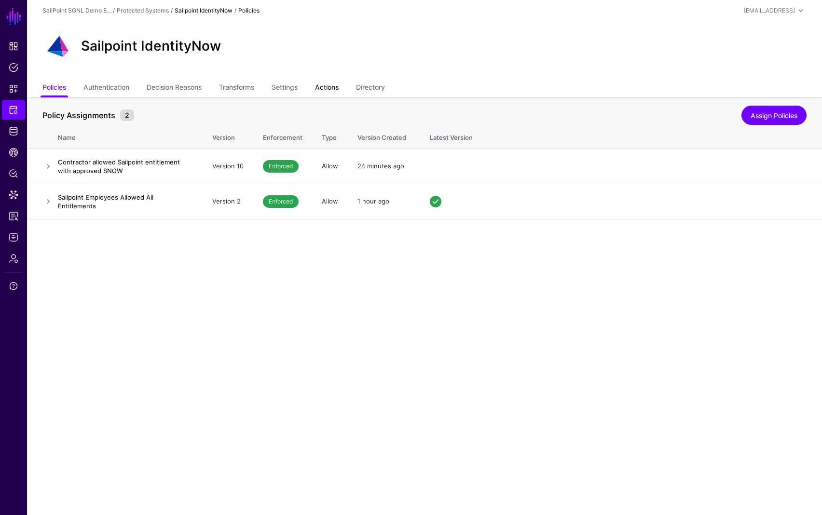
click at [333, 87] on link "Actions" at bounding box center [327, 88] width 24 height 18
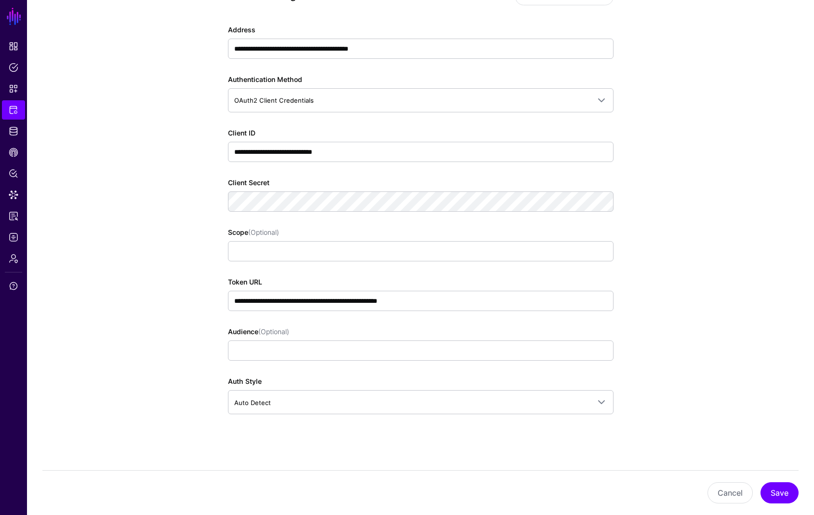
scroll to position [141, 0]
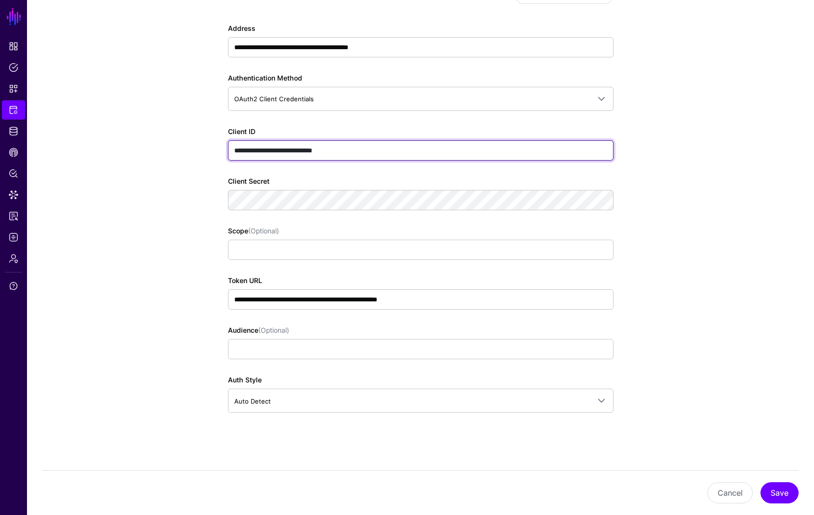
click at [274, 147] on input "**********" at bounding box center [421, 150] width 386 height 20
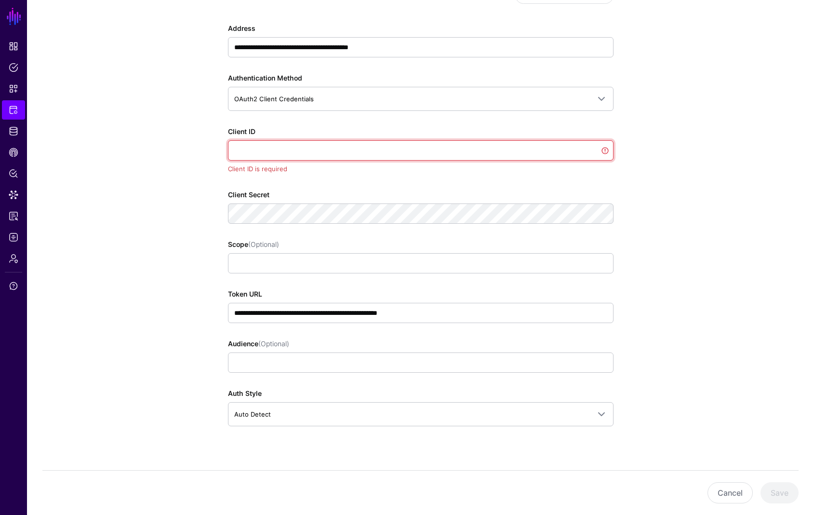
paste input "**********"
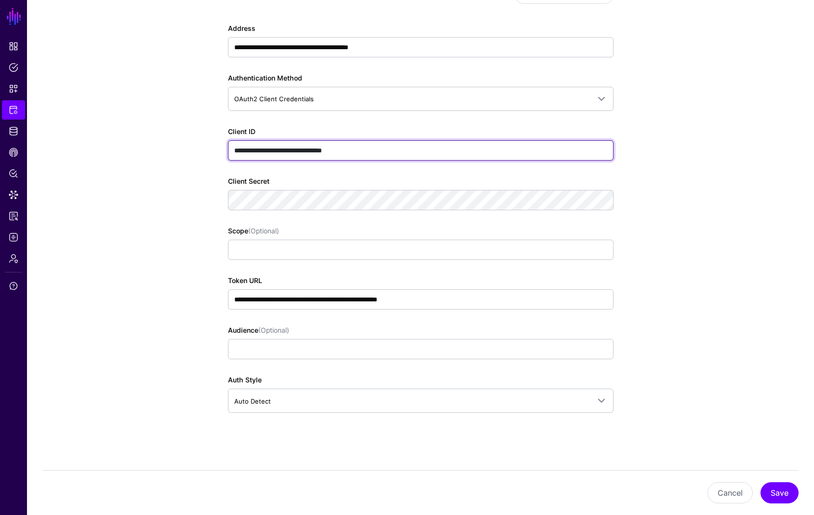
type input "**********"
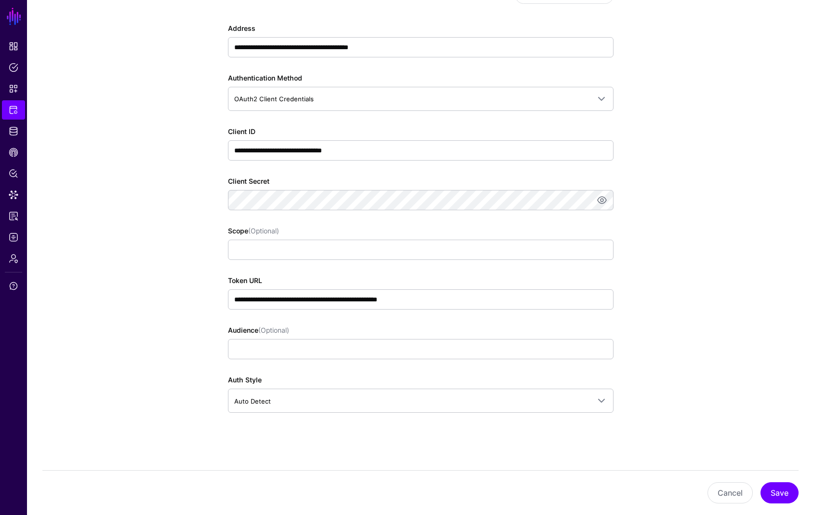
click at [182, 194] on app-integrations-item-actions "**********" at bounding box center [420, 246] width 787 height 580
click at [773, 496] on button "Save" at bounding box center [780, 492] width 38 height 21
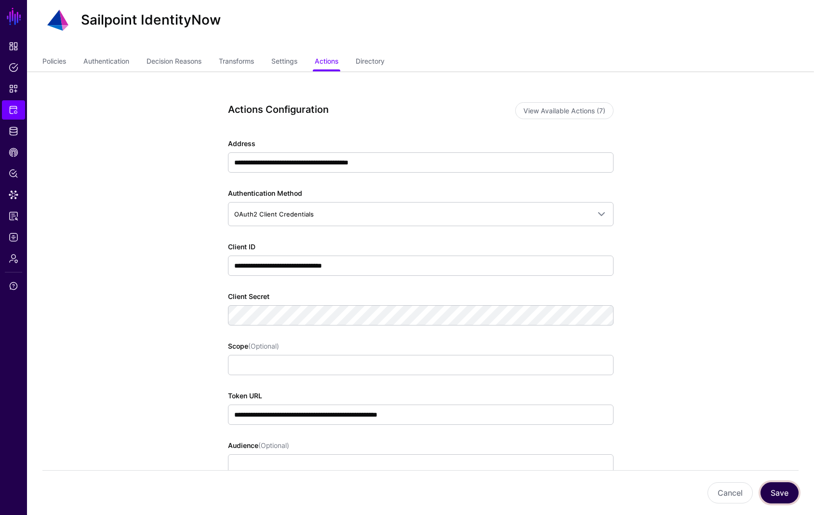
scroll to position [31, 0]
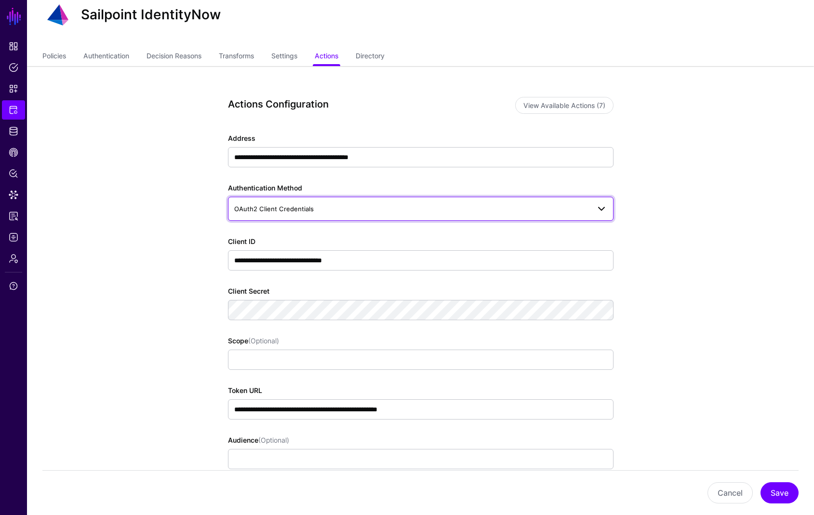
click at [271, 212] on span "OAuth2 Client Credentials" at bounding box center [274, 209] width 80 height 8
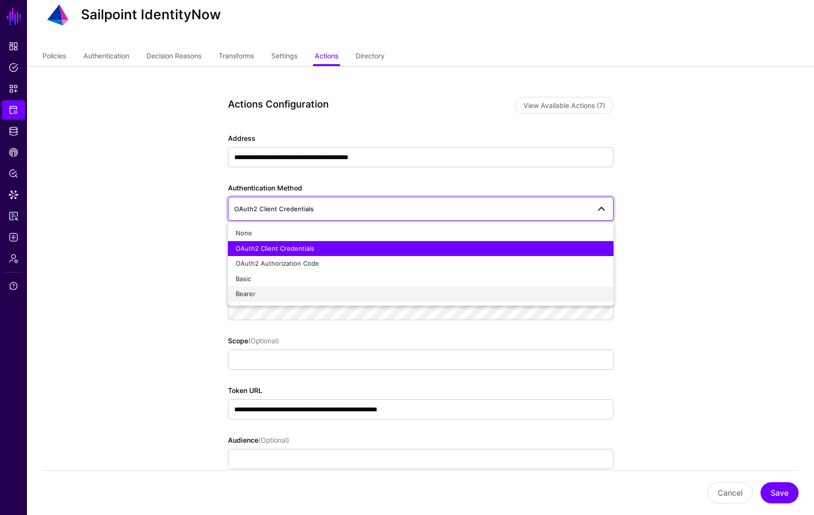
click at [255, 293] on div "Bearer" at bounding box center [421, 294] width 370 height 10
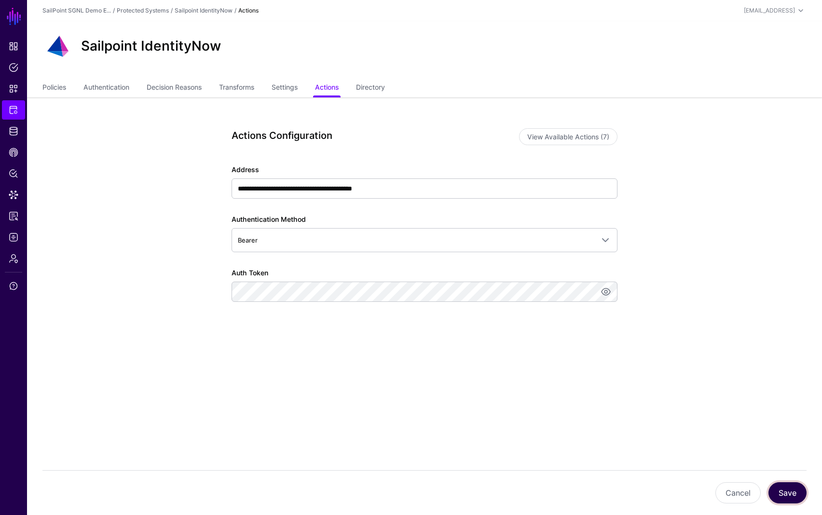
scroll to position [0, 0]
click at [804, 495] on button "Save" at bounding box center [787, 492] width 38 height 21
click at [791, 488] on button "Save" at bounding box center [787, 492] width 38 height 21
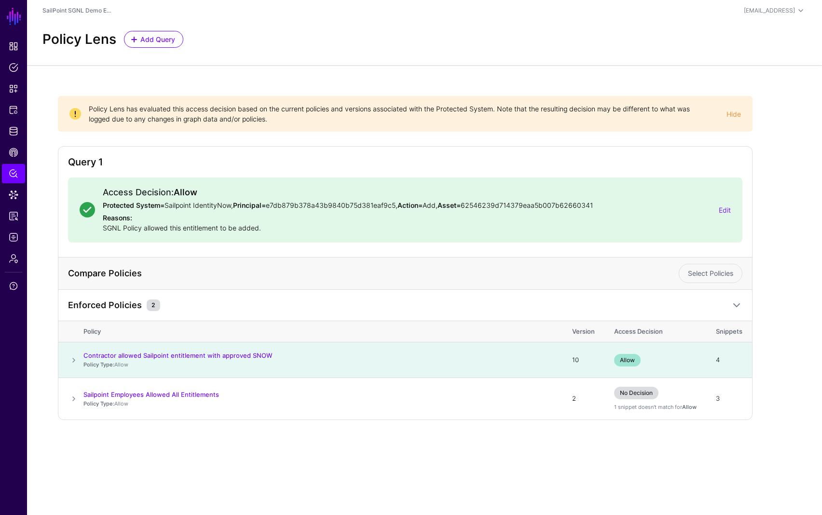
click at [76, 357] on span at bounding box center [74, 360] width 12 height 12
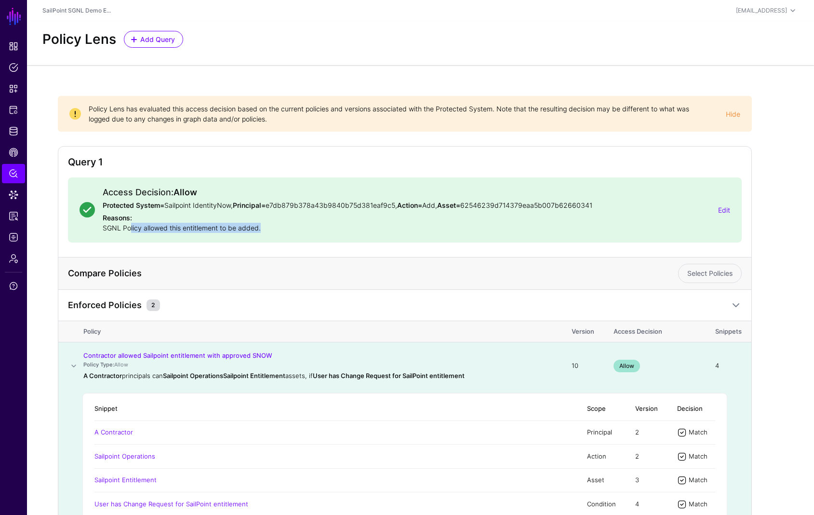
drag, startPoint x: 142, startPoint y: 229, endPoint x: 266, endPoint y: 232, distance: 124.0
click at [266, 232] on p "Reasons: SGNL Policy allowed this entitlement to be added." at bounding box center [407, 223] width 608 height 20
click at [275, 231] on p "Reasons: SGNL Policy allowed this entitlement to be added." at bounding box center [407, 223] width 608 height 20
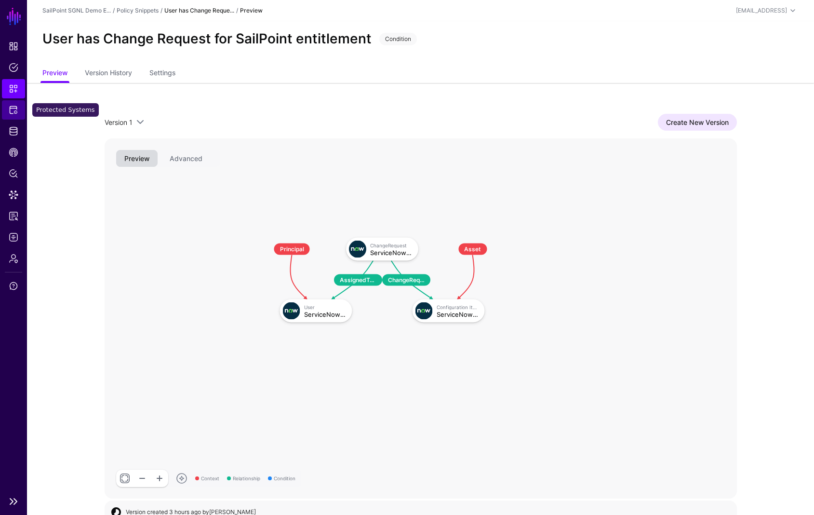
click at [14, 110] on span "Protected Systems" at bounding box center [14, 110] width 10 height 10
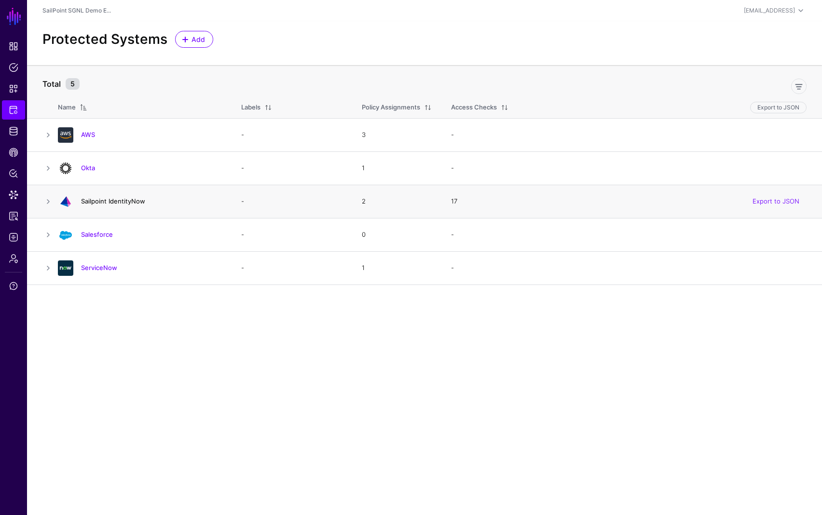
click at [123, 202] on link "Sailpoint IdentityNow" at bounding box center [113, 201] width 64 height 8
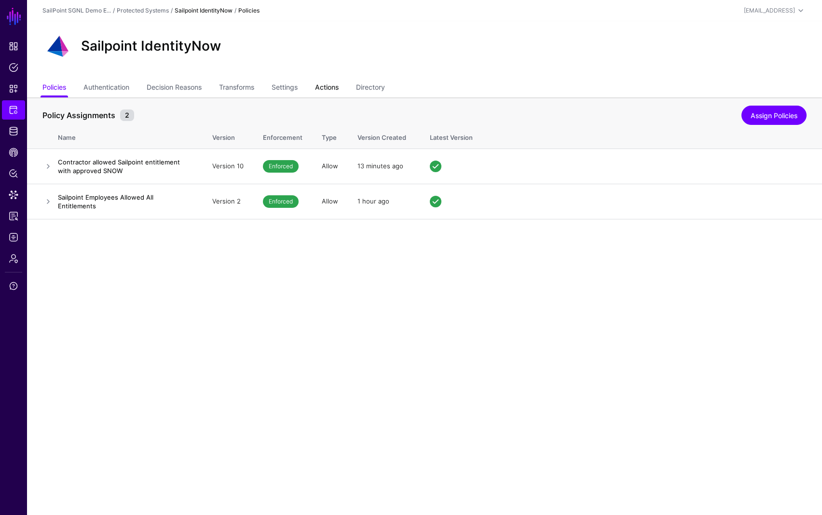
click at [335, 88] on link "Actions" at bounding box center [327, 88] width 24 height 18
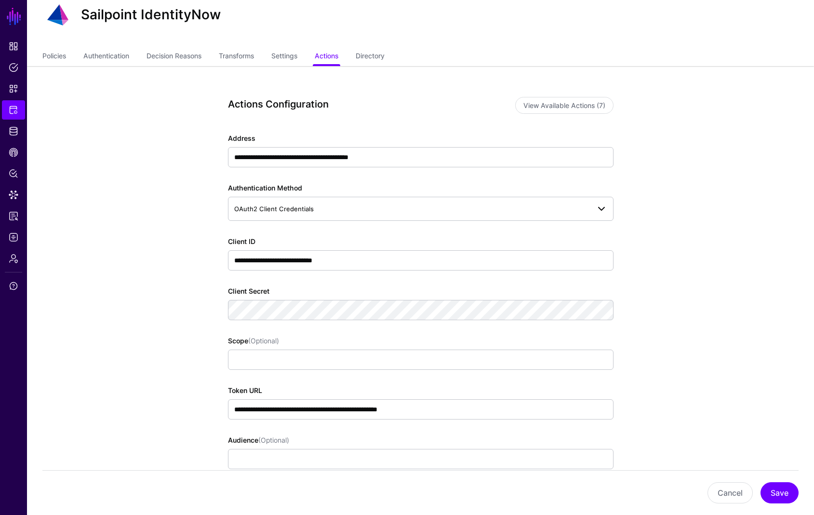
scroll to position [40, 0]
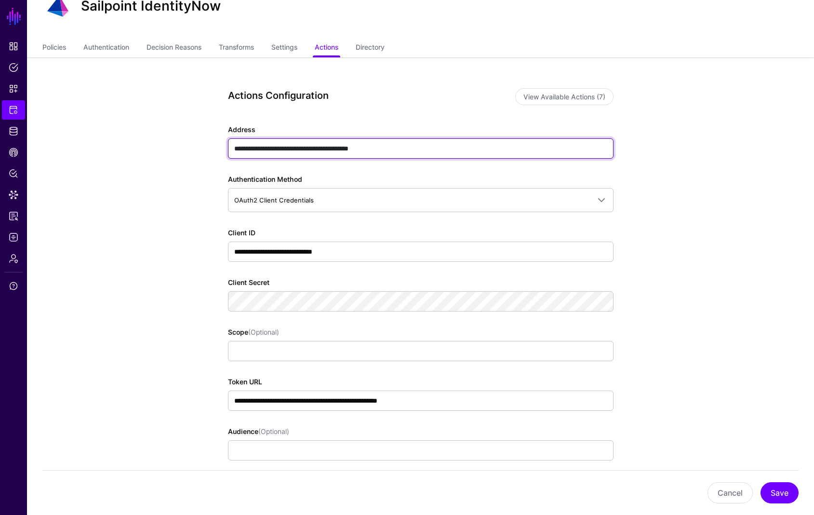
drag, startPoint x: 290, startPoint y: 149, endPoint x: 304, endPoint y: 149, distance: 13.5
click at [304, 149] on input "**********" at bounding box center [421, 148] width 386 height 20
type input "**********"
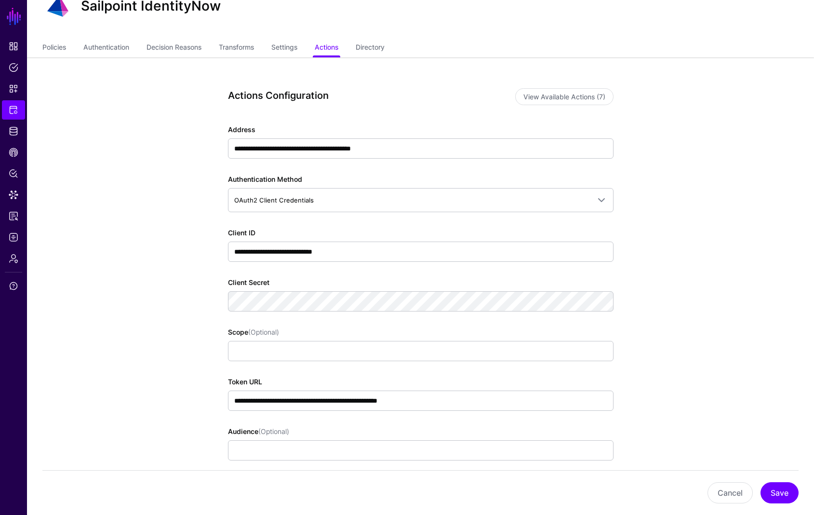
click at [660, 249] on app-integrations-item-actions "**********" at bounding box center [420, 347] width 787 height 580
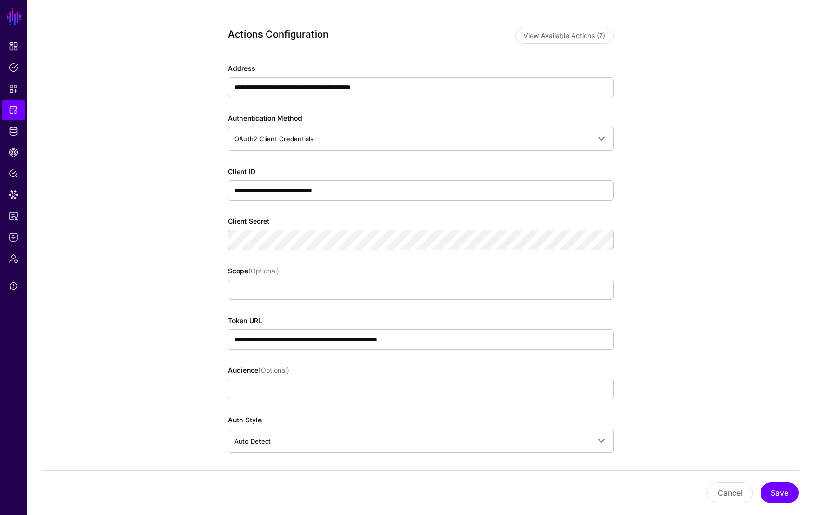
scroll to position [102, 0]
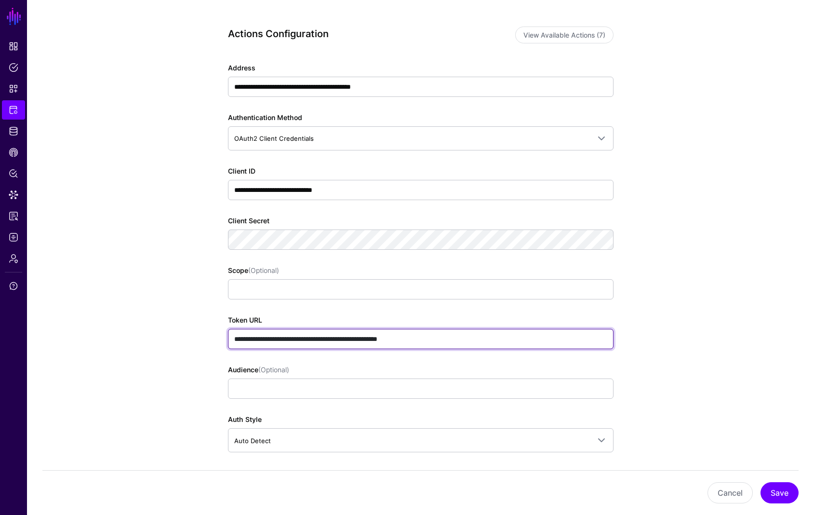
drag, startPoint x: 289, startPoint y: 339, endPoint x: 295, endPoint y: 341, distance: 6.7
click at [289, 339] on input "**********" at bounding box center [421, 339] width 386 height 20
paste input "*"
type input "**********"
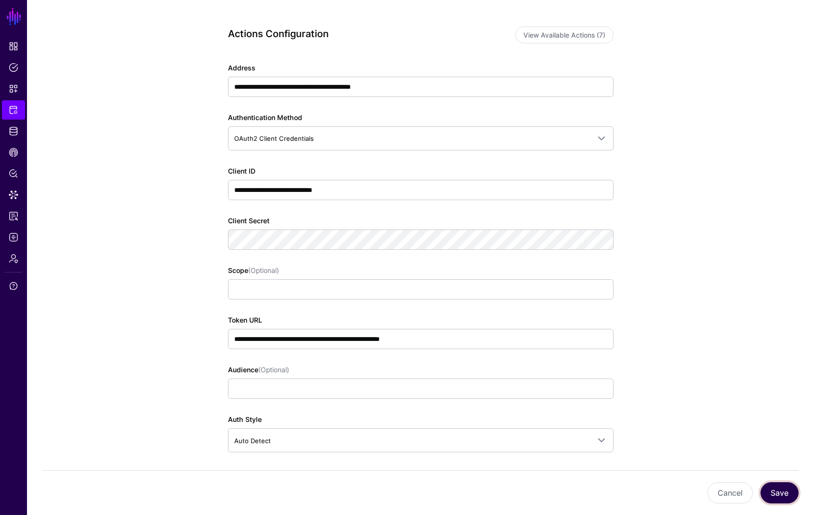
click at [789, 483] on button "Save" at bounding box center [780, 492] width 38 height 21
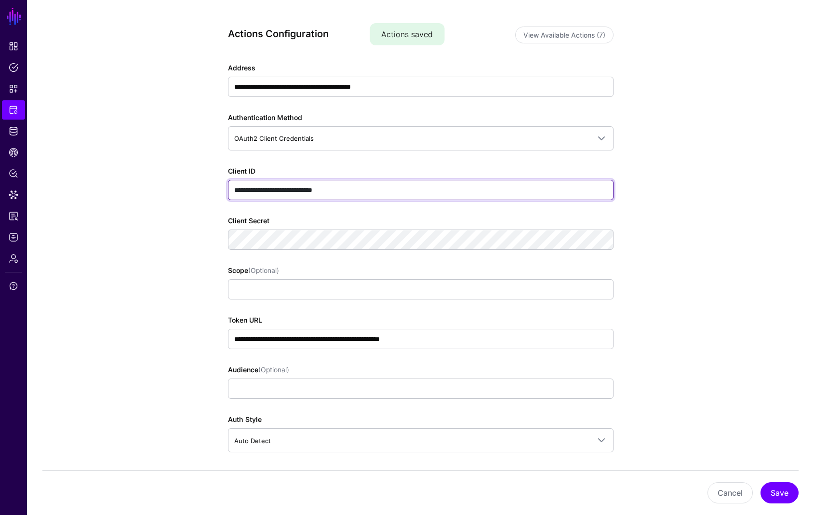
click at [321, 190] on input "**********" at bounding box center [421, 190] width 386 height 20
click at [320, 189] on input "**********" at bounding box center [421, 190] width 386 height 20
paste input "****"
type input "**********"
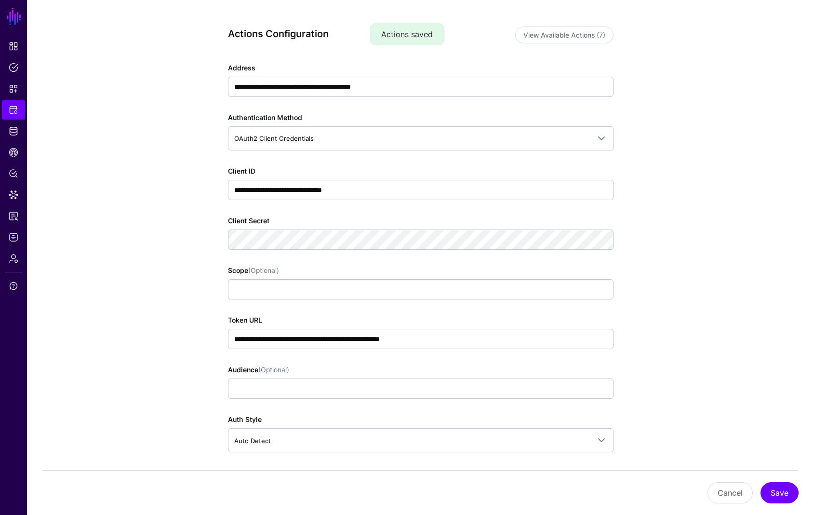
click at [411, 228] on div "Client Secret" at bounding box center [421, 233] width 386 height 34
click at [779, 487] on button "Save" at bounding box center [780, 492] width 38 height 21
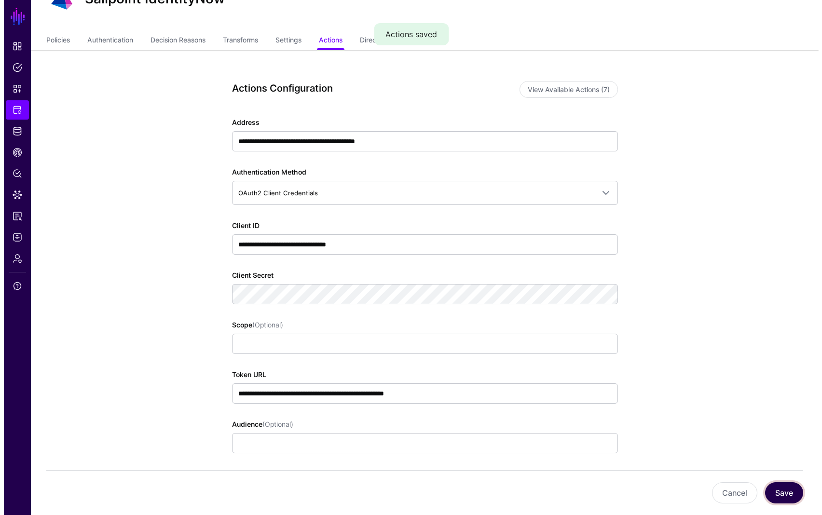
scroll to position [0, 0]
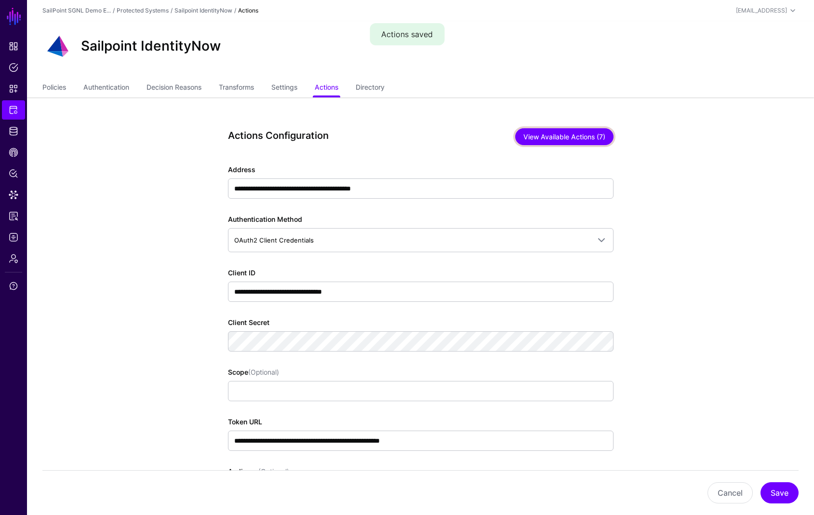
click at [573, 137] on button "View Available Actions (7)" at bounding box center [564, 136] width 98 height 17
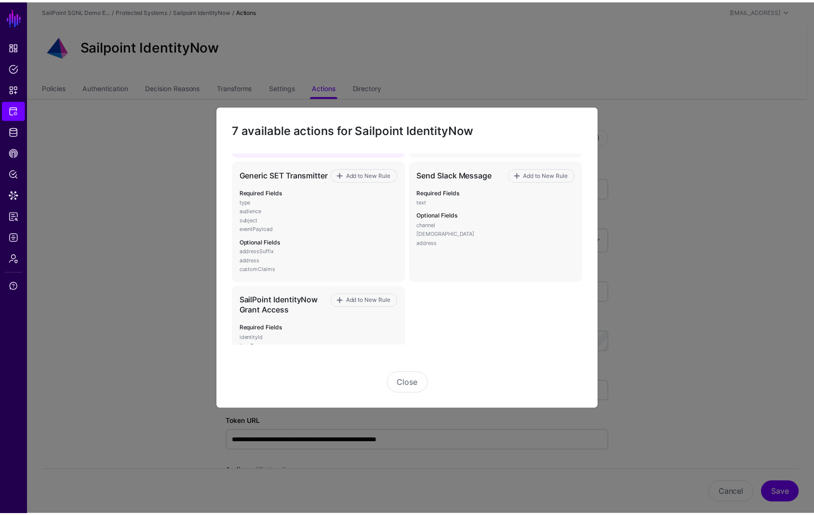
scroll to position [126, 0]
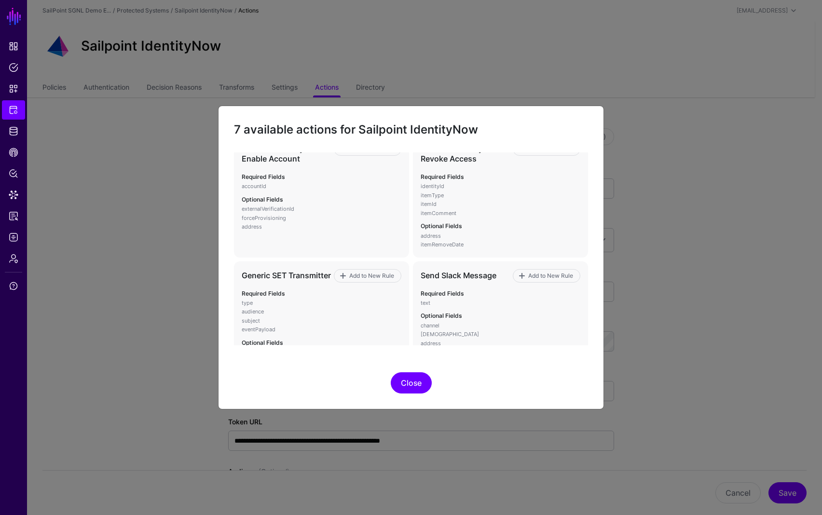
click at [417, 388] on button "Close" at bounding box center [411, 382] width 41 height 21
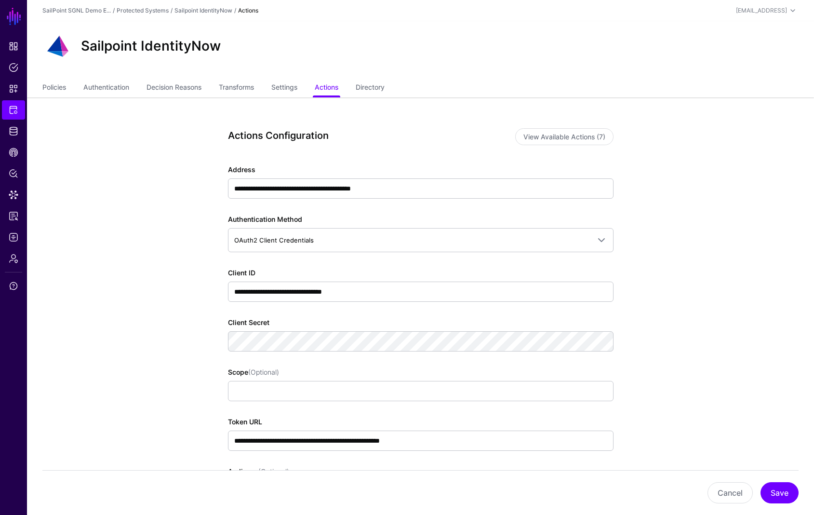
click at [682, 323] on app-integrations-item-actions "**********" at bounding box center [420, 387] width 787 height 580
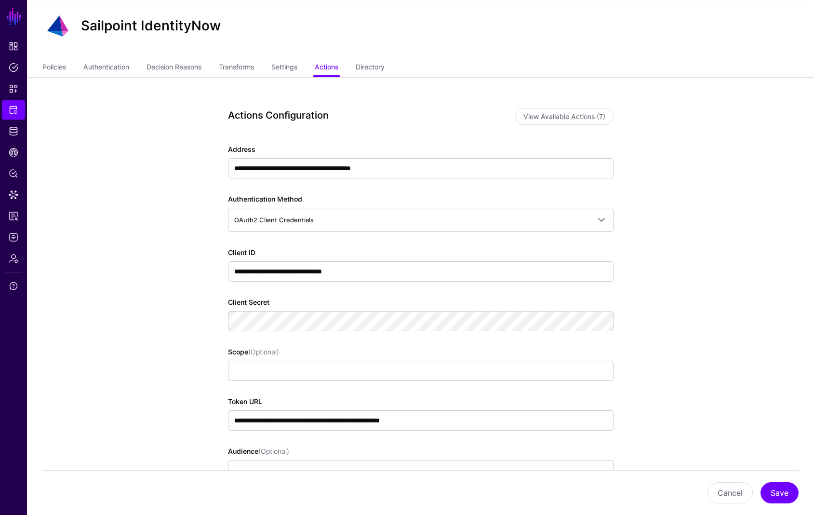
scroll to position [21, 0]
click at [14, 152] on span "CAEP Hub" at bounding box center [14, 153] width 10 height 10
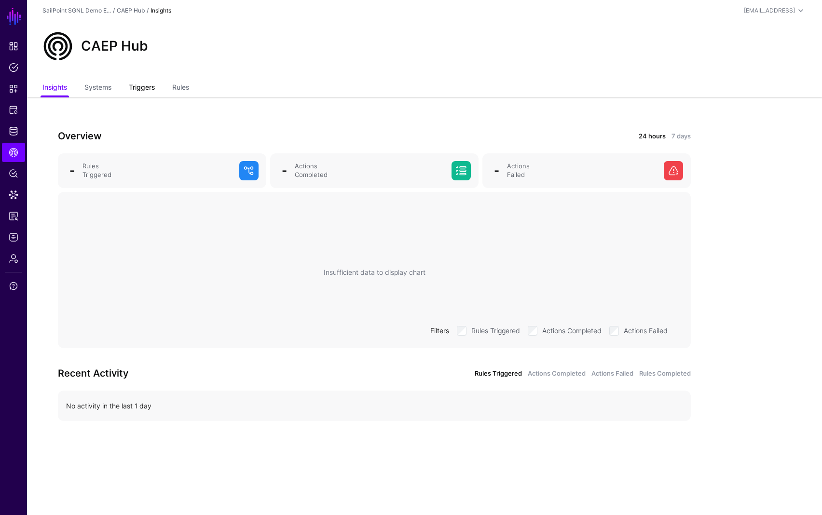
click at [142, 90] on link "Triggers" at bounding box center [142, 88] width 26 height 18
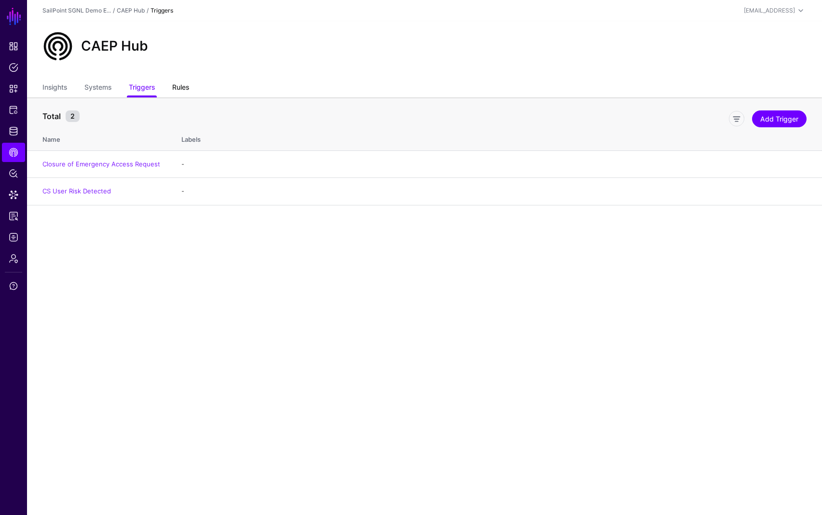
click at [184, 84] on link "Rules" at bounding box center [180, 88] width 17 height 18
click at [783, 121] on link "Add Rule" at bounding box center [783, 118] width 45 height 17
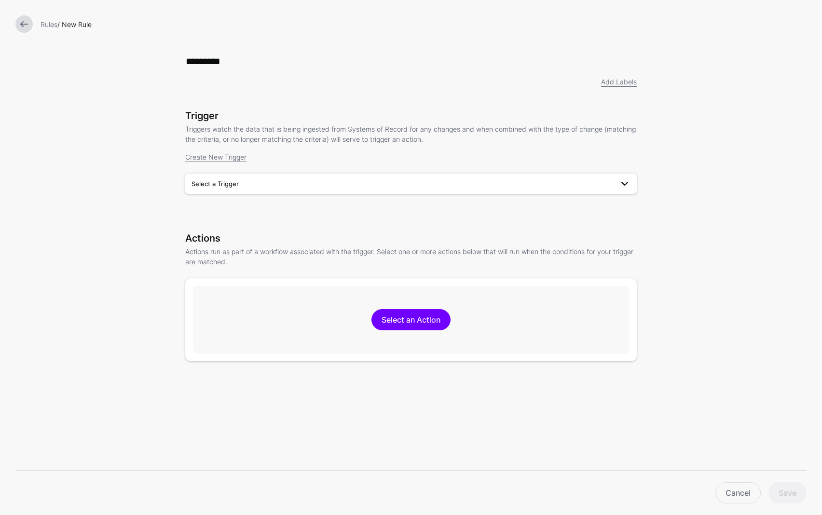
type input "*********"
click at [364, 186] on span "Select a Trigger" at bounding box center [401, 183] width 421 height 11
click at [242, 222] on span "CS User Risk Detected" at bounding box center [227, 221] width 68 height 8
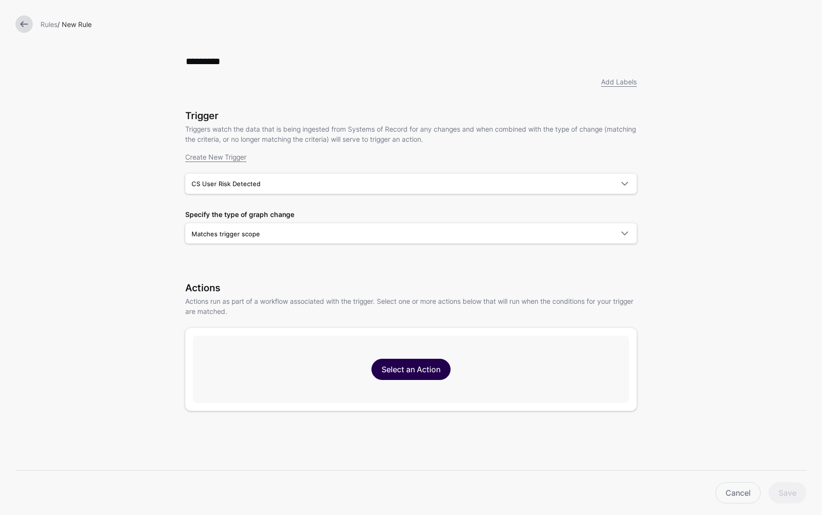
click at [414, 377] on link "Select an Action" at bounding box center [410, 369] width 79 height 21
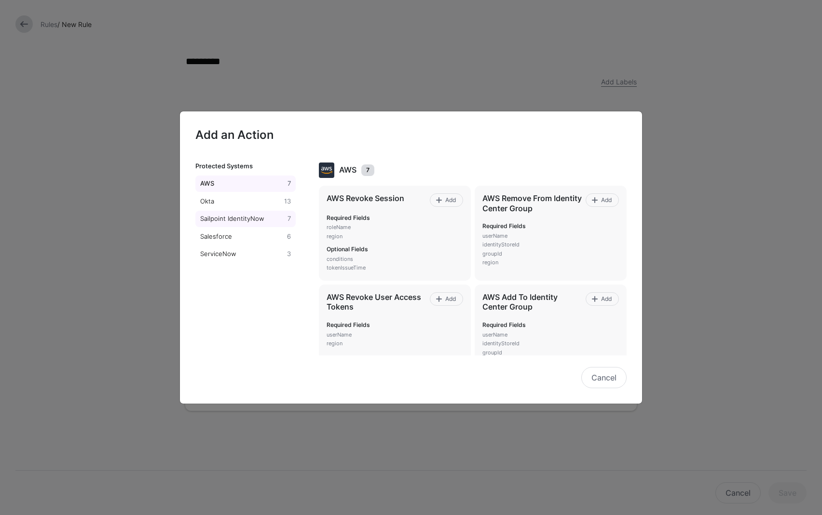
click at [237, 220] on div "Sailpoint IdentityNow" at bounding box center [241, 219] width 87 height 10
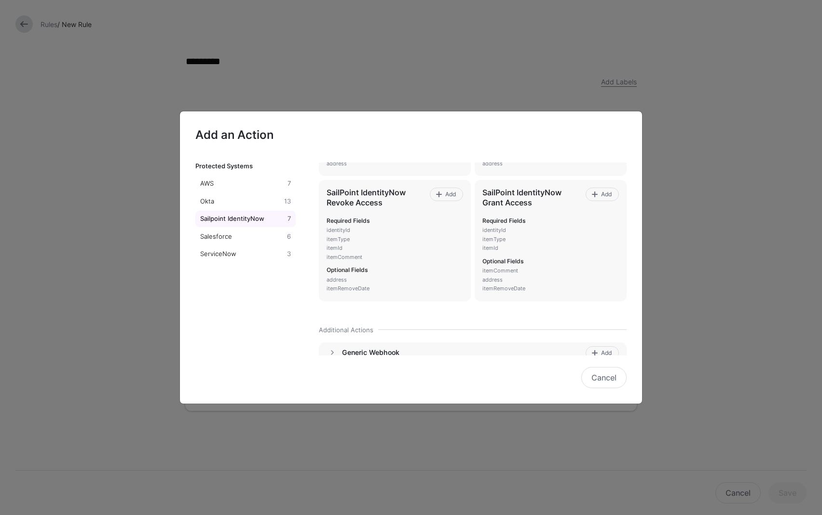
scroll to position [185, 0]
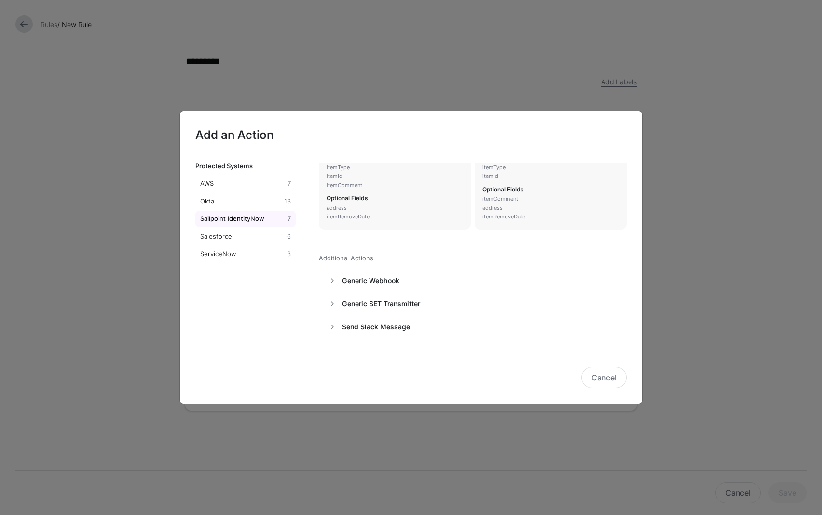
drag, startPoint x: 332, startPoint y: 281, endPoint x: 289, endPoint y: 283, distance: 43.0
click at [289, 283] on div "Protected Systems AWS 7 Okta 13 Sailpoint IdentityNow 7 Salesforce 6 ServiceNow…" at bounding box center [418, 259] width 447 height 193
click at [385, 239] on div "Sailpoint IdentityNow 7 SailPoint IdentityNow Disable Account Add Required Fiel…" at bounding box center [474, 259] width 335 height 193
click at [333, 280] on link at bounding box center [332, 281] width 12 height 12
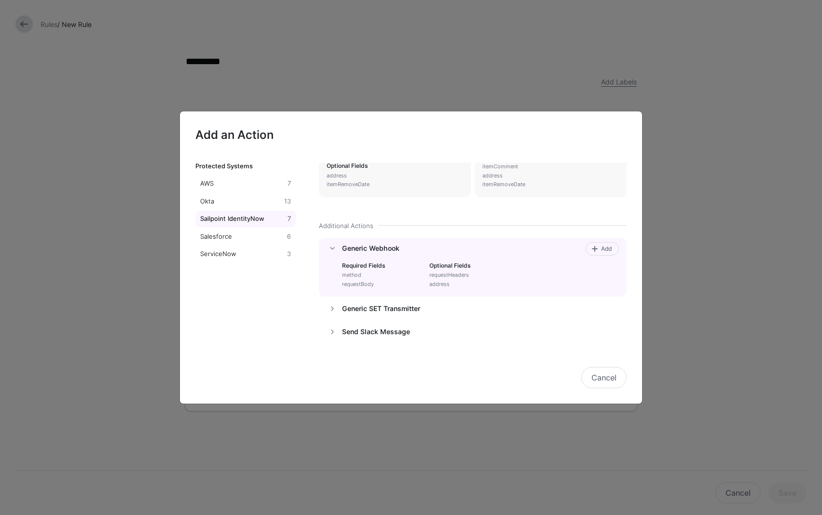
scroll to position [206, 0]
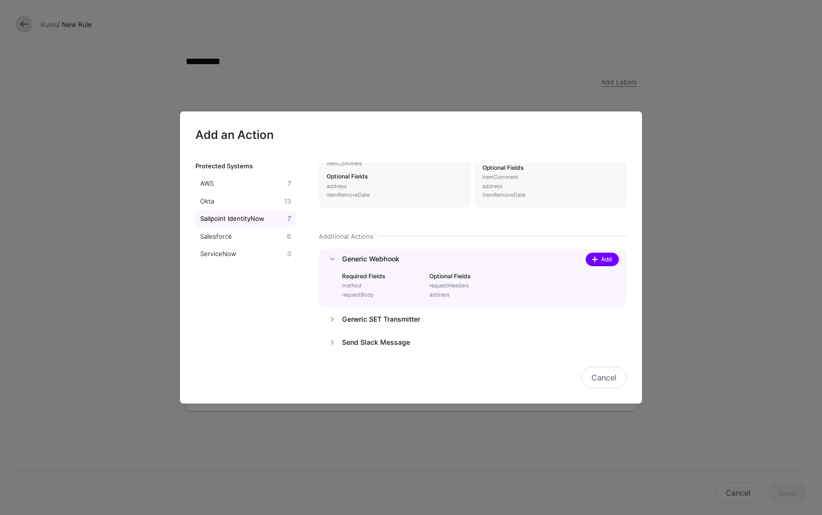
click at [600, 262] on span "Add" at bounding box center [606, 259] width 13 height 9
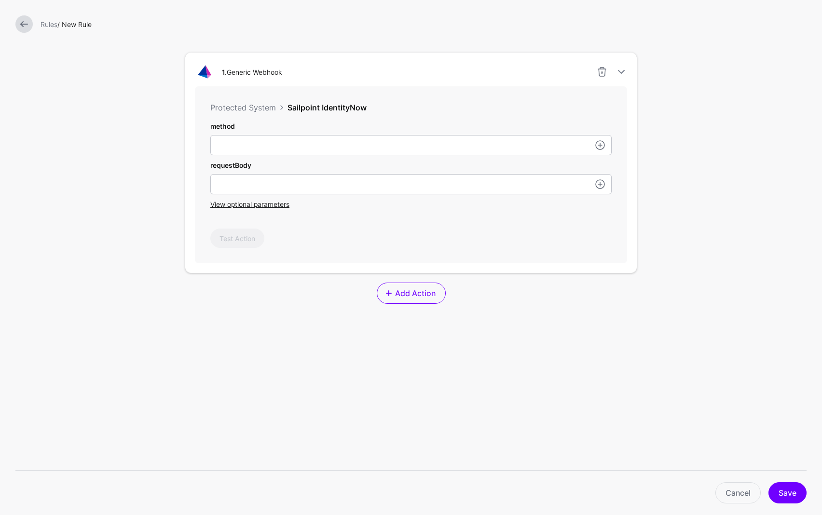
scroll to position [276, 0]
drag, startPoint x: 289, startPoint y: 106, endPoint x: 394, endPoint y: 107, distance: 104.6
click at [394, 107] on div "Sailpoint IdentityNow" at bounding box center [449, 107] width 324 height 12
click at [261, 206] on span "View optional parameters" at bounding box center [249, 203] width 79 height 8
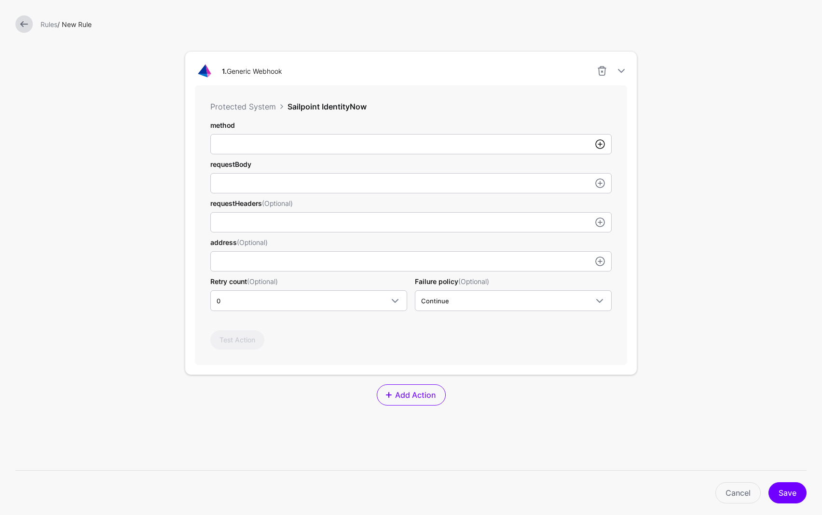
click at [596, 145] on link at bounding box center [600, 144] width 12 height 12
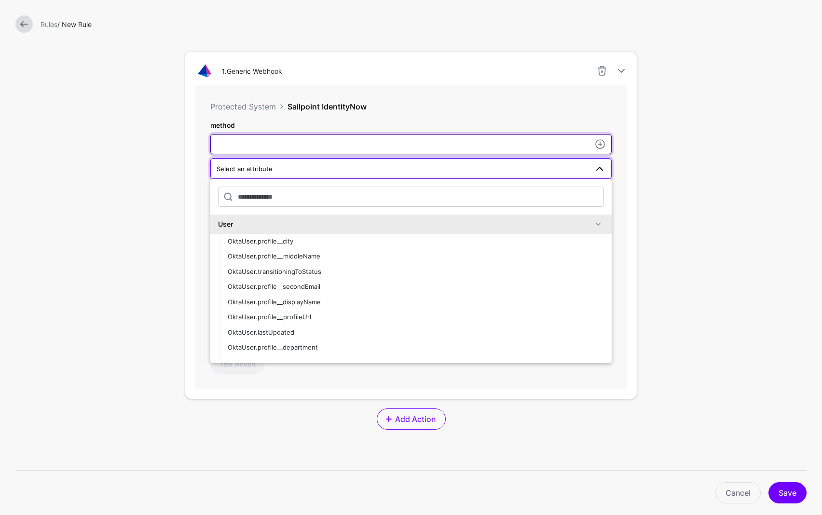
click at [269, 143] on input "method" at bounding box center [410, 144] width 401 height 20
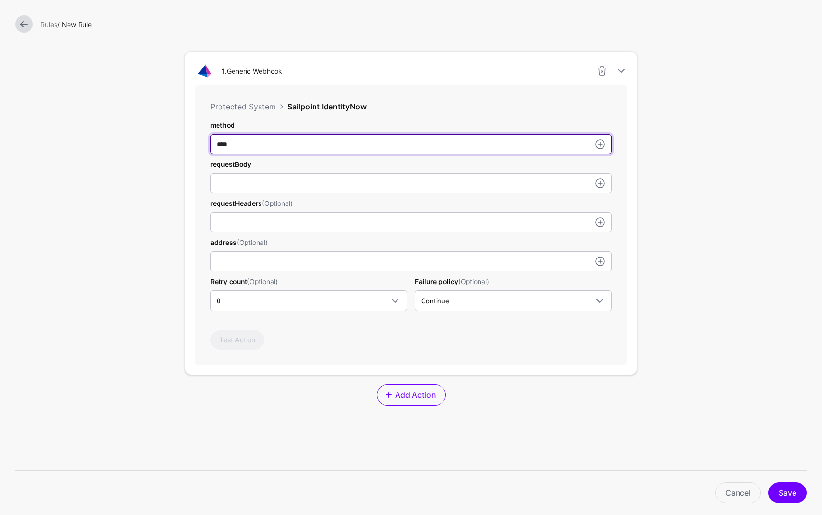
type input "****"
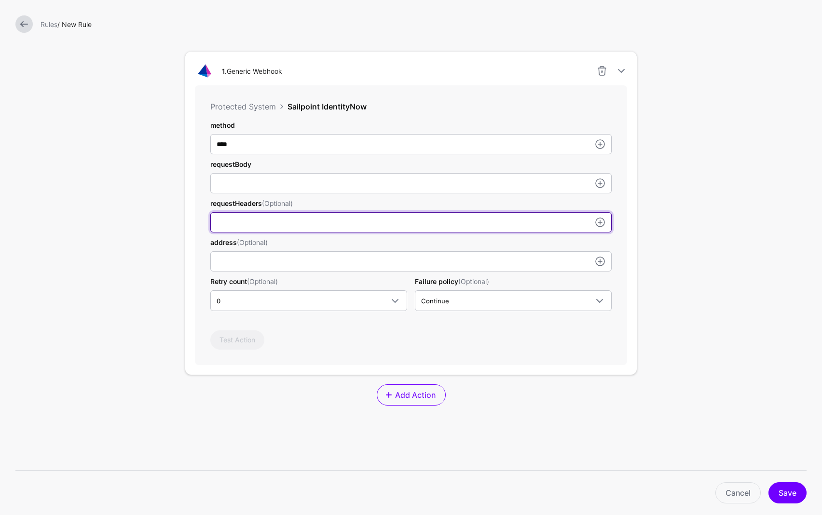
click at [250, 225] on input "method" at bounding box center [410, 222] width 401 height 20
paste input "**********"
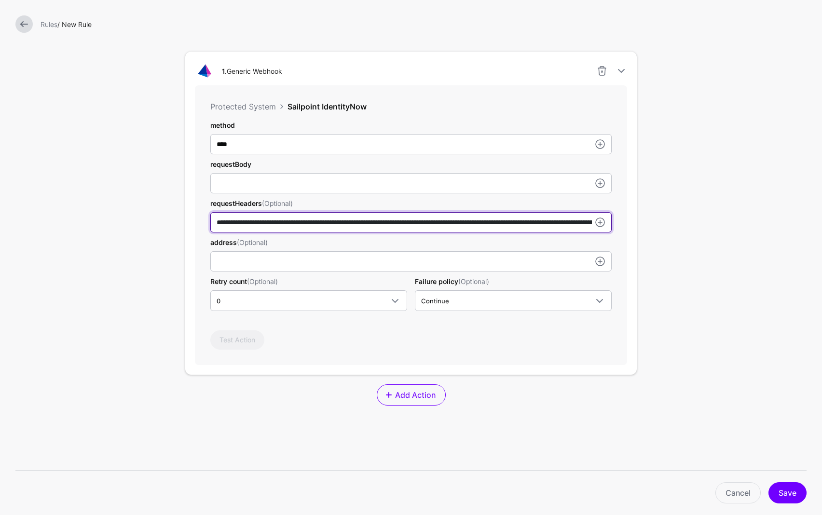
scroll to position [0, 267]
type input "**********"
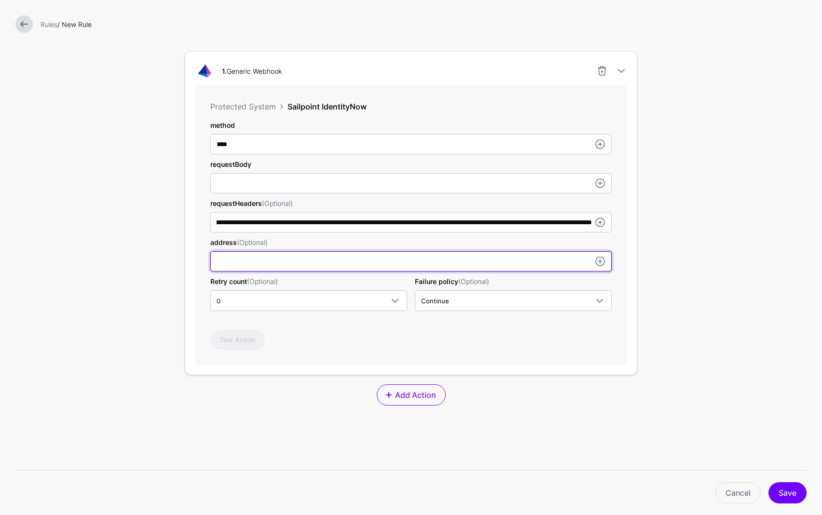
scroll to position [0, 0]
click at [324, 263] on input "method" at bounding box center [410, 261] width 401 height 20
paste input "**********"
type input "**********"
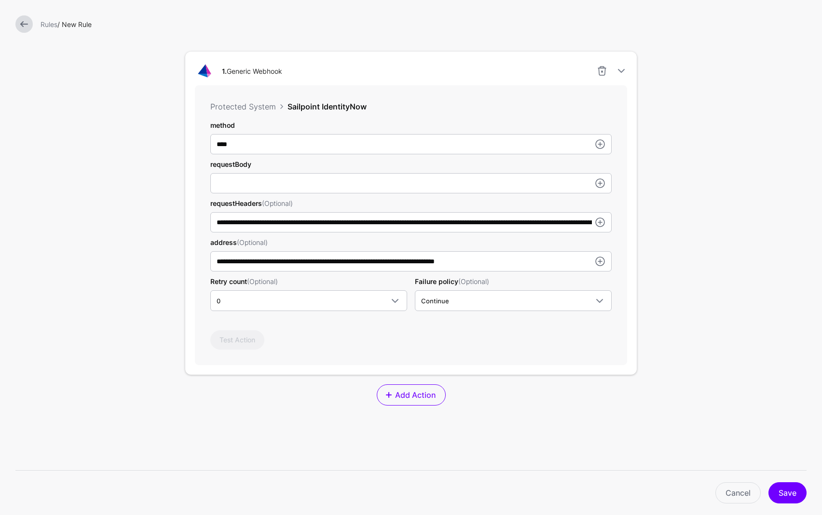
click at [114, 317] on form "********* Add Labels Trigger Triggers watch the data that is being ingested fro…" at bounding box center [411, 171] width 822 height 894
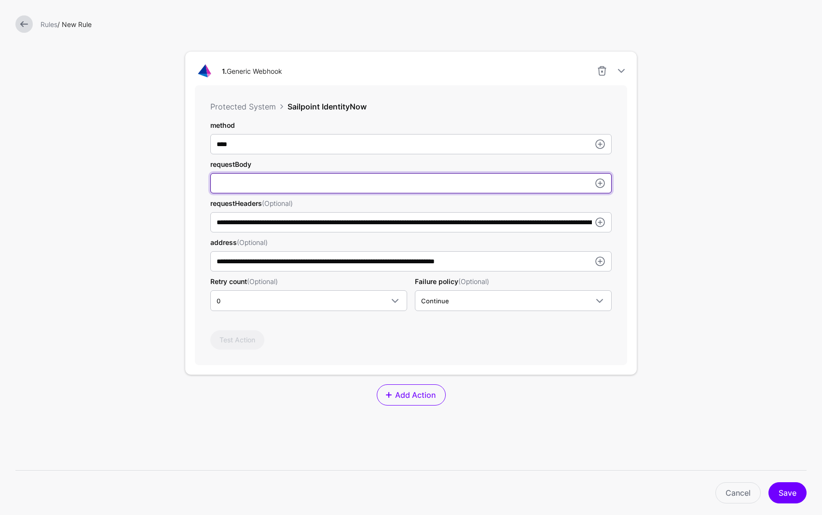
click at [534, 184] on input "method" at bounding box center [410, 183] width 401 height 20
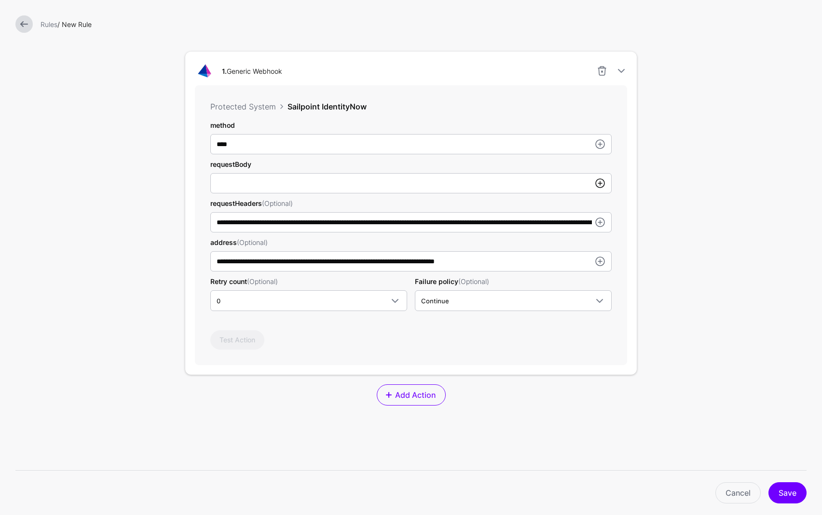
click at [597, 183] on link at bounding box center [600, 183] width 12 height 12
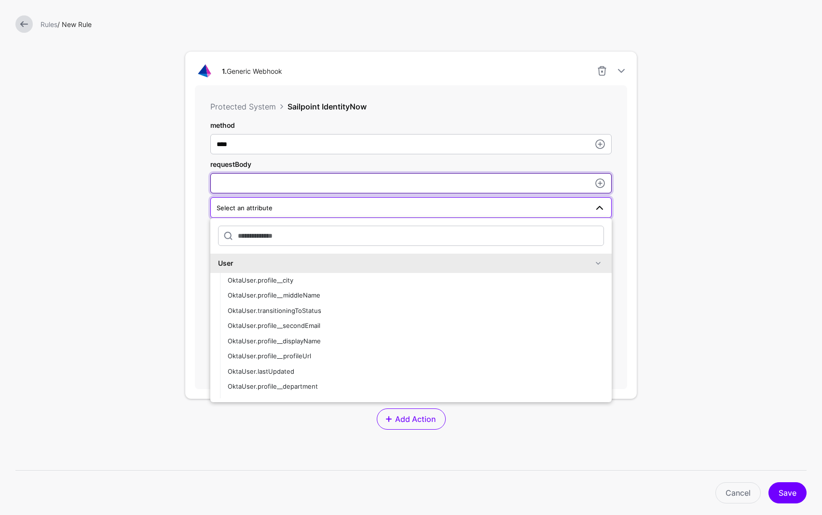
click at [313, 184] on input "method" at bounding box center [410, 183] width 401 height 20
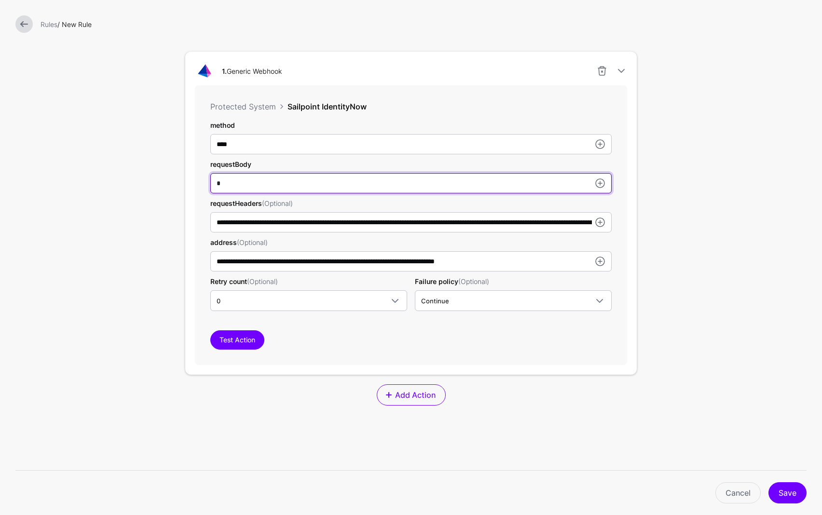
type input "*"
click at [768, 482] on button "Save" at bounding box center [787, 492] width 38 height 21
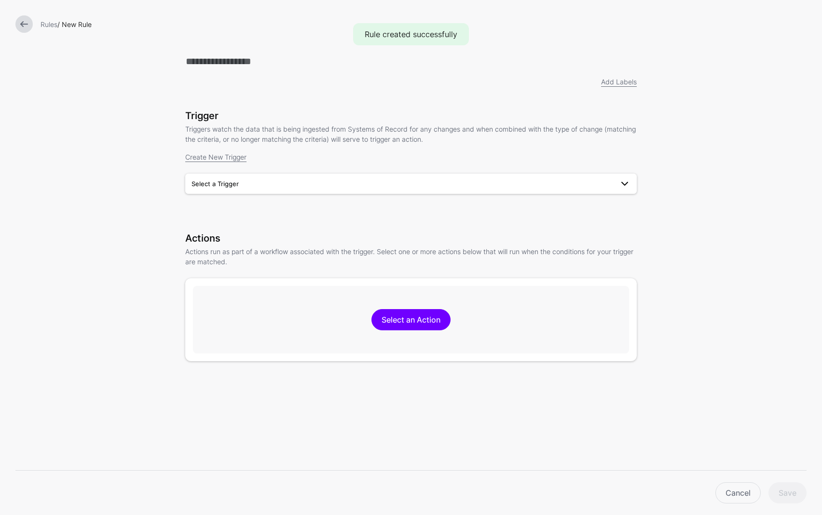
click at [368, 182] on span "Select a Trigger" at bounding box center [401, 183] width 421 height 11
click at [256, 223] on span "CS User Risk Detected" at bounding box center [227, 221] width 68 height 8
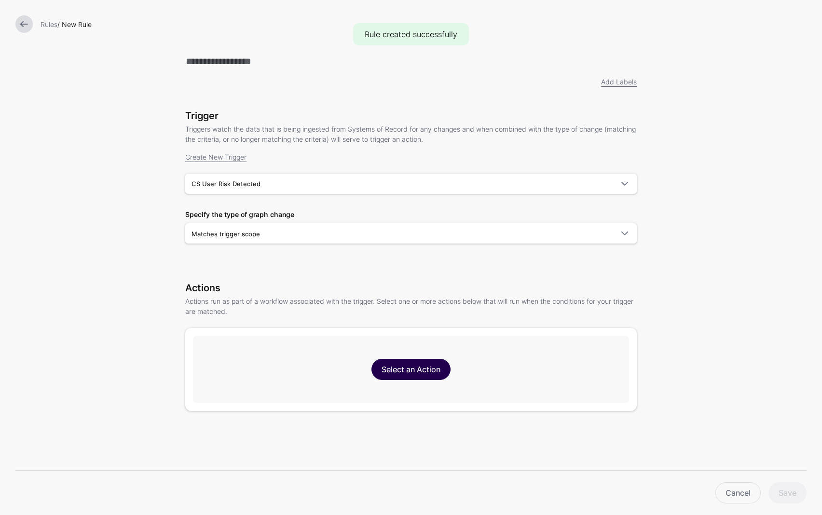
click at [388, 366] on link "Select an Action" at bounding box center [410, 369] width 79 height 21
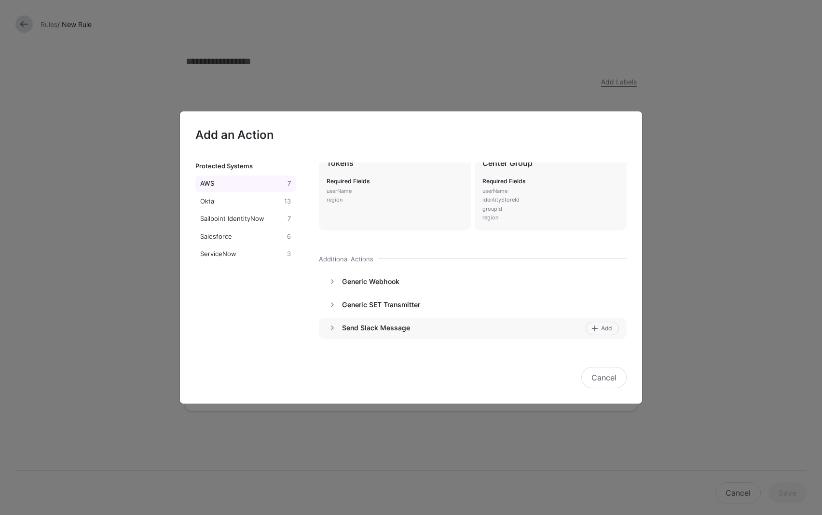
scroll to position [145, 0]
click at [336, 279] on link at bounding box center [332, 281] width 12 height 12
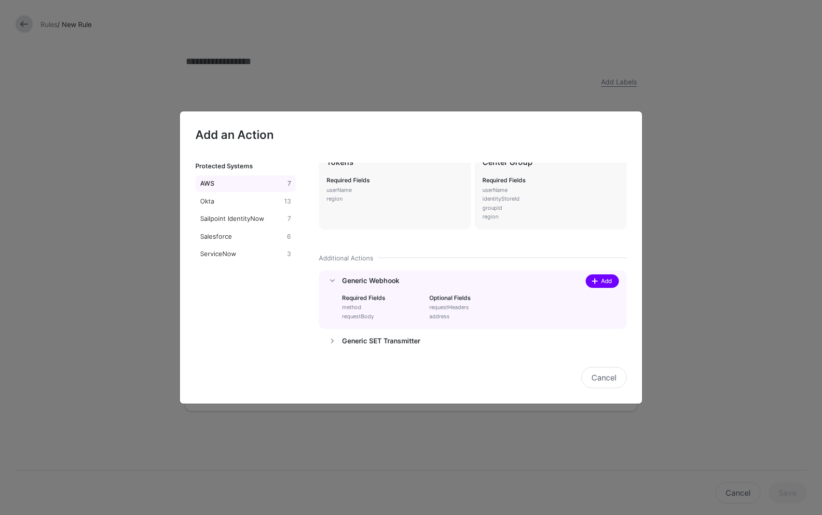
click at [591, 281] on span at bounding box center [595, 281] width 8 height 8
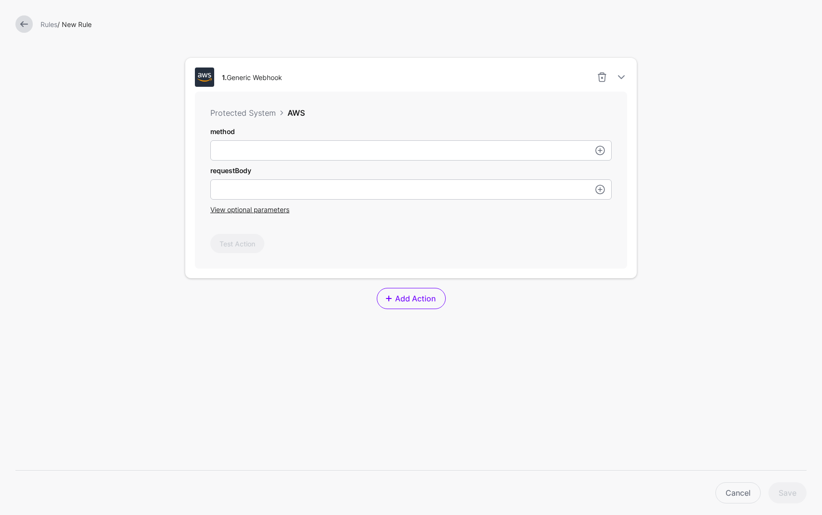
scroll to position [277, 0]
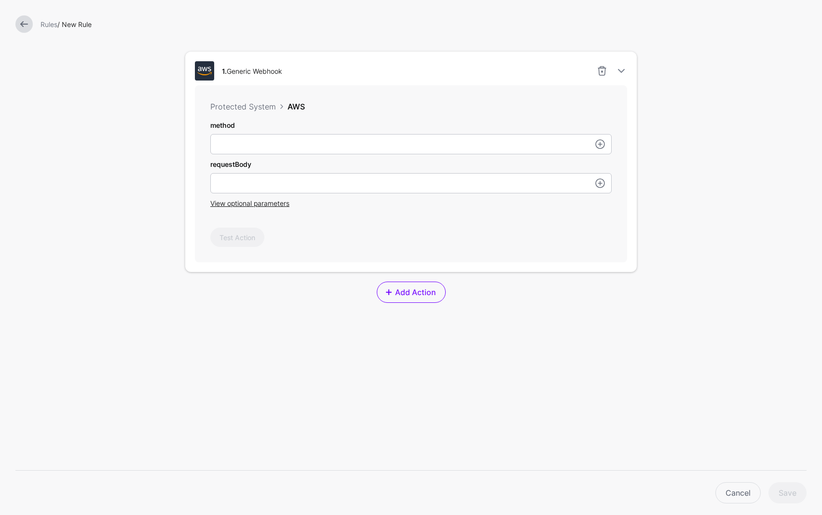
drag, startPoint x: 236, startPoint y: 203, endPoint x: 237, endPoint y: 190, distance: 14.0
click at [236, 203] on span "View optional parameters" at bounding box center [249, 203] width 79 height 8
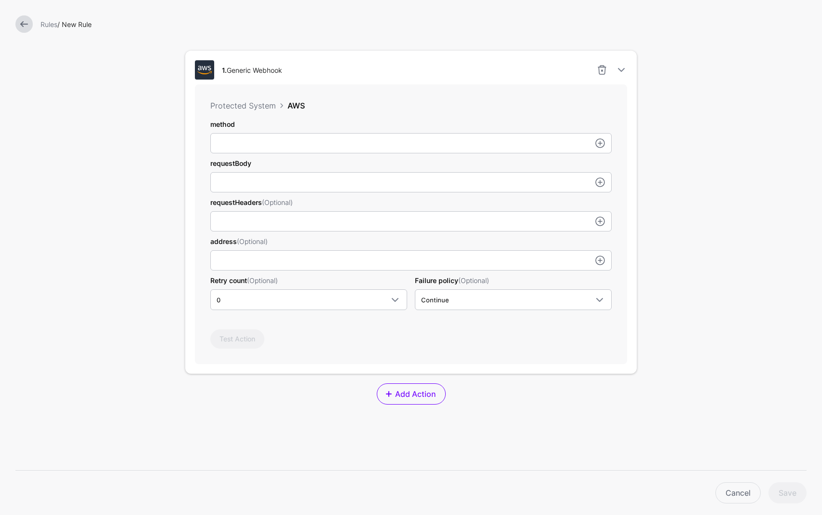
click at [237, 134] on div "method" at bounding box center [410, 136] width 401 height 34
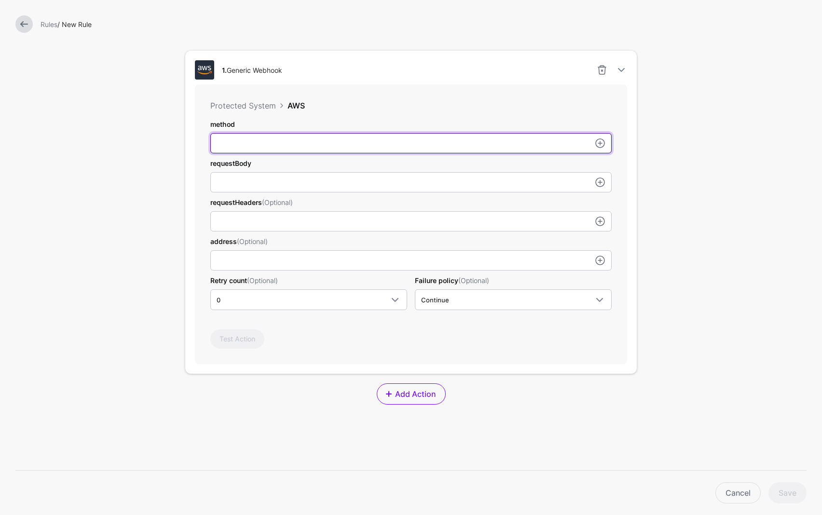
click at [275, 136] on input "method" at bounding box center [410, 143] width 401 height 20
type input "****"
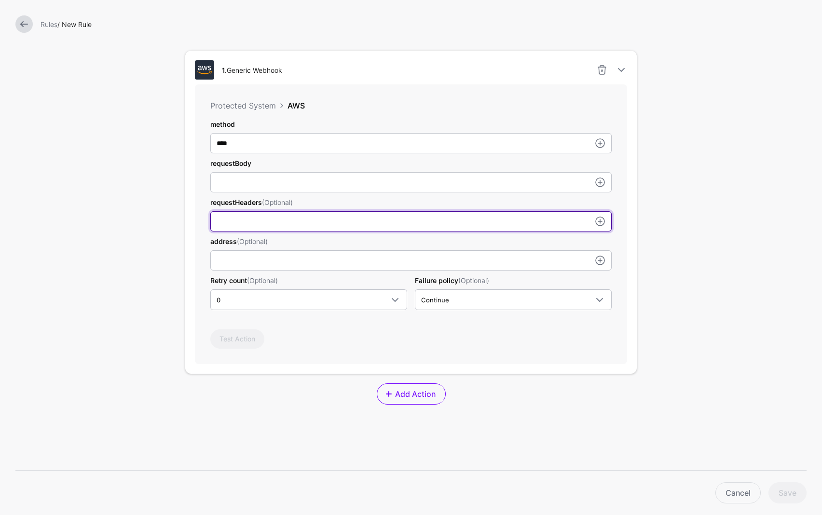
click at [259, 217] on input "method" at bounding box center [410, 221] width 401 height 20
paste input "**********"
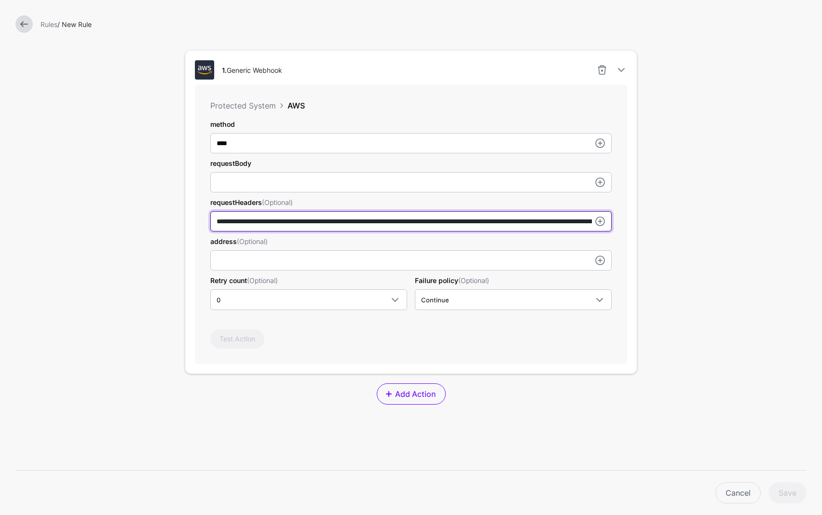
scroll to position [0, 267]
type input "**********"
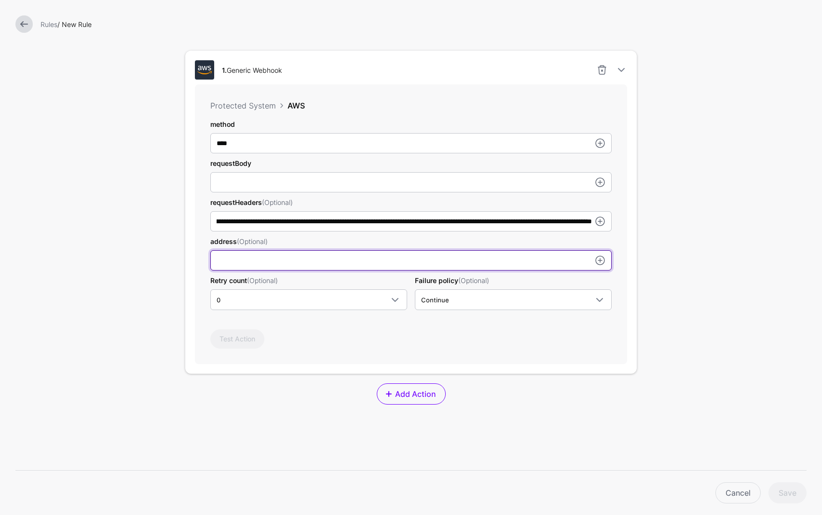
scroll to position [0, 0]
click at [272, 260] on input "method" at bounding box center [410, 260] width 401 height 20
click at [409, 264] on input "method" at bounding box center [410, 260] width 401 height 20
paste input "**********"
type input "**********"
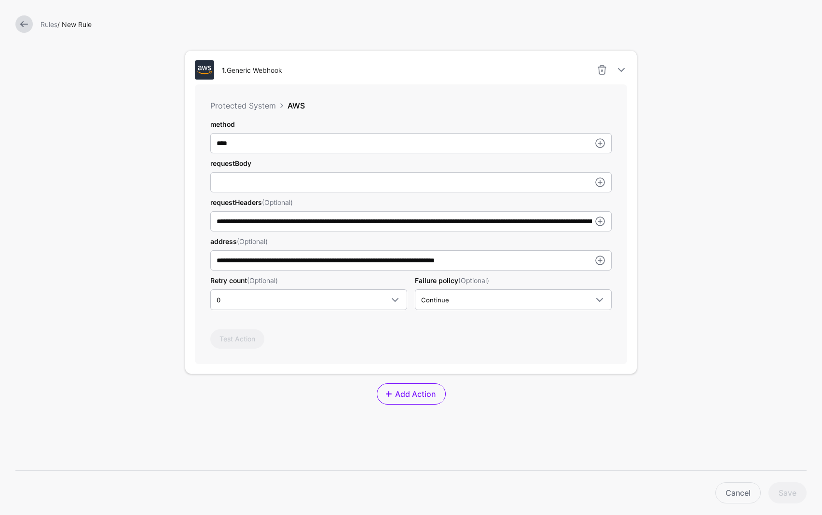
click at [375, 337] on div "Test Action" at bounding box center [410, 338] width 401 height 19
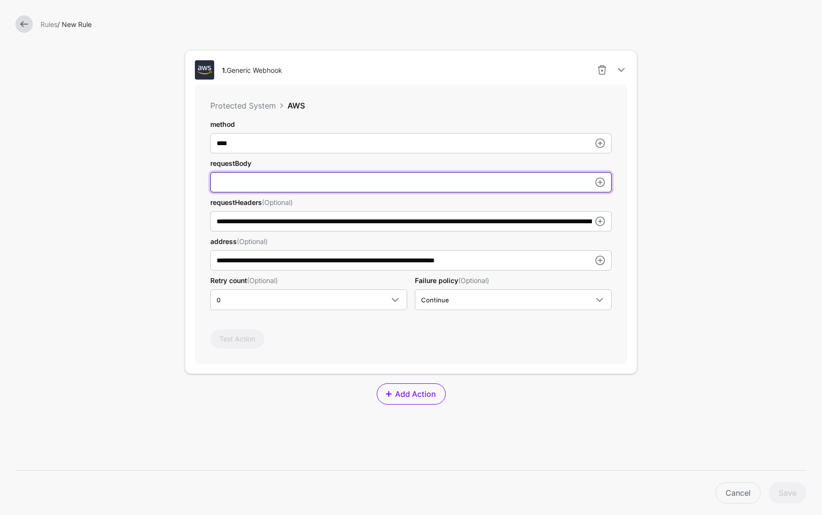
click at [301, 180] on input "method" at bounding box center [410, 182] width 401 height 20
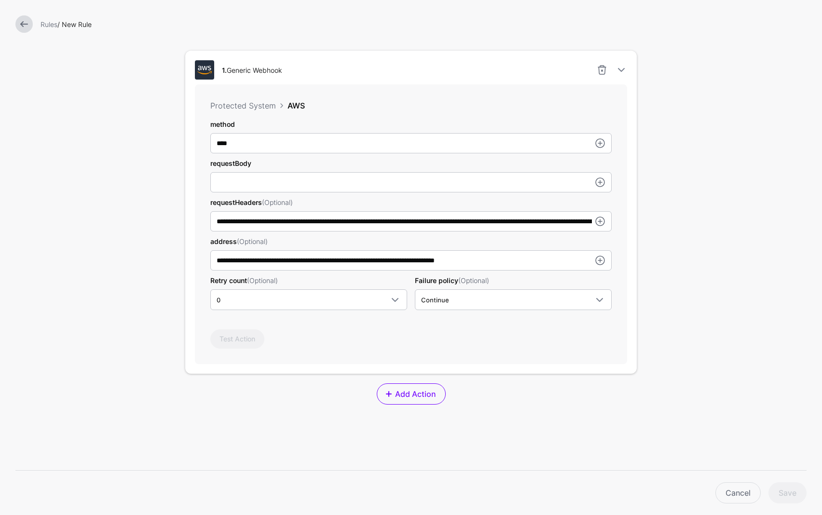
click at [689, 199] on form "Add Labels Trigger Triggers watch the data that is being ingested from Systems …" at bounding box center [411, 170] width 822 height 894
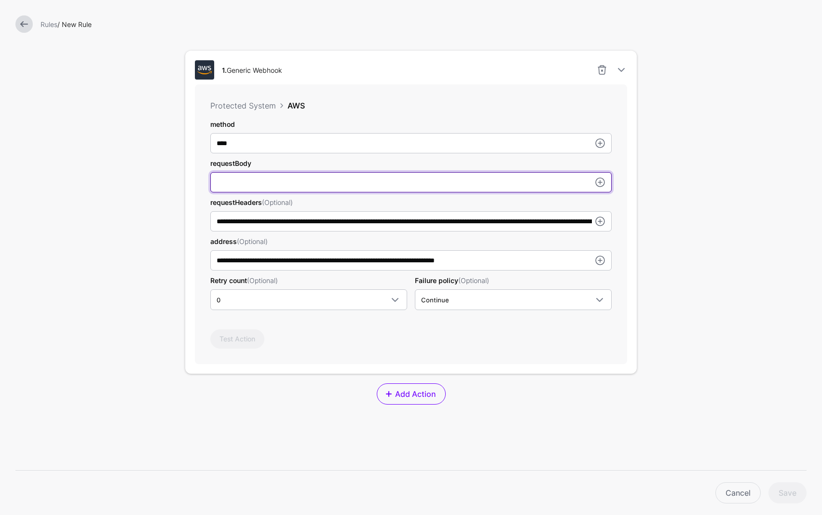
click at [297, 185] on input "method" at bounding box center [410, 182] width 401 height 20
type input "**"
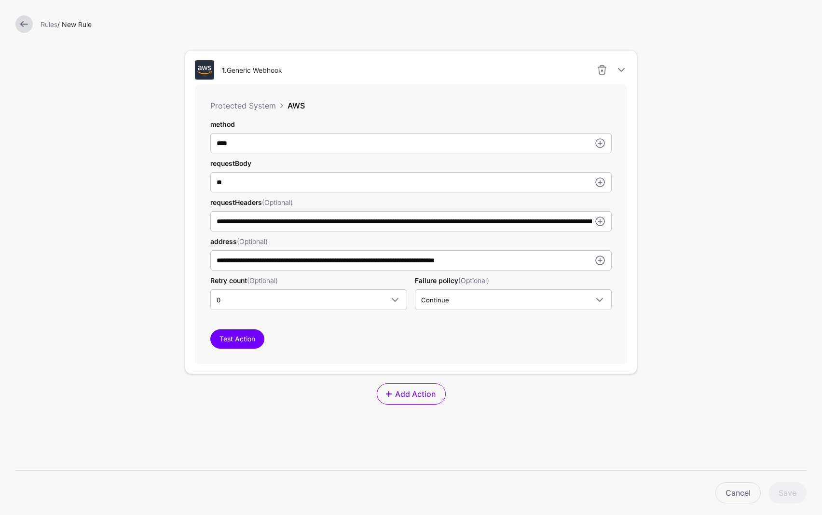
click at [781, 493] on div "Cancel Save" at bounding box center [414, 492] width 791 height 21
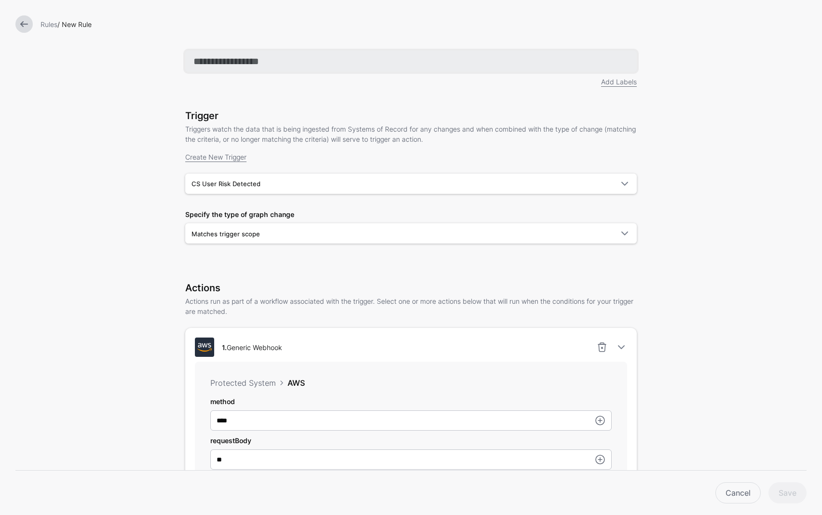
click at [213, 62] on input "text" at bounding box center [410, 61] width 451 height 21
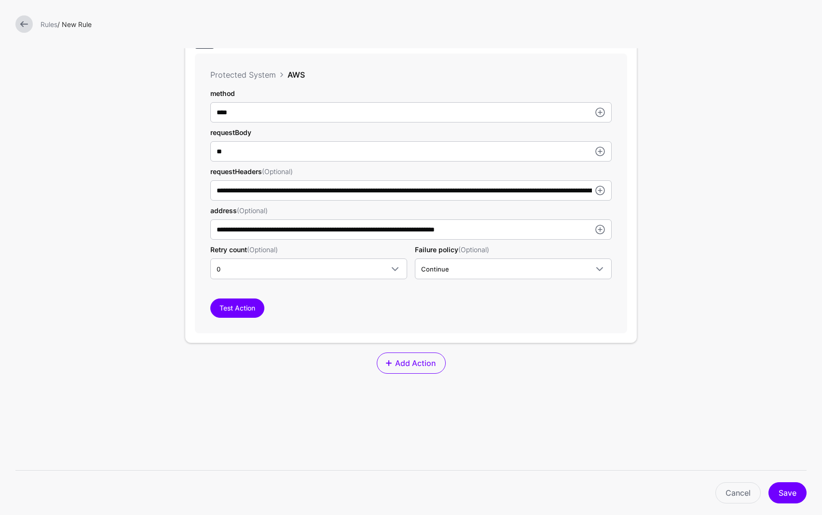
scroll to position [336, 0]
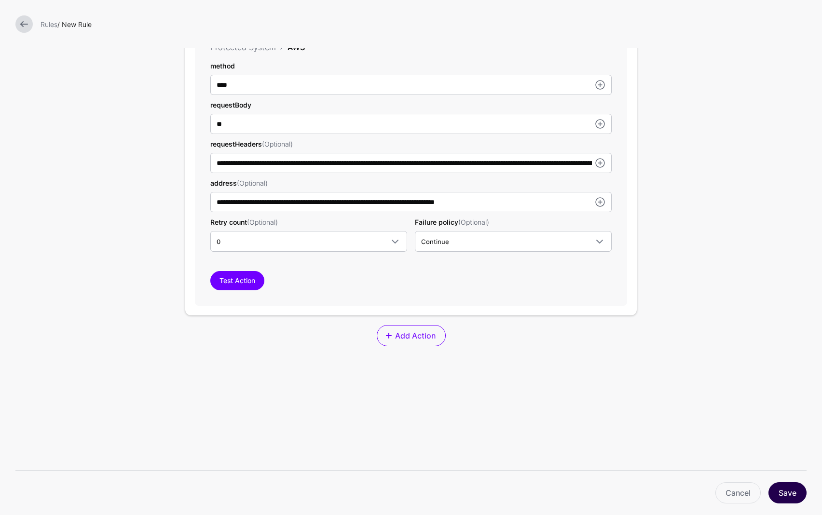
type input "*********"
click at [775, 489] on button "Save" at bounding box center [787, 492] width 38 height 21
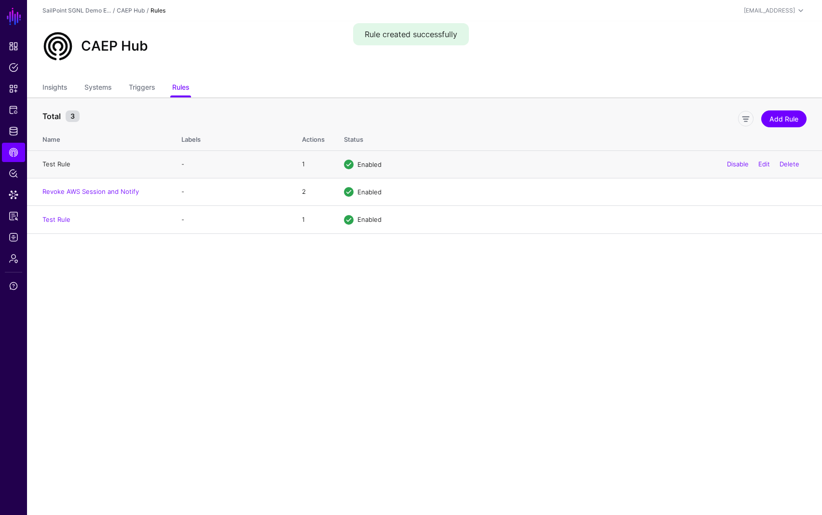
click at [54, 161] on link "Test Rule" at bounding box center [56, 164] width 28 height 8
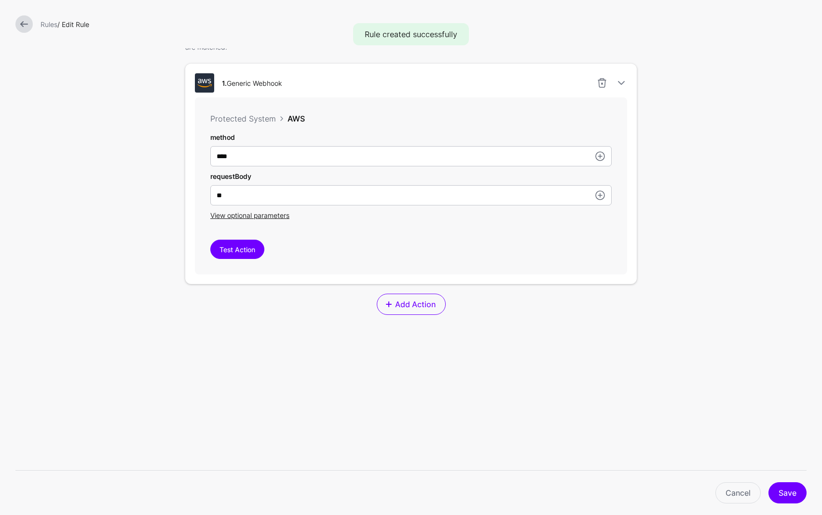
scroll to position [251, 0]
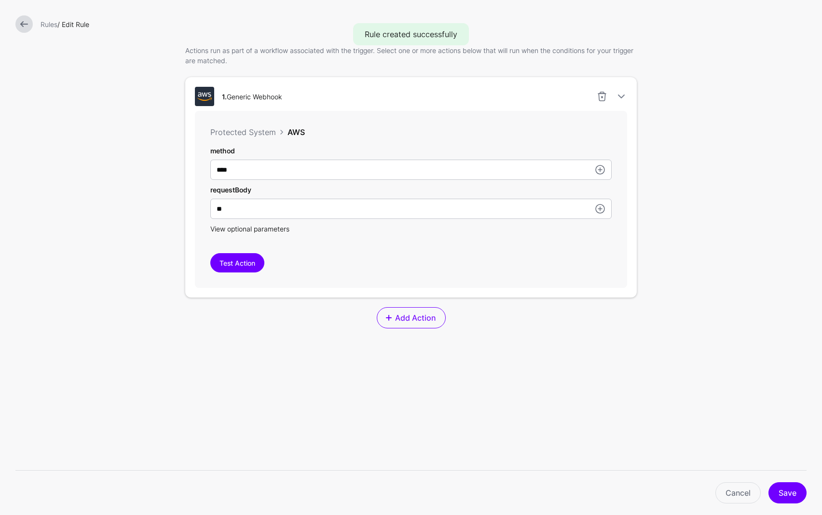
click at [276, 229] on span "View optional parameters" at bounding box center [249, 229] width 79 height 8
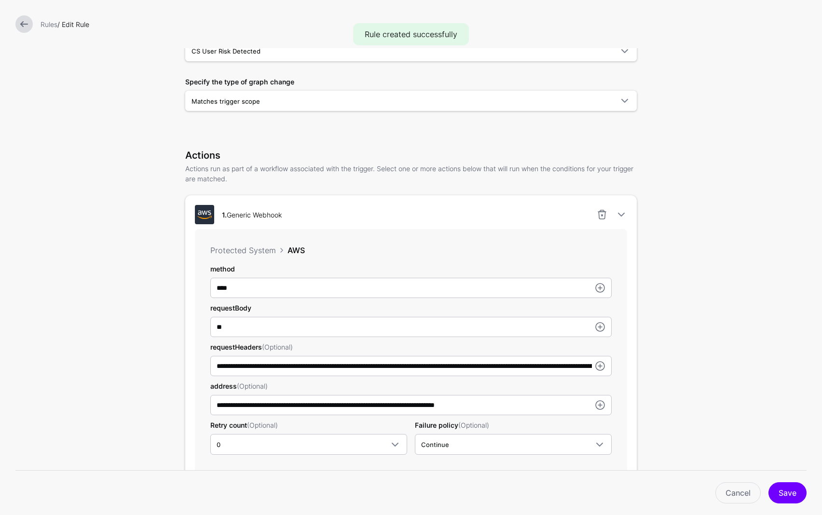
scroll to position [0, 0]
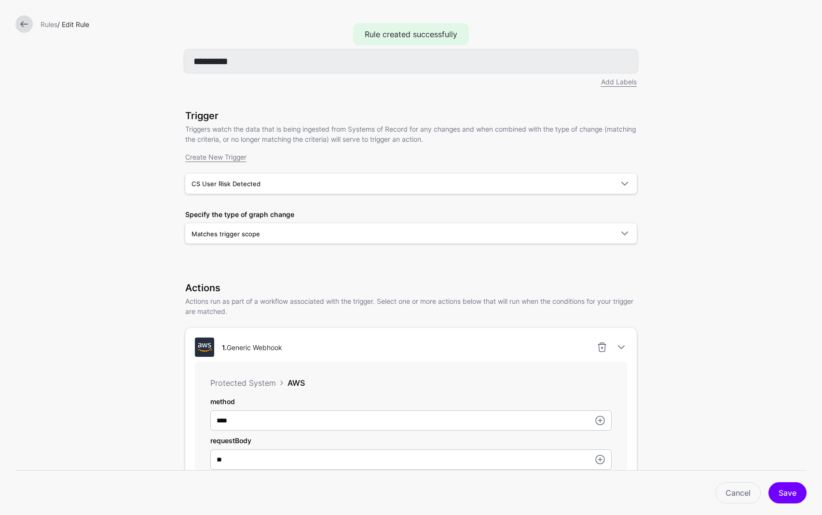
click at [259, 65] on input "*********" at bounding box center [410, 61] width 451 height 21
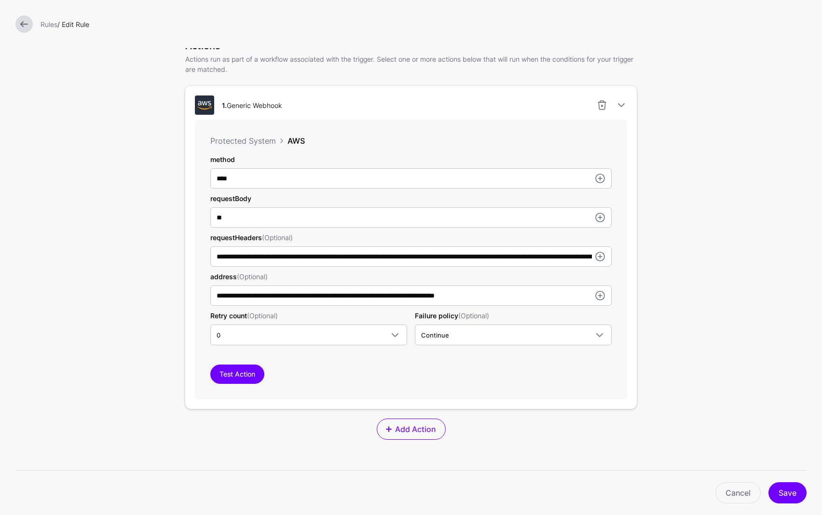
scroll to position [241, 0]
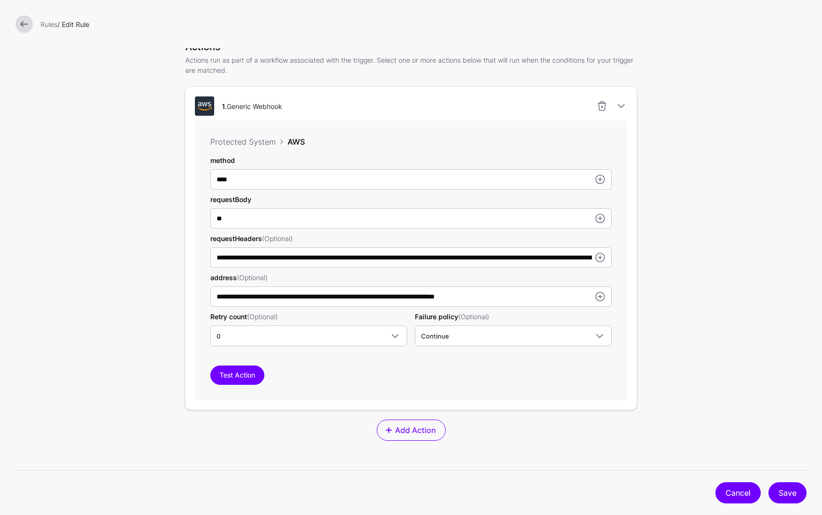
type input "**********"
click at [720, 496] on link "Cancel" at bounding box center [737, 492] width 45 height 21
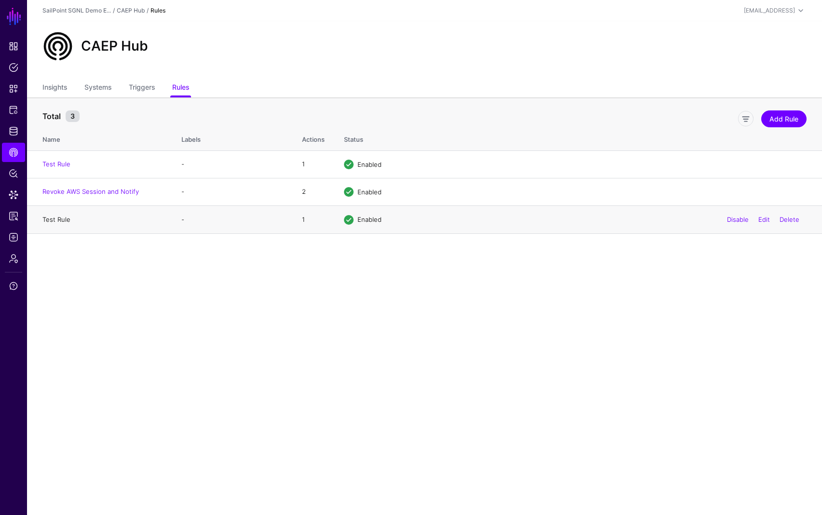
click at [59, 217] on link "Test Rule" at bounding box center [56, 220] width 28 height 8
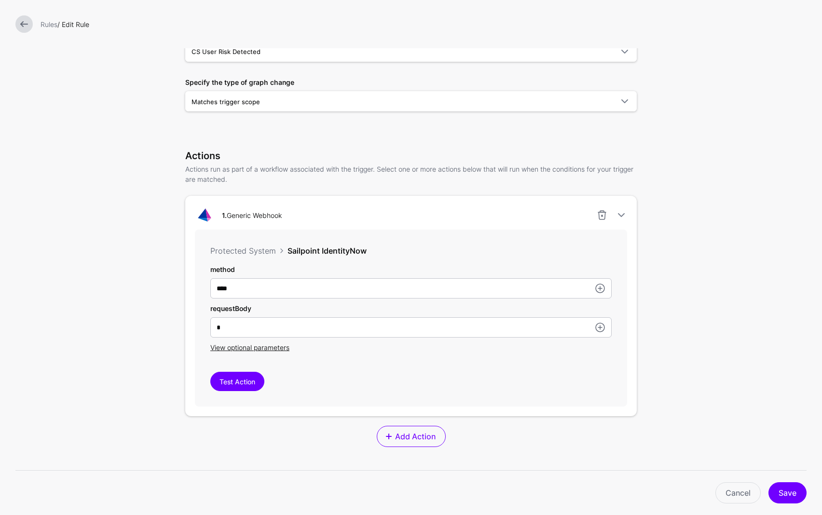
scroll to position [136, 0]
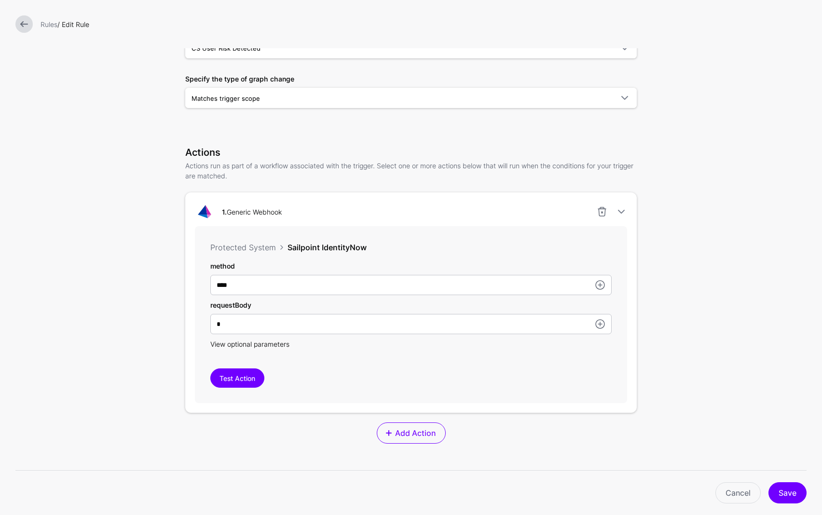
click at [234, 347] on span "View optional parameters" at bounding box center [249, 344] width 79 height 8
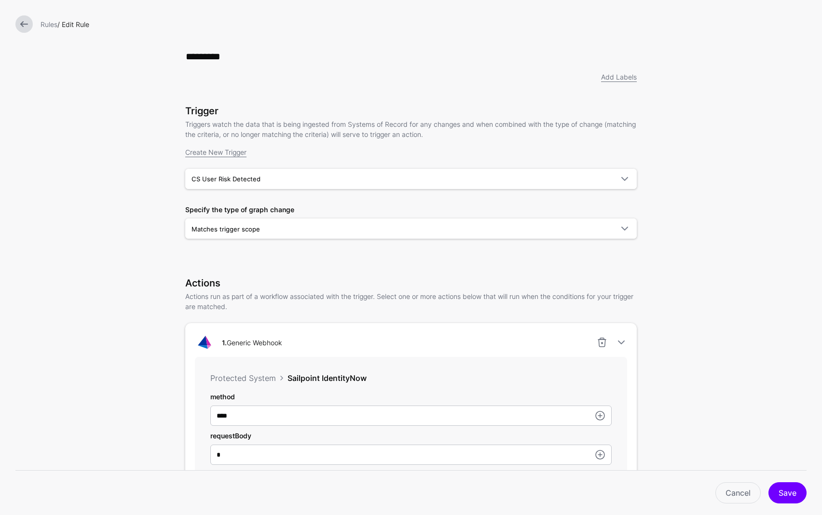
scroll to position [0, 0]
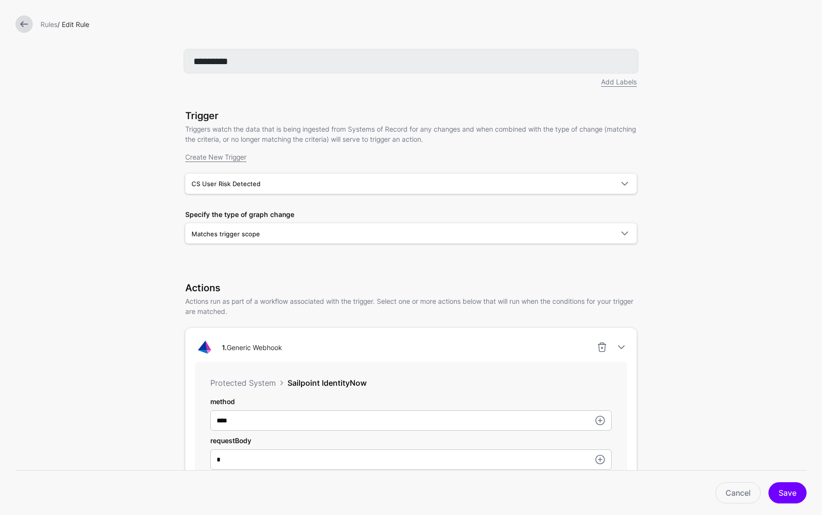
click at [232, 63] on input "*********" at bounding box center [410, 61] width 451 height 21
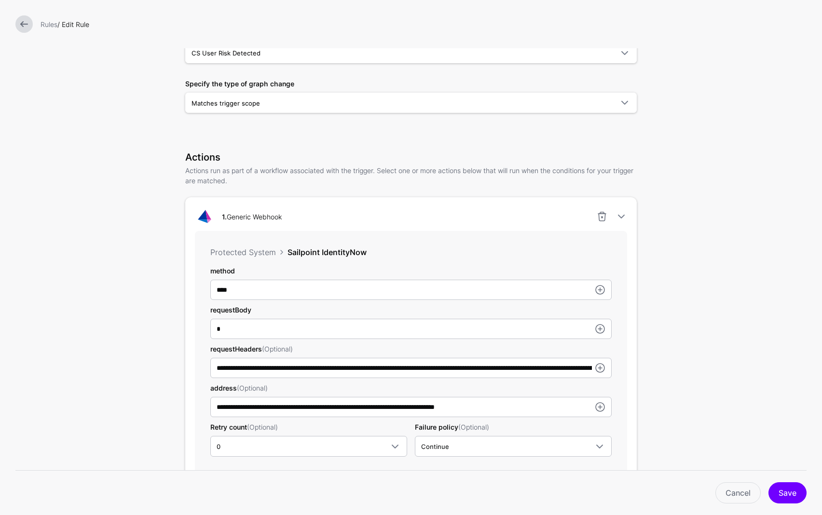
scroll to position [132, 0]
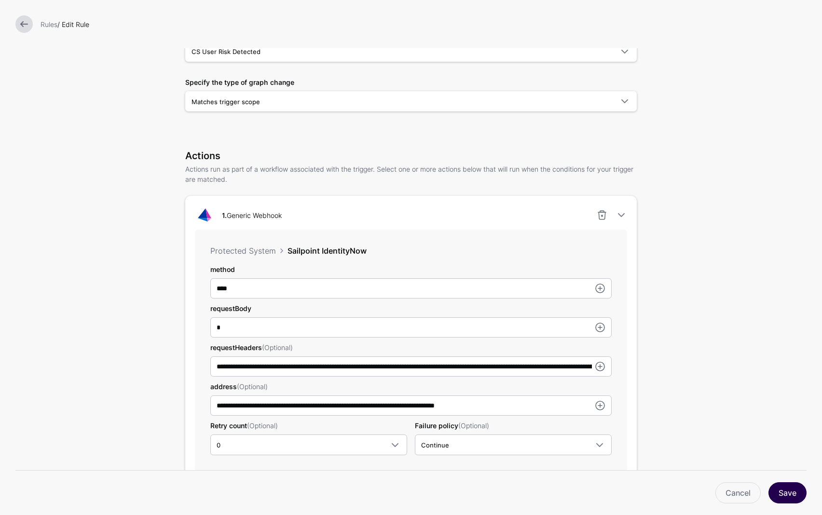
type input "**********"
click at [790, 491] on button "Save" at bounding box center [787, 492] width 38 height 21
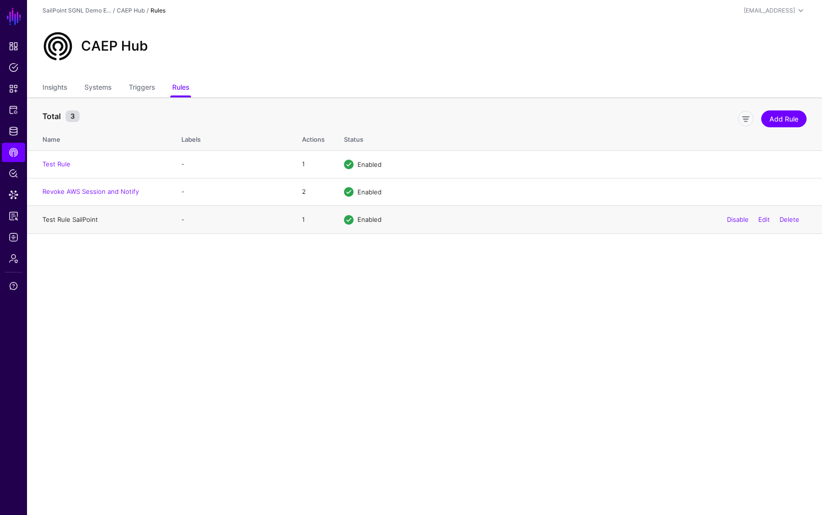
click at [78, 217] on link "Test Rule SailPoint" at bounding box center [69, 220] width 55 height 8
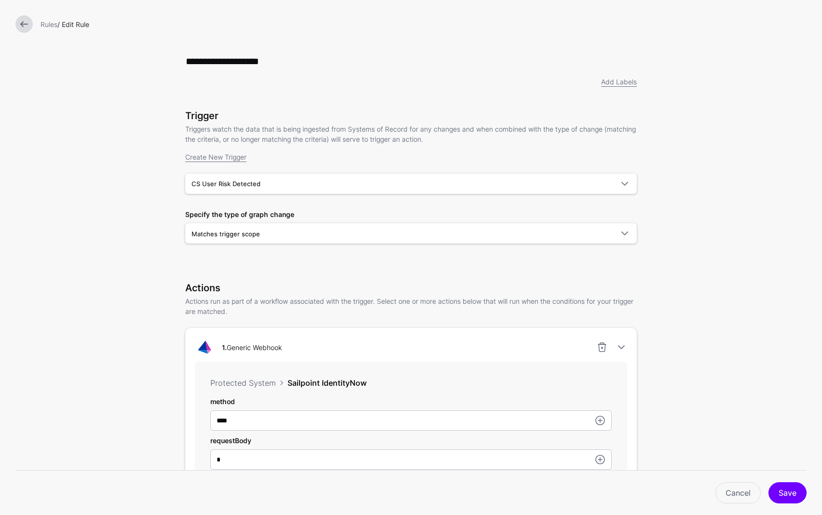
scroll to position [277, 0]
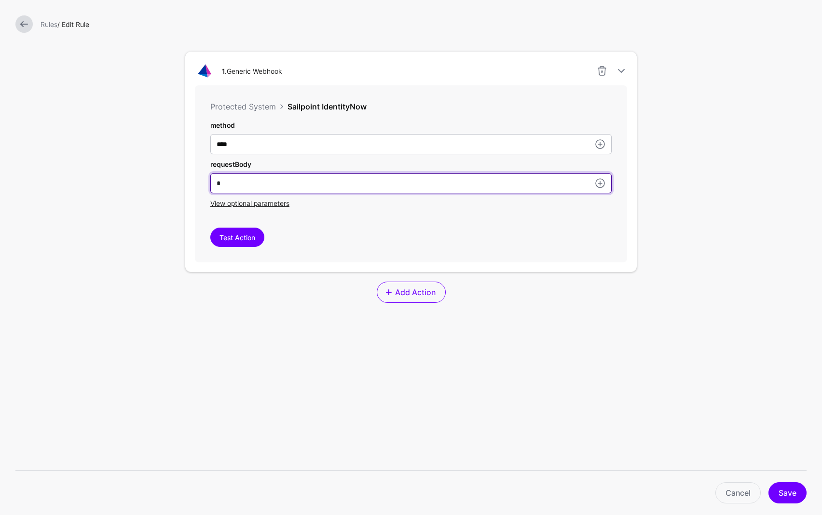
click at [293, 180] on input "*" at bounding box center [410, 183] width 401 height 20
paste input "**********"
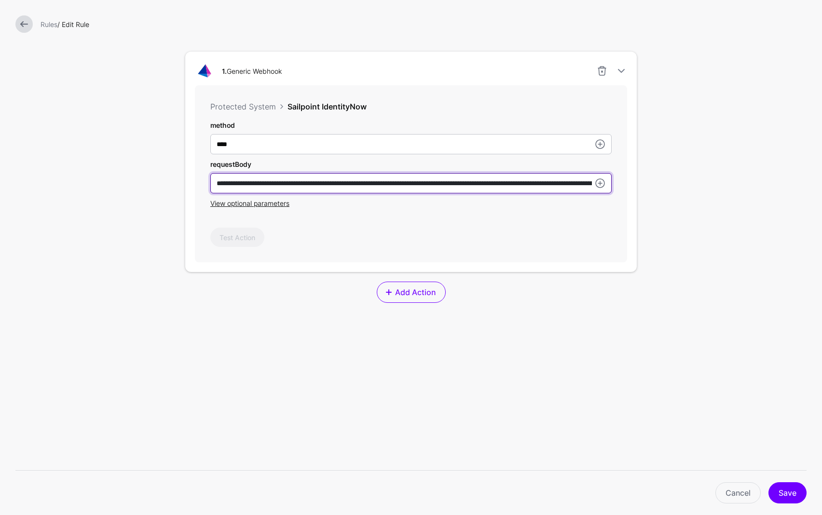
scroll to position [0, 222]
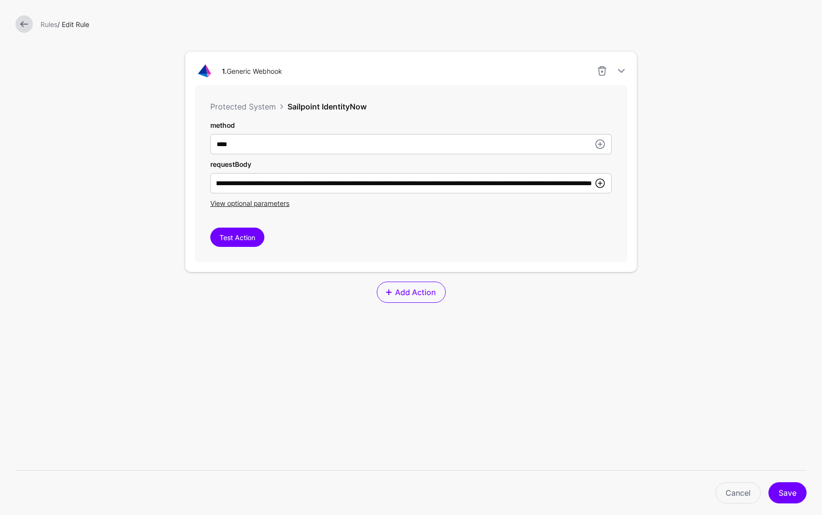
click at [598, 183] on link at bounding box center [600, 183] width 12 height 12
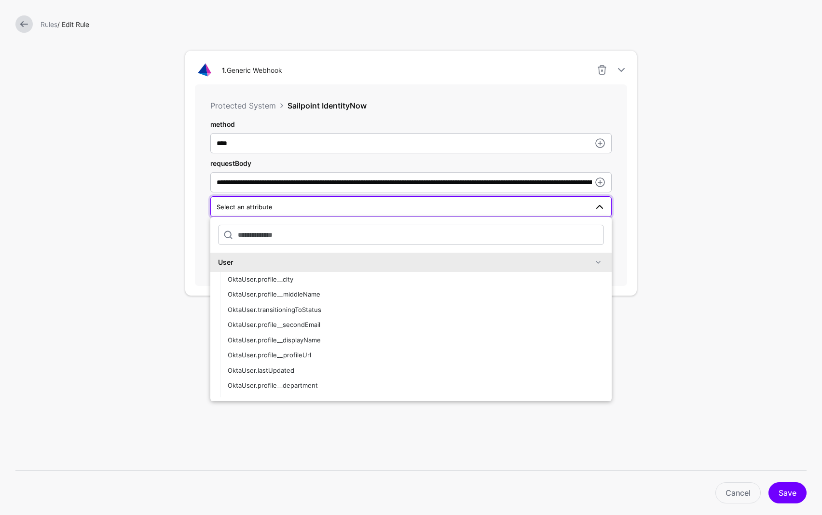
click at [623, 177] on div "**********" at bounding box center [411, 184] width 432 height 201
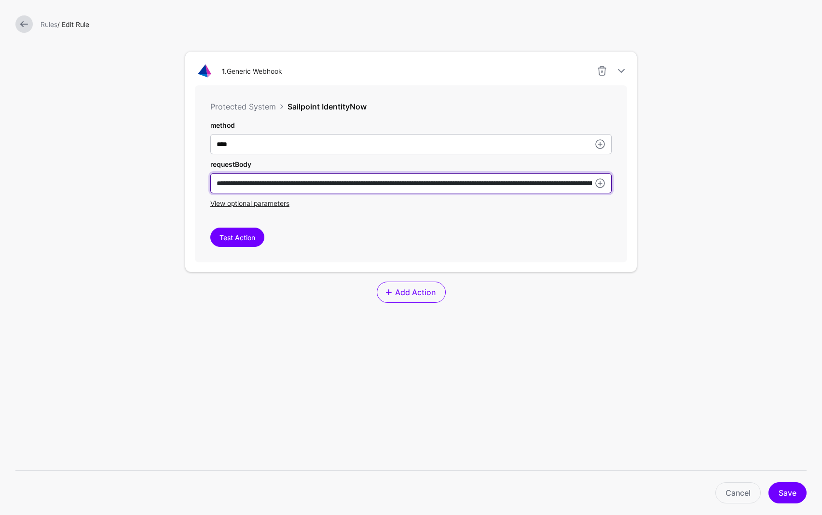
click at [233, 183] on input "**********" at bounding box center [410, 183] width 401 height 20
drag, startPoint x: 404, startPoint y: 185, endPoint x: 398, endPoint y: 269, distance: 84.6
click at [404, 185] on input "**********" at bounding box center [410, 183] width 401 height 20
click at [540, 189] on input "**********" at bounding box center [410, 183] width 401 height 20
click at [578, 184] on input "**********" at bounding box center [410, 183] width 401 height 20
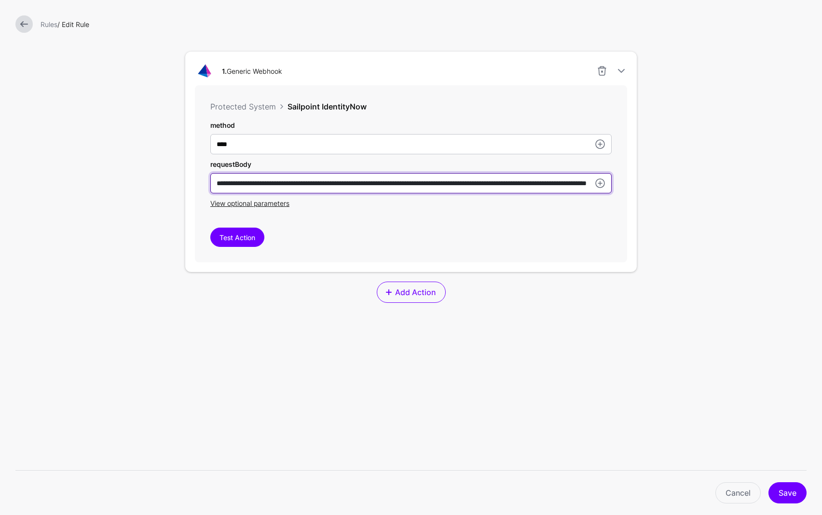
scroll to position [0, 156]
type input "**********"
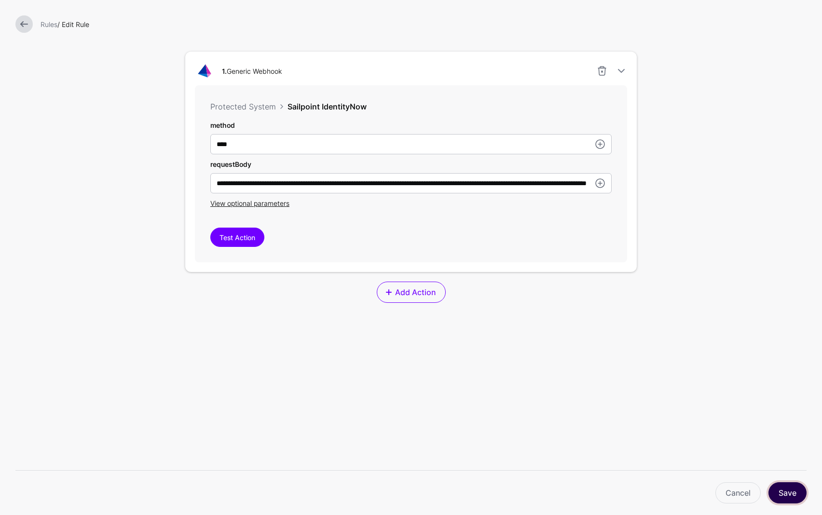
scroll to position [0, 0]
click at [789, 490] on button "Save" at bounding box center [787, 492] width 38 height 21
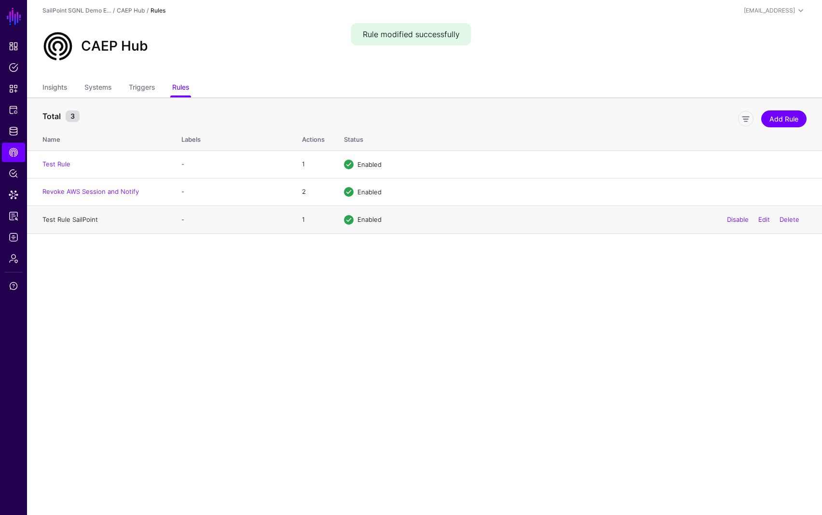
click at [88, 221] on link "Test Rule SailPoint" at bounding box center [69, 220] width 55 height 8
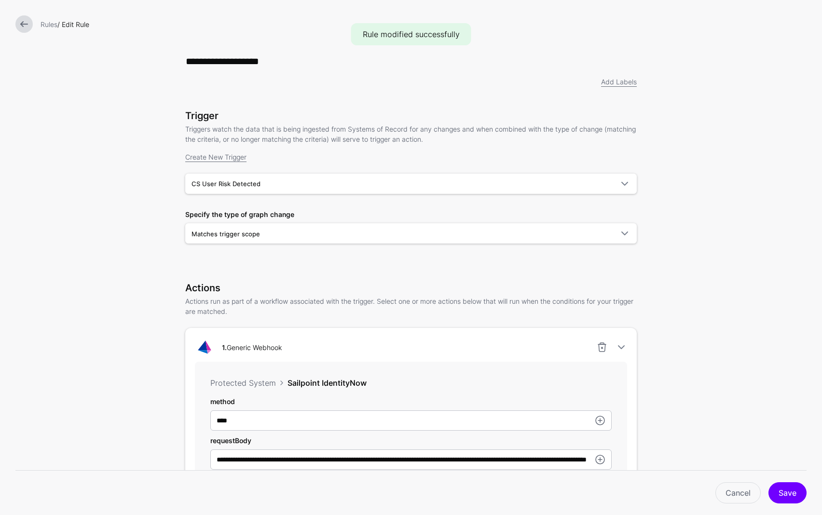
scroll to position [152, 0]
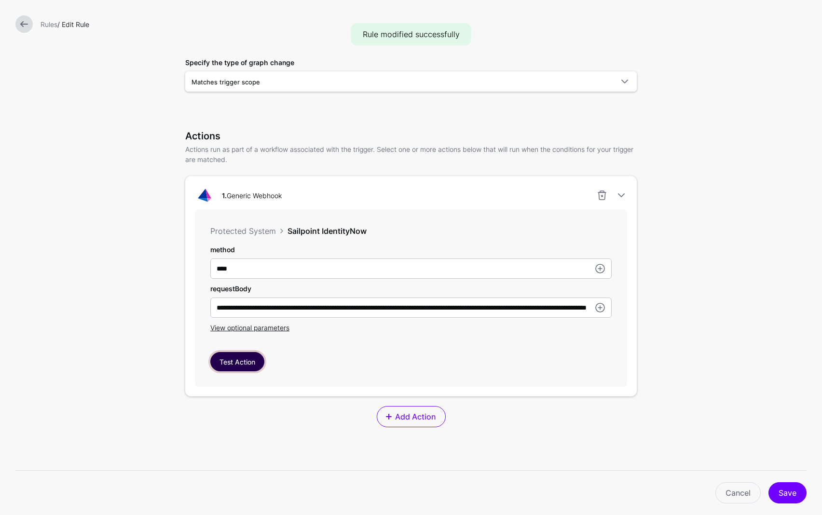
click at [228, 362] on button "Test Action" at bounding box center [237, 361] width 54 height 19
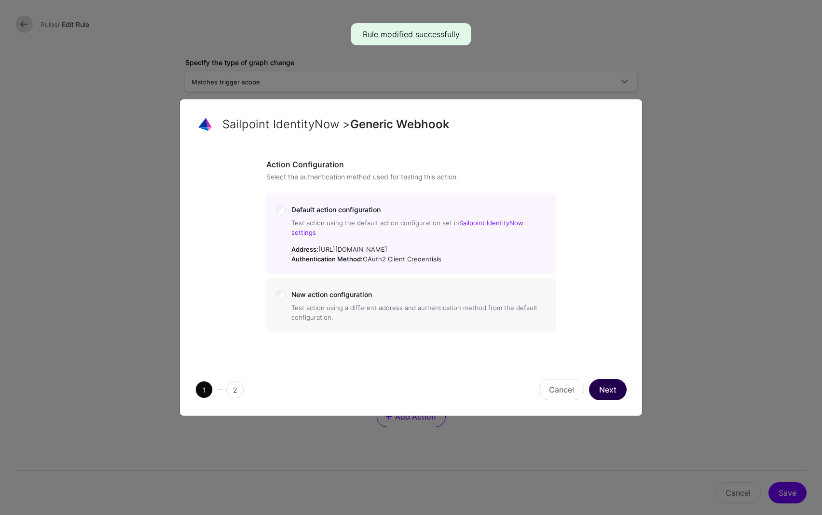
click at [603, 386] on button "Next" at bounding box center [608, 389] width 38 height 21
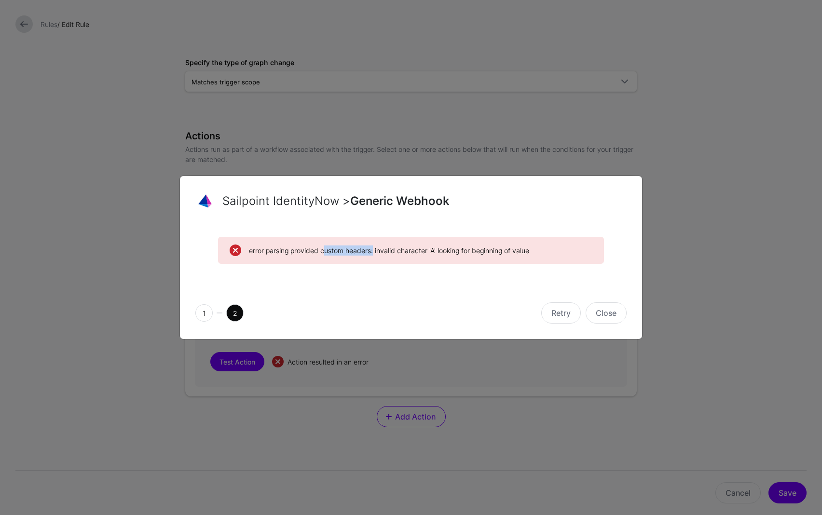
drag, startPoint x: 321, startPoint y: 251, endPoint x: 391, endPoint y: 251, distance: 69.9
click at [371, 248] on span "error parsing provided custom headers: invalid character 'A' looking for beginn…" at bounding box center [420, 250] width 343 height 10
click at [606, 314] on button "Close" at bounding box center [605, 312] width 41 height 21
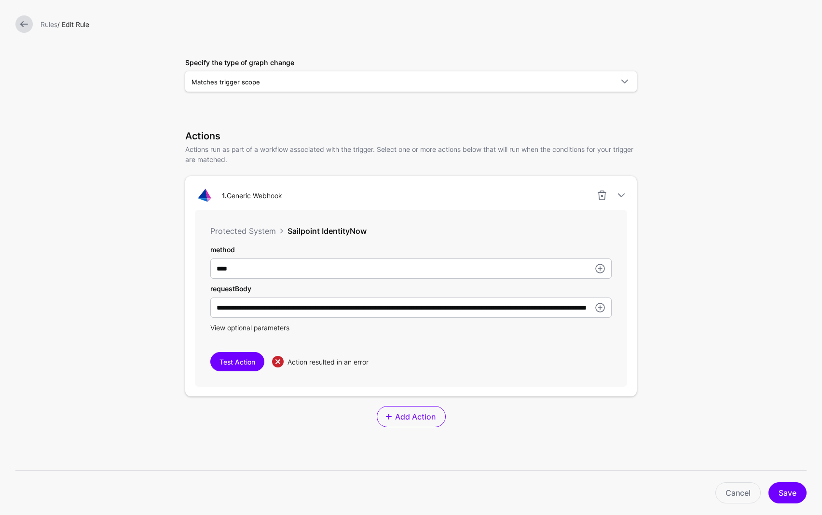
click at [258, 328] on span "View optional parameters" at bounding box center [249, 328] width 79 height 8
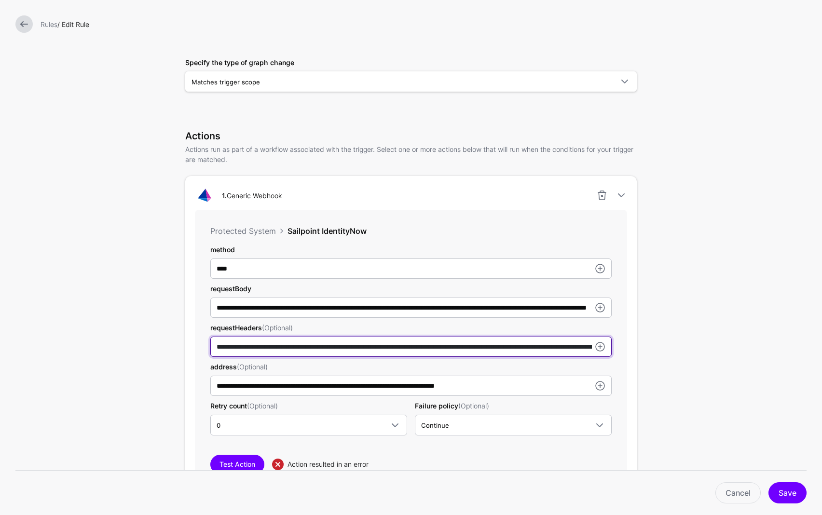
click at [425, 348] on input "**********" at bounding box center [410, 347] width 401 height 20
type input "**********"
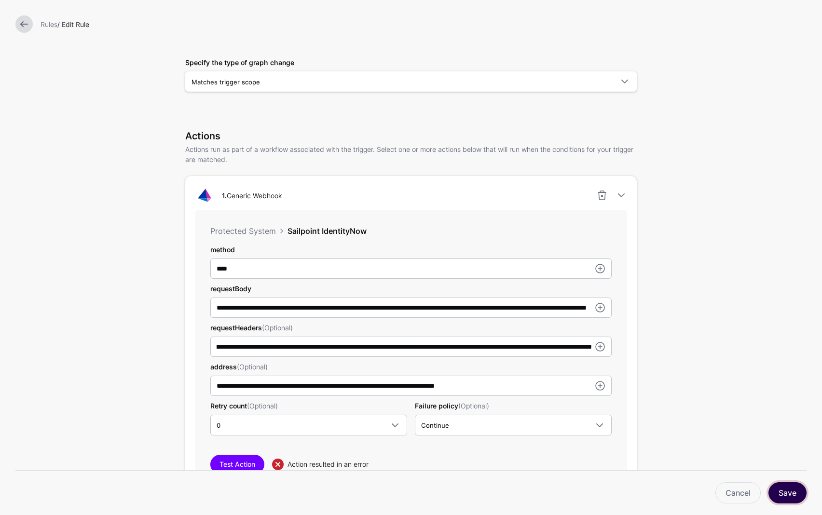
click at [793, 498] on button "Save" at bounding box center [787, 492] width 38 height 21
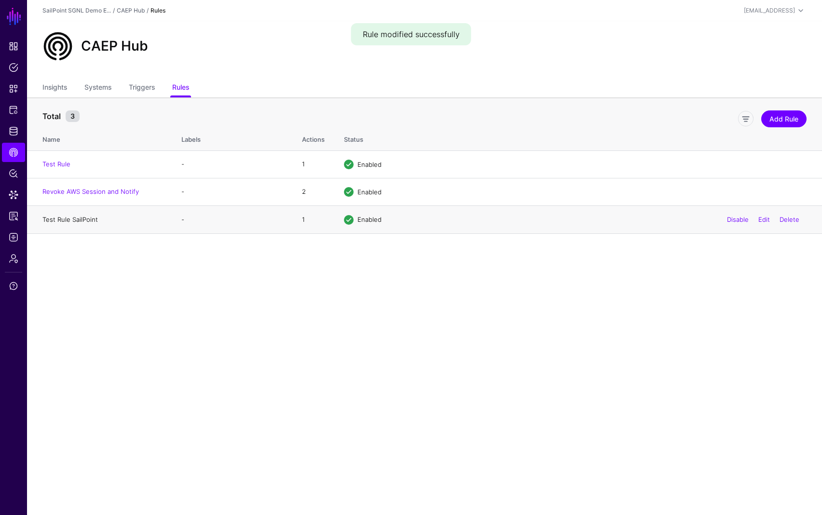
click at [80, 221] on link "Test Rule SailPoint" at bounding box center [69, 220] width 55 height 8
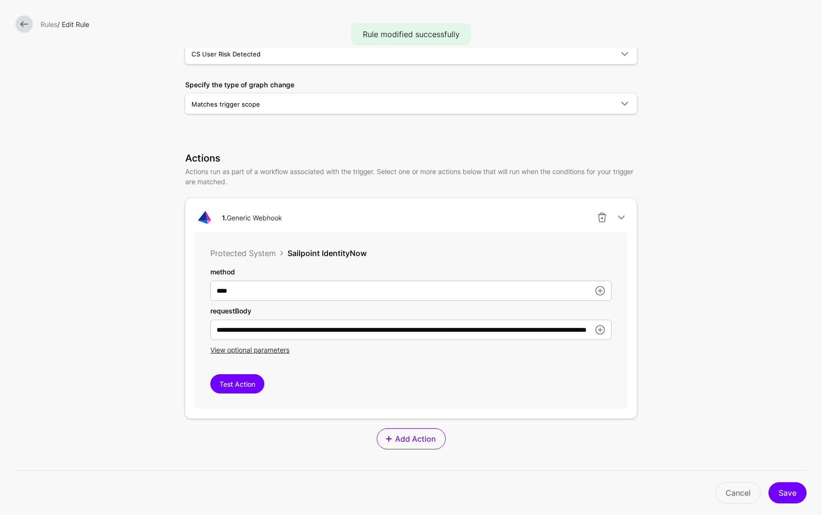
scroll to position [277, 0]
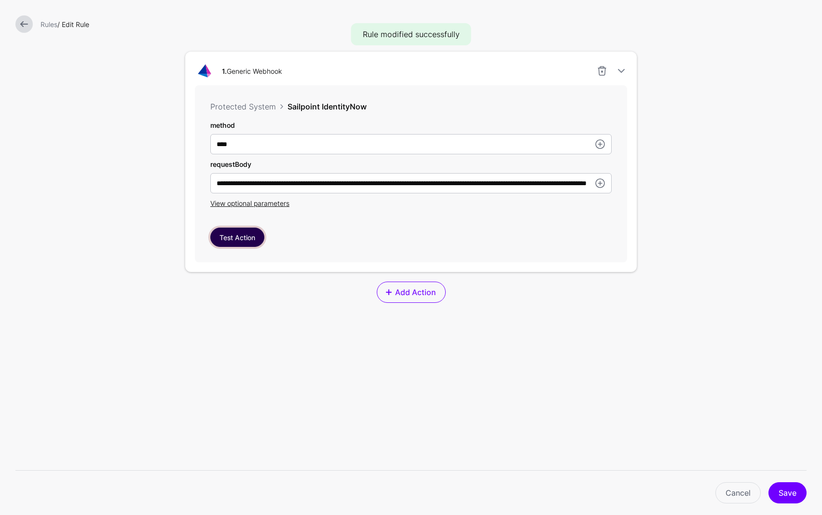
click at [243, 234] on button "Test Action" at bounding box center [237, 237] width 54 height 19
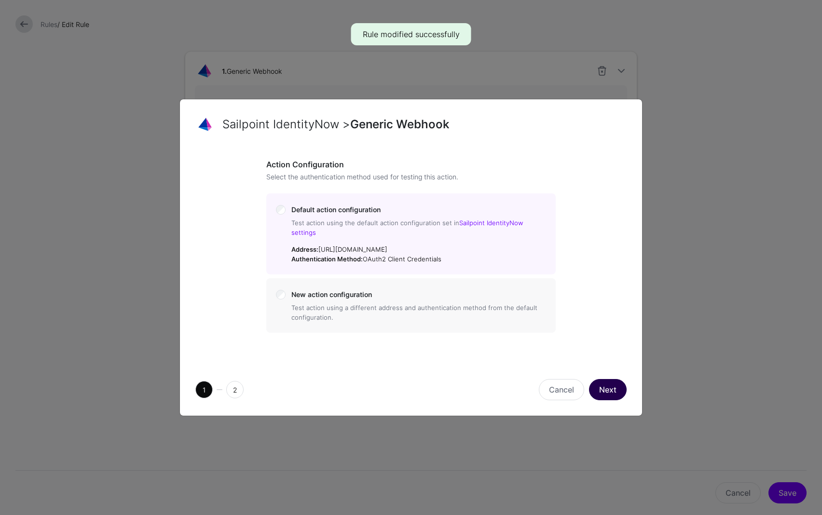
click at [610, 385] on button "Next" at bounding box center [608, 389] width 38 height 21
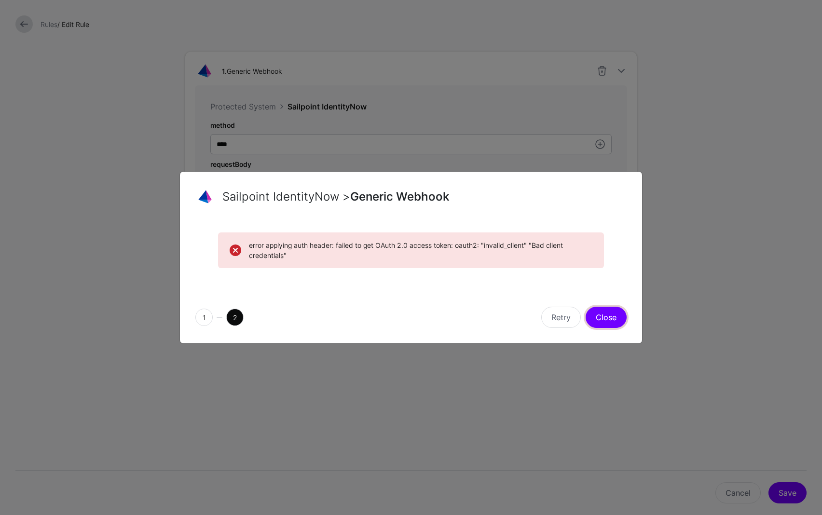
click at [606, 322] on button "Close" at bounding box center [605, 317] width 41 height 21
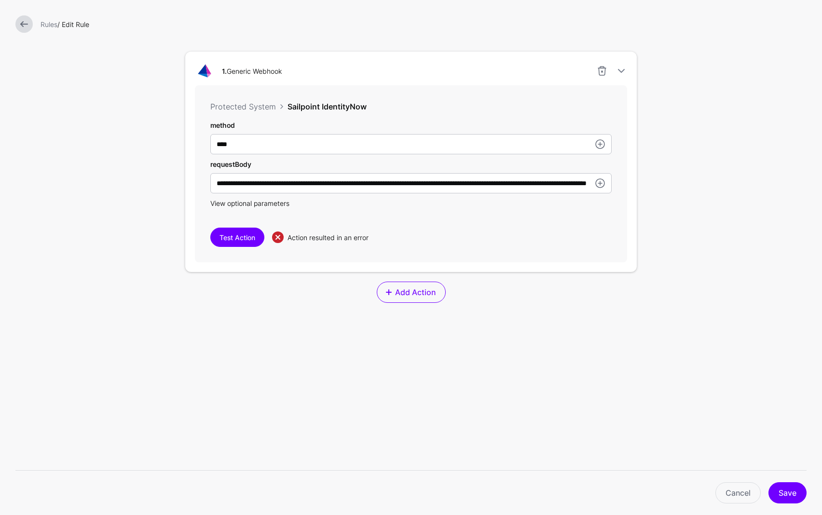
click at [245, 204] on span "View optional parameters" at bounding box center [249, 203] width 79 height 8
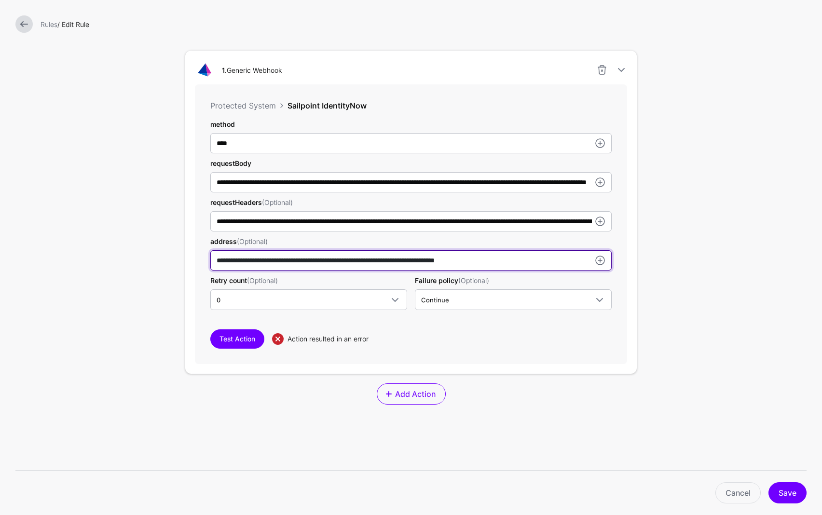
click at [242, 256] on input "**********" at bounding box center [410, 260] width 401 height 20
click at [244, 258] on input "**********" at bounding box center [410, 260] width 401 height 20
click at [242, 258] on input "**********" at bounding box center [410, 260] width 401 height 20
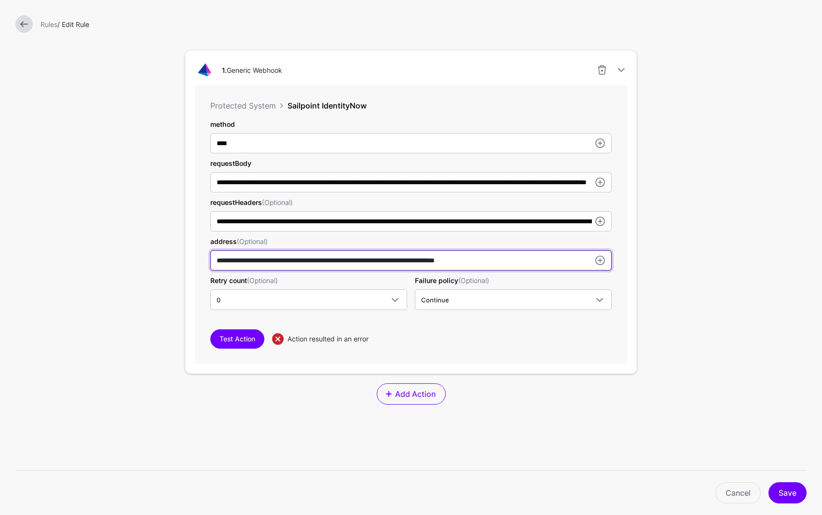
click at [242, 258] on input "**********" at bounding box center [410, 260] width 401 height 20
click at [243, 255] on input "method" at bounding box center [410, 260] width 401 height 20
paste input "**********"
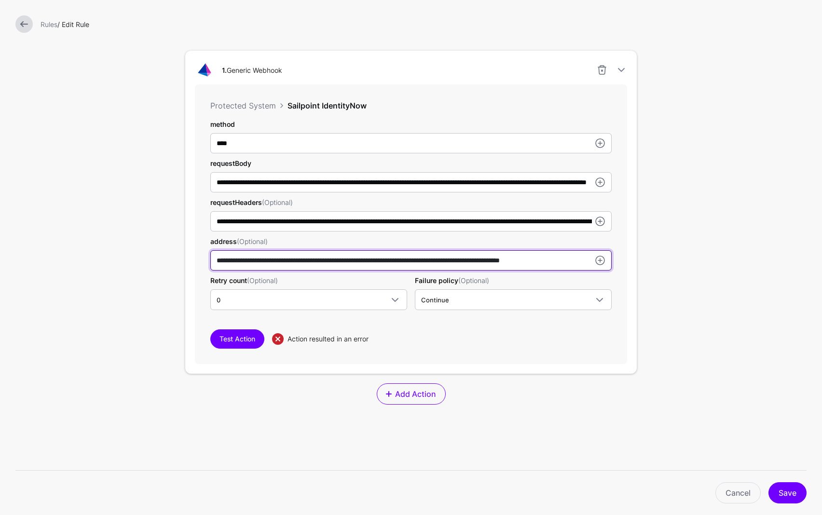
scroll to position [0, 30]
type input "**********"
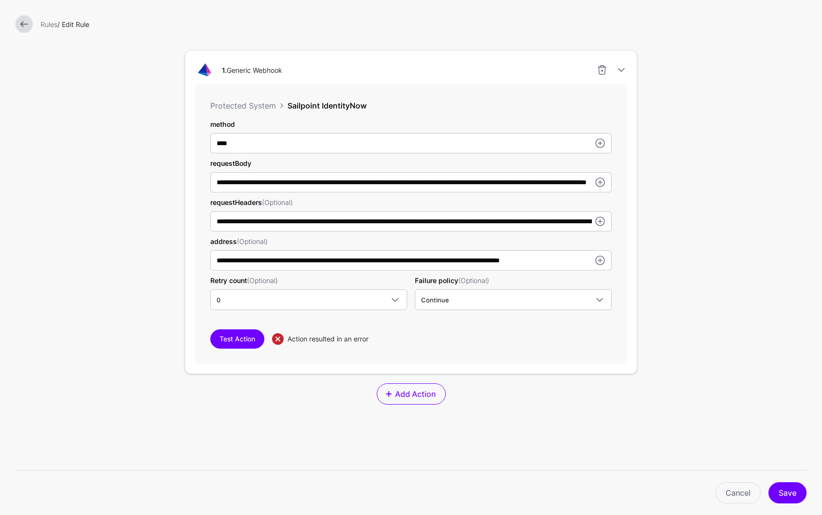
click at [128, 281] on form "**********" at bounding box center [411, 170] width 822 height 894
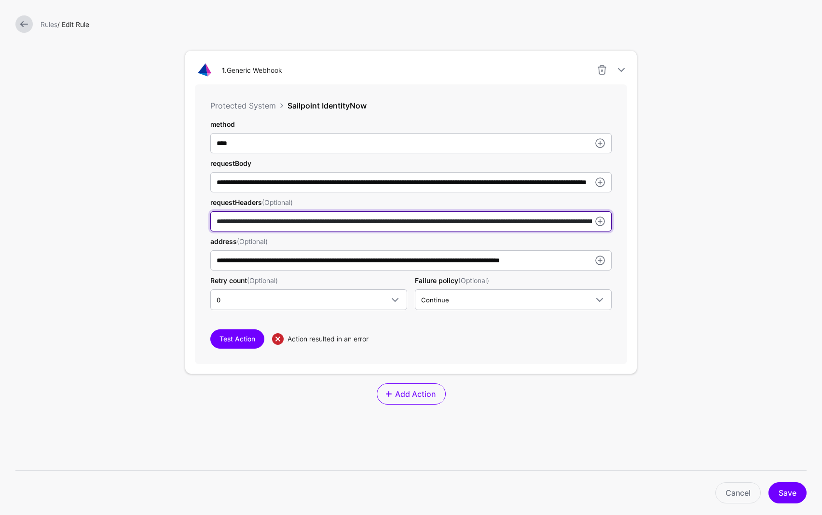
click at [252, 220] on input "**********" at bounding box center [410, 221] width 401 height 20
click at [252, 219] on input "**********" at bounding box center [410, 221] width 401 height 20
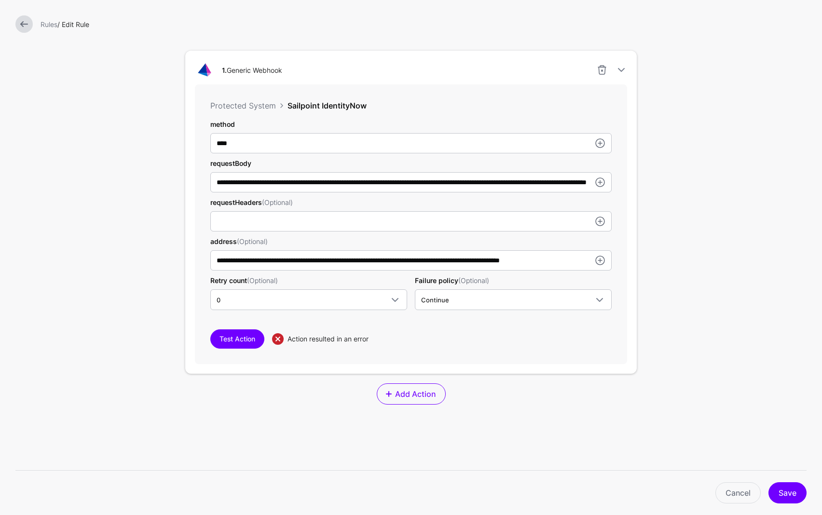
click at [130, 291] on form "**********" at bounding box center [411, 170] width 822 height 894
click at [789, 493] on button "Save" at bounding box center [787, 492] width 38 height 21
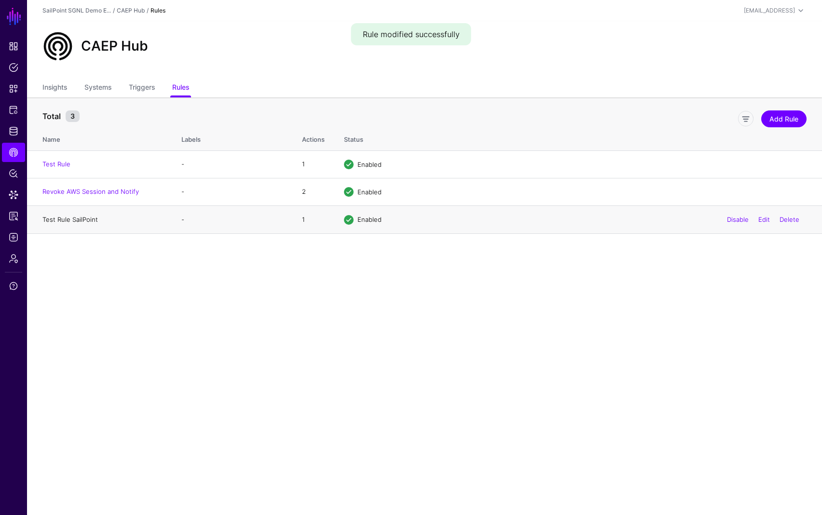
click at [82, 220] on link "Test Rule SailPoint" at bounding box center [69, 220] width 55 height 8
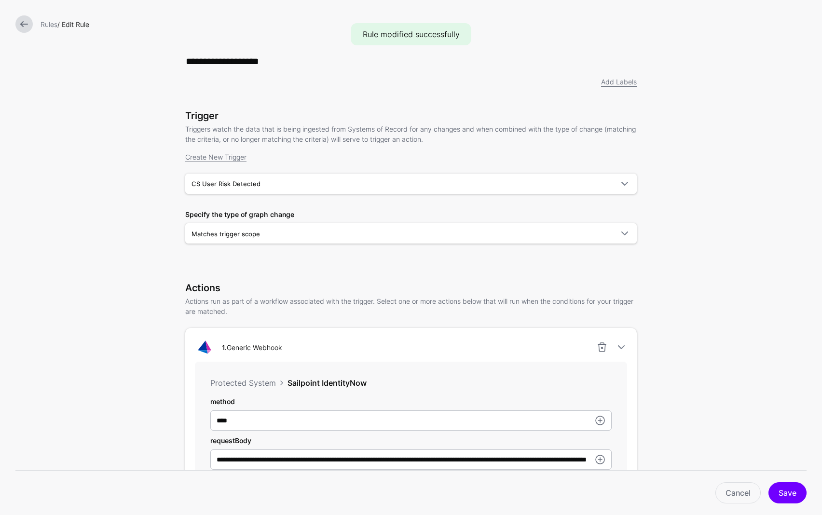
scroll to position [160, 0]
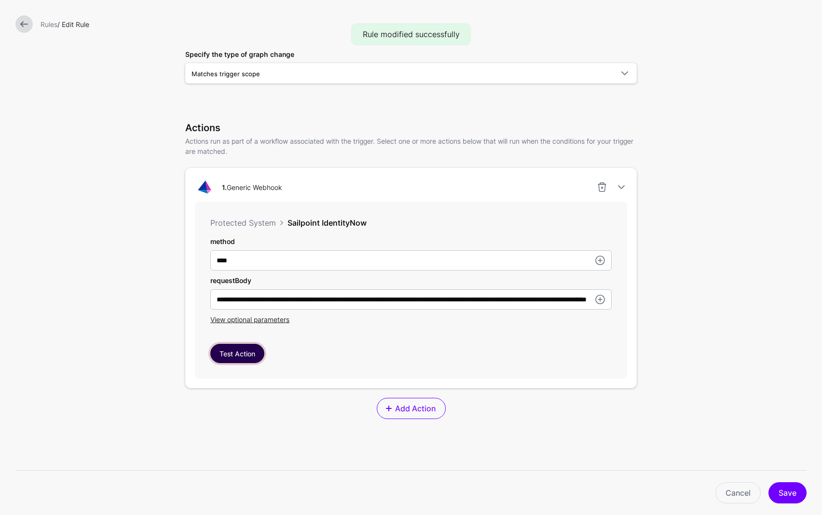
click at [235, 355] on button "Test Action" at bounding box center [237, 353] width 54 height 19
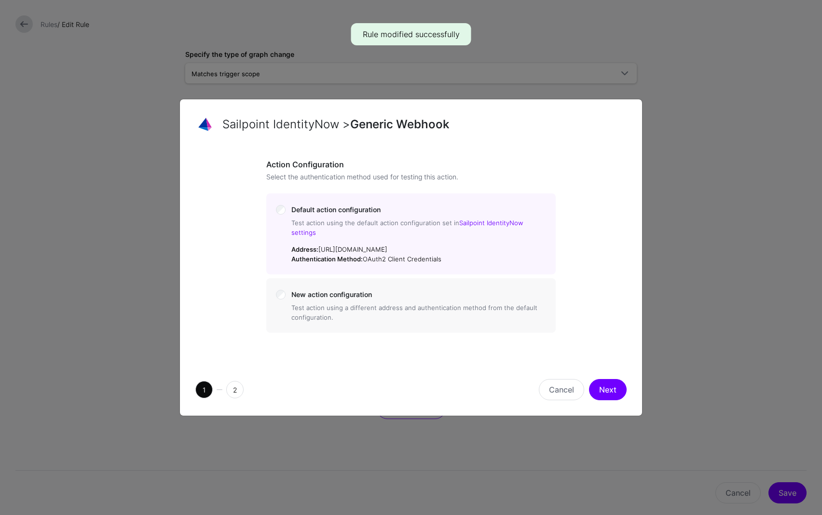
click at [608, 385] on button "Next" at bounding box center [608, 389] width 38 height 21
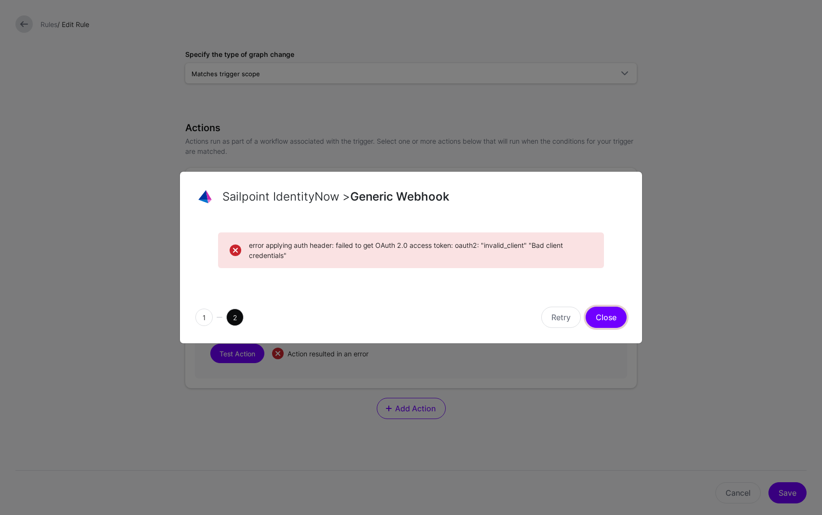
click at [589, 311] on button "Close" at bounding box center [605, 317] width 41 height 21
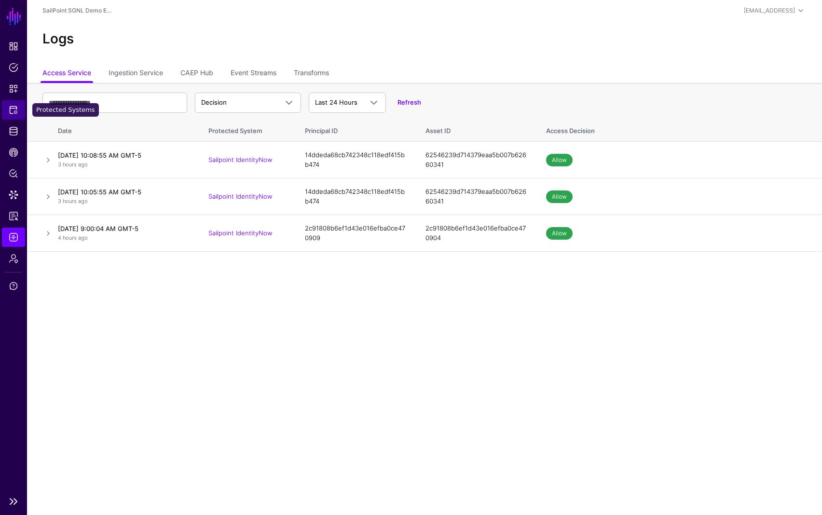
click at [14, 111] on span "Protected Systems" at bounding box center [14, 110] width 10 height 10
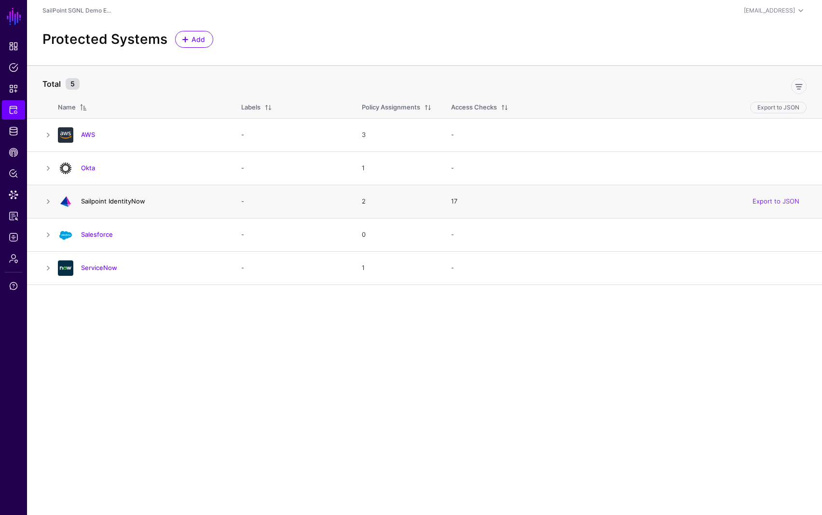
click at [119, 199] on link "Sailpoint IdentityNow" at bounding box center [113, 201] width 64 height 8
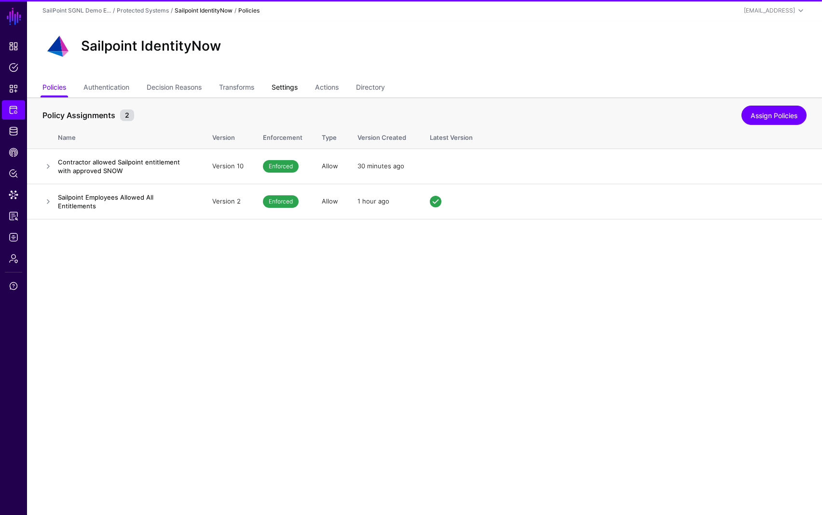
click at [291, 87] on link "Settings" at bounding box center [284, 88] width 26 height 18
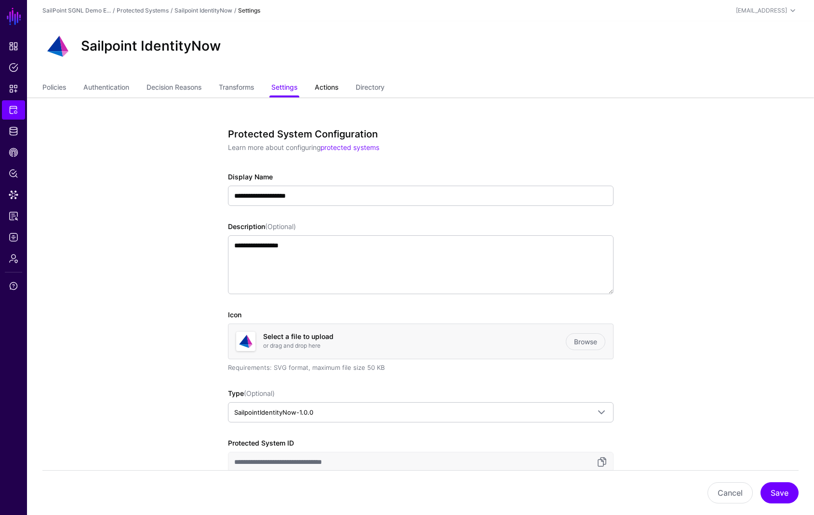
click at [326, 87] on link "Actions" at bounding box center [327, 88] width 24 height 18
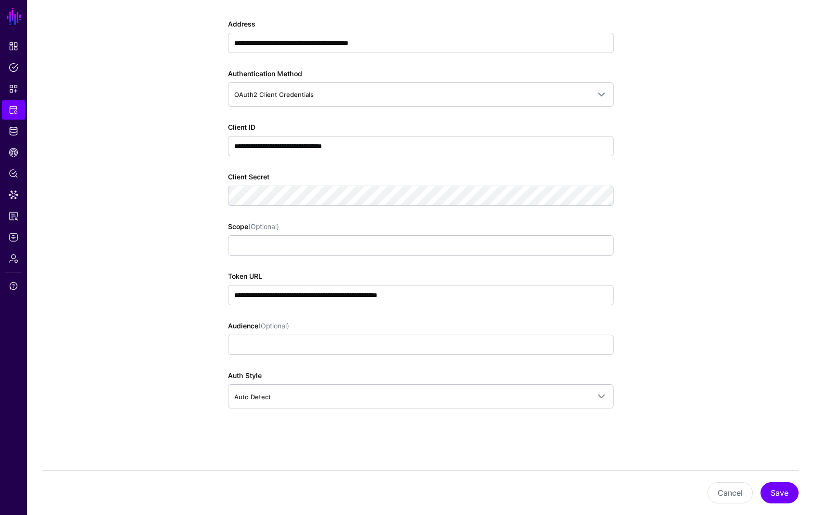
scroll to position [163, 0]
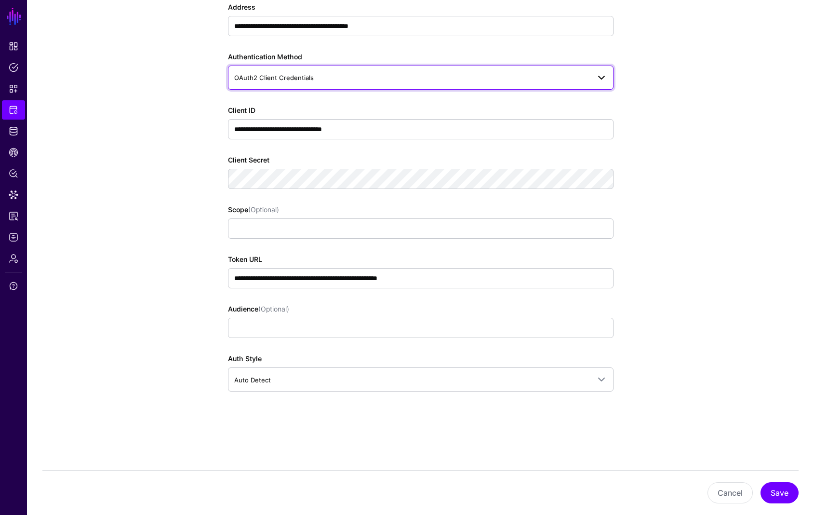
click at [322, 79] on span "OAuth2 Client Credentials" at bounding box center [412, 77] width 356 height 11
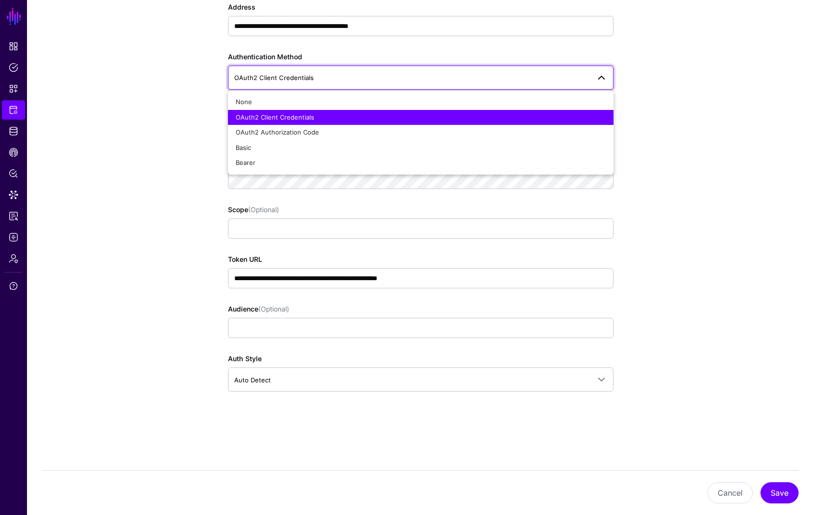
click at [321, 79] on span "OAuth2 Client Credentials" at bounding box center [412, 77] width 356 height 11
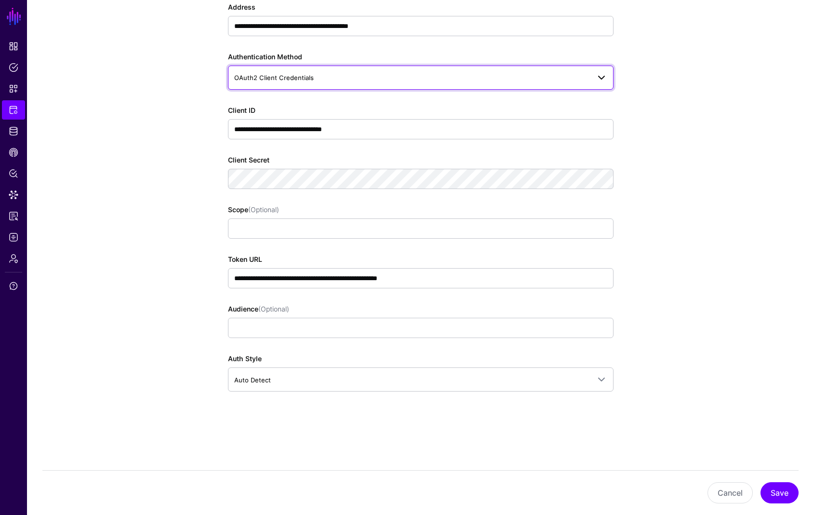
click at [307, 77] on span "OAuth2 Client Credentials" at bounding box center [274, 78] width 80 height 8
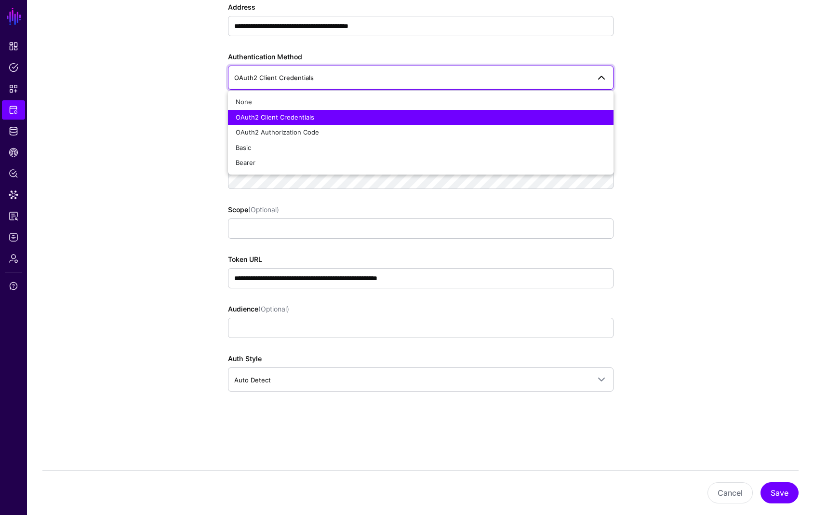
click at [308, 77] on span "OAuth2 Client Credentials" at bounding box center [274, 78] width 80 height 8
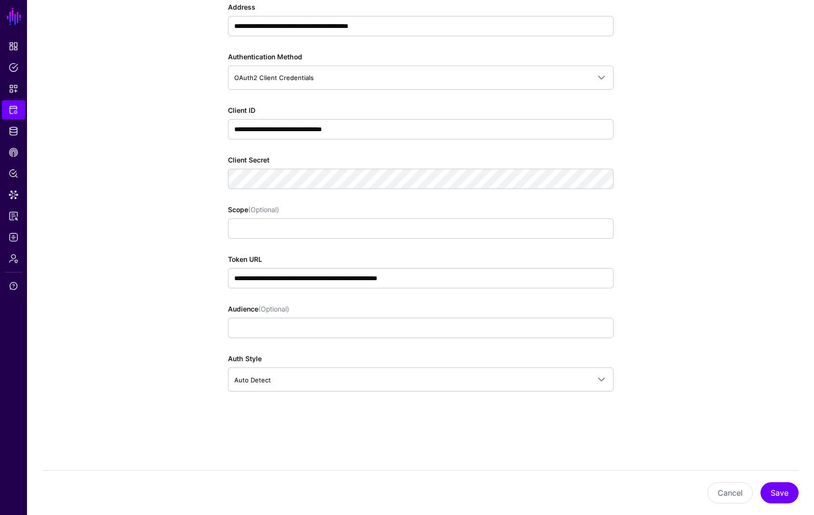
click at [685, 305] on app-integrations-item-actions "**********" at bounding box center [420, 225] width 787 height 580
click at [775, 492] on button "Save" at bounding box center [780, 492] width 38 height 21
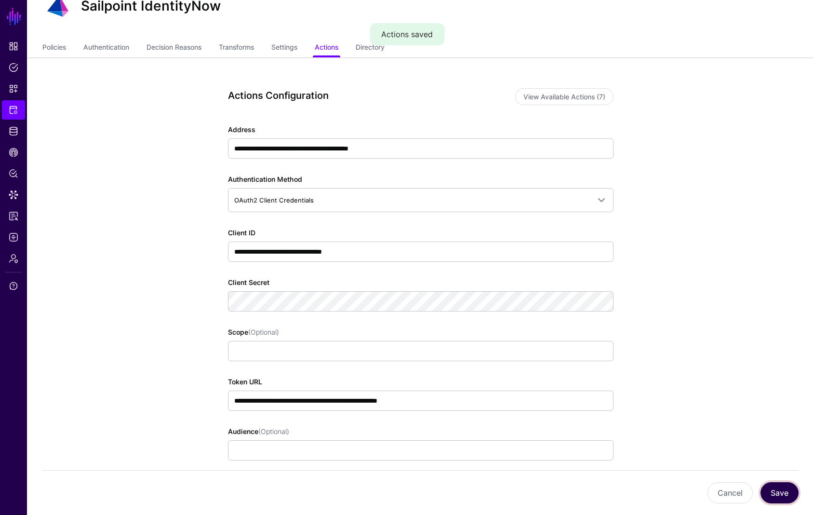
scroll to position [38, 0]
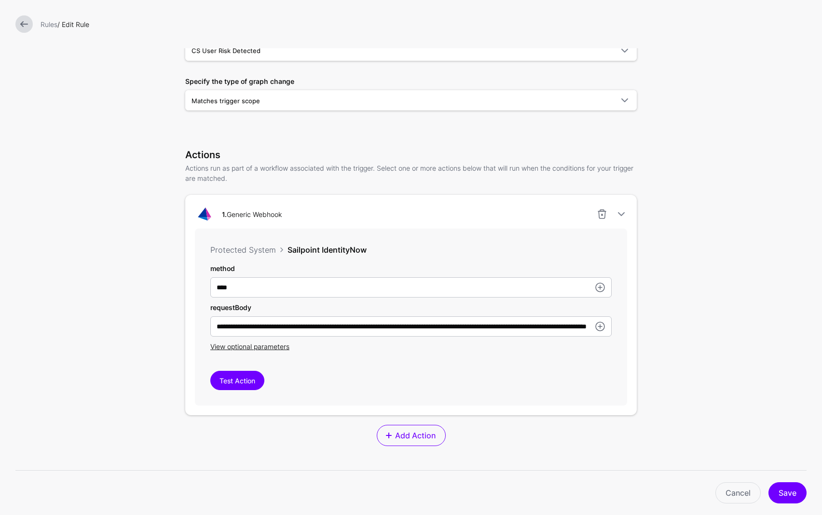
scroll to position [156, 0]
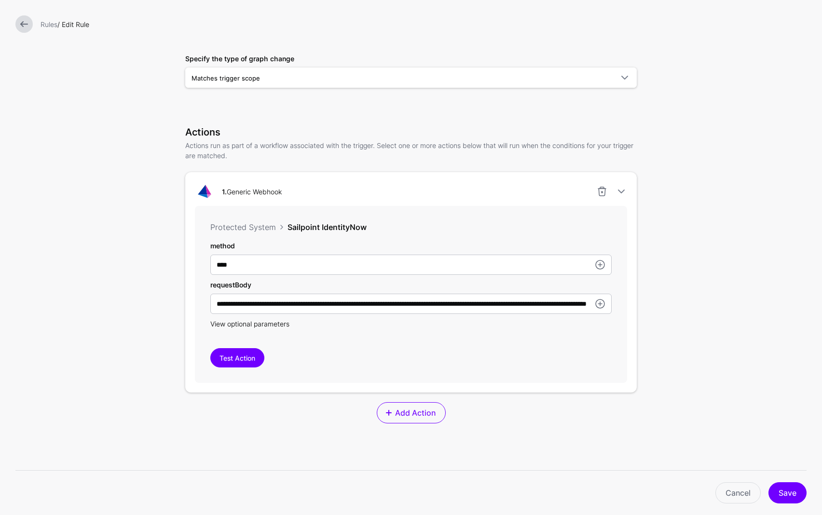
click at [249, 326] on span "View optional parameters" at bounding box center [249, 324] width 79 height 8
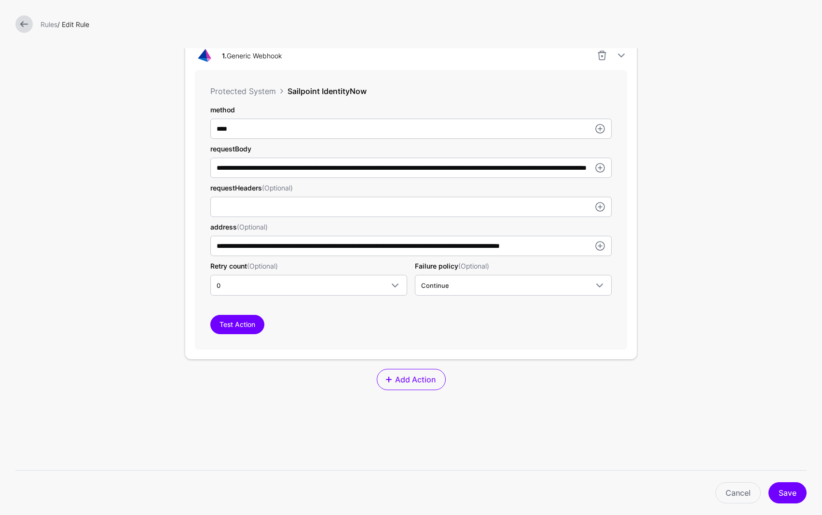
scroll to position [295, 0]
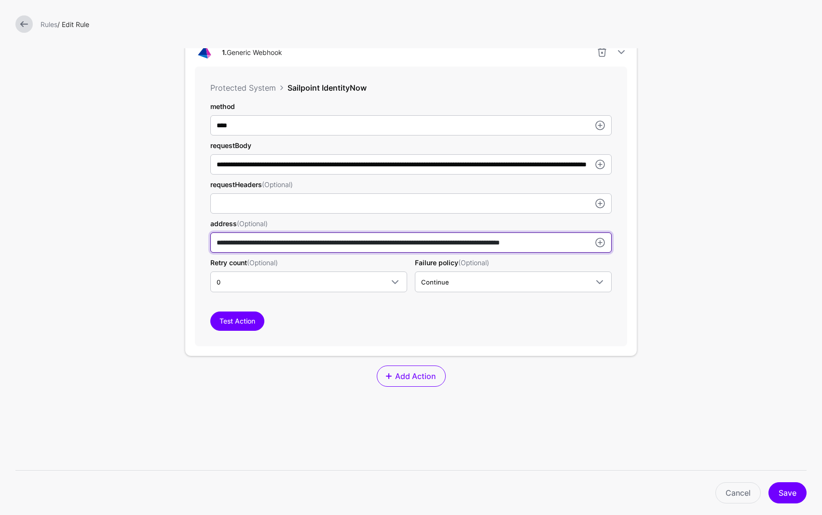
click at [435, 242] on input "**********" at bounding box center [410, 242] width 401 height 20
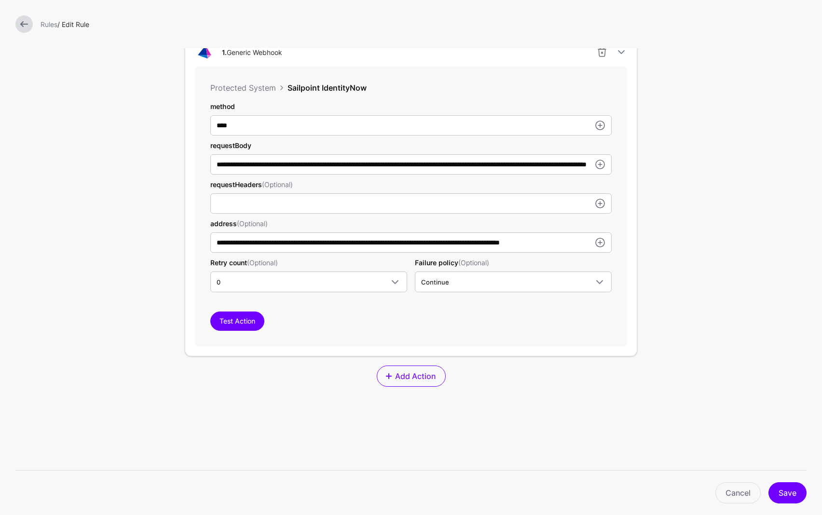
click at [500, 327] on div "Test Action" at bounding box center [410, 321] width 401 height 19
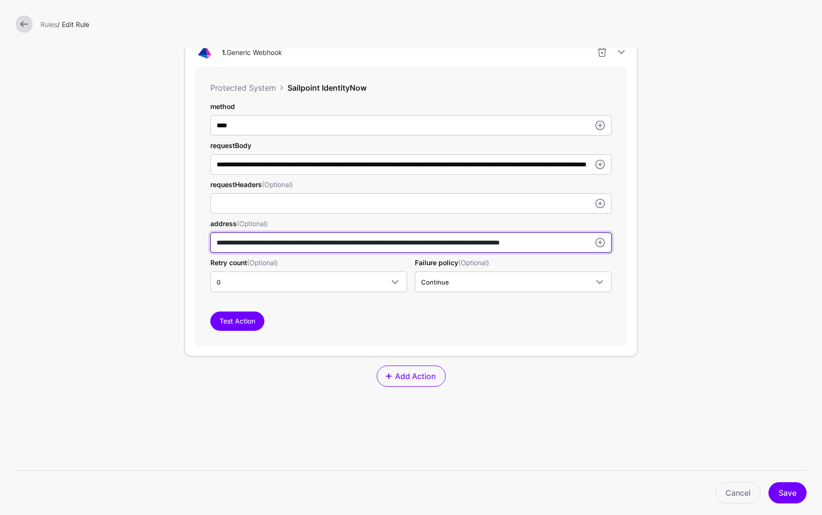
click at [516, 245] on input "**********" at bounding box center [410, 242] width 401 height 20
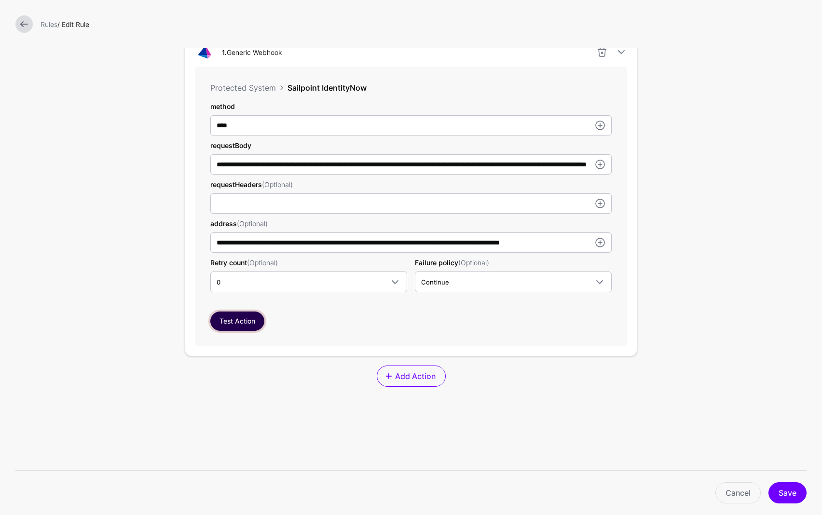
scroll to position [0, 0]
click at [243, 325] on button "Test Action" at bounding box center [237, 321] width 54 height 19
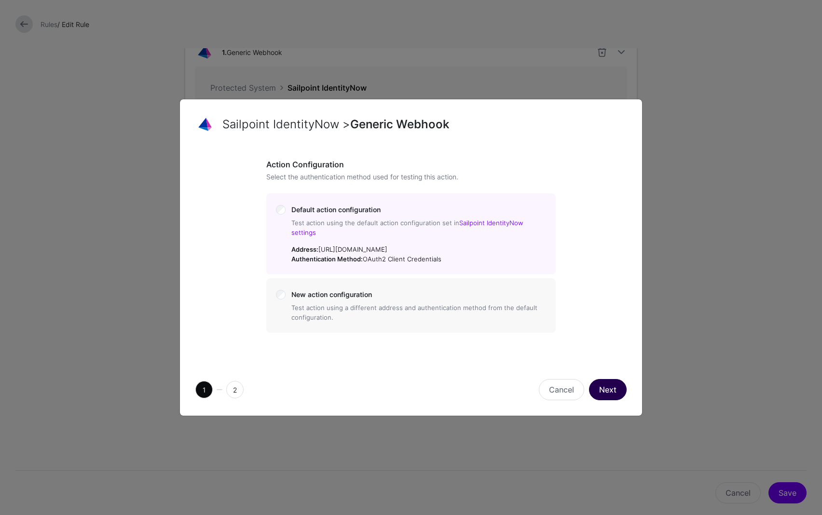
click at [614, 386] on button "Next" at bounding box center [608, 389] width 38 height 21
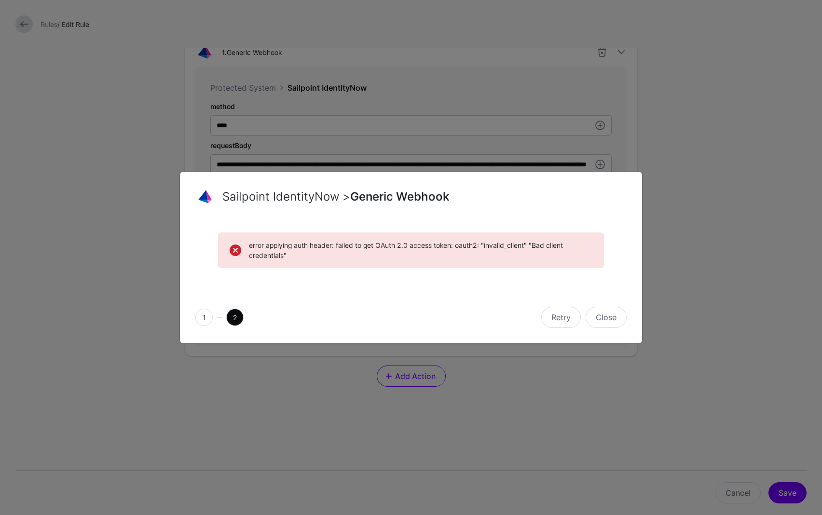
drag, startPoint x: 532, startPoint y: 244, endPoint x: 572, endPoint y: 251, distance: 40.6
click at [572, 251] on span "error applying auth header: failed to get OAuth 2.0 access token: oauth2: "inva…" at bounding box center [420, 250] width 343 height 20
click at [491, 287] on div "error applying auth header: failed to get OAuth 2.0 access token: oauth2: "inva…" at bounding box center [411, 256] width 462 height 70
click at [614, 317] on button "Close" at bounding box center [605, 317] width 41 height 21
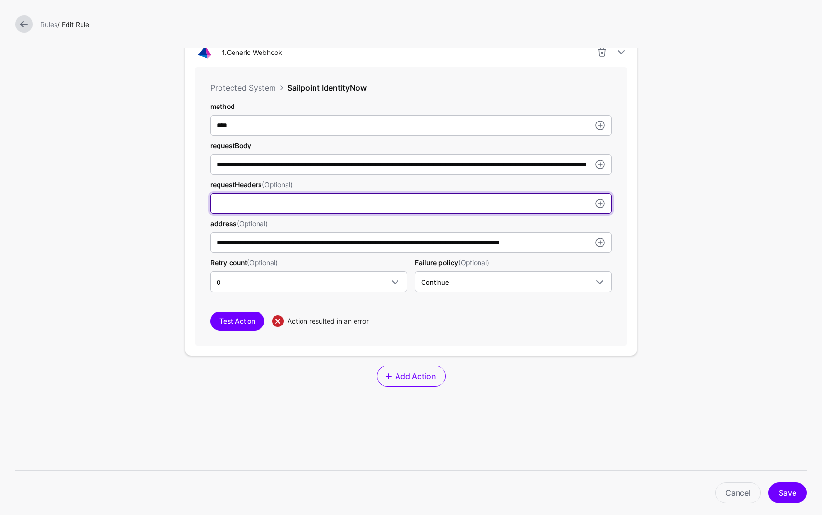
click at [255, 208] on input "method" at bounding box center [410, 203] width 401 height 20
type input "**********"
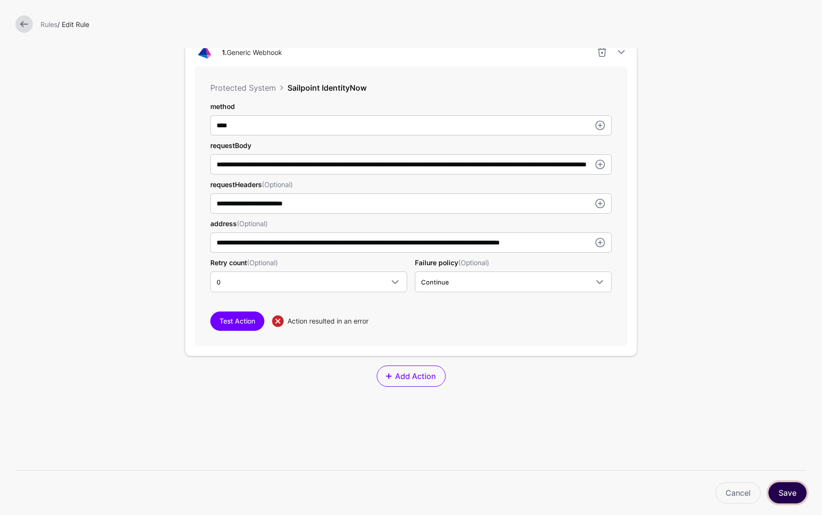
click at [785, 494] on button "Save" at bounding box center [787, 492] width 38 height 21
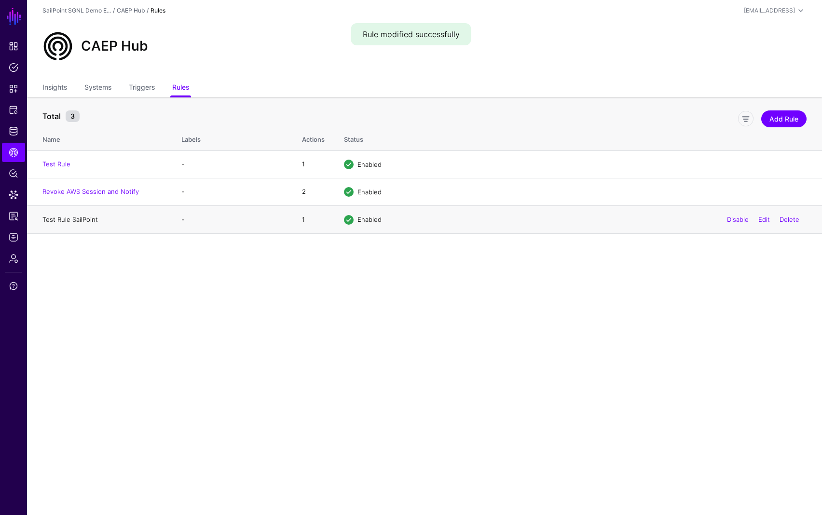
click at [75, 219] on link "Test Rule SailPoint" at bounding box center [69, 220] width 55 height 8
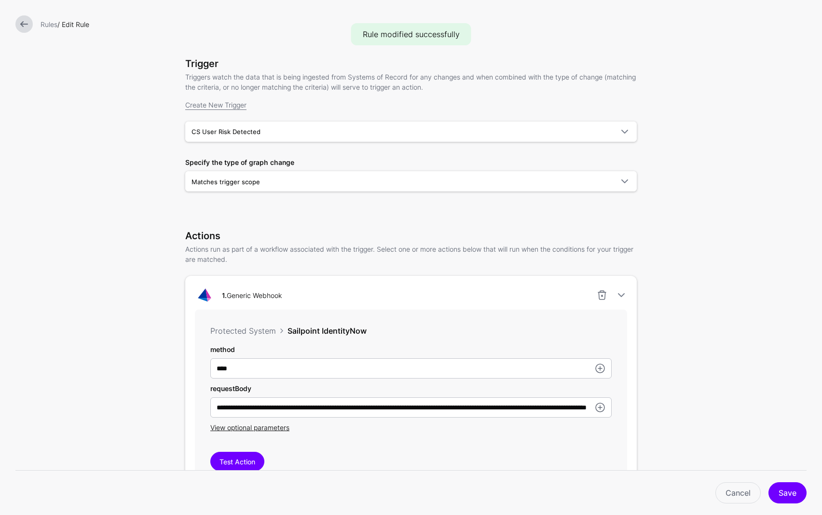
scroll to position [54, 0]
click at [218, 430] on span "View optional parameters" at bounding box center [249, 426] width 79 height 8
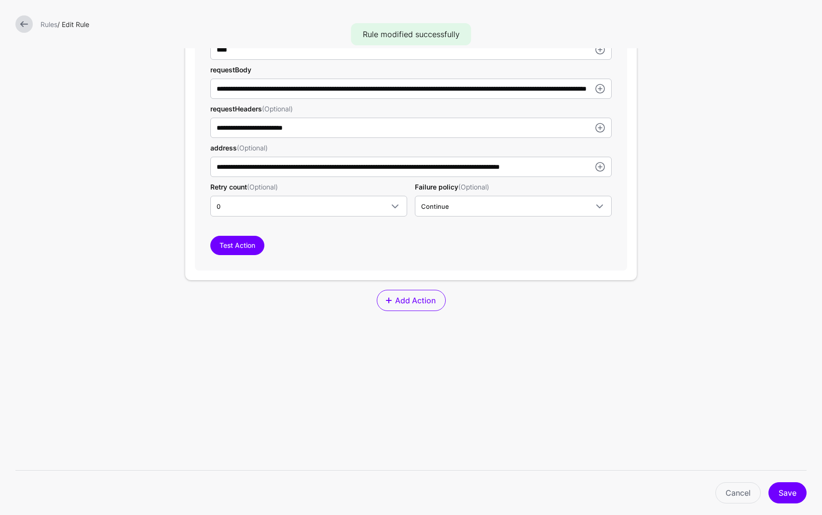
scroll to position [380, 0]
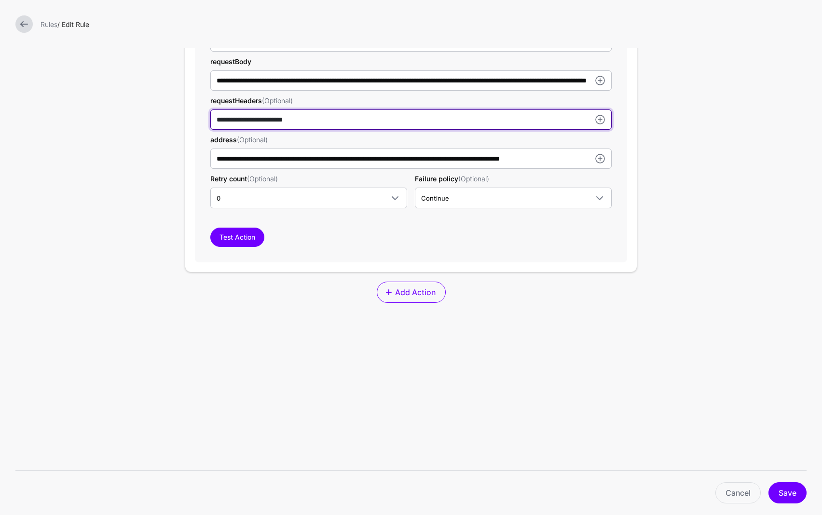
click at [287, 120] on input "**********" at bounding box center [410, 119] width 401 height 20
paste input "**********"
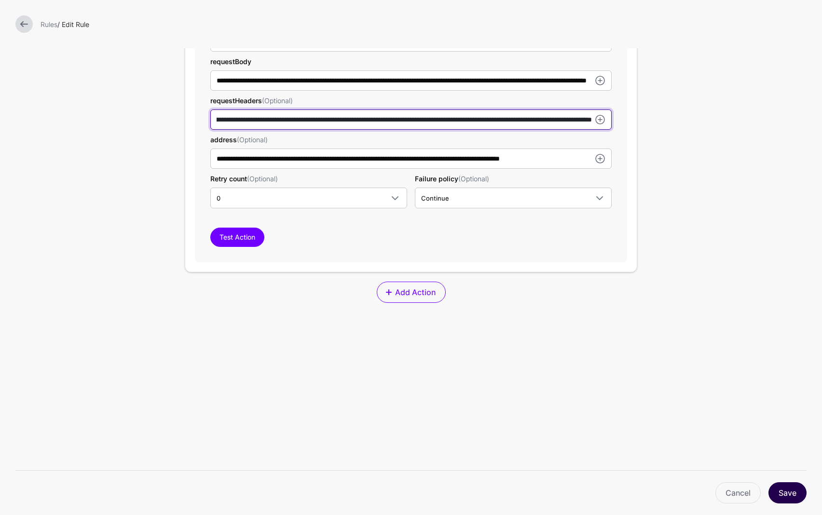
scroll to position [0, 0]
type input "**********"
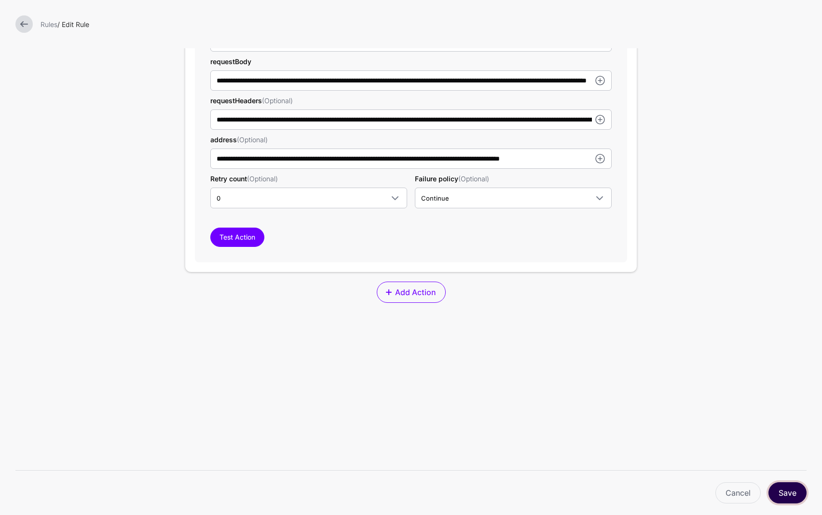
click at [796, 497] on button "Save" at bounding box center [787, 492] width 38 height 21
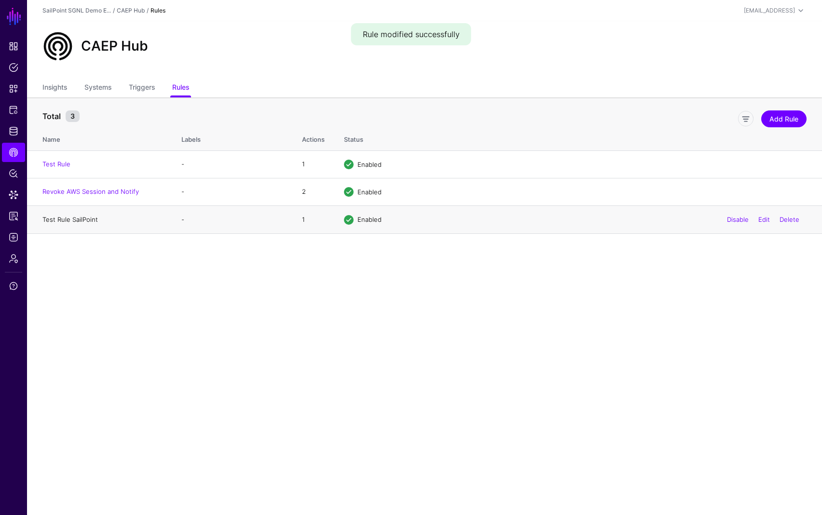
click at [81, 220] on link "Test Rule SailPoint" at bounding box center [69, 220] width 55 height 8
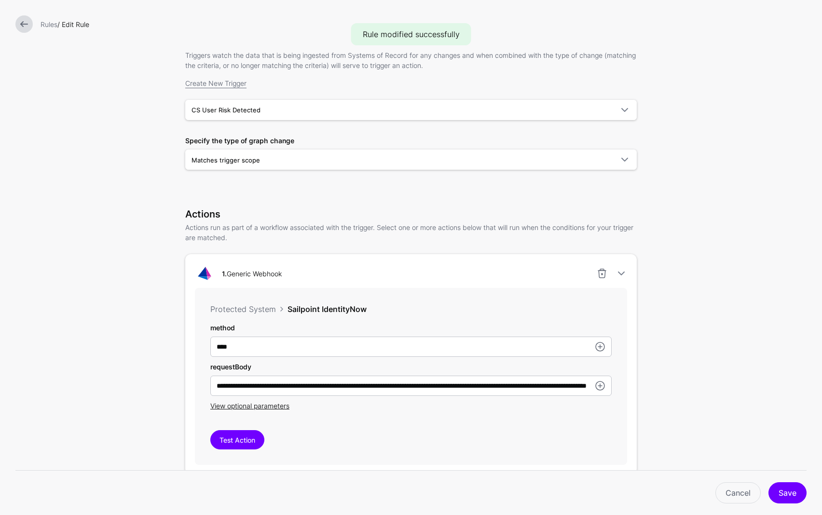
scroll to position [162, 0]
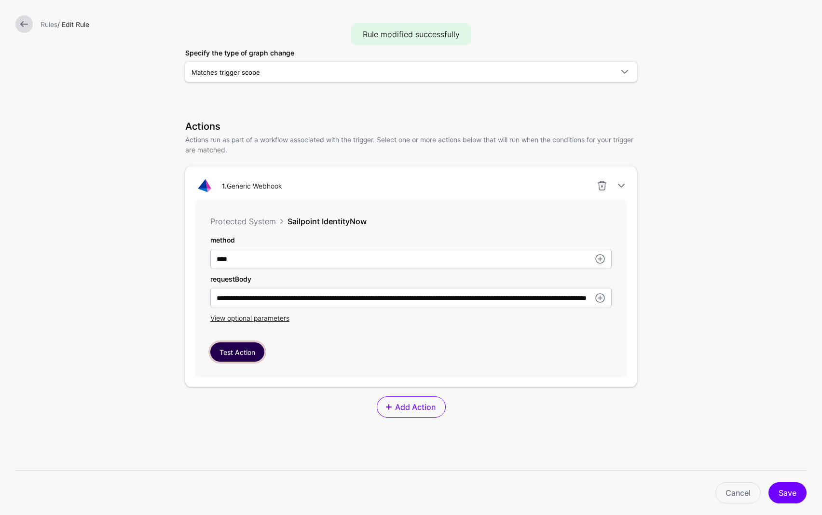
click at [228, 350] on button "Test Action" at bounding box center [237, 351] width 54 height 19
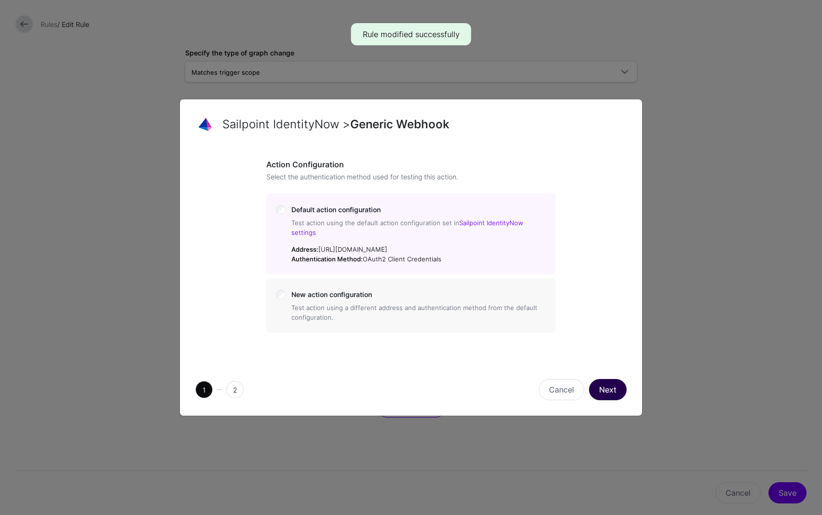
click at [596, 379] on button "Next" at bounding box center [608, 389] width 38 height 21
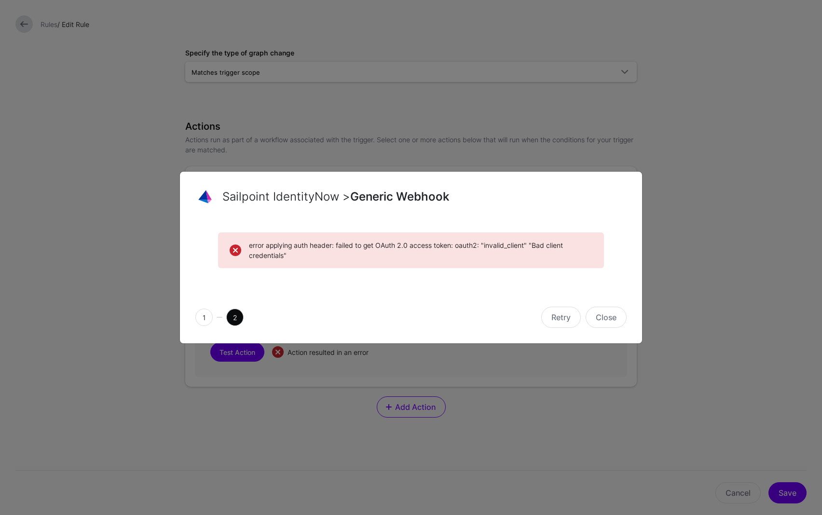
click at [537, 145] on ngb-modal-window "Sailpoint IdentityNow > Generic Webhook error applying auth header: failed to g…" at bounding box center [411, 257] width 822 height 515
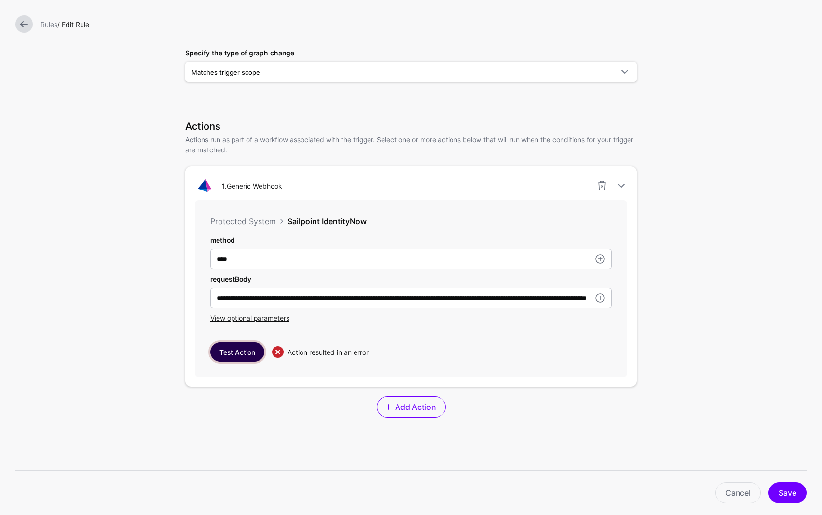
click at [235, 355] on button "Test Action" at bounding box center [237, 351] width 54 height 19
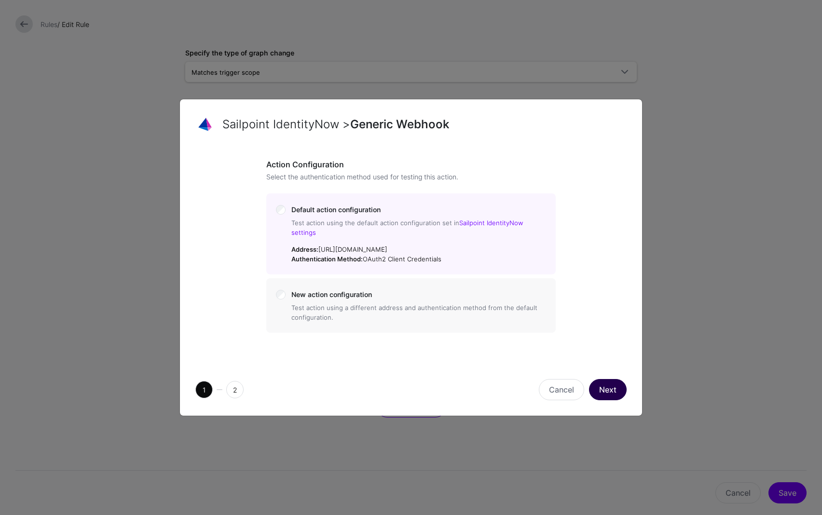
click at [604, 382] on button "Next" at bounding box center [608, 389] width 38 height 21
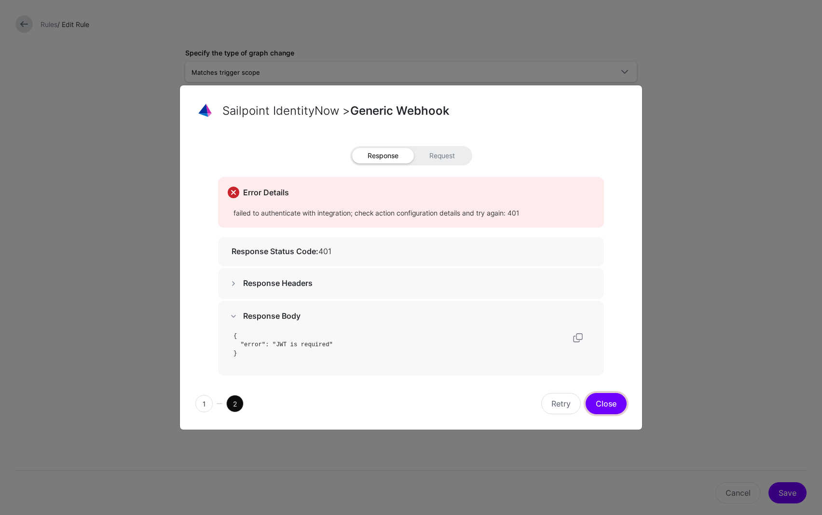
click at [621, 405] on button "Close" at bounding box center [605, 403] width 41 height 21
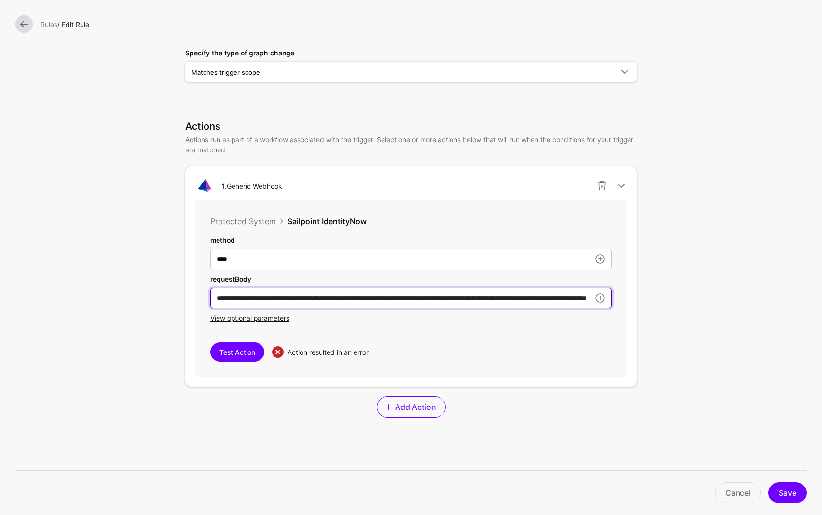
click at [404, 301] on input "**********" at bounding box center [410, 298] width 401 height 20
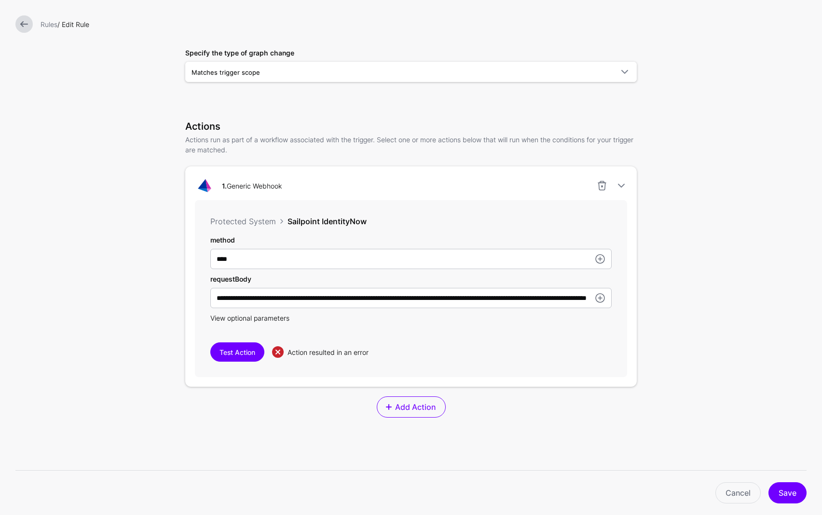
click at [252, 318] on span "View optional parameters" at bounding box center [249, 318] width 79 height 8
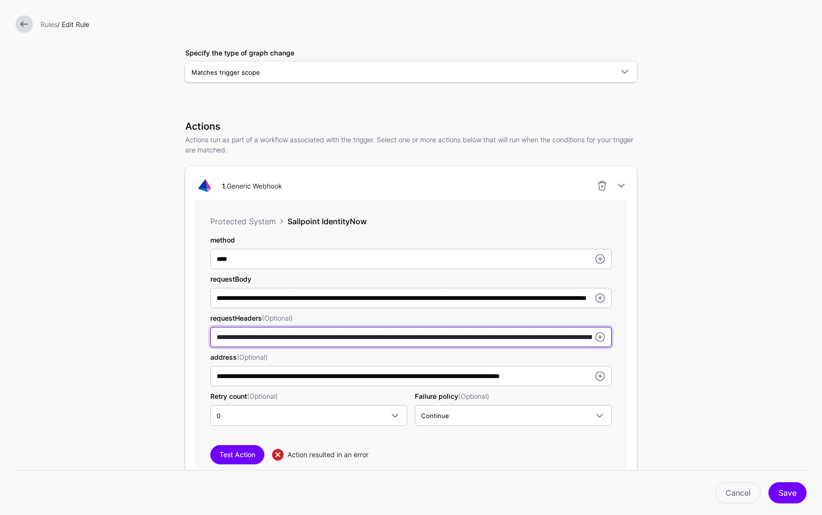
click at [252, 334] on input "**********" at bounding box center [410, 337] width 401 height 20
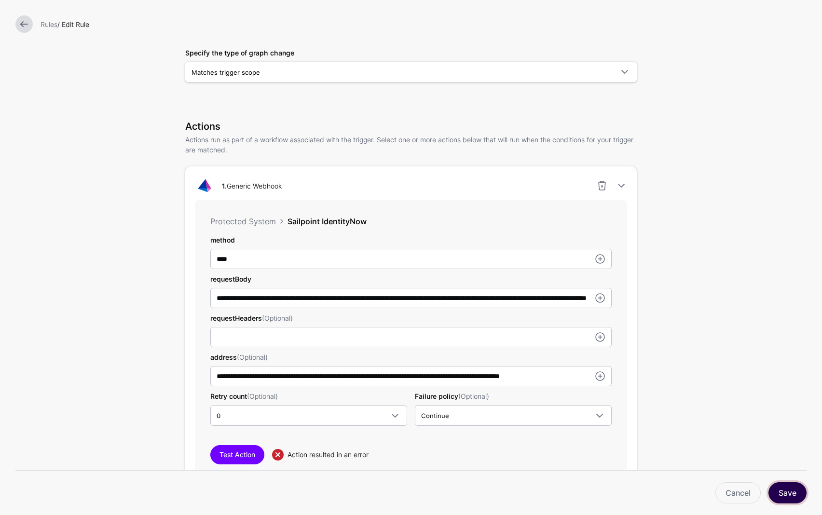
click at [776, 491] on button "Save" at bounding box center [787, 492] width 38 height 21
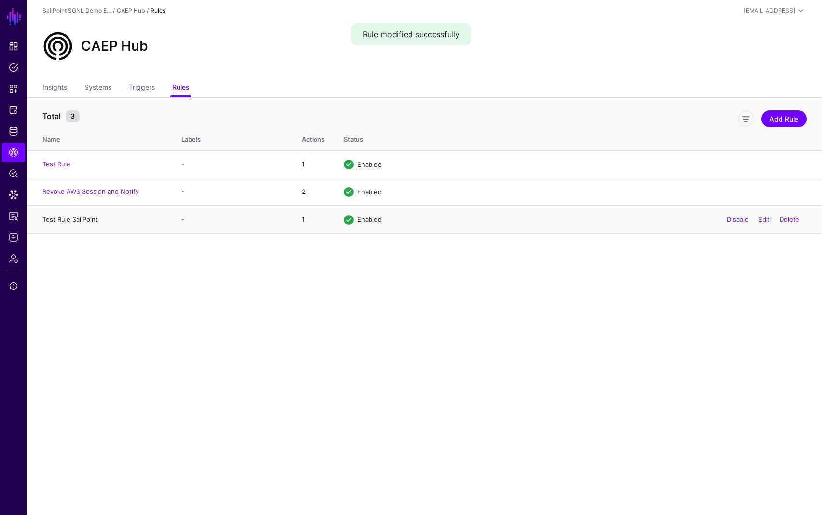
click at [61, 217] on link "Test Rule SailPoint" at bounding box center [69, 220] width 55 height 8
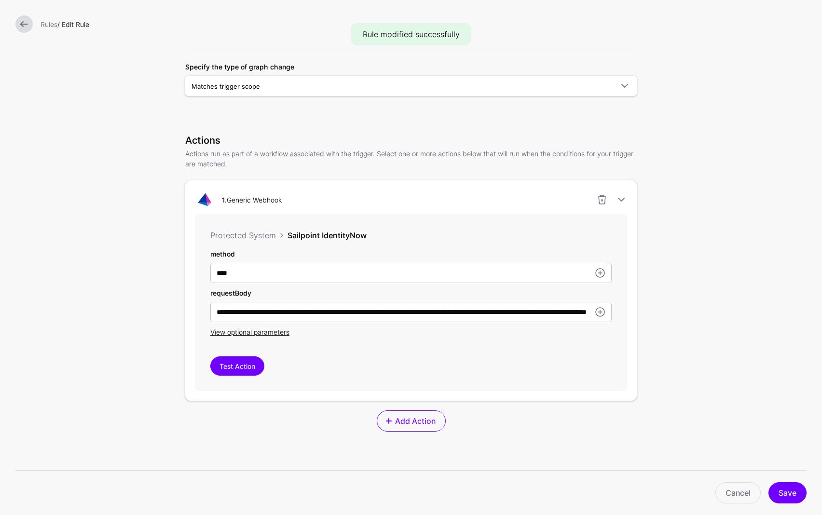
scroll to position [277, 0]
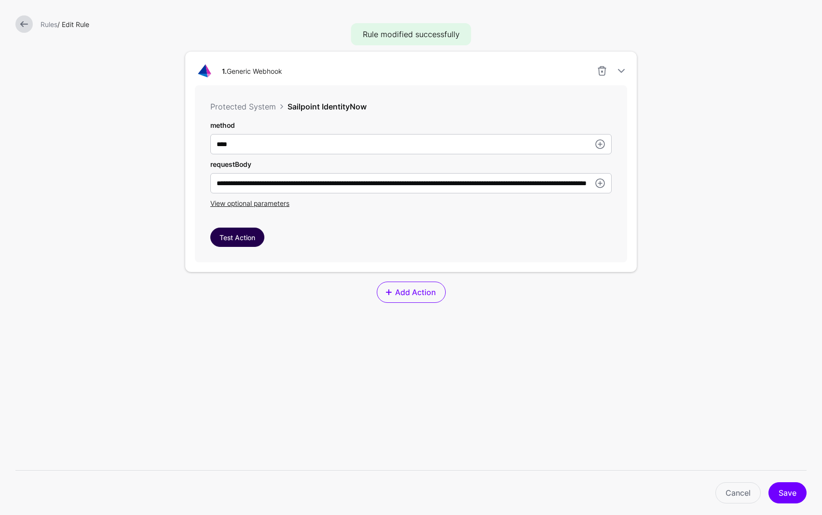
click at [245, 227] on div "**********" at bounding box center [411, 173] width 432 height 177
click at [243, 234] on button "Test Action" at bounding box center [237, 237] width 54 height 19
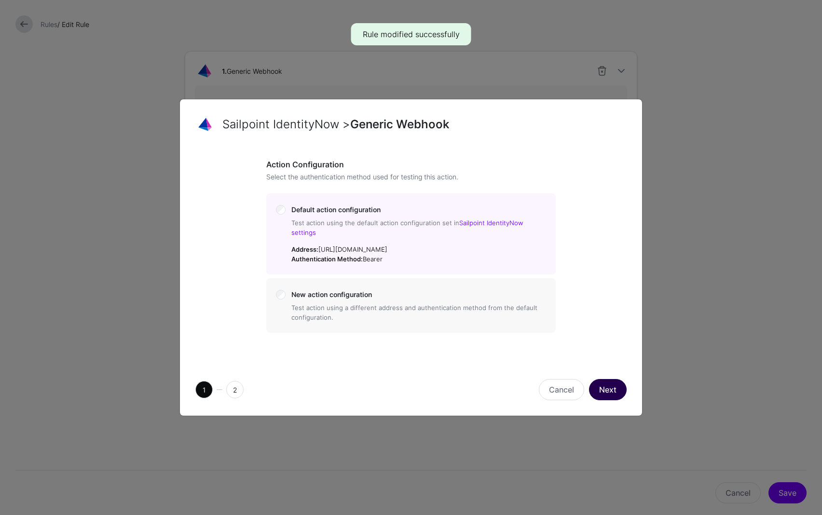
click at [614, 382] on button "Next" at bounding box center [608, 389] width 38 height 21
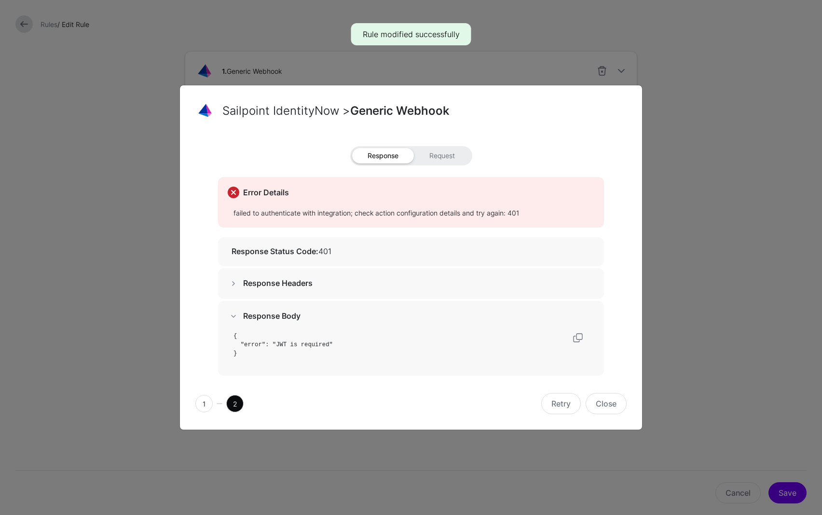
click at [233, 285] on span at bounding box center [234, 284] width 12 height 12
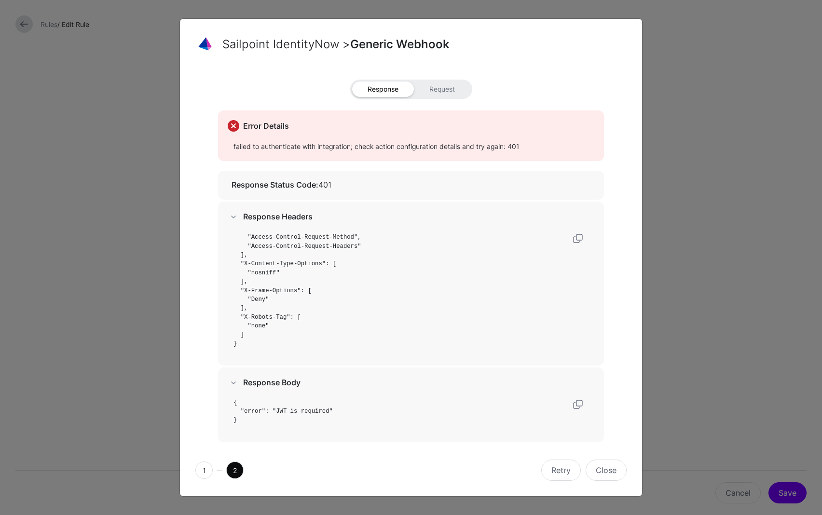
scroll to position [0, 0]
click at [229, 213] on span at bounding box center [234, 217] width 12 height 12
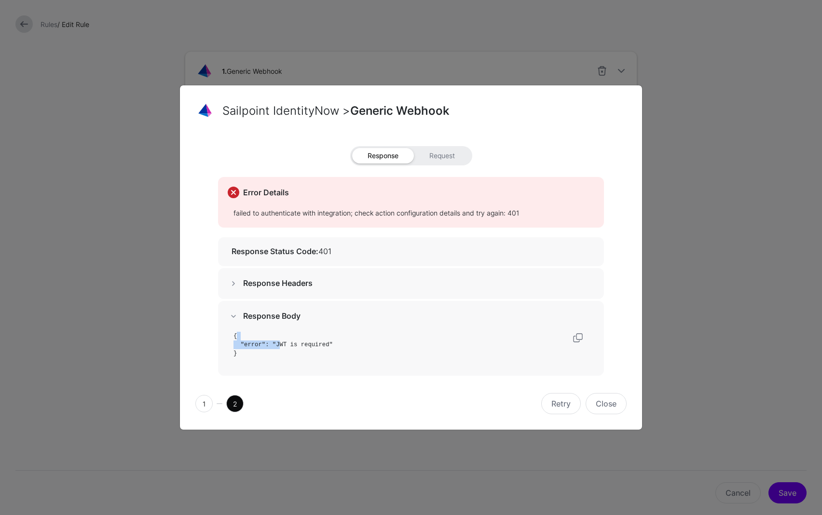
drag, startPoint x: 279, startPoint y: 344, endPoint x: 328, endPoint y: 339, distance: 50.0
click at [329, 339] on pre "{ "error": "JWT is required" }" at bounding box center [413, 345] width 361 height 27
click at [336, 339] on pre "{ "error": "JWT is required" }" at bounding box center [413, 345] width 361 height 27
click at [592, 406] on button "Close" at bounding box center [605, 403] width 41 height 21
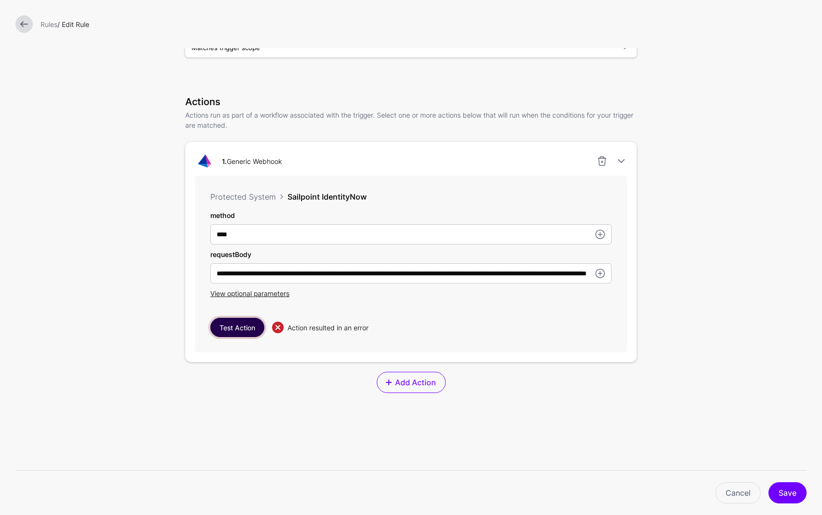
scroll to position [277, 0]
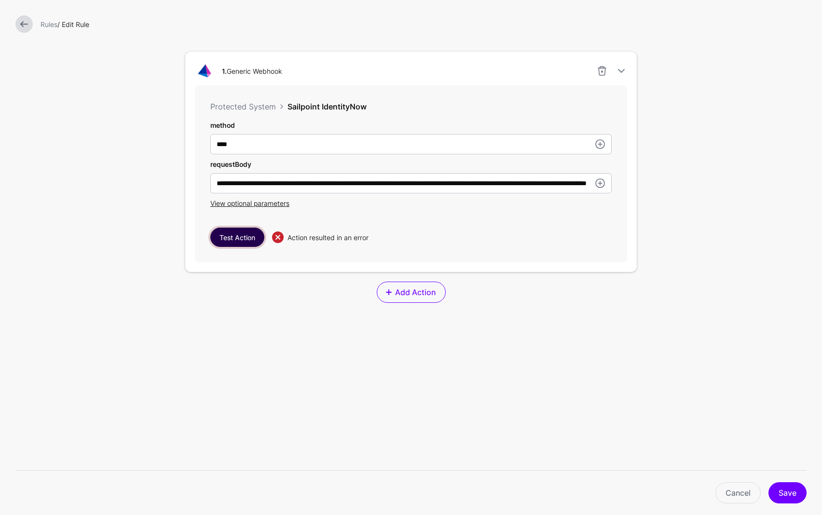
click at [242, 235] on button "Test Action" at bounding box center [237, 237] width 54 height 19
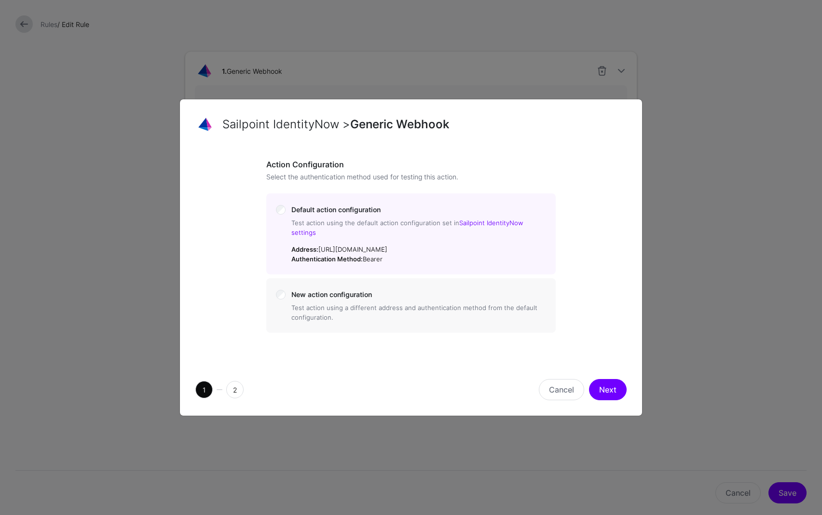
click at [613, 385] on button "Next" at bounding box center [608, 389] width 38 height 21
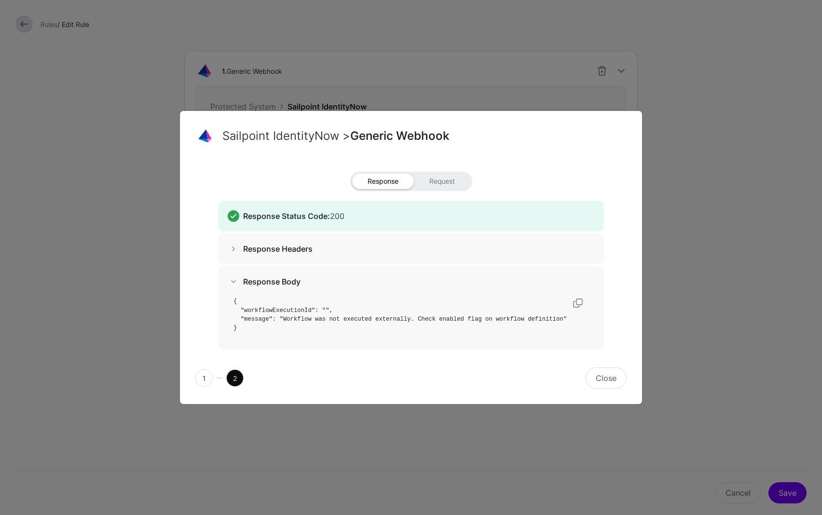
click at [233, 247] on span at bounding box center [234, 249] width 12 height 12
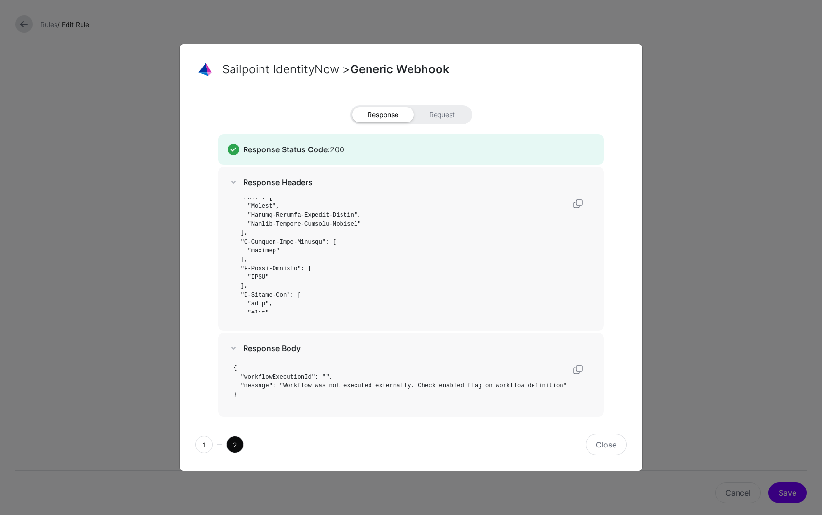
scroll to position [460, 0]
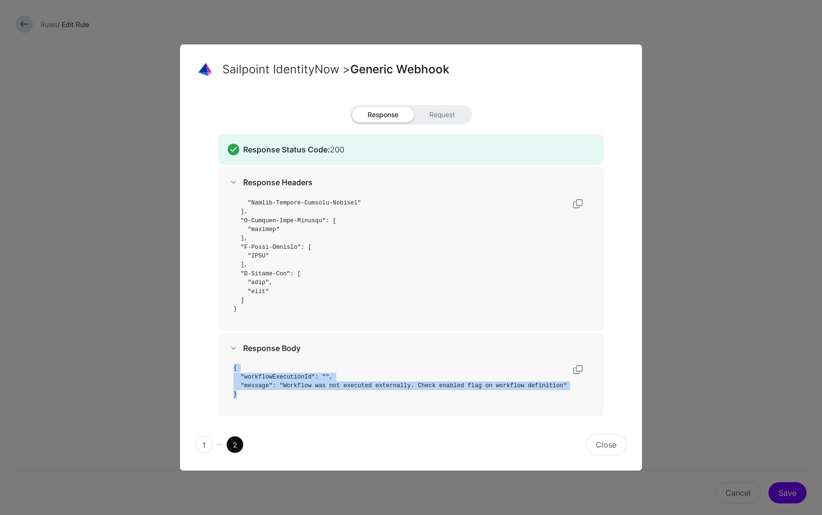
drag, startPoint x: 233, startPoint y: 365, endPoint x: 251, endPoint y: 393, distance: 32.5
click at [251, 393] on pre "{ "workflowExecutionId": "", "message": "Workflow was not executed externally. …" at bounding box center [413, 382] width 361 height 36
copy code "{ "workflowExecutionId": "", "message": "Workflow was not executed externally. …"
click at [612, 443] on button "Close" at bounding box center [605, 444] width 41 height 21
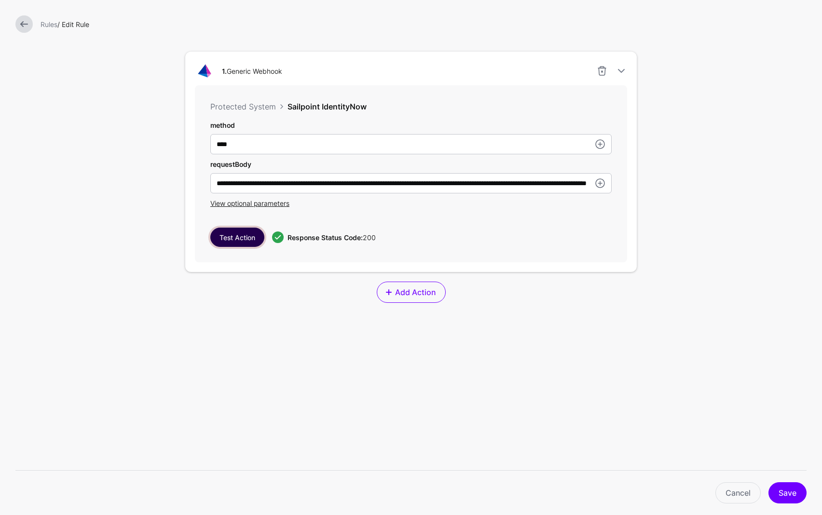
click at [239, 237] on button "Test Action" at bounding box center [237, 237] width 54 height 19
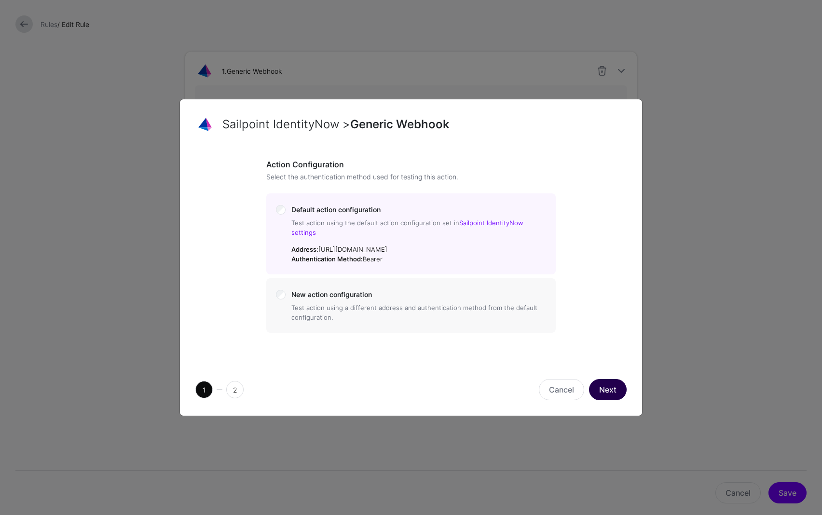
click at [606, 391] on button "Next" at bounding box center [608, 389] width 38 height 21
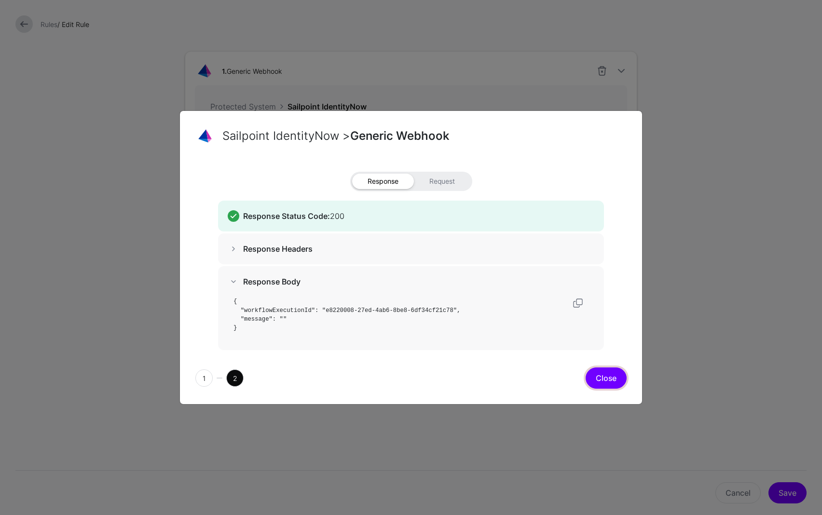
click at [608, 377] on button "Close" at bounding box center [605, 377] width 41 height 21
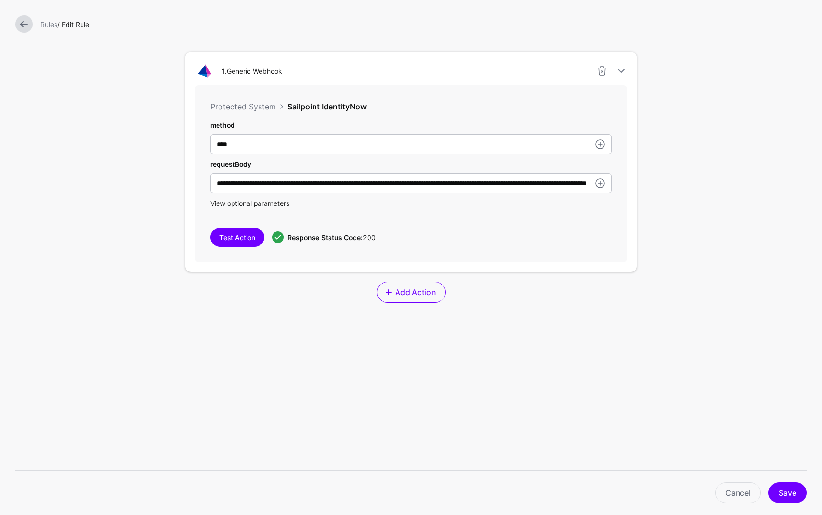
click at [246, 203] on span "View optional parameters" at bounding box center [249, 203] width 79 height 8
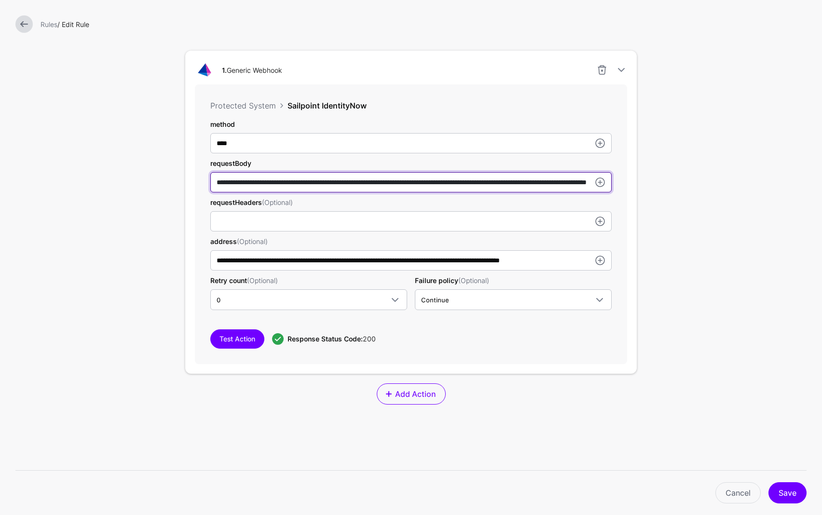
drag, startPoint x: 353, startPoint y: 183, endPoint x: 350, endPoint y: 268, distance: 84.9
click at [353, 183] on input "**********" at bounding box center [410, 182] width 401 height 20
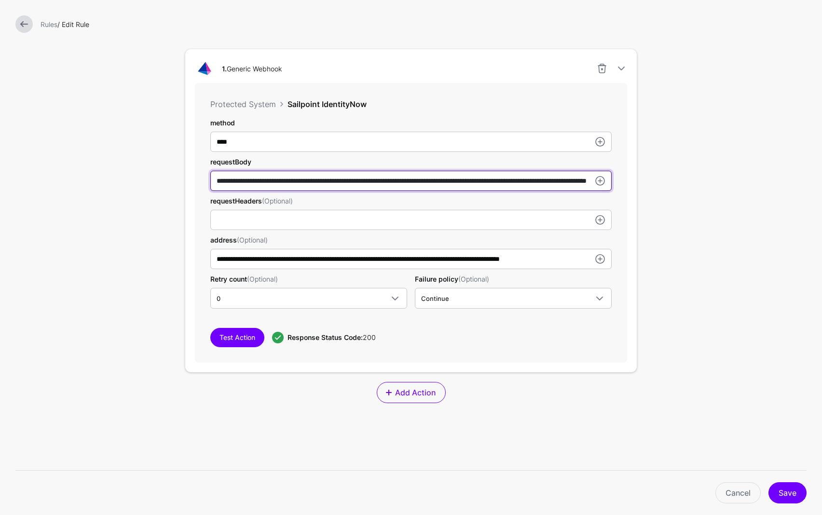
scroll to position [279, 0]
click at [538, 182] on input "**********" at bounding box center [410, 180] width 401 height 20
paste input "text"
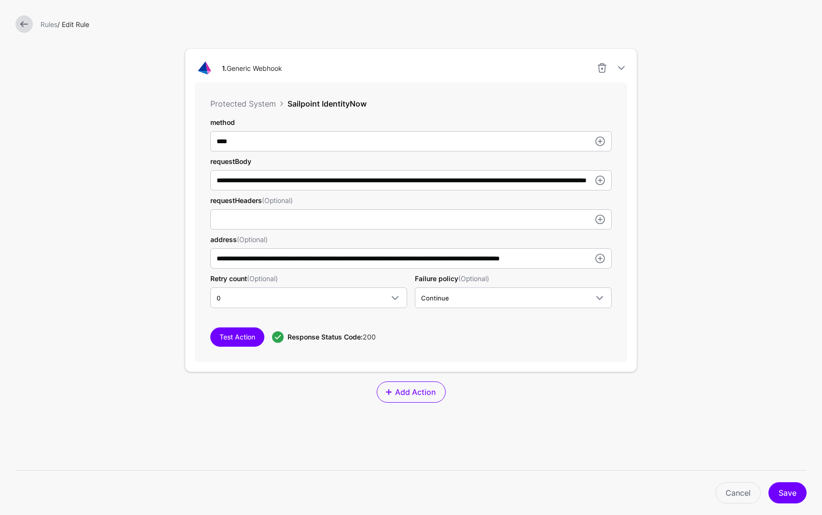
scroll to position [0, 0]
click at [693, 157] on form "**********" at bounding box center [411, 168] width 822 height 894
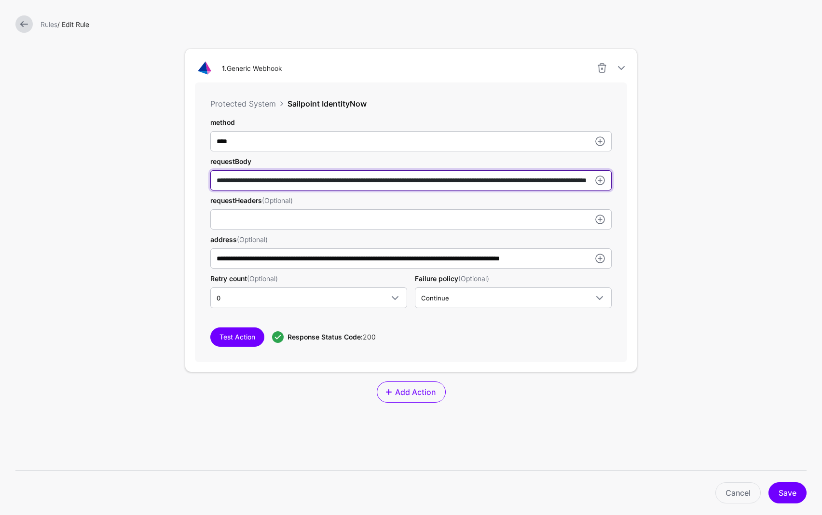
click at [429, 181] on input "**********" at bounding box center [410, 180] width 401 height 20
paste input "text"
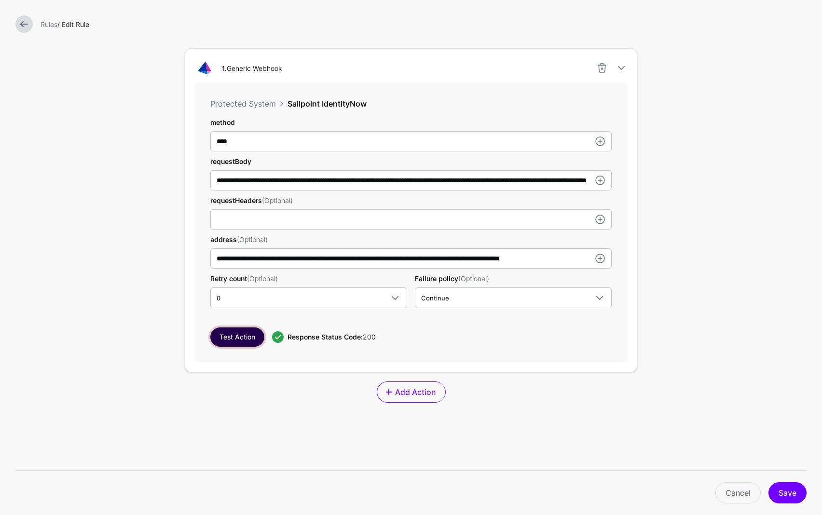
click at [240, 337] on button "Test Action" at bounding box center [237, 336] width 54 height 19
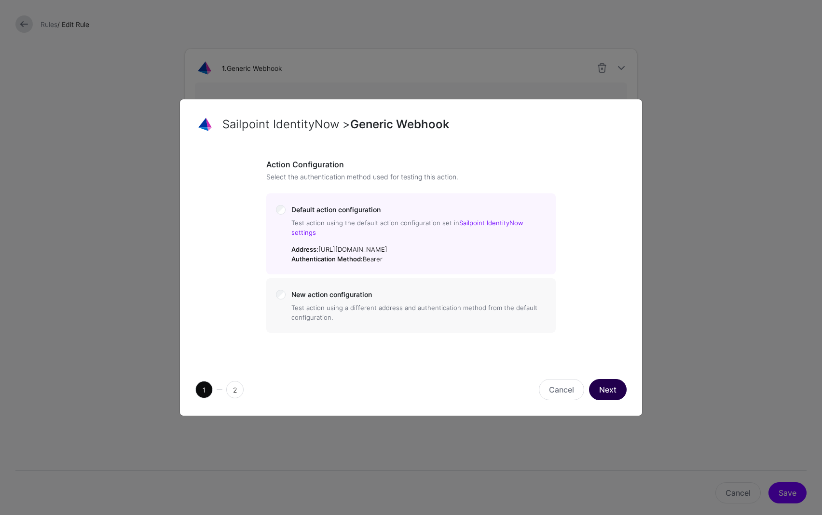
click at [598, 386] on button "Next" at bounding box center [608, 389] width 38 height 21
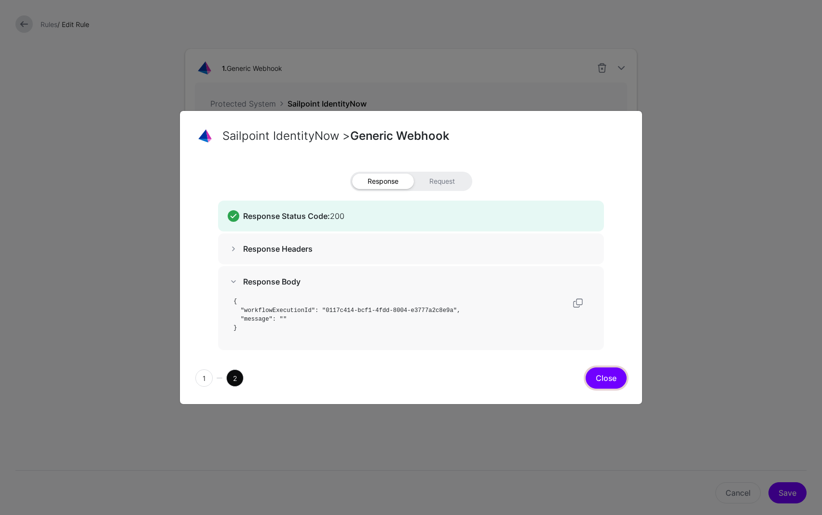
click at [601, 380] on button "Close" at bounding box center [605, 377] width 41 height 21
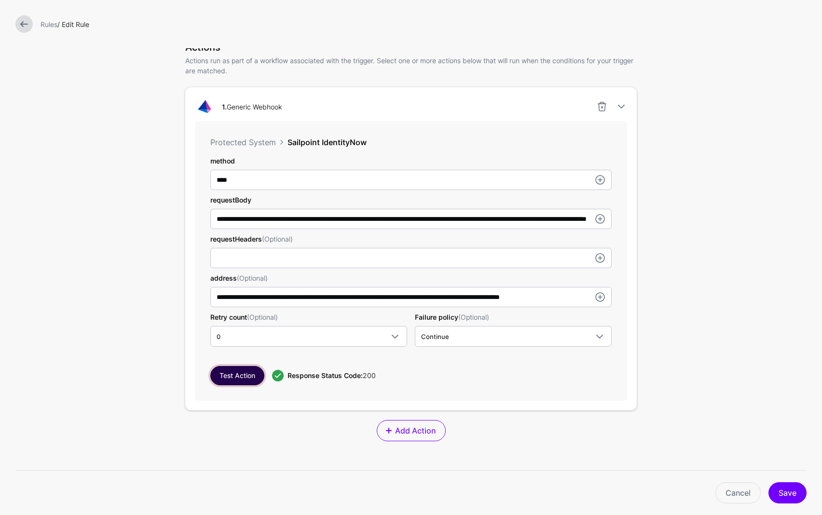
scroll to position [230, 0]
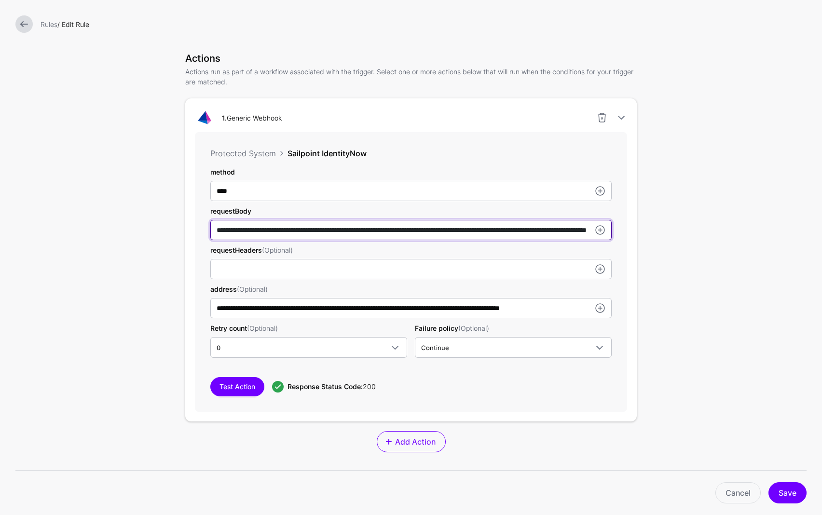
click at [433, 232] on input "**********" at bounding box center [410, 230] width 401 height 20
paste input "text"
type input "**********"
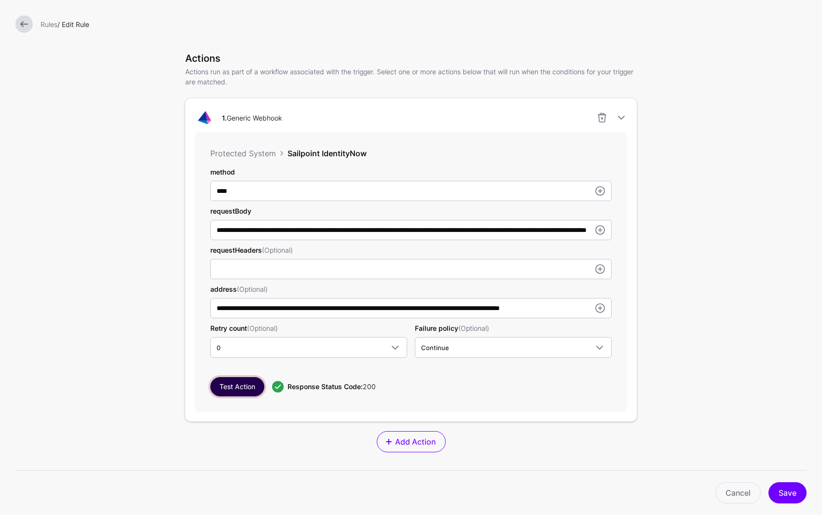
click at [251, 386] on button "Test Action" at bounding box center [237, 386] width 54 height 19
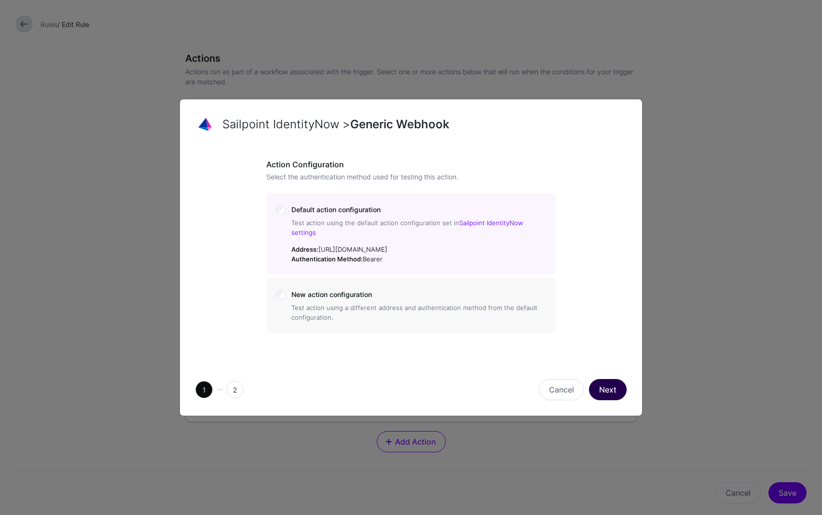
click at [608, 390] on button "Next" at bounding box center [608, 389] width 38 height 21
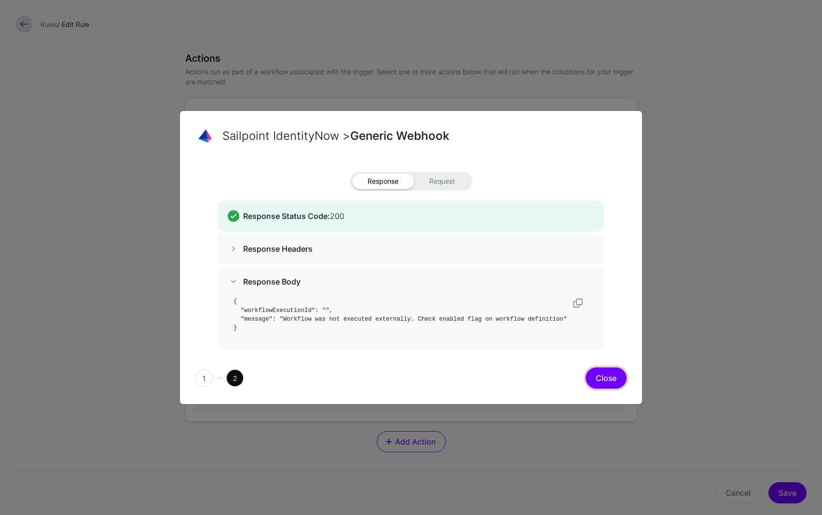
click at [598, 377] on button "Close" at bounding box center [605, 377] width 41 height 21
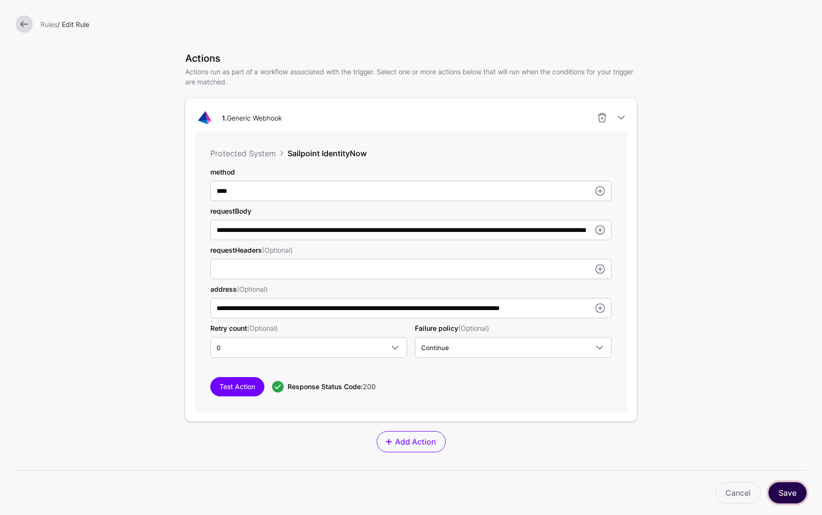
click at [786, 488] on button "Save" at bounding box center [787, 492] width 38 height 21
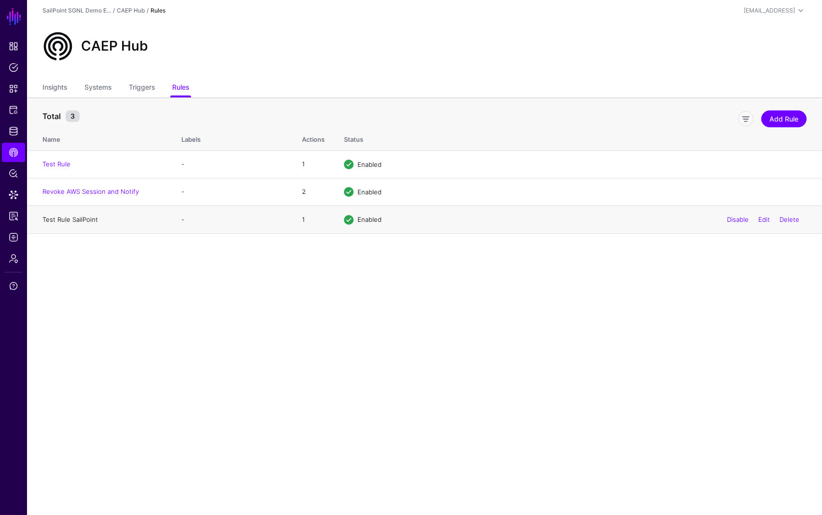
click at [59, 220] on link "Test Rule SailPoint" at bounding box center [69, 220] width 55 height 8
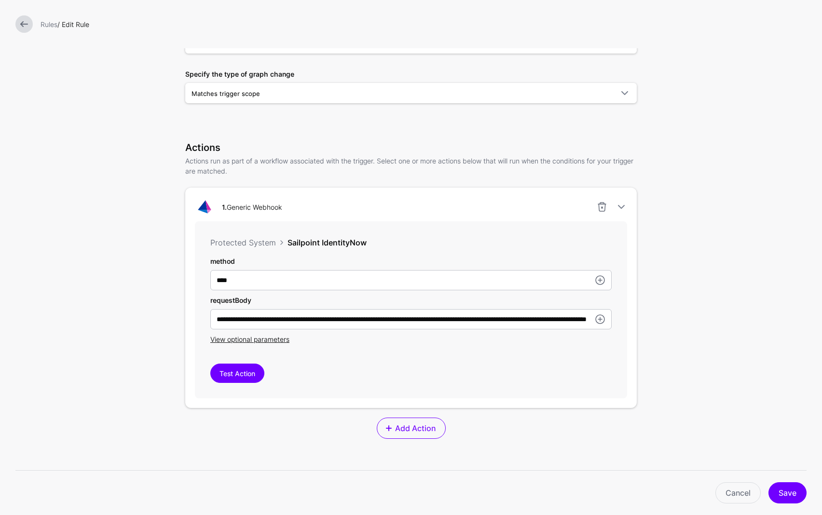
scroll to position [147, 0]
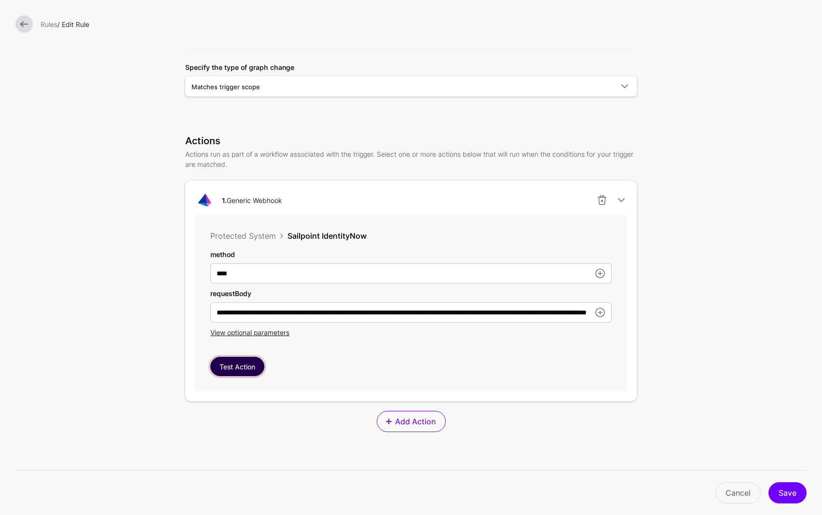
click at [231, 369] on button "Test Action" at bounding box center [237, 366] width 54 height 19
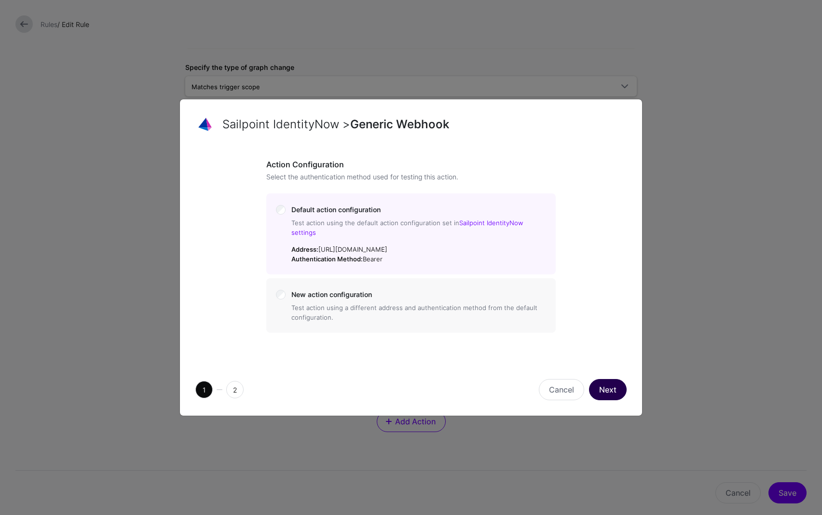
click at [598, 383] on button "Next" at bounding box center [608, 389] width 38 height 21
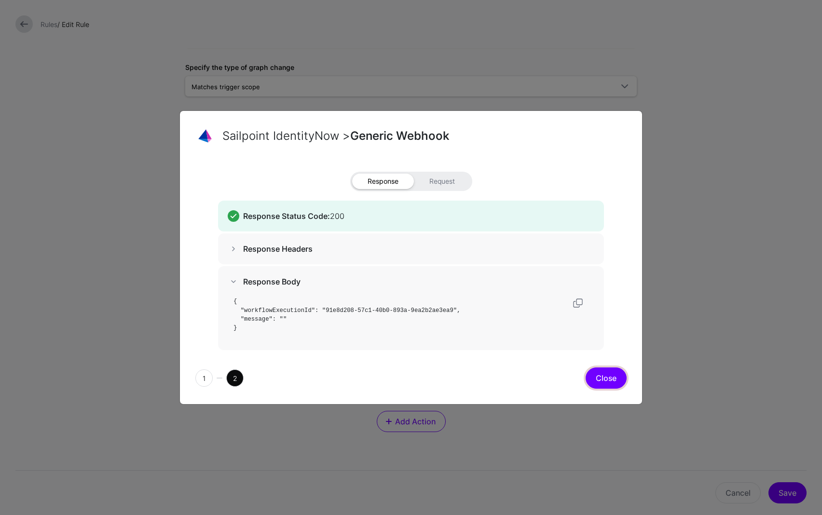
click at [612, 378] on button "Close" at bounding box center [605, 377] width 41 height 21
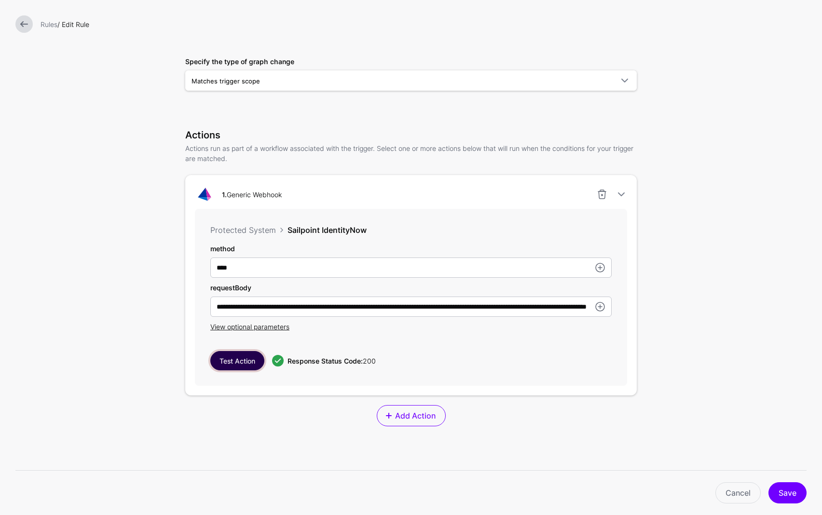
scroll to position [155, 0]
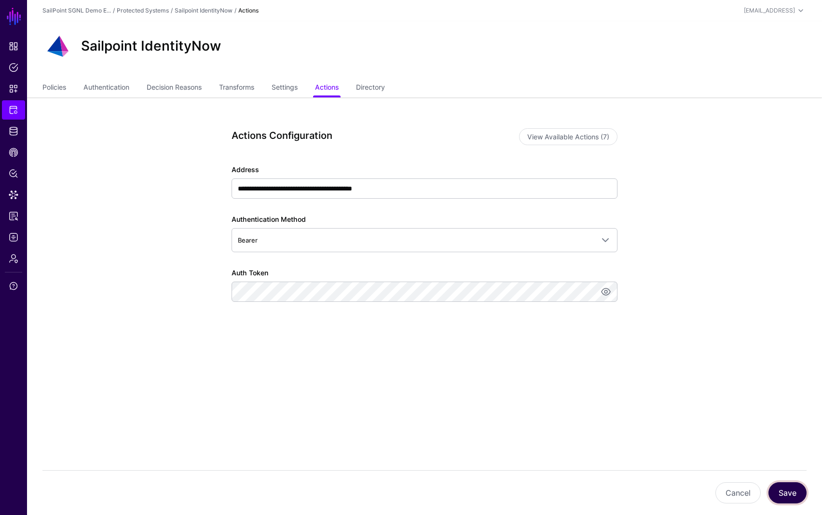
click at [789, 491] on button "Save" at bounding box center [787, 492] width 38 height 21
click at [793, 486] on button "Save" at bounding box center [787, 492] width 38 height 21
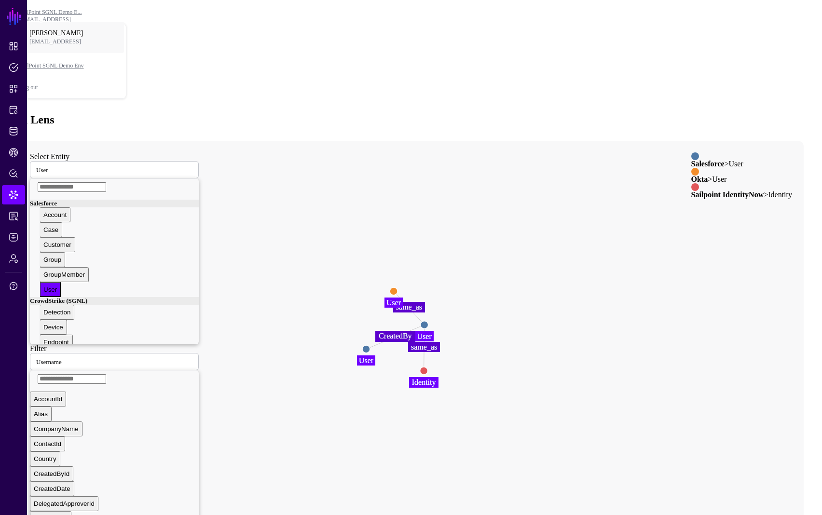
type input "***"
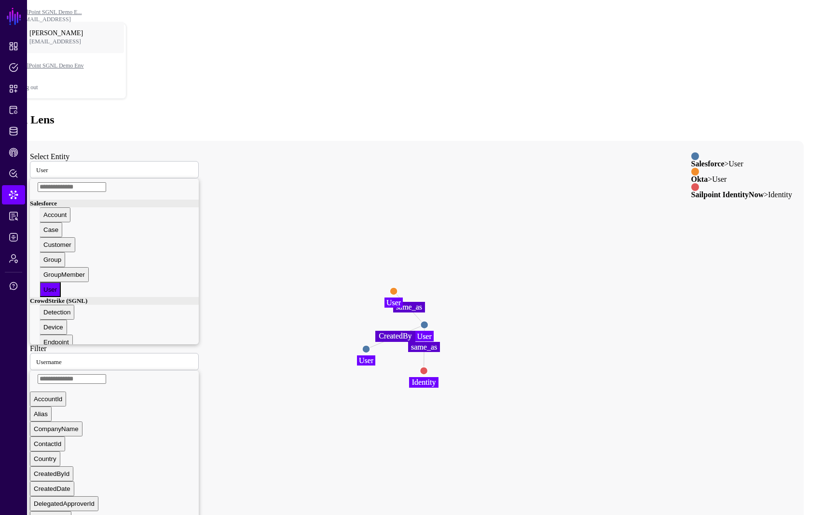
type input "**********"
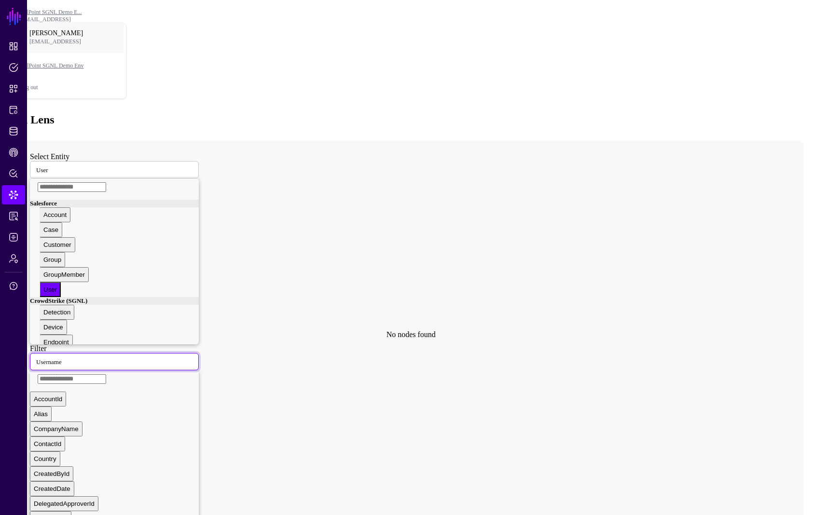
click at [68, 357] on span "Username" at bounding box center [51, 361] width 31 height 8
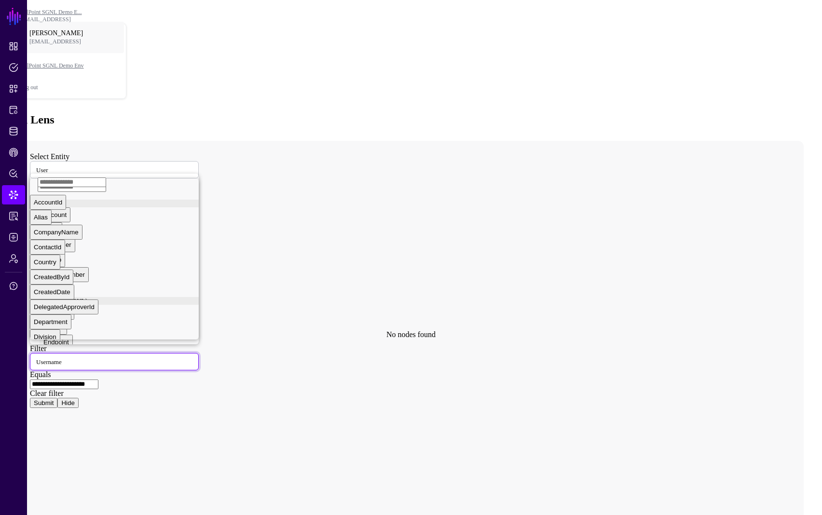
click at [314, 160] on icon at bounding box center [401, 334] width 766 height 386
click at [311, 147] on icon at bounding box center [401, 334] width 766 height 386
click at [290, 141] on icon at bounding box center [401, 334] width 766 height 386
click at [48, 165] on span "User" at bounding box center [42, 169] width 12 height 8
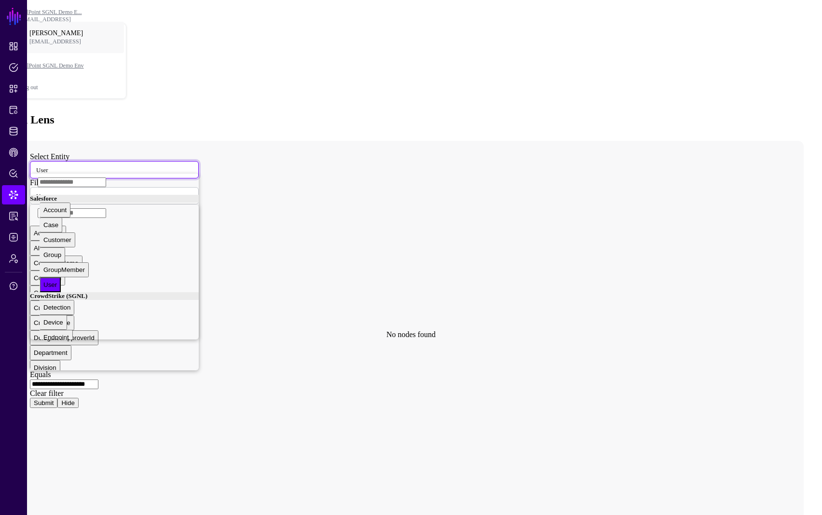
click at [57, 281] on span "User" at bounding box center [50, 284] width 14 height 7
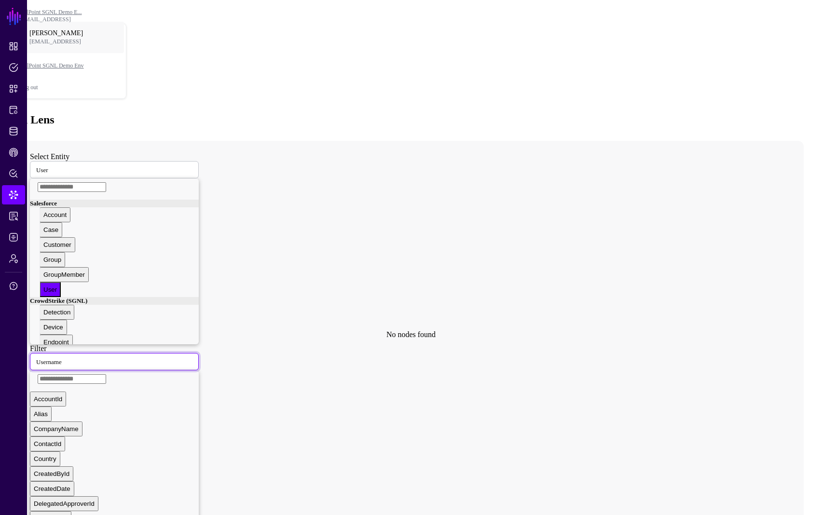
click at [62, 357] on span "Username" at bounding box center [49, 361] width 26 height 8
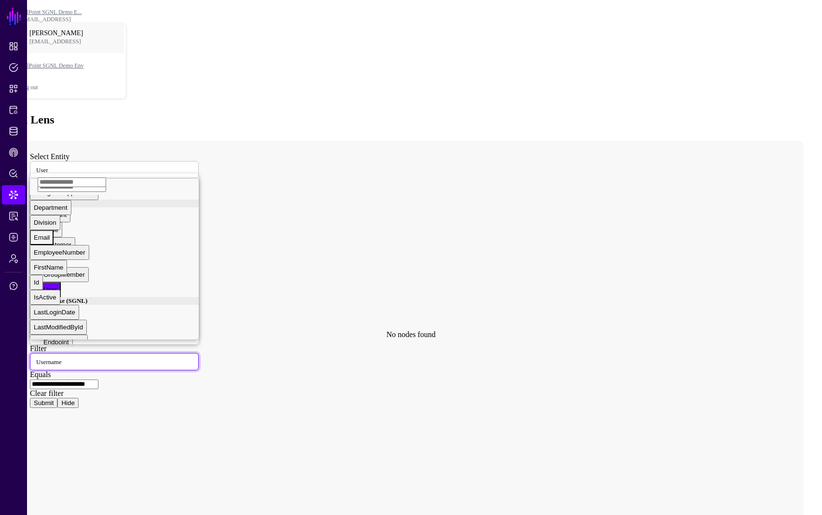
scroll to position [89, 0]
click at [297, 287] on icon at bounding box center [401, 334] width 766 height 386
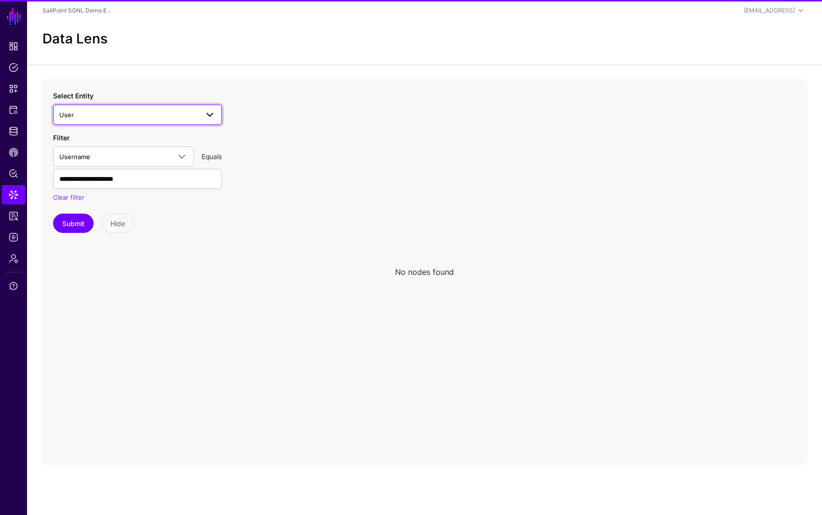
click at [111, 117] on span "User" at bounding box center [128, 114] width 139 height 11
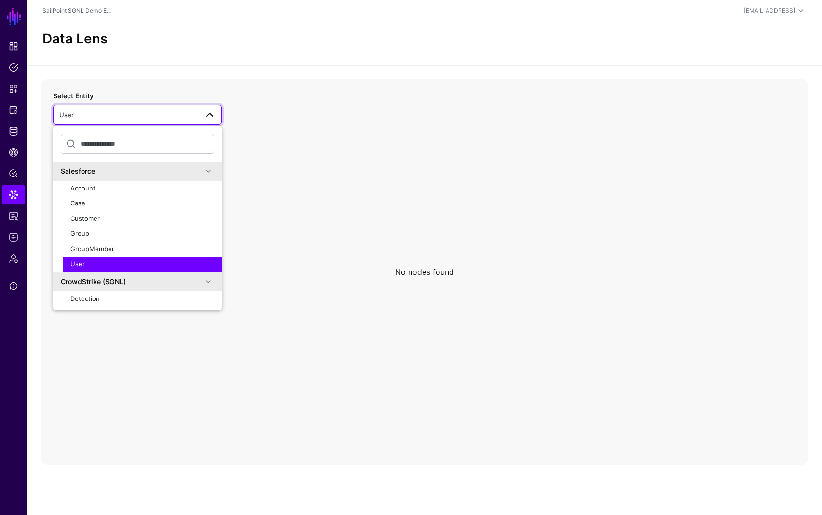
click at [109, 261] on div "User" at bounding box center [142, 264] width 144 height 10
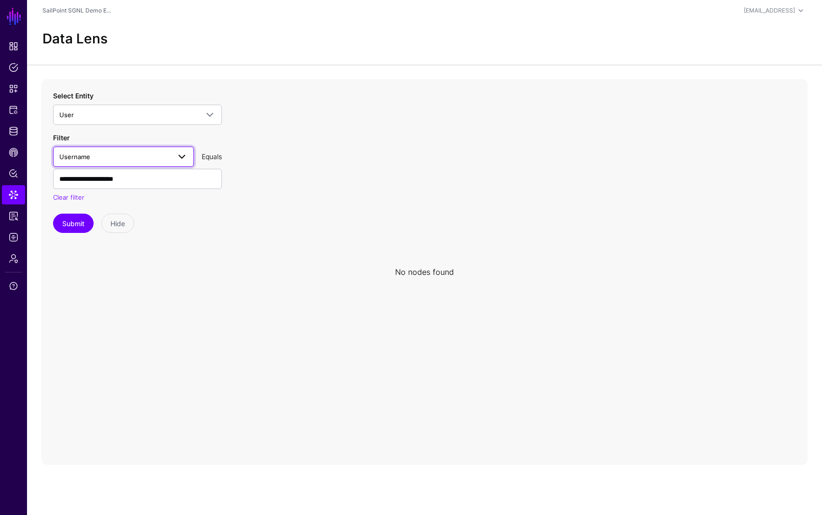
click at [95, 156] on span "Username" at bounding box center [114, 156] width 111 height 11
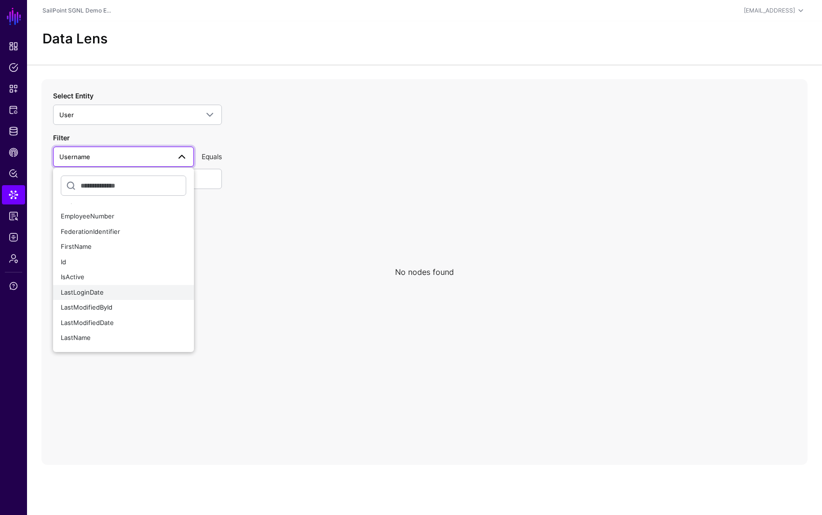
scroll to position [170, 0]
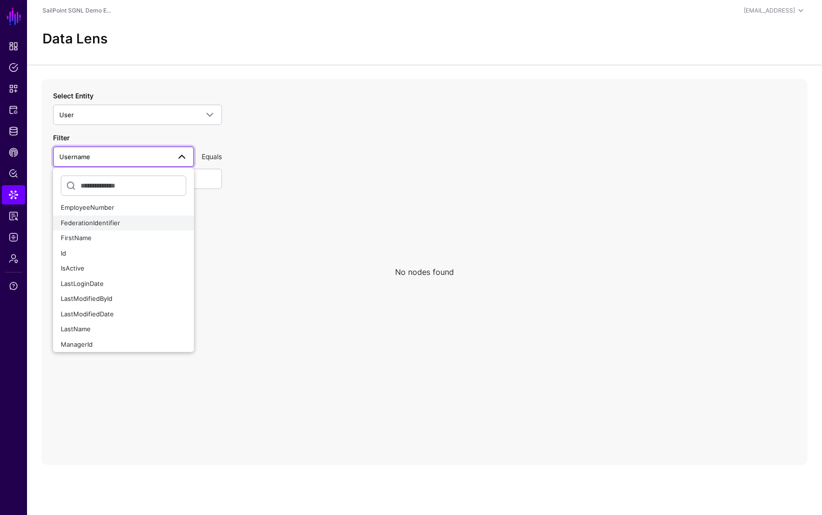
click at [85, 222] on span "FederationIdentifier" at bounding box center [90, 223] width 59 height 8
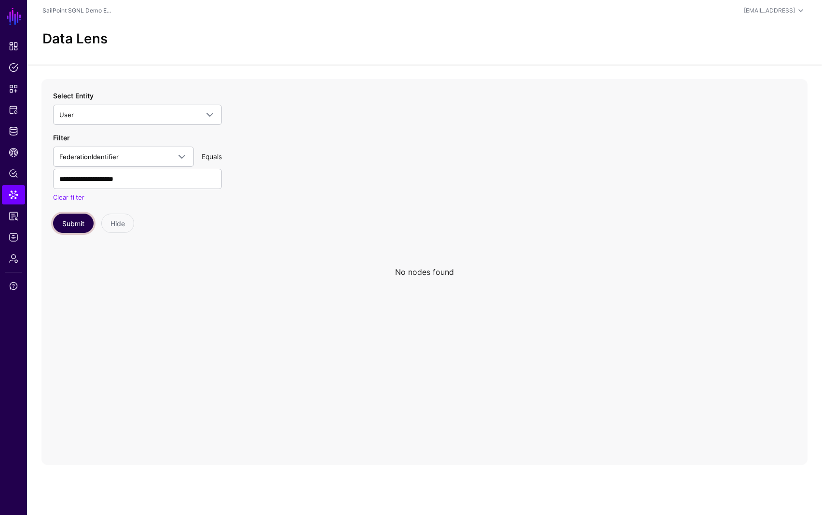
click at [74, 226] on button "Submit" at bounding box center [73, 223] width 41 height 19
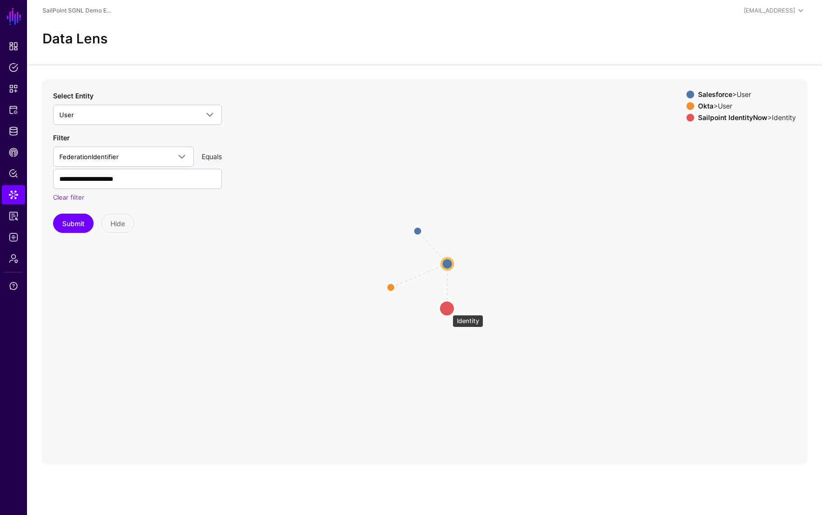
click at [447, 308] on circle at bounding box center [446, 307] width 15 height 15
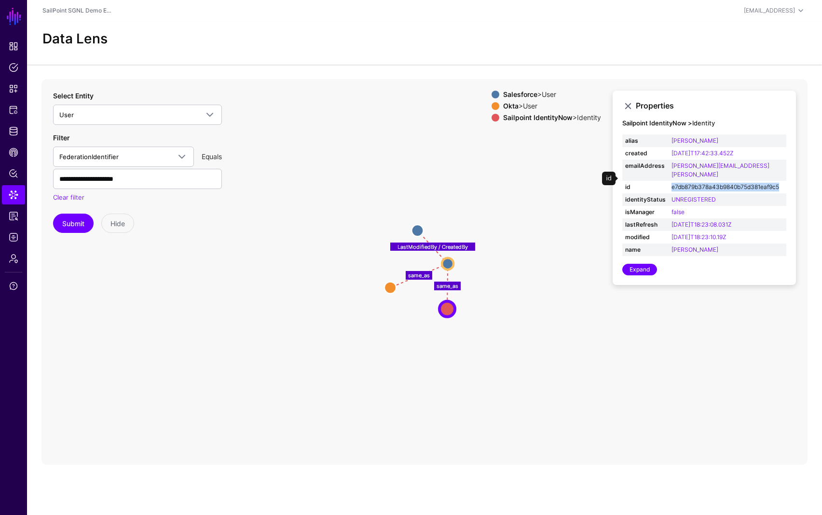
copy link "e7db879b378a43b9840b75d381eaf9c5"
click at [635, 264] on link "Expand" at bounding box center [639, 270] width 35 height 12
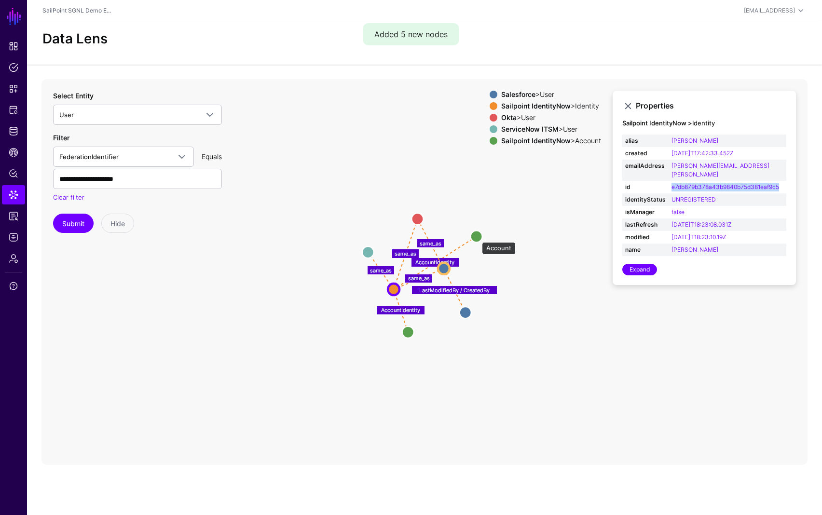
click at [477, 237] on circle at bounding box center [477, 237] width 12 height 12
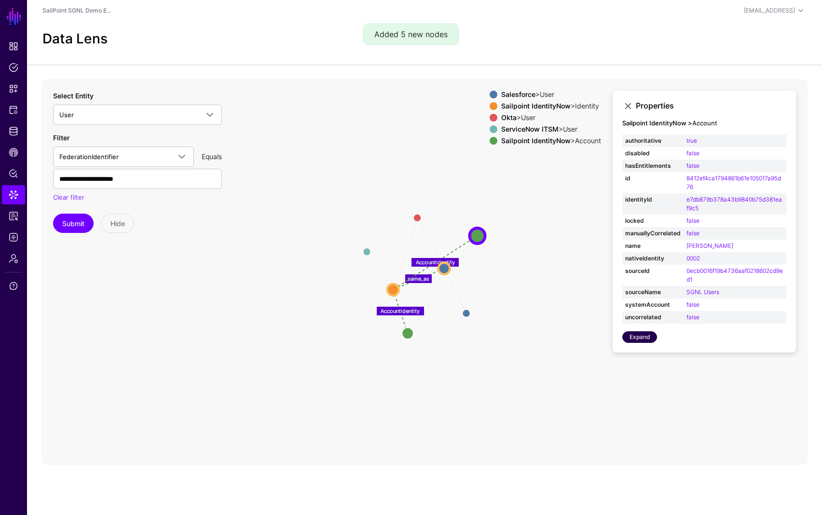
click at [649, 338] on link "Expand" at bounding box center [639, 337] width 35 height 12
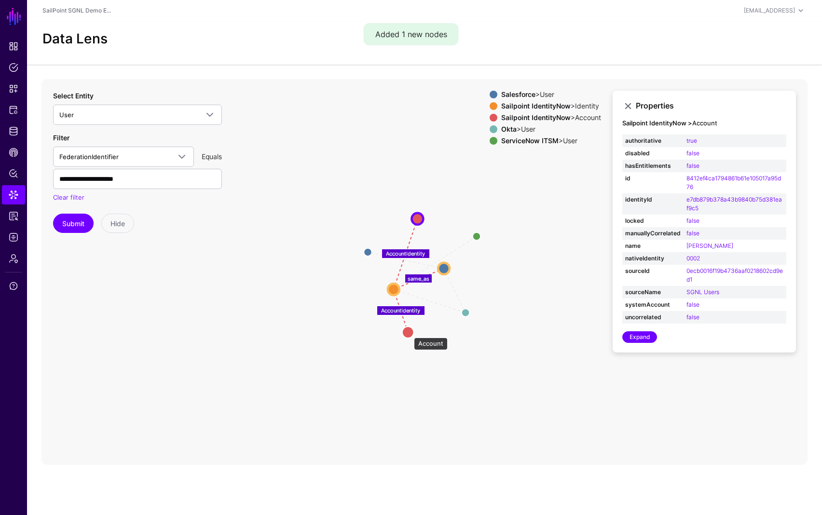
click at [409, 333] on circle at bounding box center [408, 332] width 12 height 12
click at [642, 338] on link "Expand" at bounding box center [639, 337] width 35 height 12
click at [418, 221] on circle at bounding box center [417, 219] width 12 height 12
click at [638, 337] on link "Expand" at bounding box center [639, 337] width 35 height 12
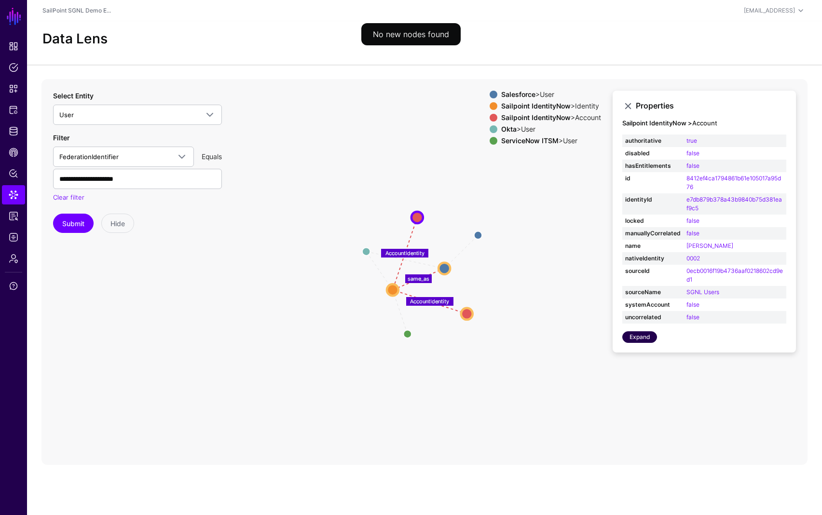
click at [640, 338] on link "Expand" at bounding box center [639, 337] width 35 height 12
click at [75, 118] on span "User" at bounding box center [128, 114] width 139 height 11
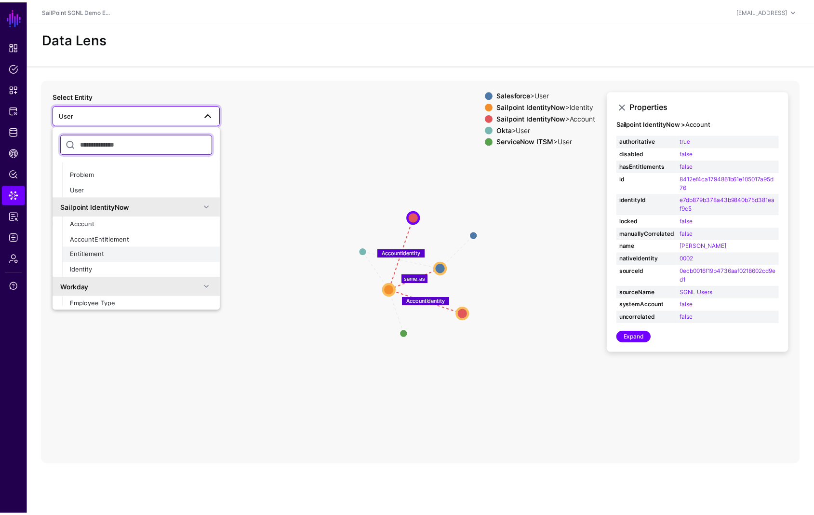
scroll to position [516, 0]
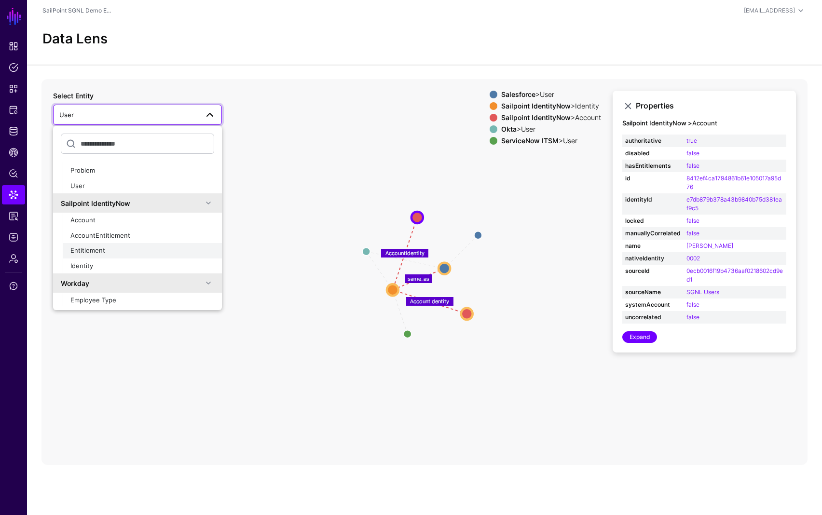
click at [82, 248] on span "Entitlement" at bounding box center [87, 250] width 35 height 8
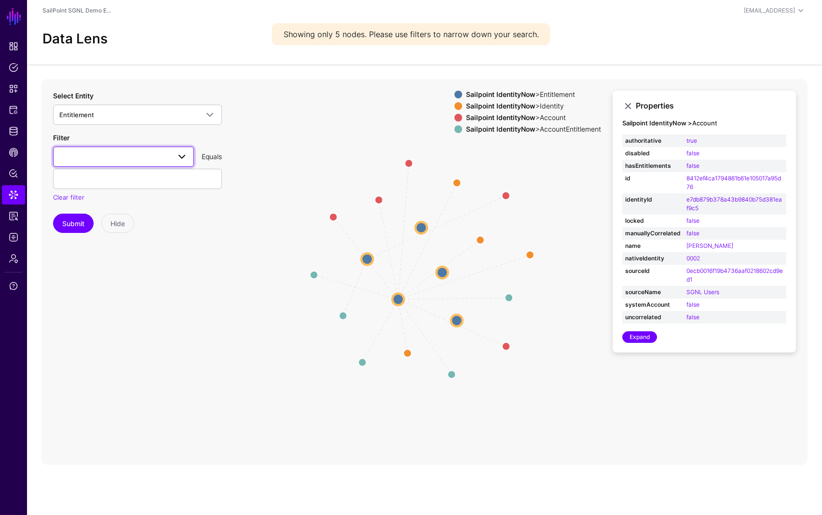
click at [180, 157] on span at bounding box center [182, 157] width 12 height 12
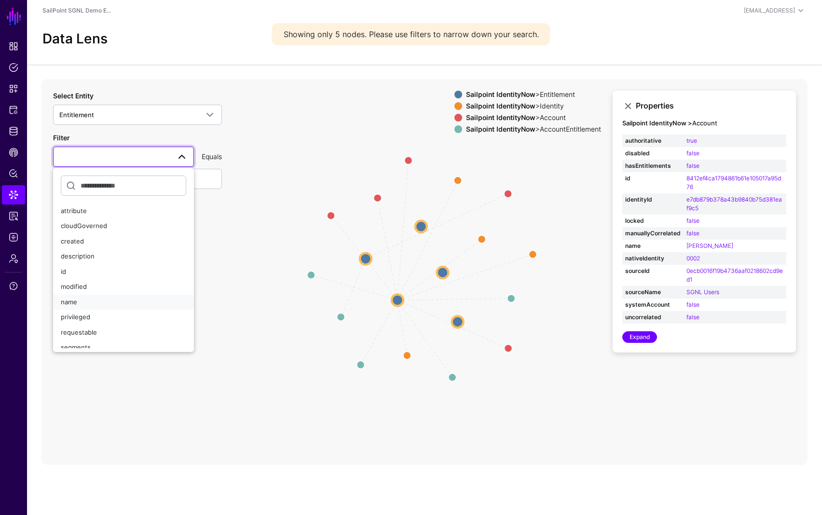
click at [83, 302] on div "name" at bounding box center [123, 303] width 125 height 10
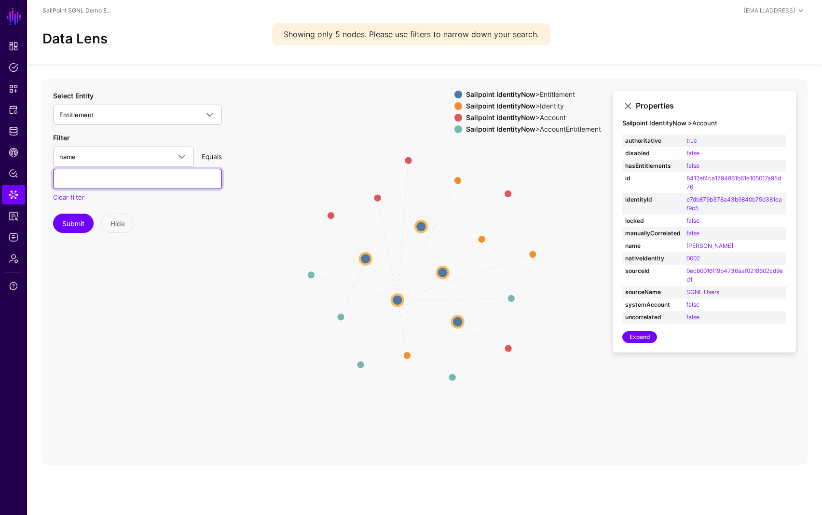
click at [112, 183] on input "text" at bounding box center [137, 179] width 169 height 20
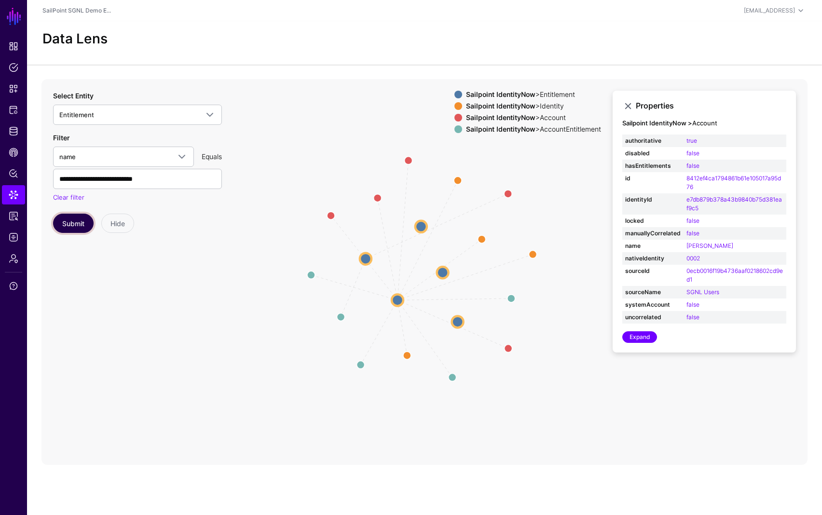
click at [76, 222] on button "Submit" at bounding box center [73, 223] width 41 height 19
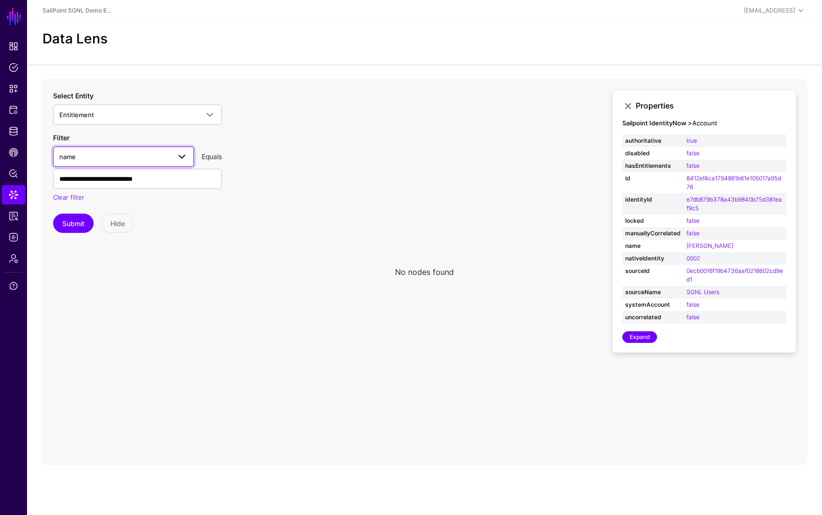
click at [142, 157] on span "name" at bounding box center [114, 156] width 111 height 11
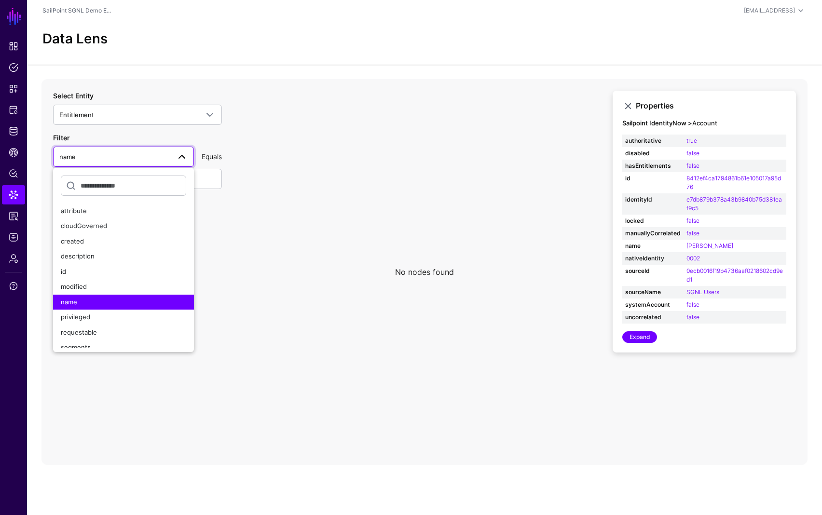
click at [142, 157] on span "name" at bounding box center [114, 156] width 111 height 11
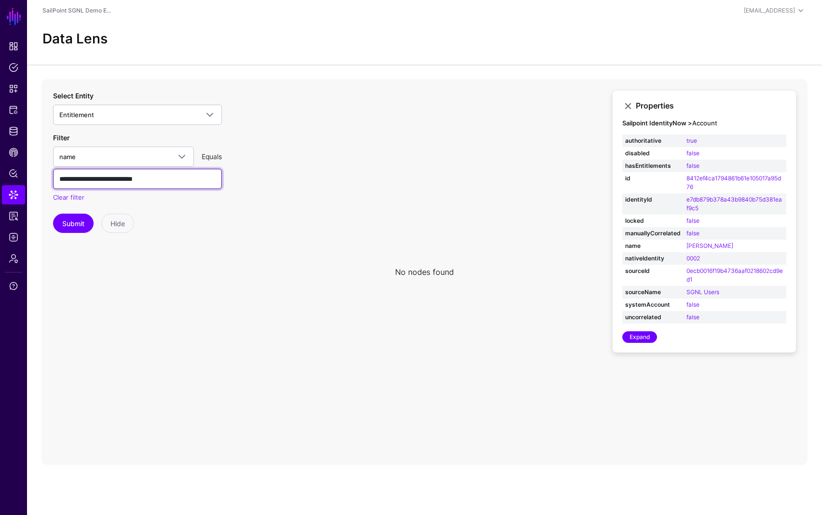
click at [159, 180] on input "**********" at bounding box center [137, 179] width 169 height 20
type input "**********"
click at [65, 228] on button "Submit" at bounding box center [73, 223] width 41 height 19
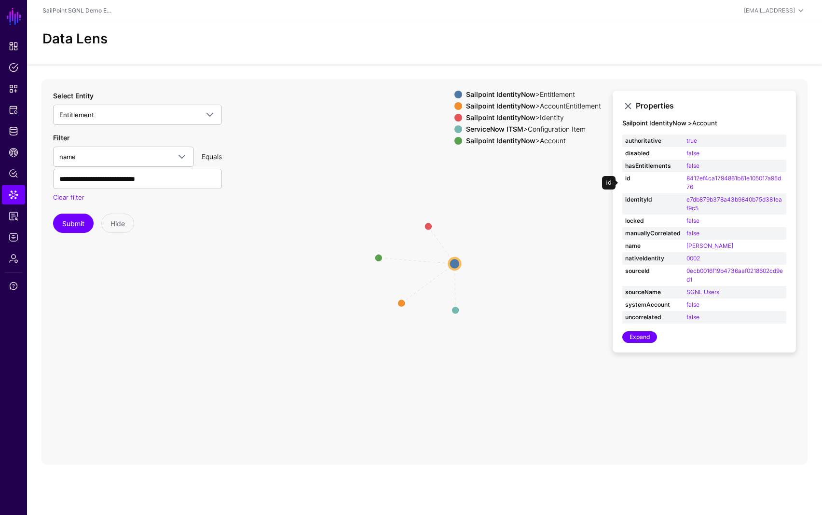
click at [515, 97] on strong "Sailpoint IdentityNow" at bounding box center [500, 94] width 69 height 8
click at [509, 95] on strong "Sailpoint IdentityNow" at bounding box center [500, 94] width 69 height 8
click at [453, 258] on circle at bounding box center [454, 264] width 12 height 12
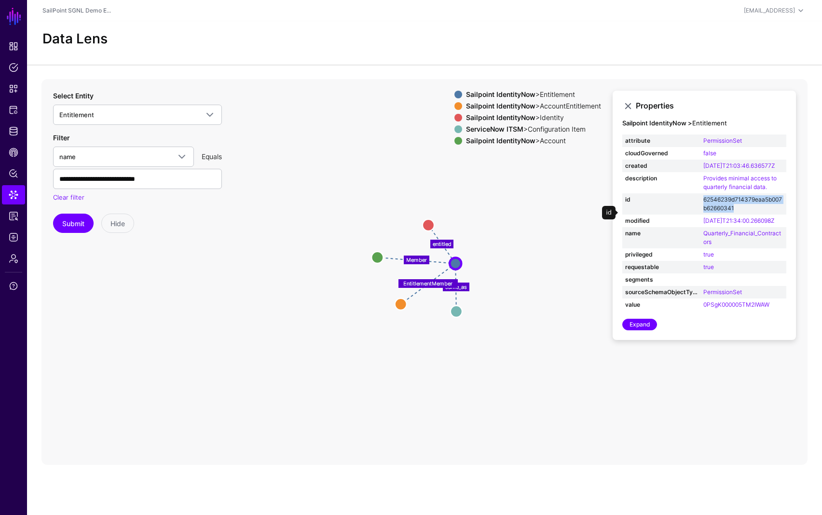
copy link "62546239d714379eaa5b007b62660341"
click at [11, 242] on span "Logs" at bounding box center [14, 237] width 10 height 10
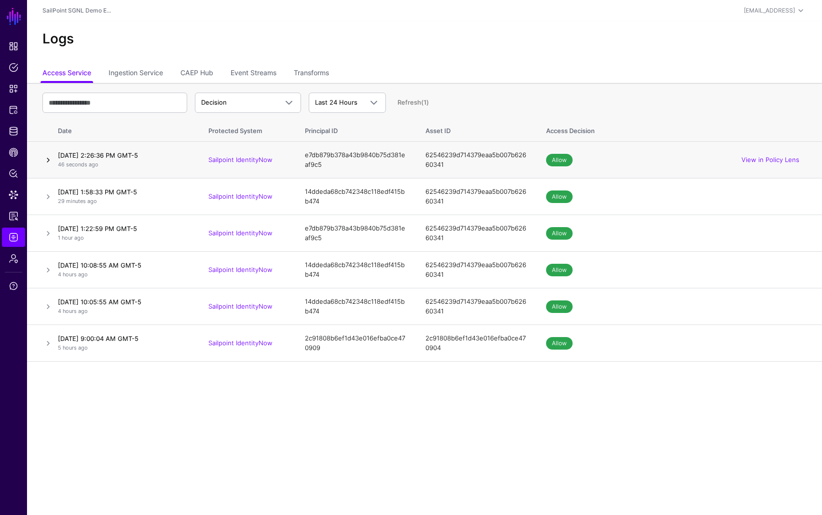
click at [50, 162] on link at bounding box center [48, 160] width 12 height 12
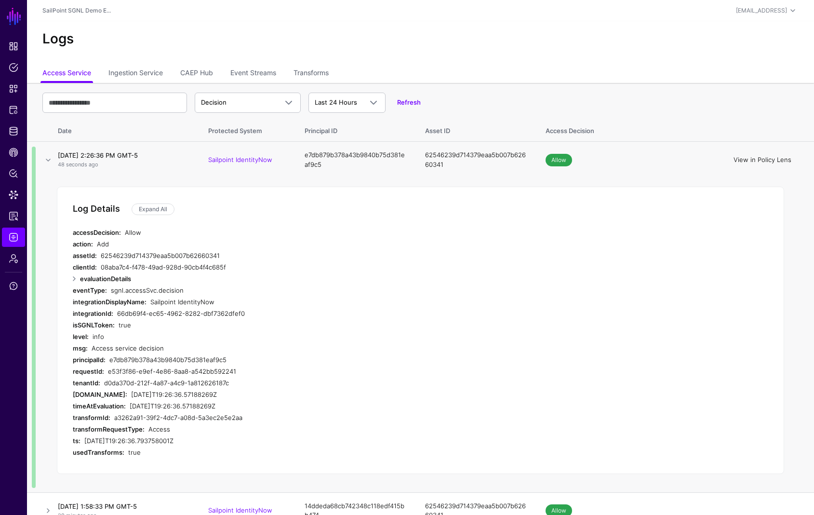
click at [771, 160] on link "View in Policy Lens" at bounding box center [763, 160] width 58 height 8
click at [191, 76] on link "CAEP Hub" at bounding box center [196, 74] width 33 height 18
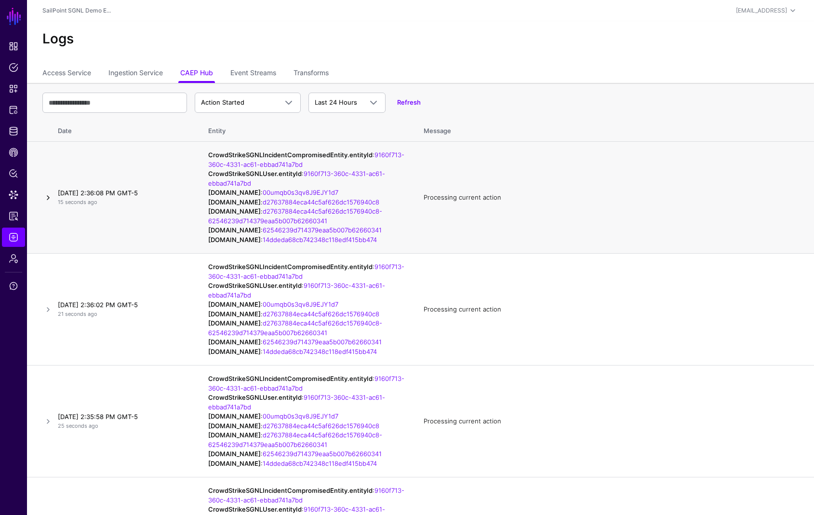
click at [49, 203] on link at bounding box center [48, 198] width 12 height 12
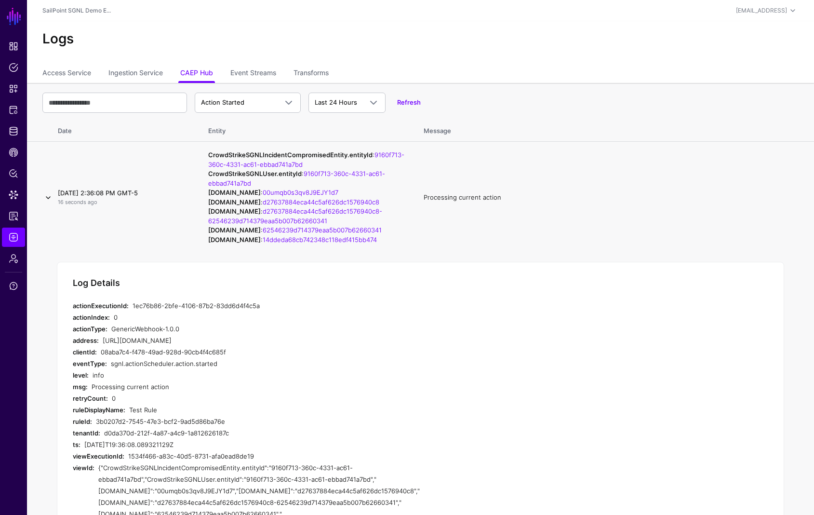
click at [49, 203] on link at bounding box center [48, 198] width 12 height 12
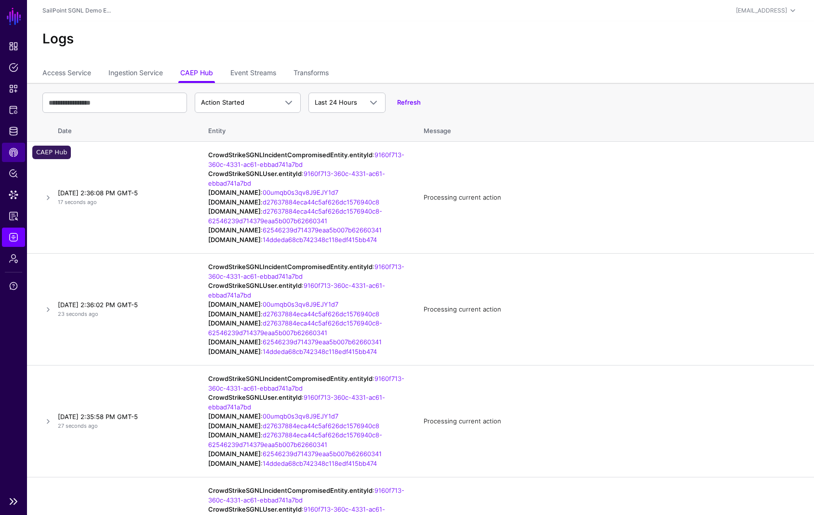
click at [11, 151] on span "CAEP Hub" at bounding box center [14, 153] width 10 height 10
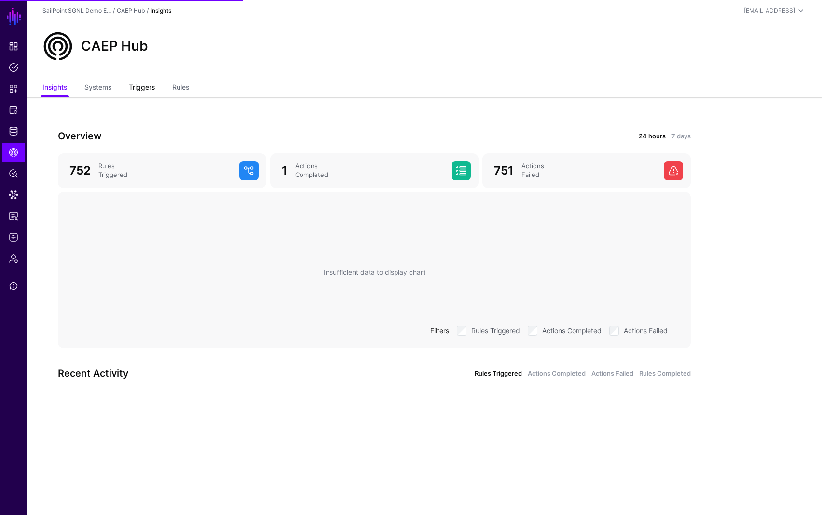
click at [137, 84] on link "Triggers" at bounding box center [142, 88] width 26 height 18
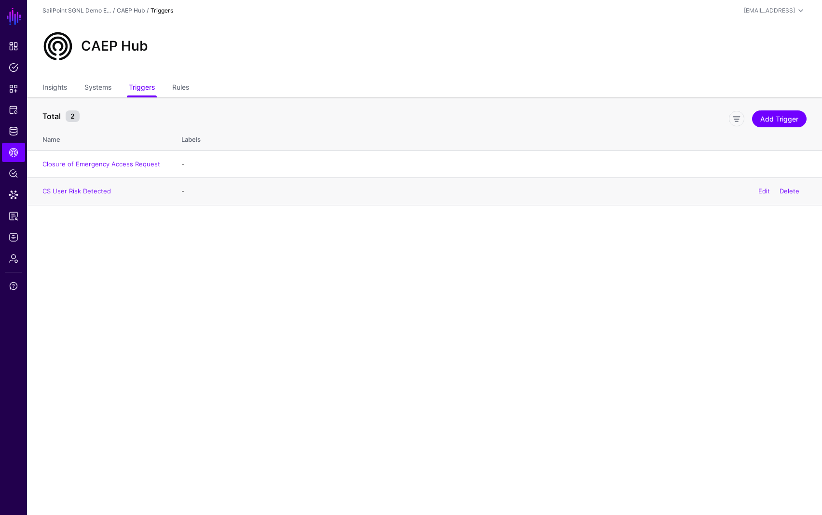
click at [70, 195] on td "CS User Risk Detected" at bounding box center [99, 191] width 145 height 27
click at [72, 193] on link "CS User Risk Detected" at bounding box center [76, 191] width 68 height 8
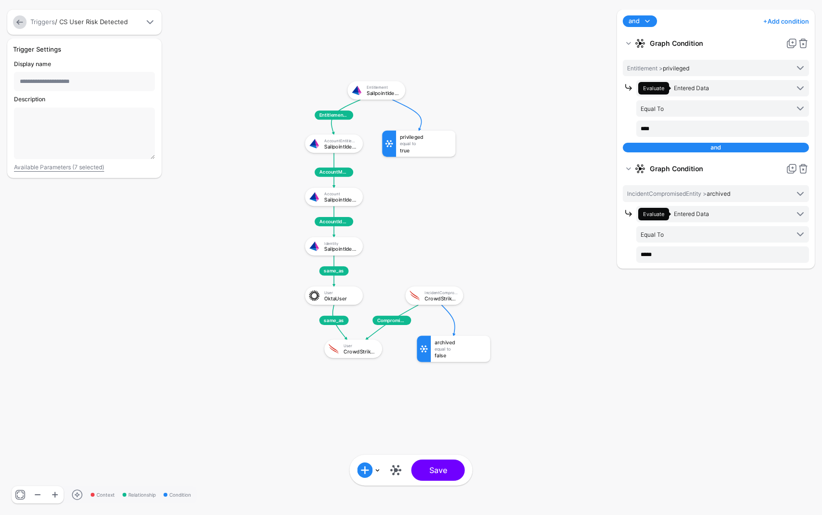
click at [22, 23] on link at bounding box center [20, 22] width 14 height 14
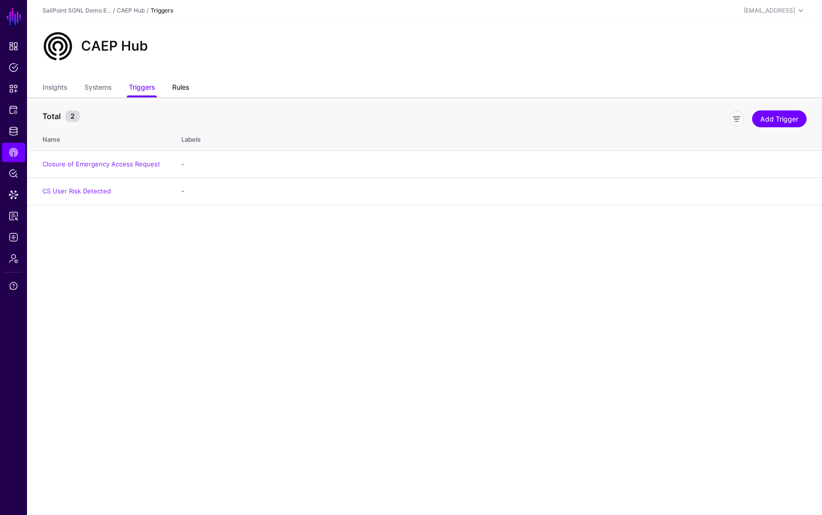
click at [186, 86] on link "Rules" at bounding box center [180, 88] width 17 height 18
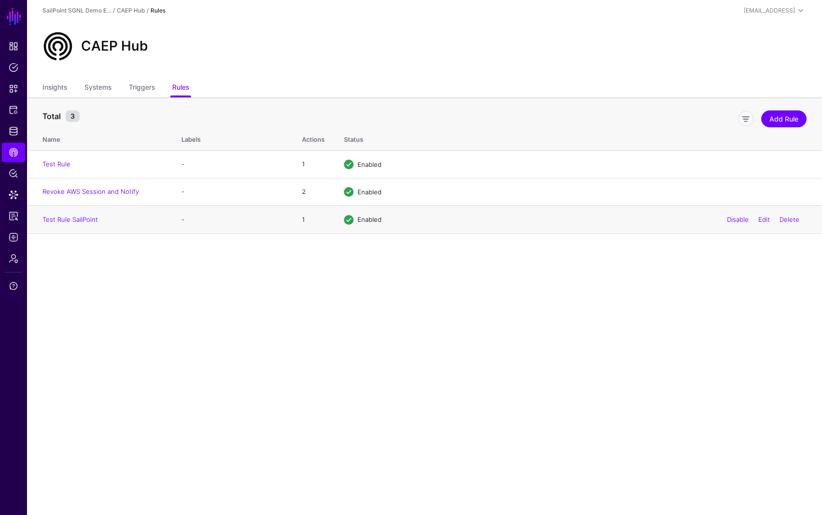
click at [81, 214] on td "Test Rule SailPoint" at bounding box center [99, 219] width 145 height 27
click at [87, 218] on link "Test Rule SailPoint" at bounding box center [69, 220] width 55 height 8
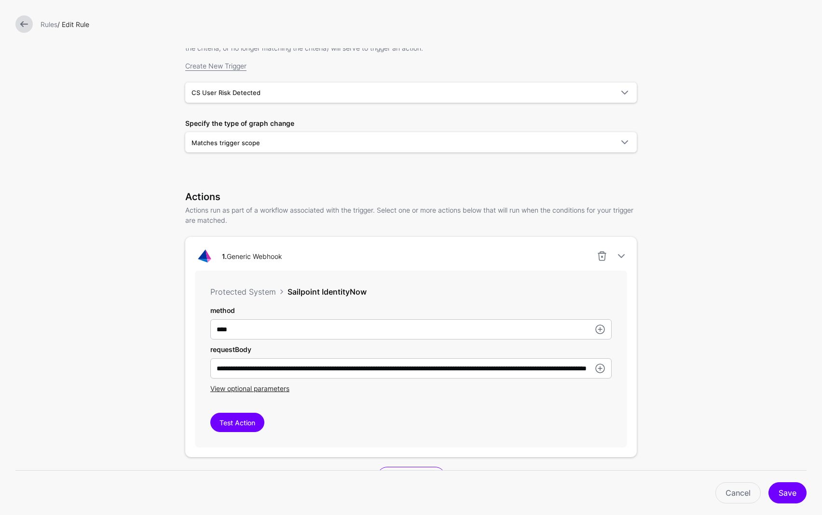
scroll to position [277, 0]
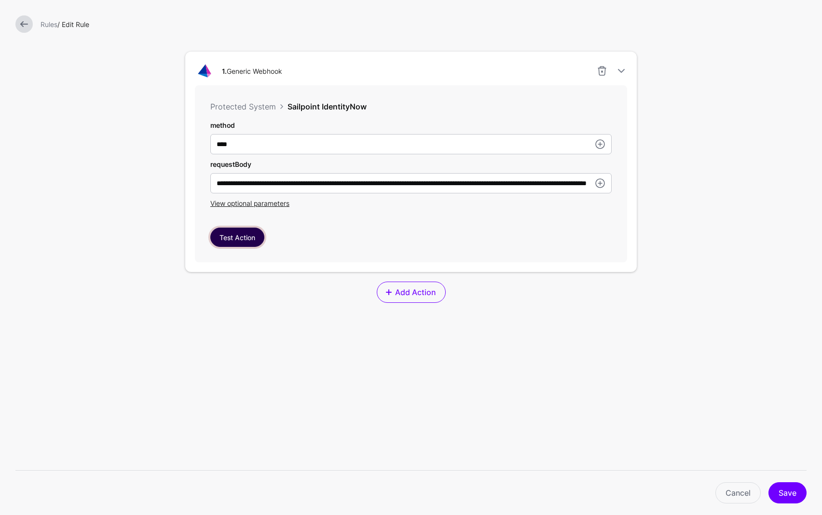
click at [239, 235] on button "Test Action" at bounding box center [237, 237] width 54 height 19
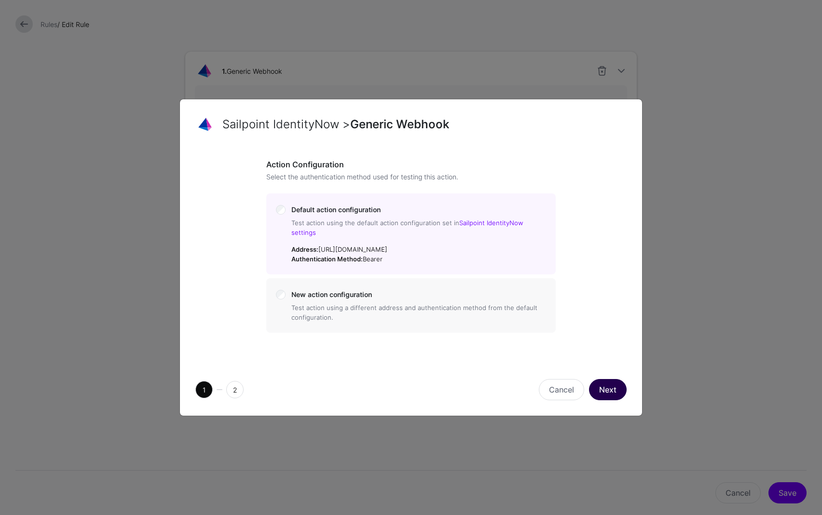
click at [607, 379] on button "Next" at bounding box center [608, 389] width 38 height 21
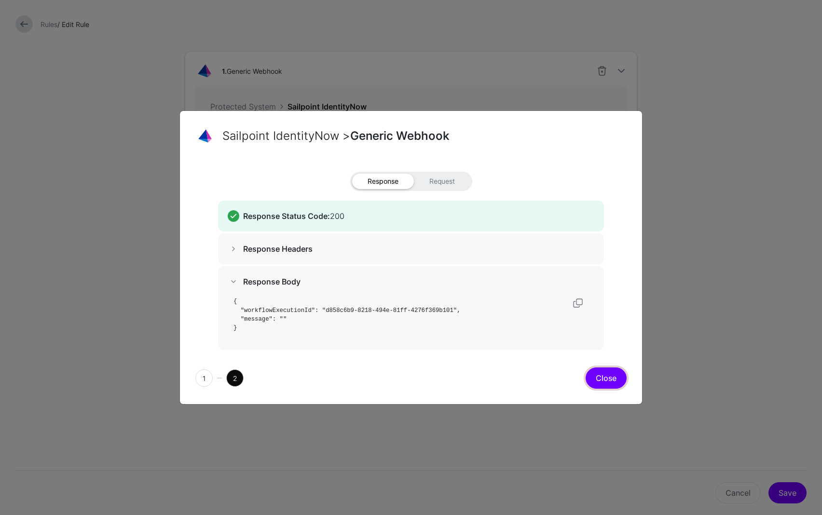
click at [600, 375] on button "Close" at bounding box center [605, 377] width 41 height 21
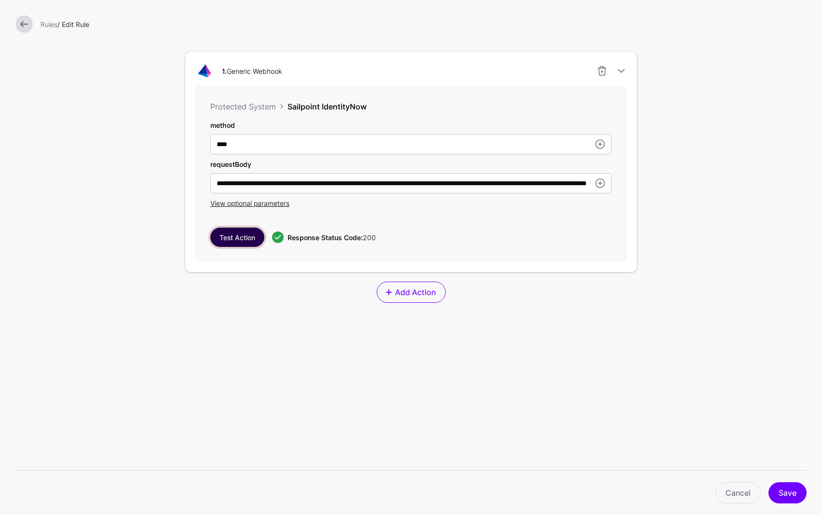
click at [229, 238] on button "Test Action" at bounding box center [237, 237] width 54 height 19
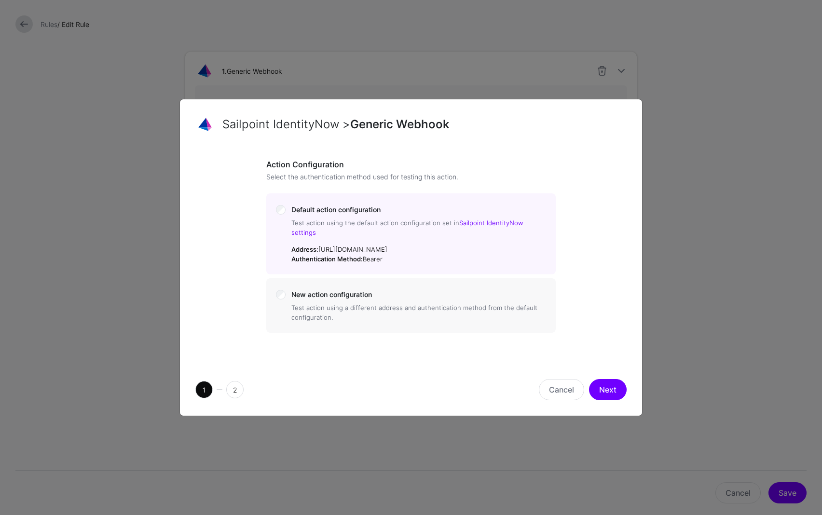
click at [612, 384] on button "Next" at bounding box center [608, 389] width 38 height 21
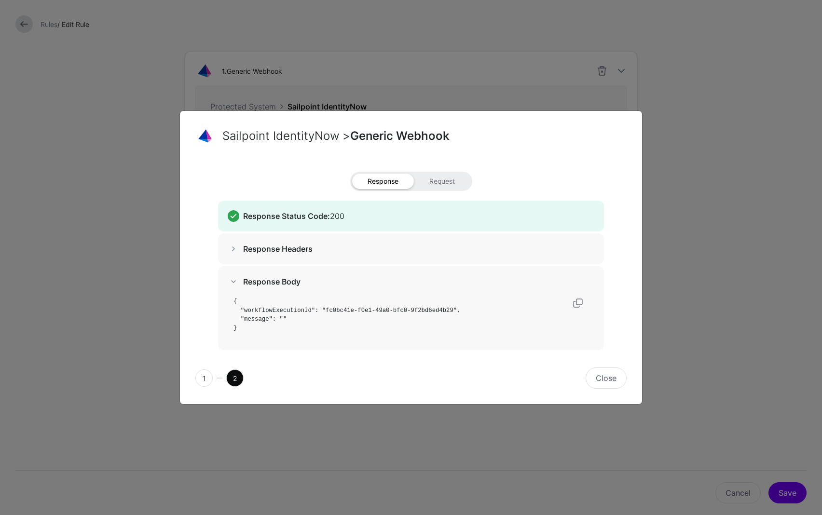
click at [762, 271] on ngb-modal-window "Sailpoint IdentityNow > Generic Webhook Response Request Response Status Code: …" at bounding box center [411, 257] width 822 height 515
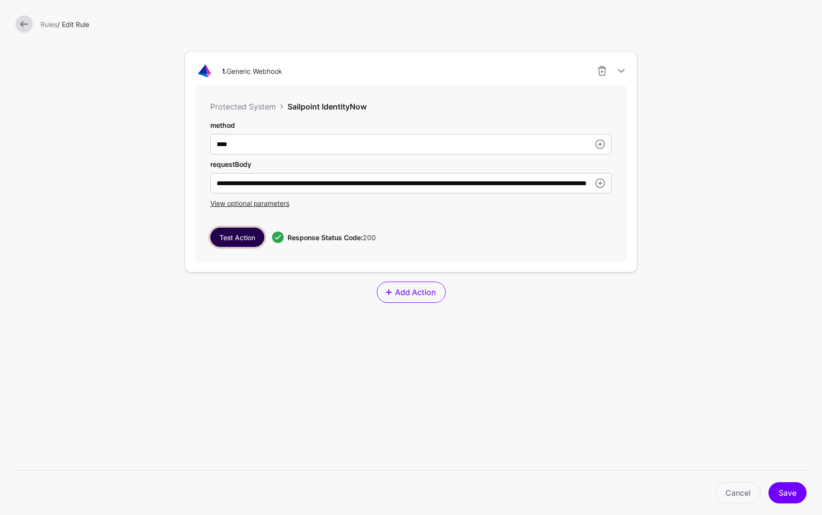
click at [230, 239] on button "Test Action" at bounding box center [237, 237] width 54 height 19
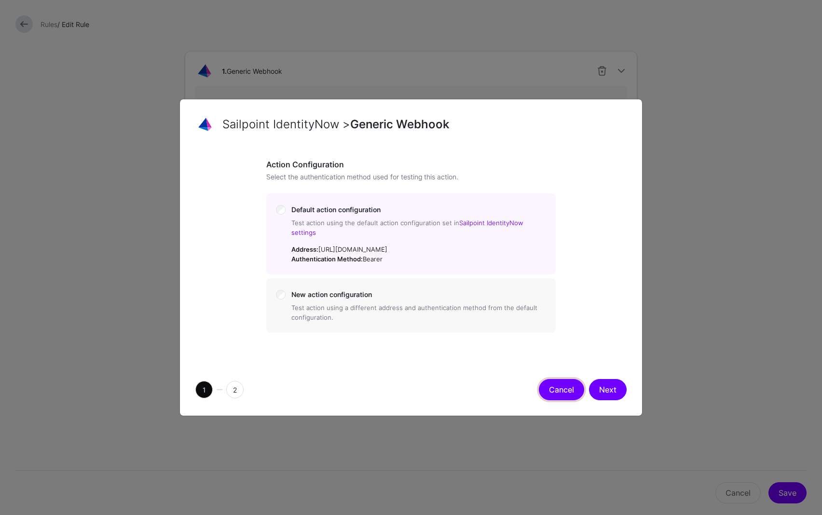
click at [564, 390] on button "Cancel" at bounding box center [561, 389] width 45 height 21
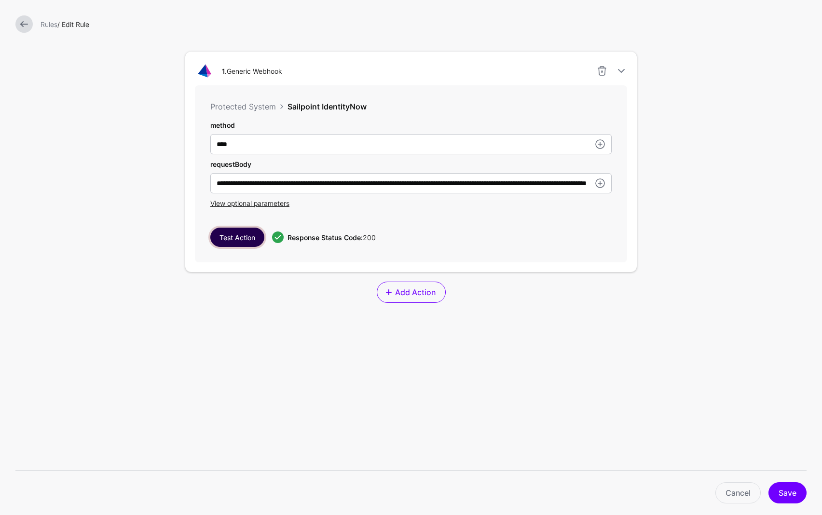
click at [242, 236] on button "Test Action" at bounding box center [237, 237] width 54 height 19
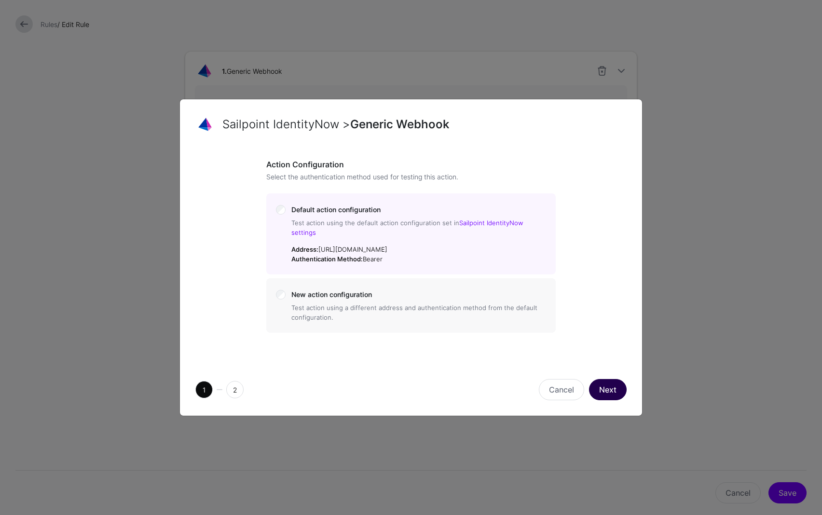
click at [606, 389] on button "Next" at bounding box center [608, 389] width 38 height 21
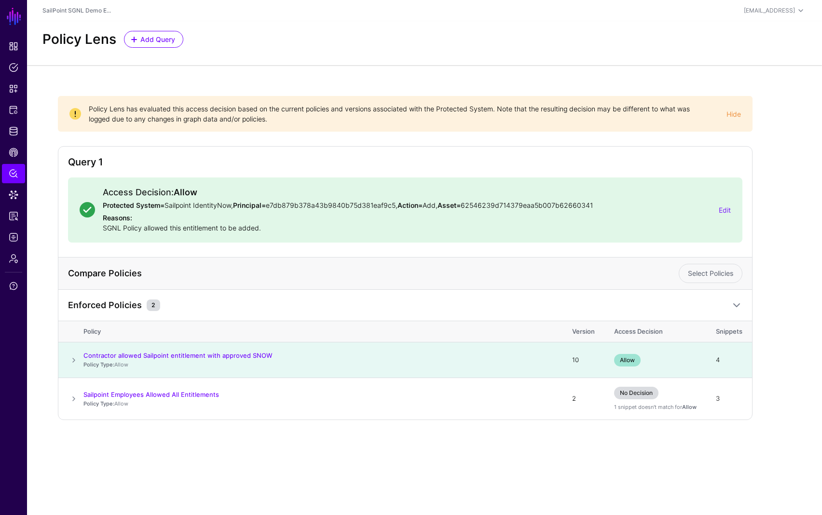
click at [74, 359] on span at bounding box center [74, 360] width 12 height 12
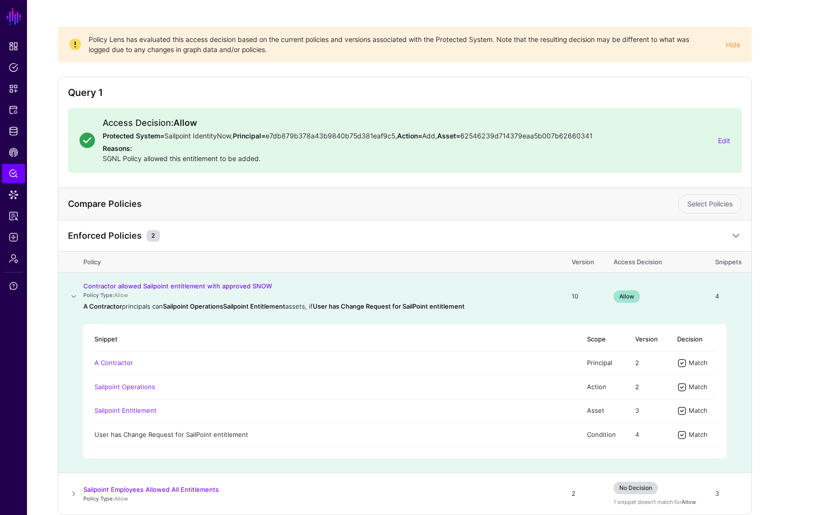
scroll to position [93, 0]
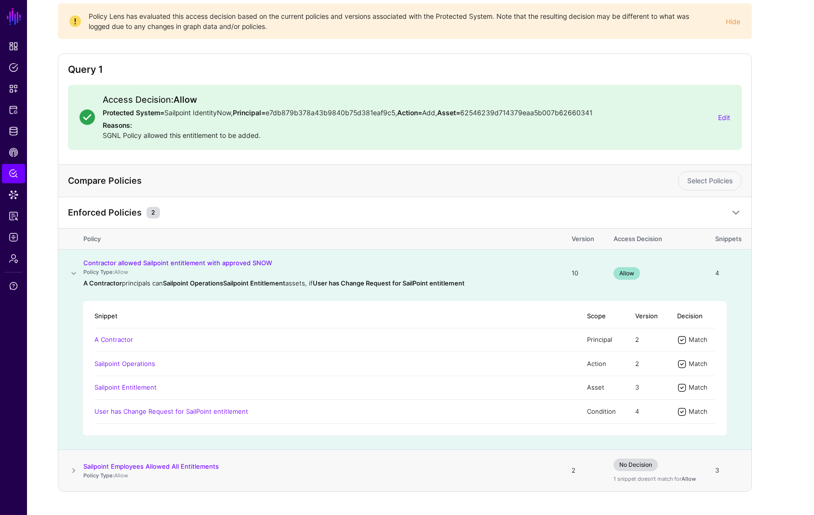
click at [72, 470] on span at bounding box center [74, 471] width 12 height 12
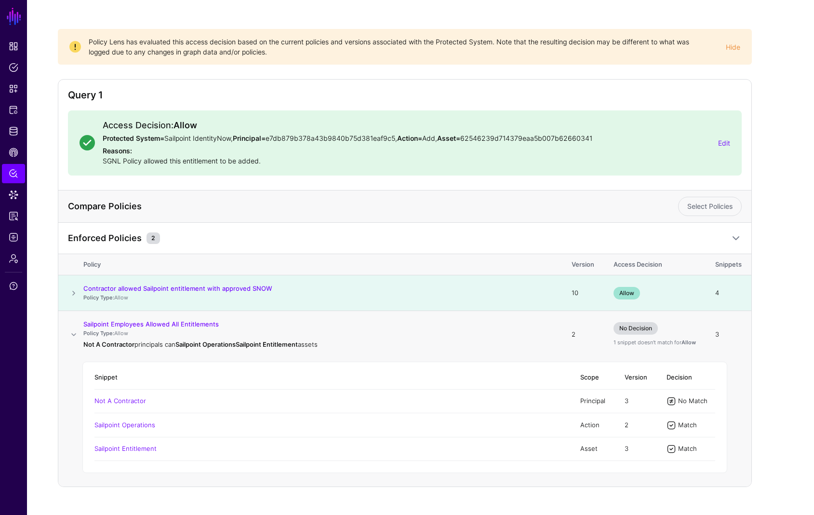
scroll to position [79, 0]
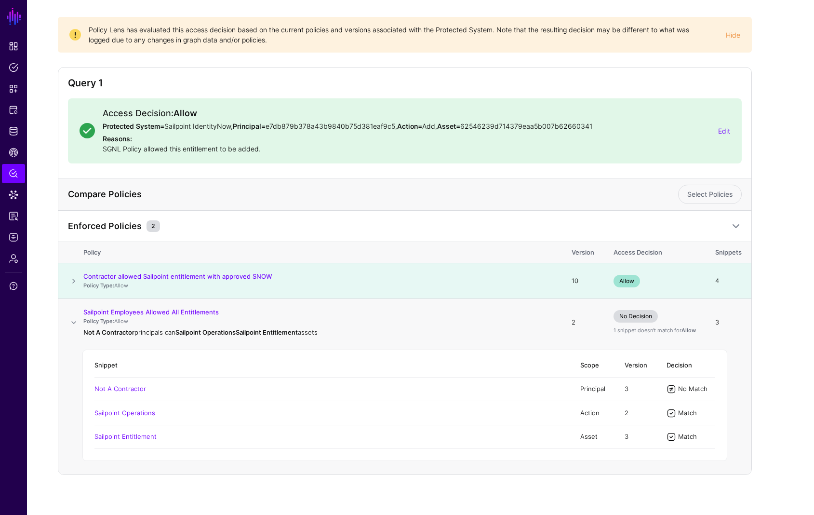
click at [73, 325] on span at bounding box center [74, 323] width 12 height 12
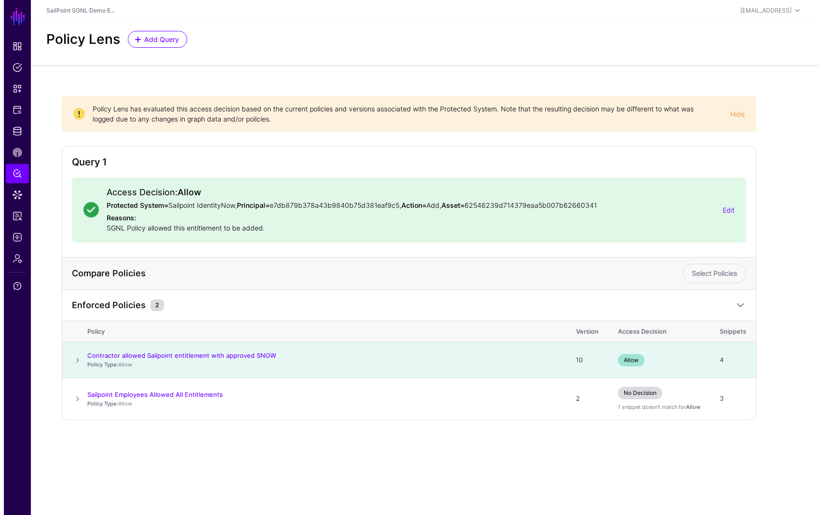
scroll to position [0, 0]
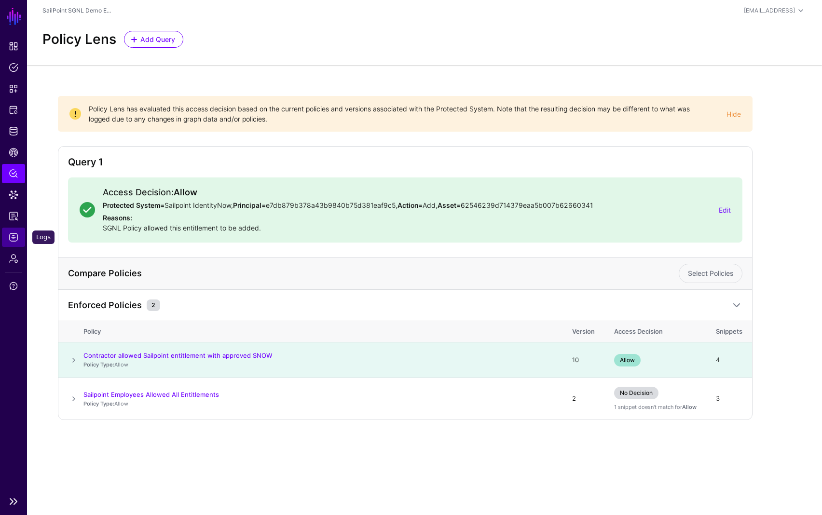
click at [9, 236] on span "Logs" at bounding box center [14, 237] width 10 height 10
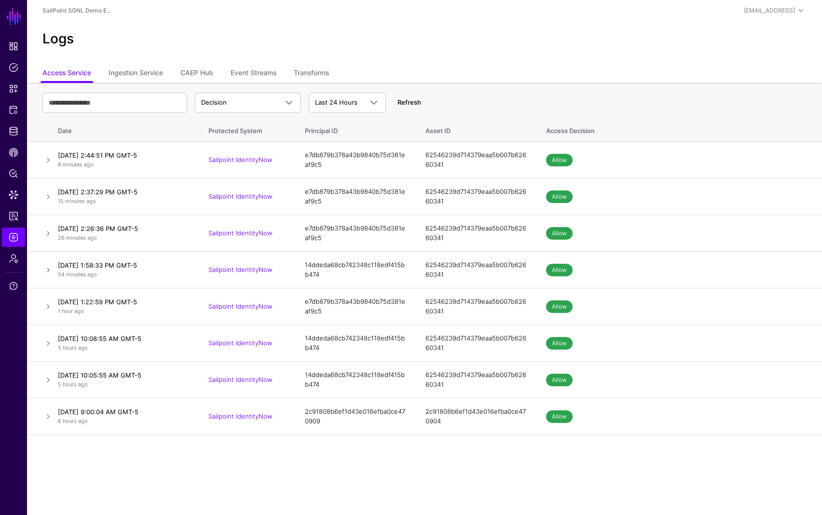
click at [410, 101] on link "Refresh" at bounding box center [409, 102] width 24 height 8
click at [413, 101] on link "Refresh" at bounding box center [409, 102] width 24 height 8
